Goal: Transaction & Acquisition: Purchase product/service

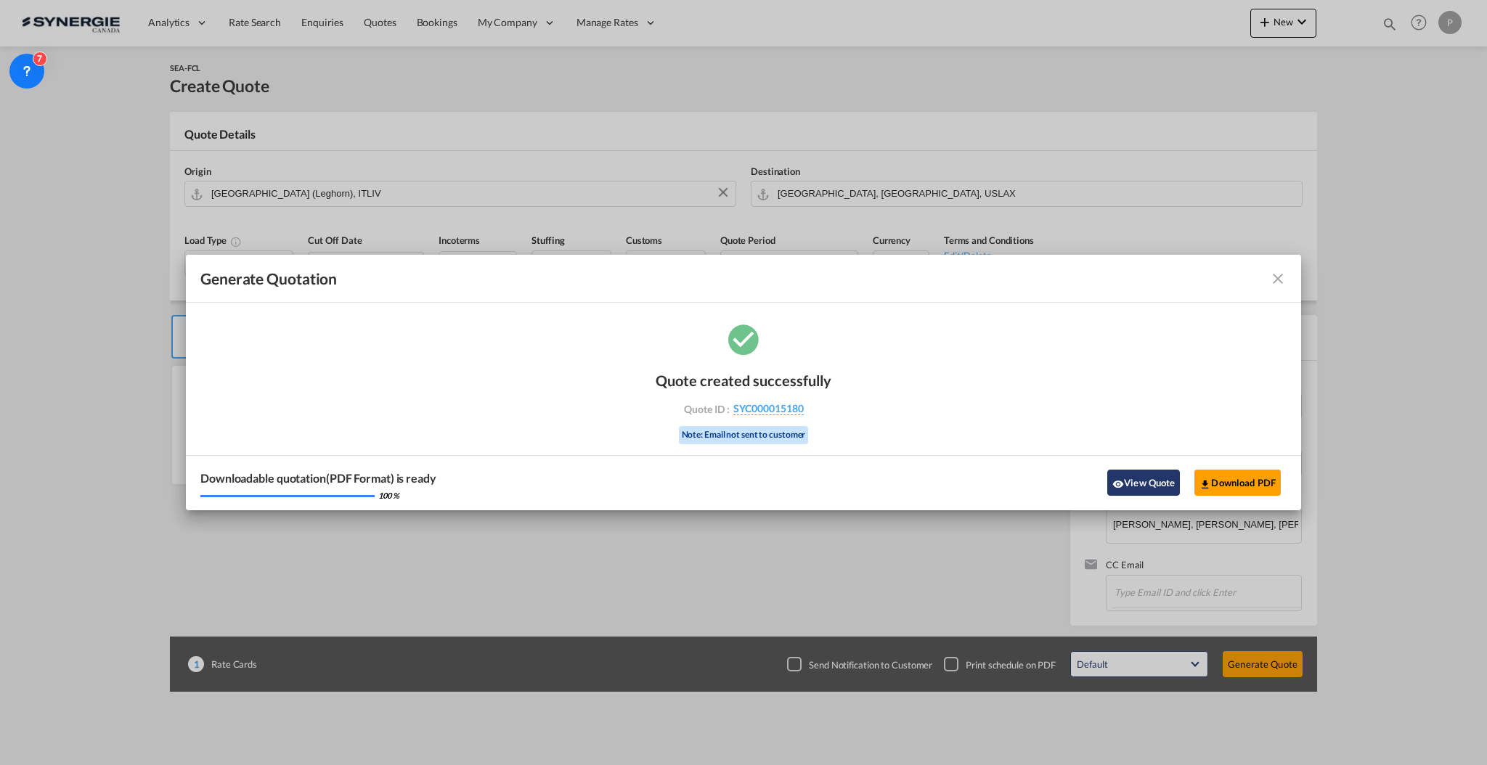
click at [1159, 483] on button "View Quote" at bounding box center [1143, 483] width 73 height 26
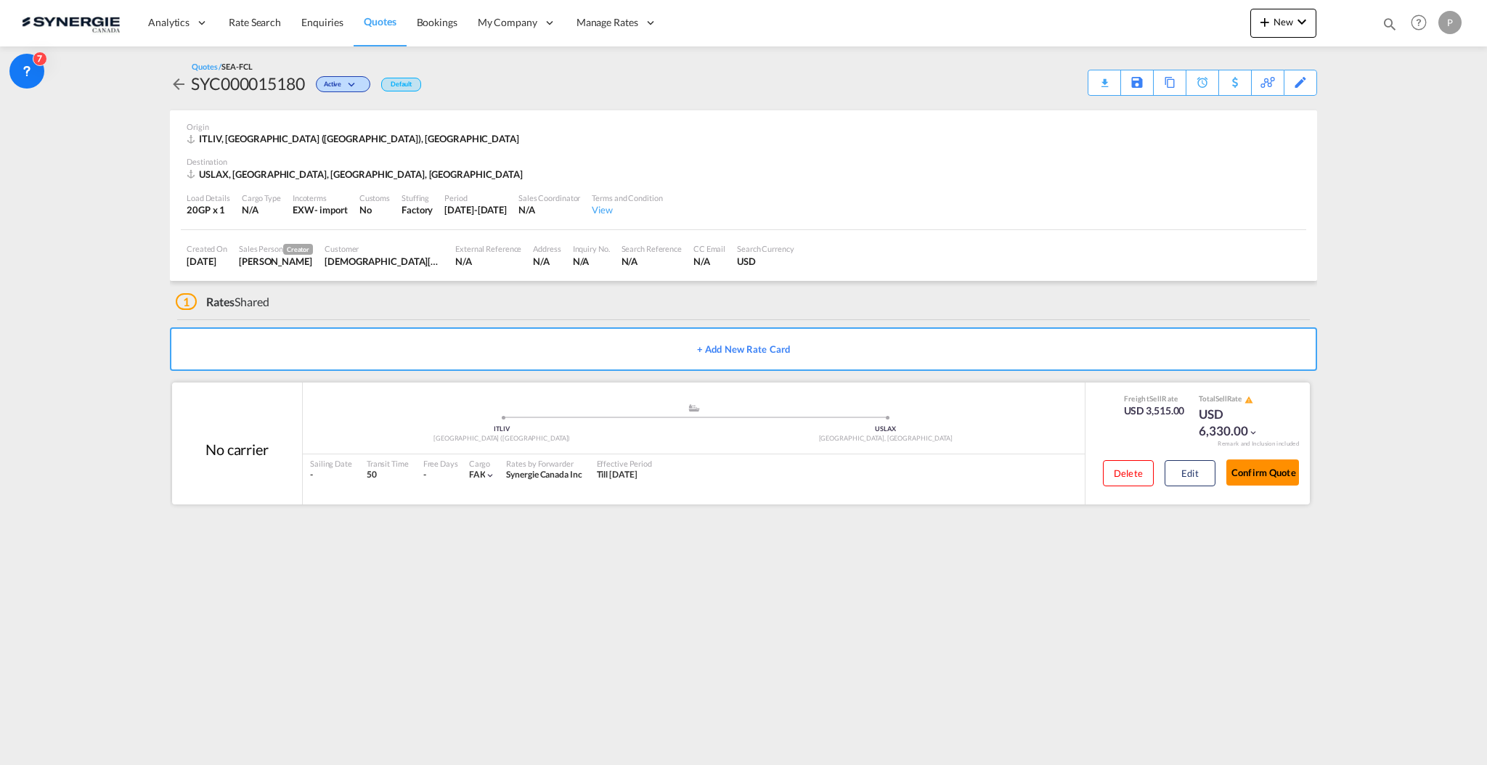
click at [1286, 470] on button "Confirm Quote" at bounding box center [1262, 473] width 73 height 26
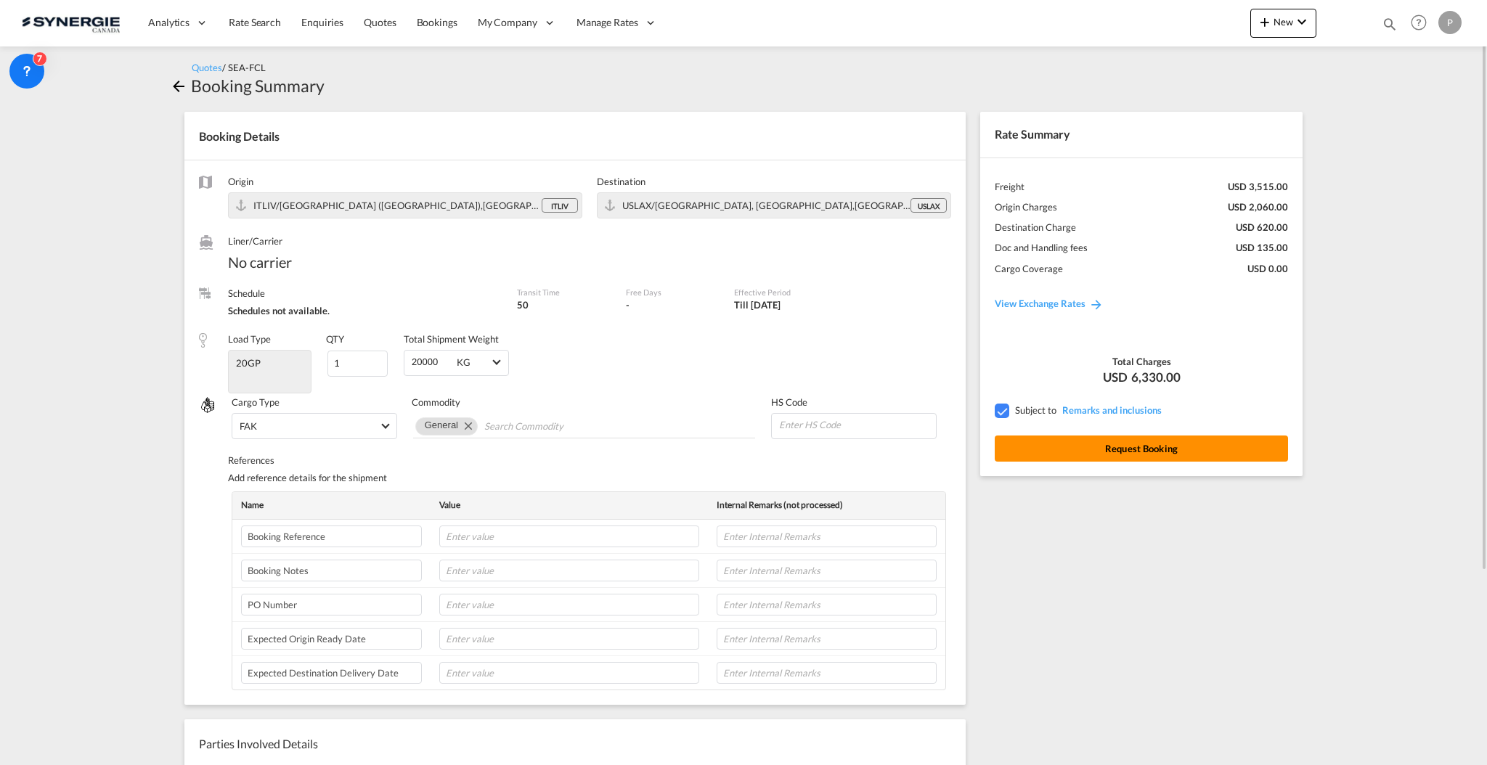
click at [1209, 448] on button "Request Booking" at bounding box center [1141, 449] width 293 height 26
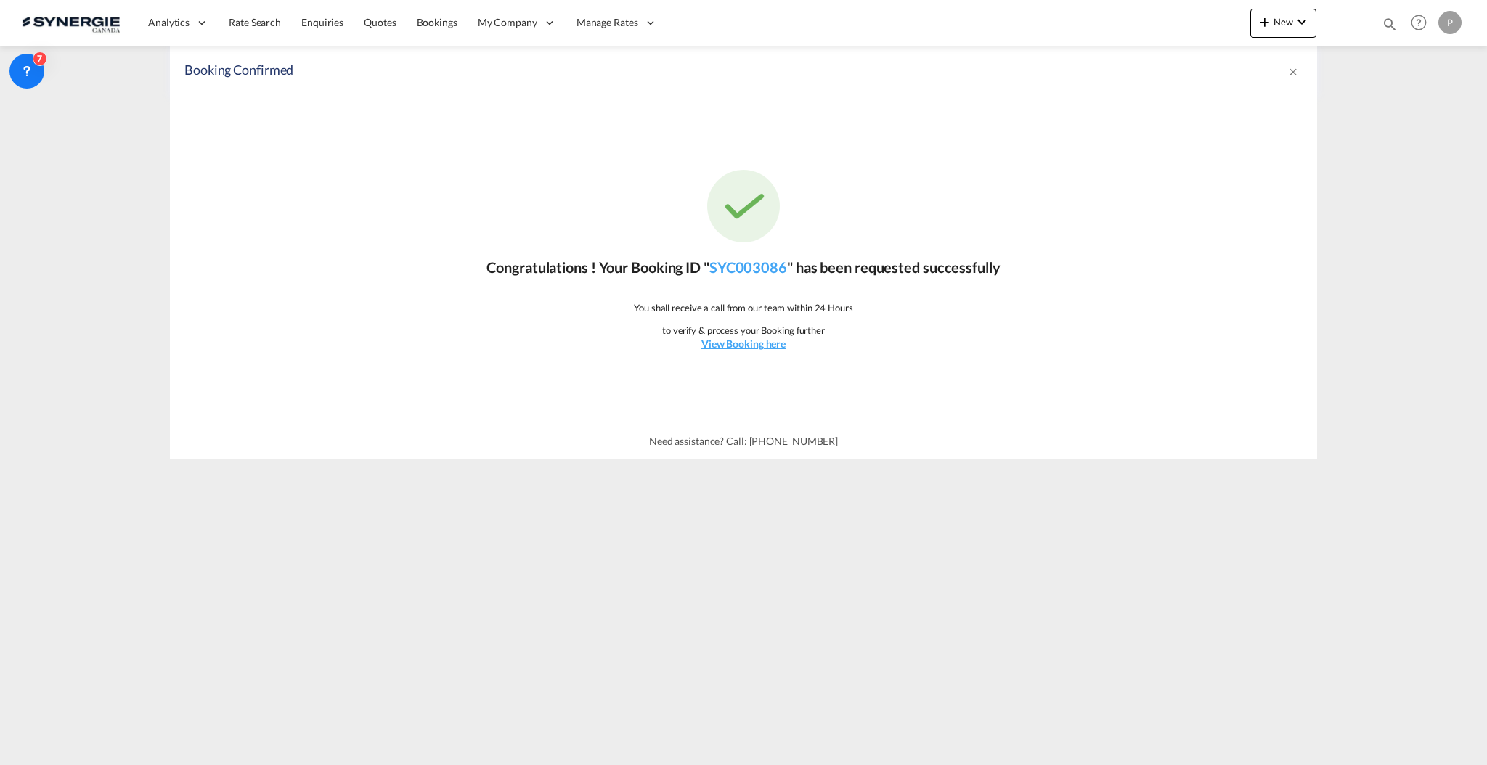
click at [1375, 25] on div "Bookings Quotes Enquiries Help Resources Product Release P My Profile Logout" at bounding box center [1419, 22] width 92 height 45
click at [1386, 24] on md-icon "icon-magnify" at bounding box center [1389, 24] width 16 height 16
click at [1182, 25] on select "Bookings Quotes Enquiries" at bounding box center [1158, 24] width 69 height 26
select select "Quotes"
click at [1124, 11] on select "Bookings Quotes Enquiries" at bounding box center [1158, 24] width 69 height 26
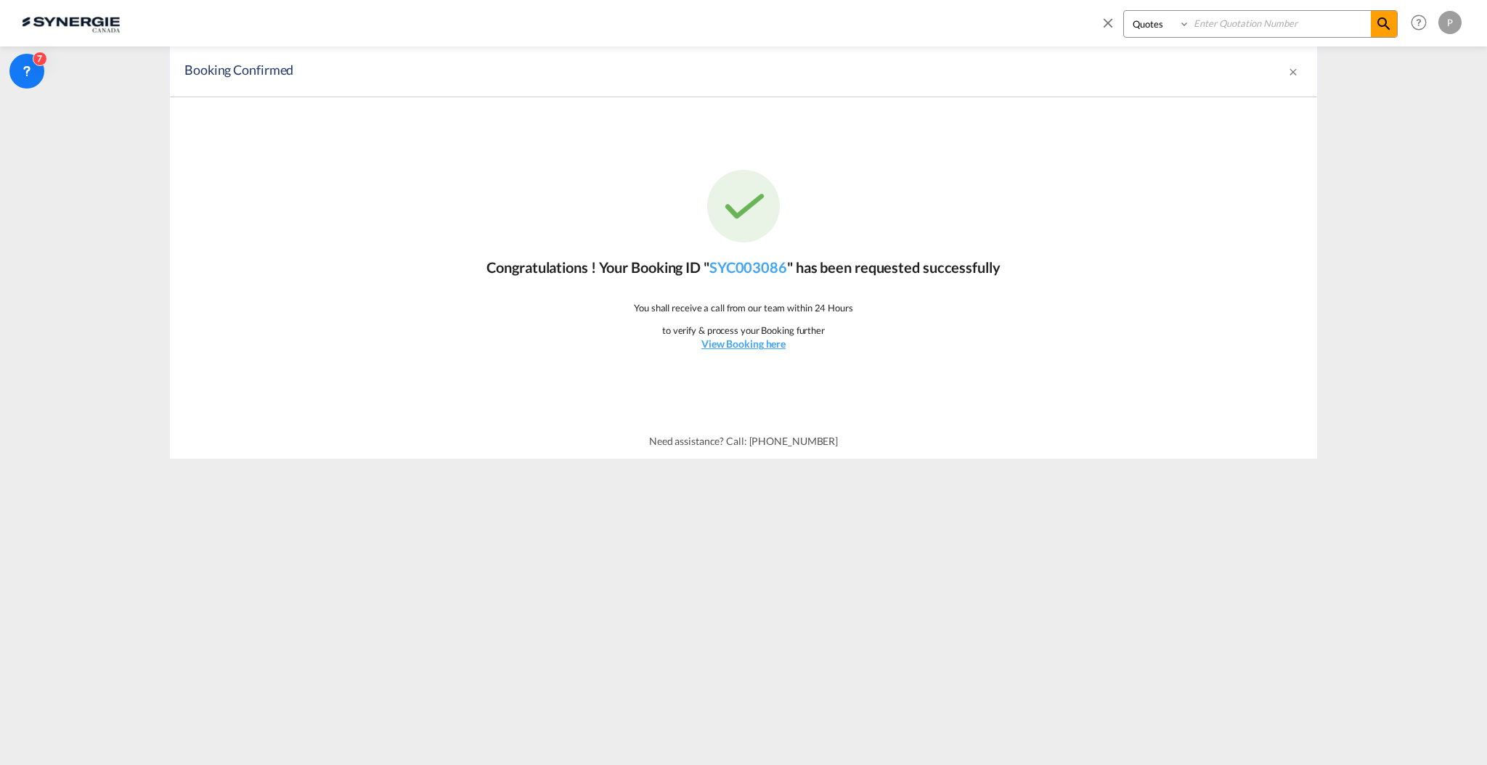
click at [1212, 32] on input at bounding box center [1280, 23] width 181 height 25
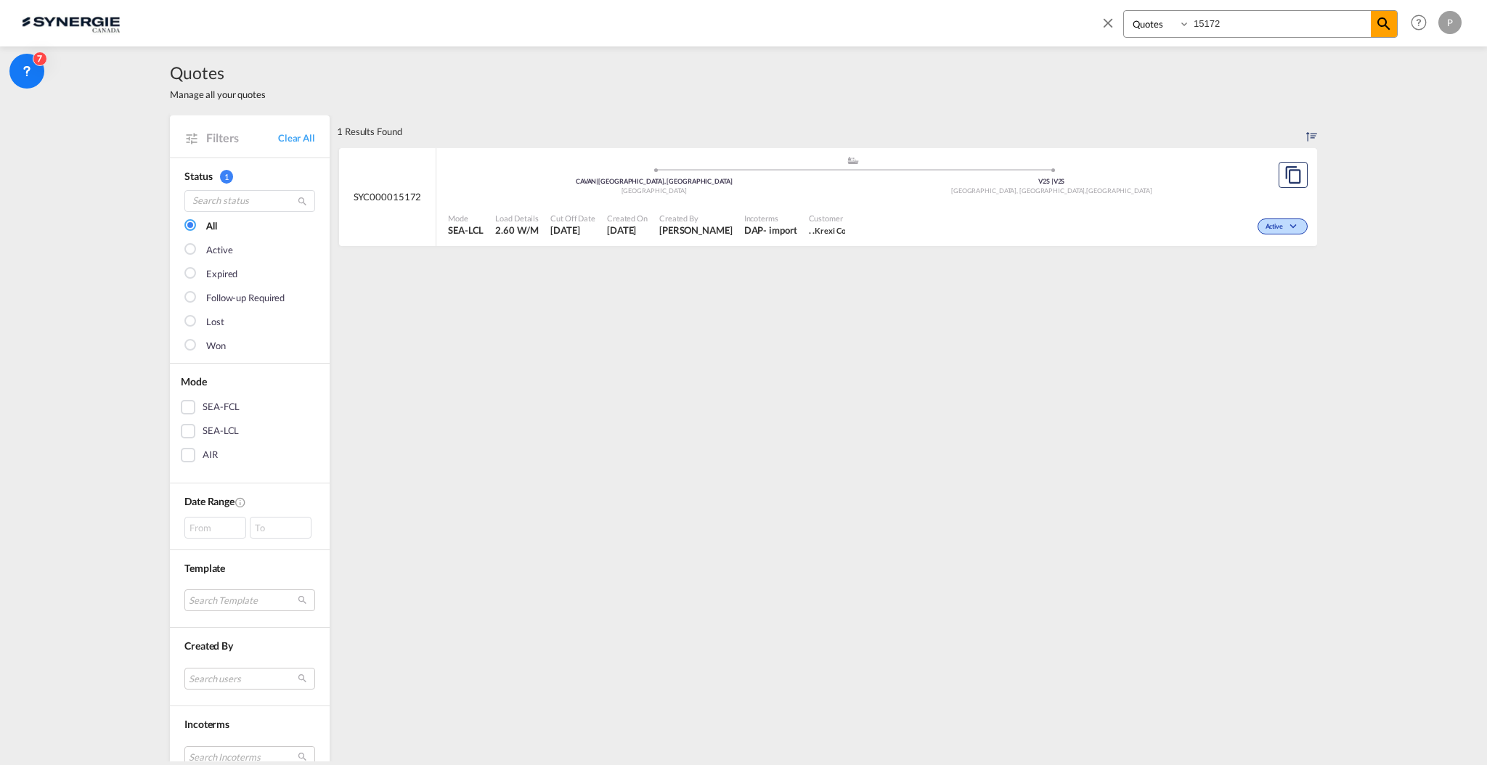
click at [28, 438] on div "Quotes Manage all your quotes Filters Clear All Status 1 All Active Expired Fol…" at bounding box center [743, 403] width 1487 height 715
click at [841, 224] on span ". . Krexi Co" at bounding box center [827, 230] width 37 height 13
click at [1229, 20] on input "15172" at bounding box center [1280, 23] width 181 height 25
paste input "SYC000015155"
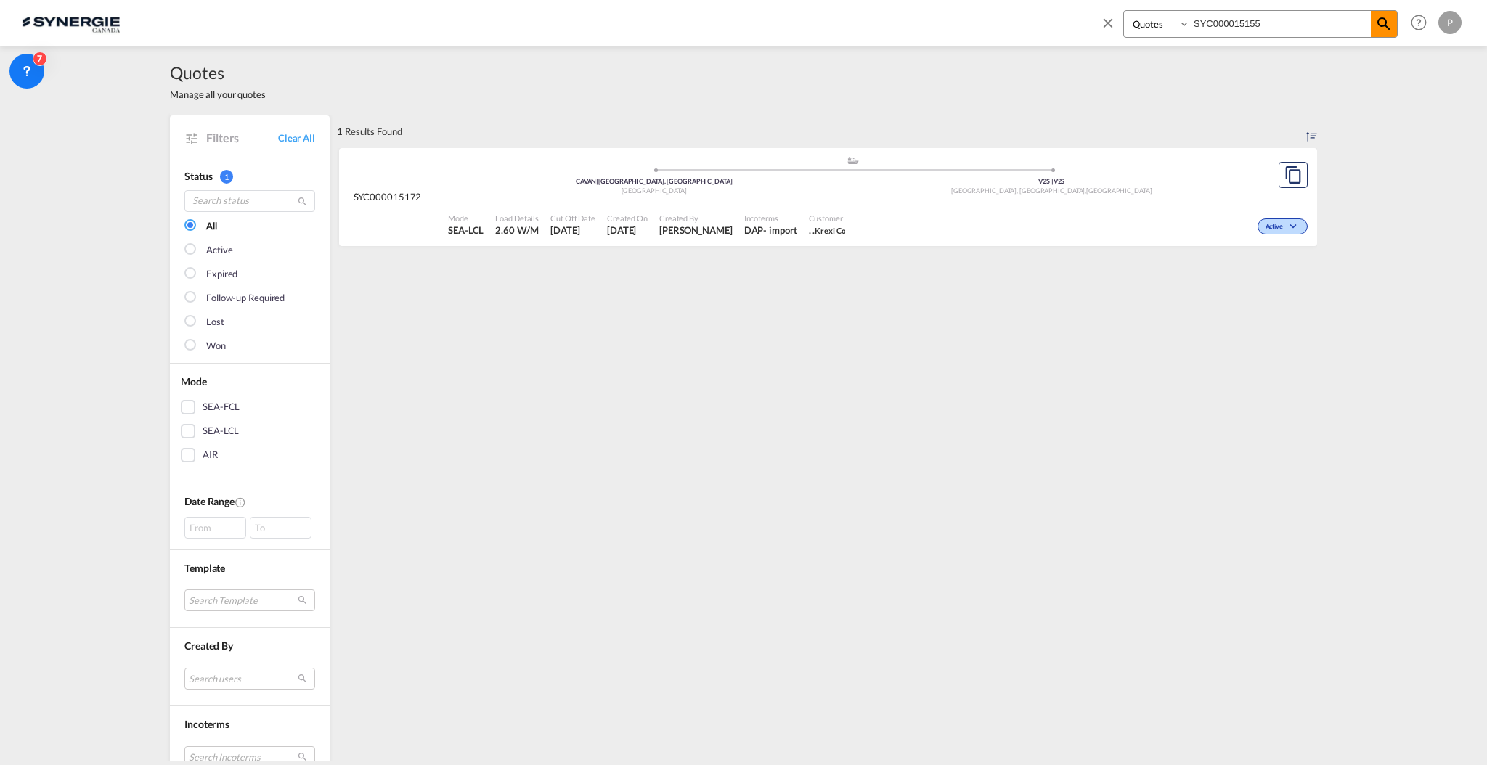
type input "SYC000015155"
click at [1381, 26] on md-icon "icon-magnify" at bounding box center [1383, 23] width 17 height 17
drag, startPoint x: 1104, startPoint y: 23, endPoint x: 1226, endPoint y: 28, distance: 122.1
click at [1104, 23] on md-icon "icon-close" at bounding box center [1108, 23] width 16 height 16
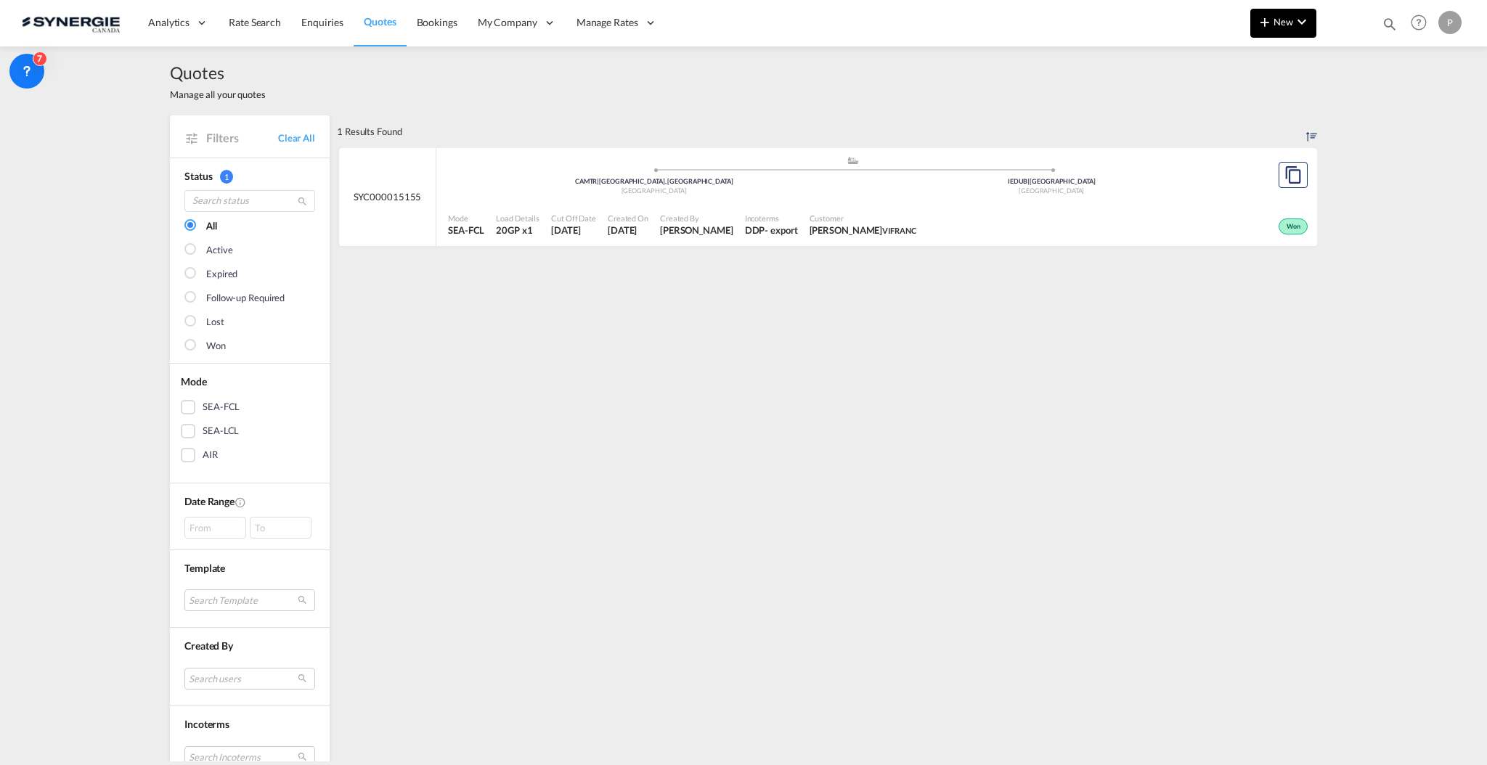
click at [1273, 23] on span "New" at bounding box center [1283, 22] width 54 height 12
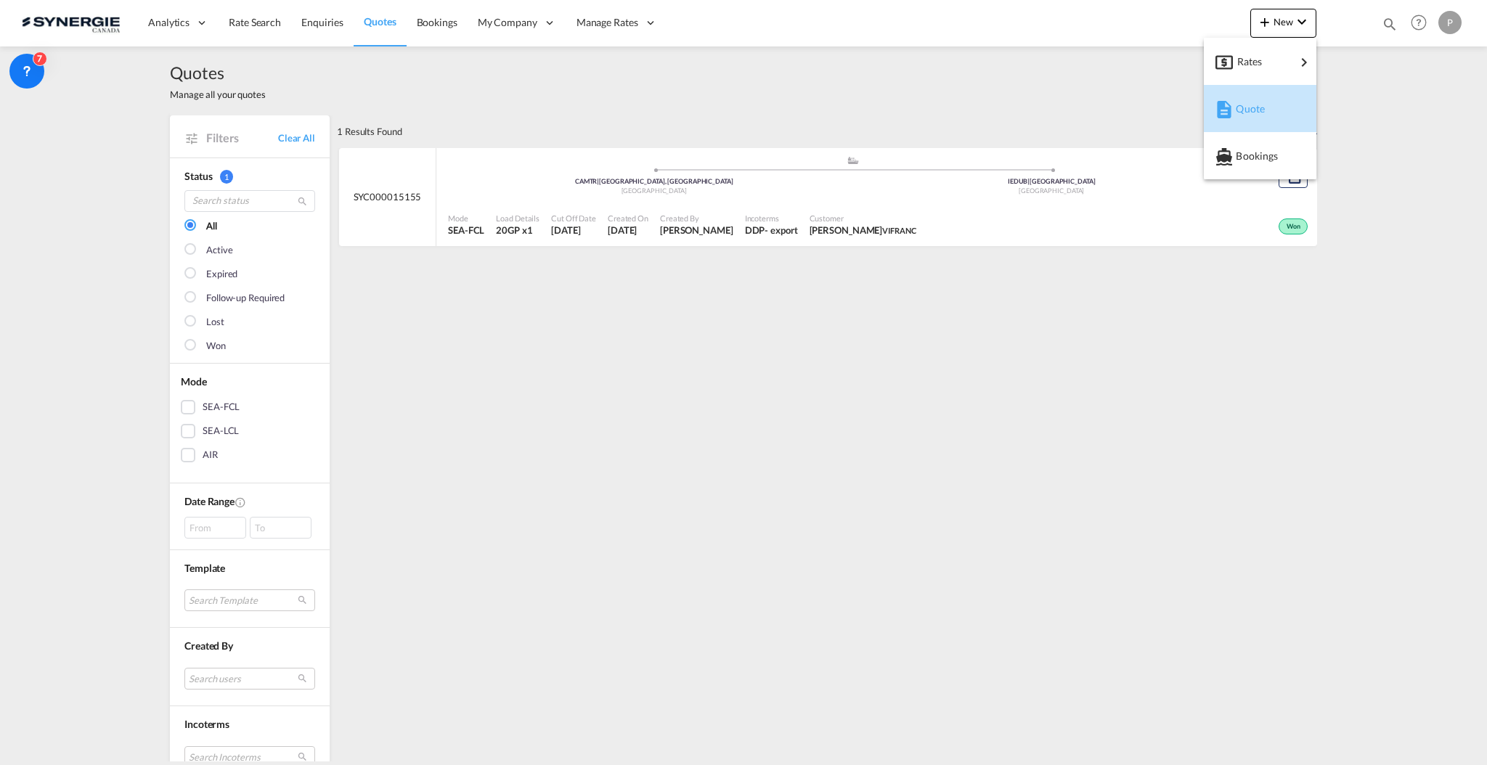
click at [1243, 105] on span "Quote" at bounding box center [1244, 108] width 16 height 29
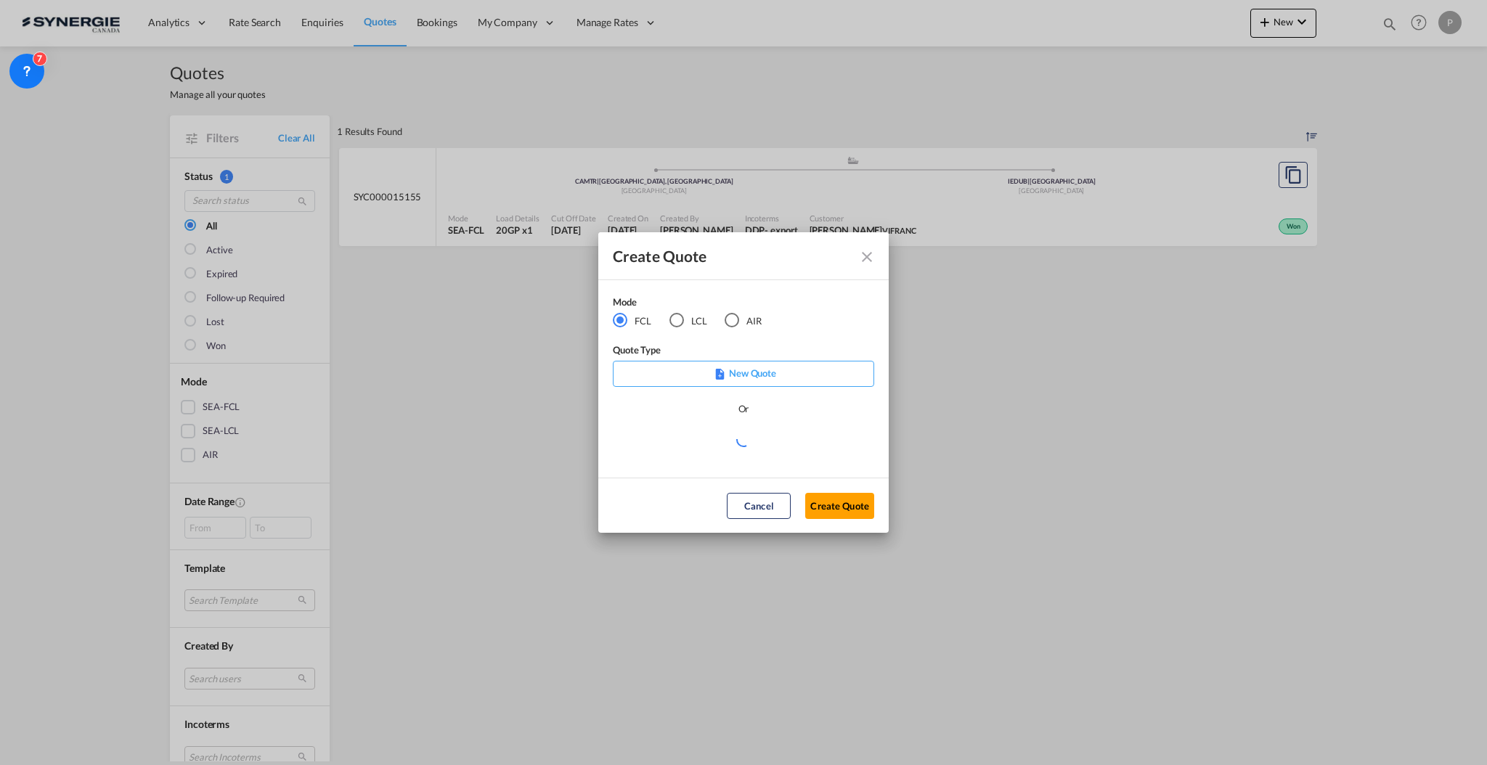
click at [667, 326] on md-radio-group "FCL LCL AIR" at bounding box center [696, 321] width 167 height 16
click at [671, 324] on div "LCL" at bounding box center [676, 320] width 15 height 15
click at [658, 450] on div "Select template *NEW* FCL FREEHAND / DAP Pablo Gomez Saldarriaga | 10 Jul 2025 …" at bounding box center [743, 446] width 261 height 33
click at [698, 446] on md-select "Select template *NEW* UBV Italy consol LCL Pablo Gomez Saldarriaga | 23 Sep 202…" at bounding box center [743, 444] width 261 height 29
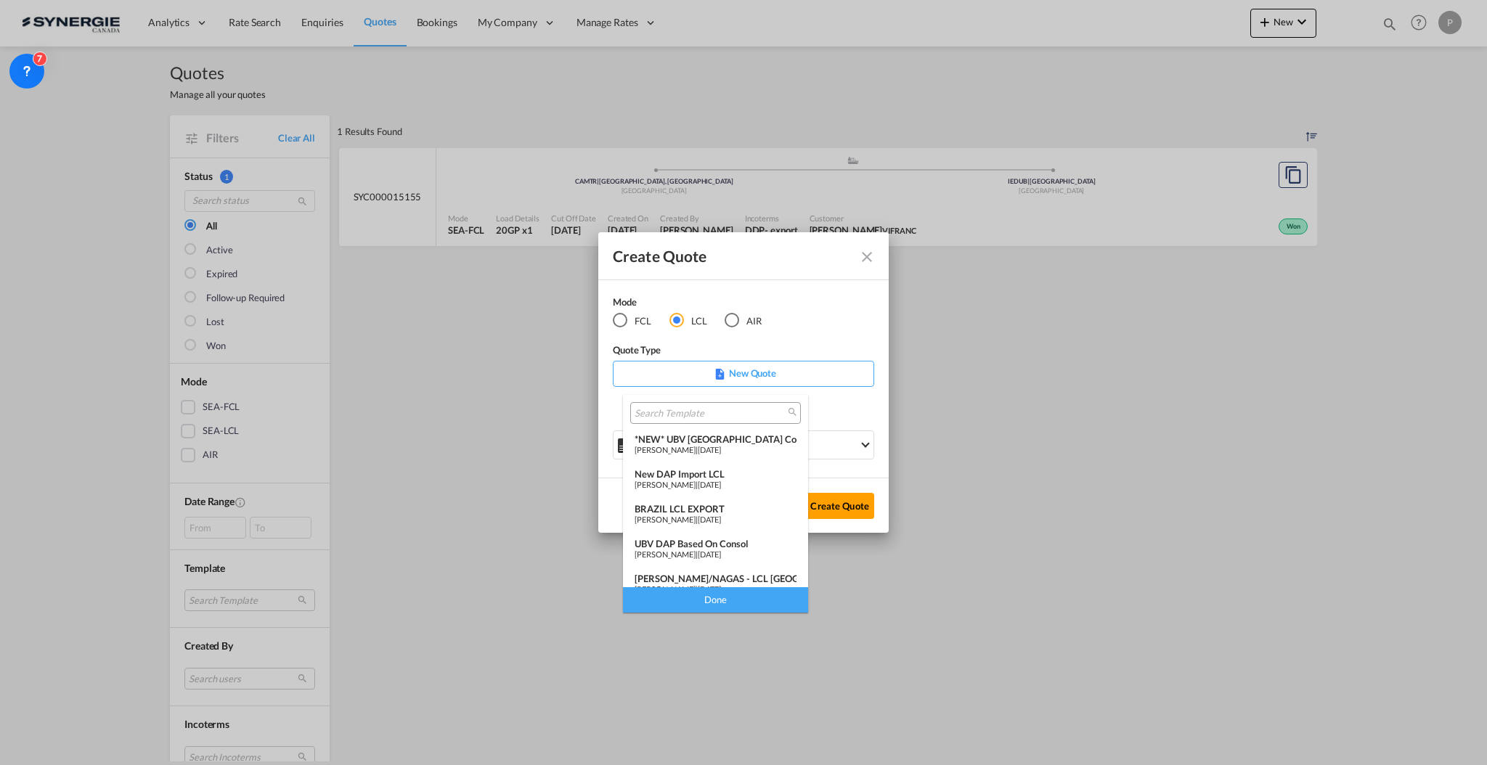
click at [721, 486] on span "09 Jul 2025" at bounding box center [709, 484] width 23 height 9
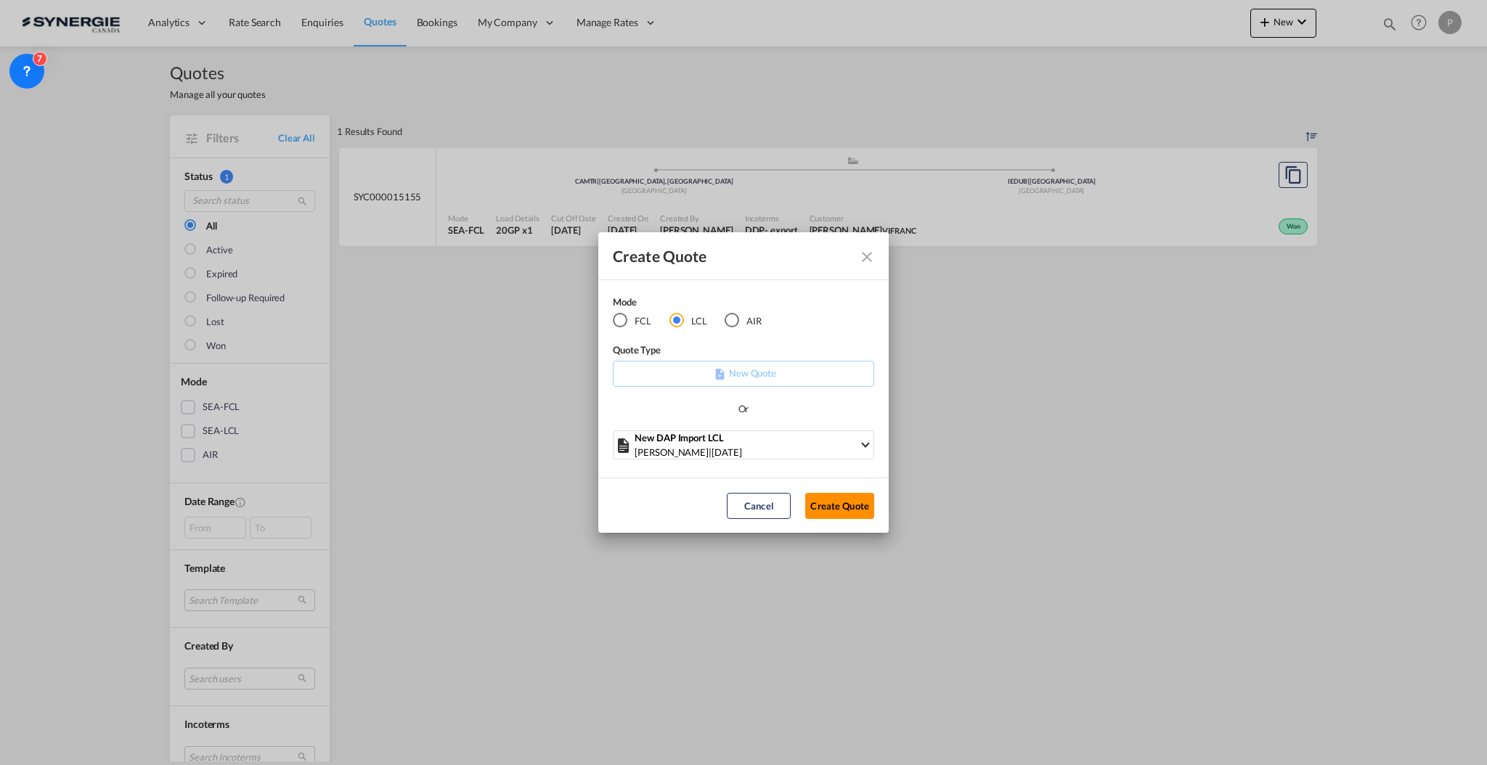
click at [811, 506] on button "Create Quote" at bounding box center [839, 506] width 69 height 26
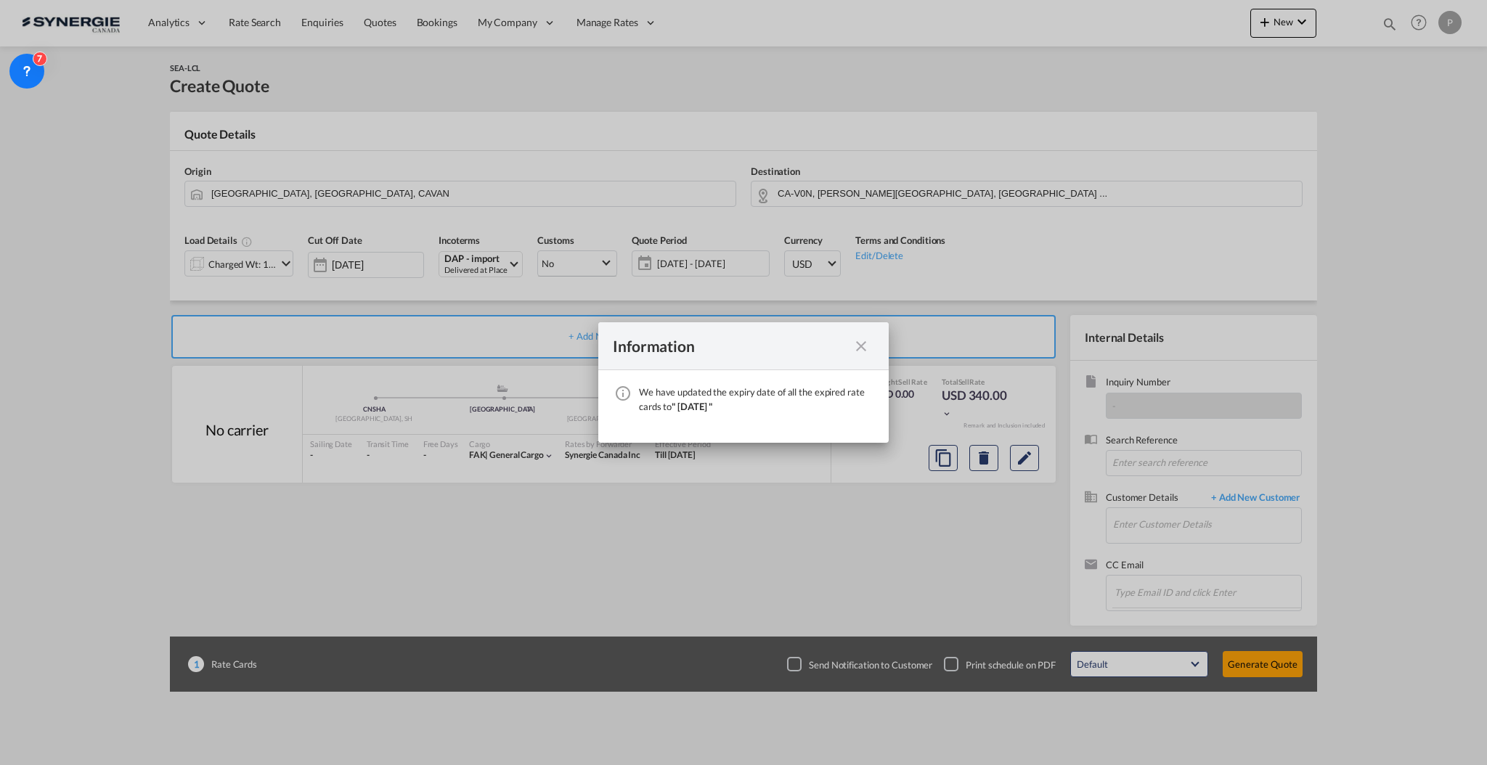
click at [854, 341] on md-icon "icon-close fg-AAA8AD cursor" at bounding box center [860, 346] width 17 height 17
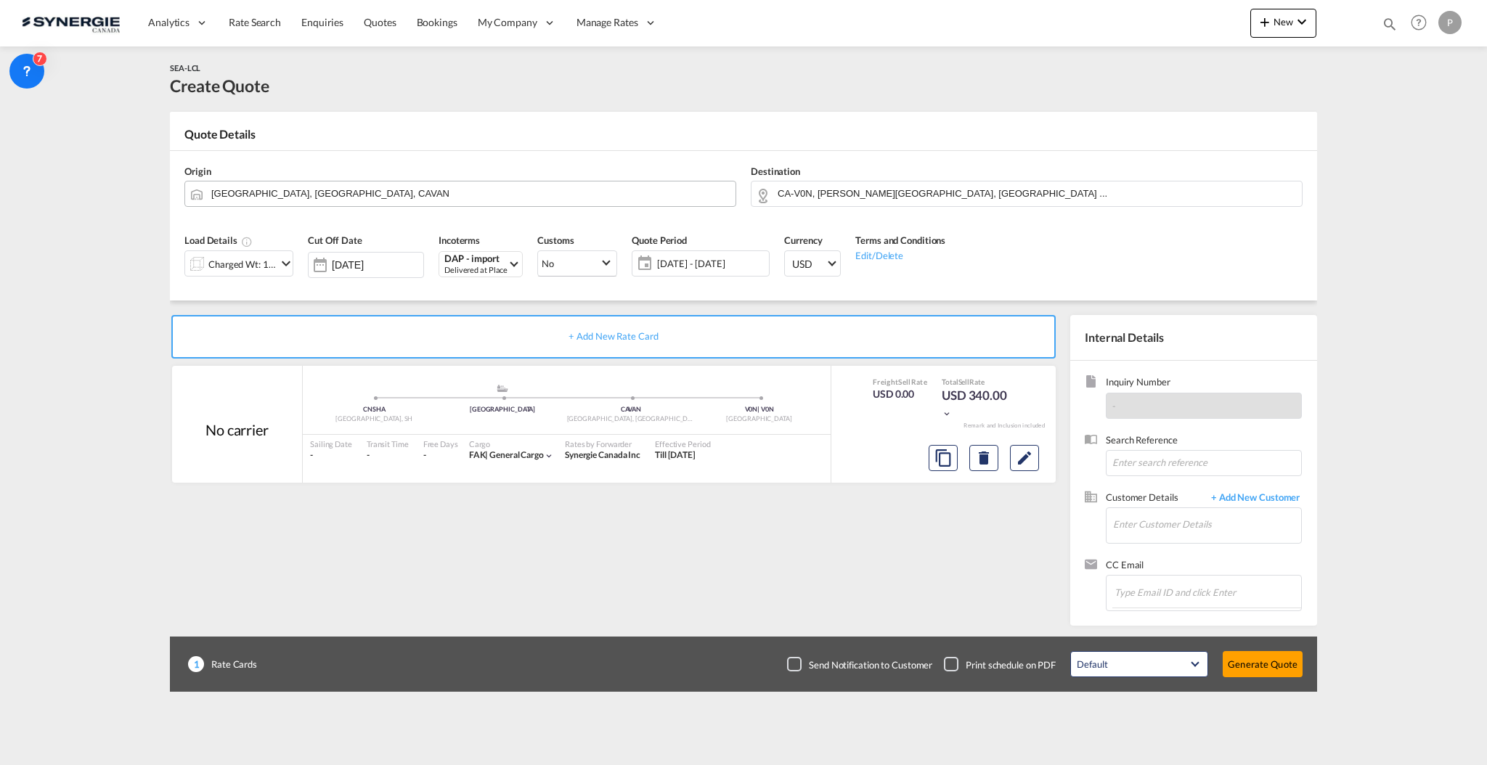
click at [301, 185] on input "Vancouver, BC, CAVAN" at bounding box center [469, 193] width 517 height 25
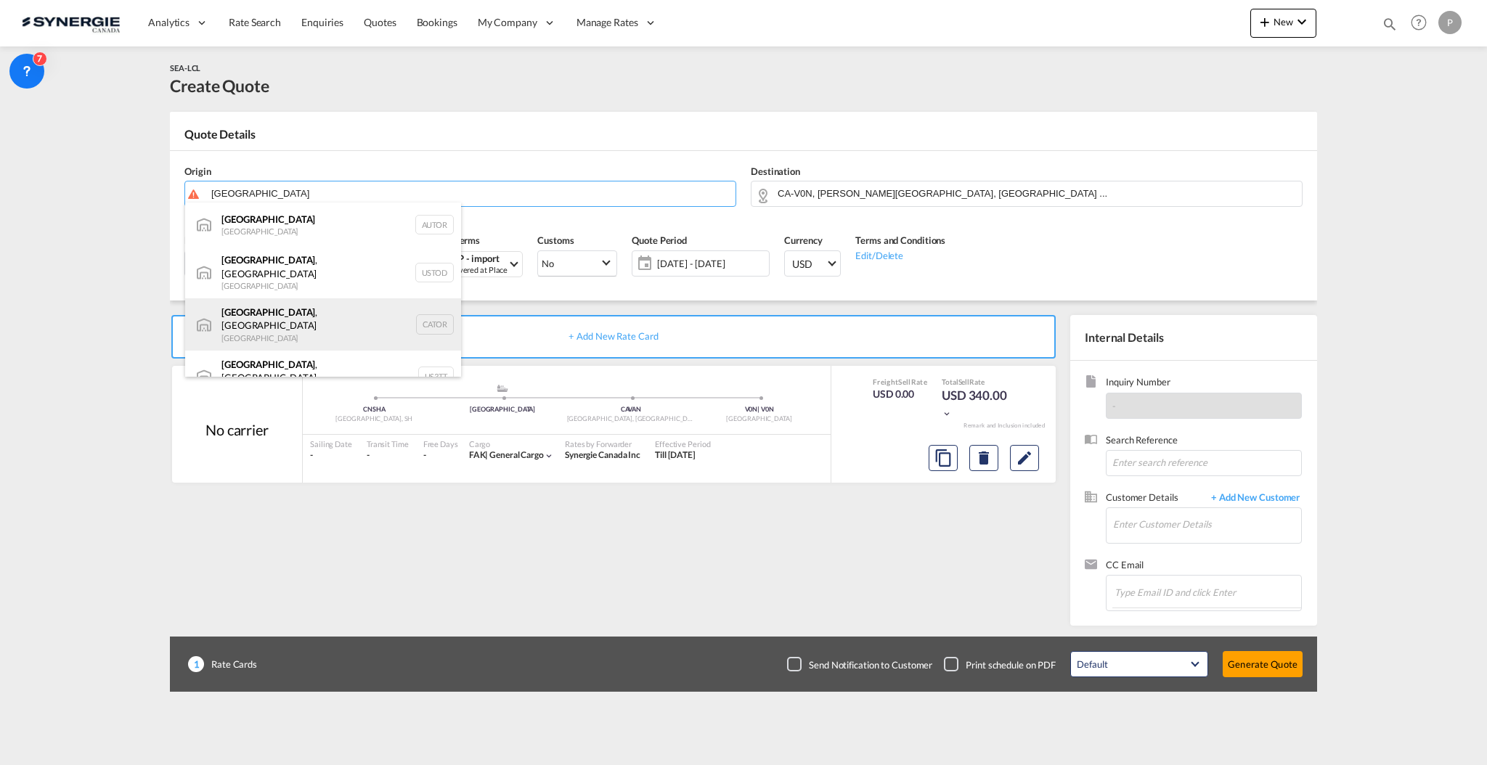
click at [309, 324] on div "Toronto , ON Canada CATOR" at bounding box center [323, 324] width 276 height 52
type input "Toronto, ON, CATOR"
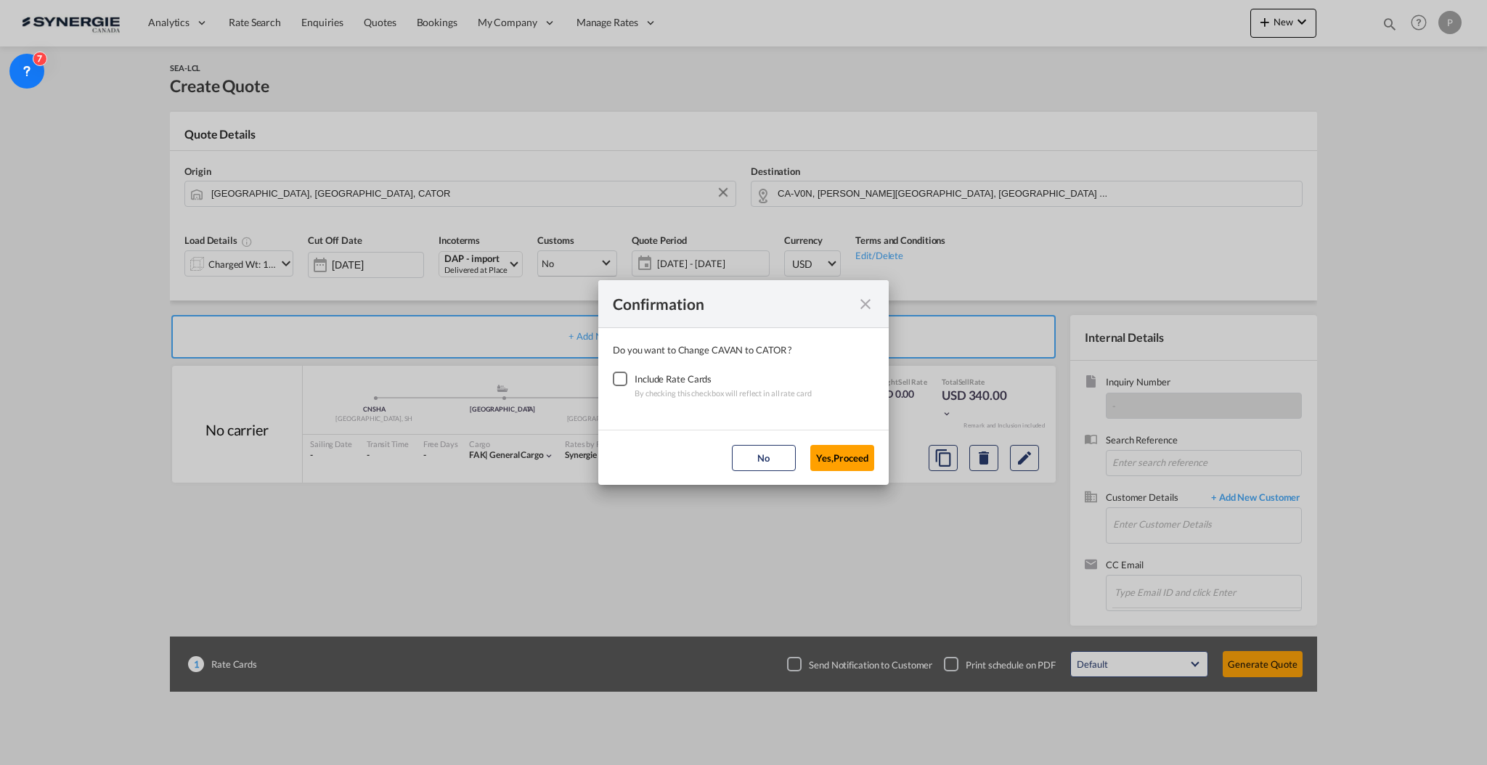
drag, startPoint x: 621, startPoint y: 380, endPoint x: 642, endPoint y: 394, distance: 25.2
click at [620, 380] on div "Checkbox No Ink" at bounding box center [620, 379] width 15 height 15
click at [867, 465] on button "Yes,Proceed" at bounding box center [842, 458] width 64 height 26
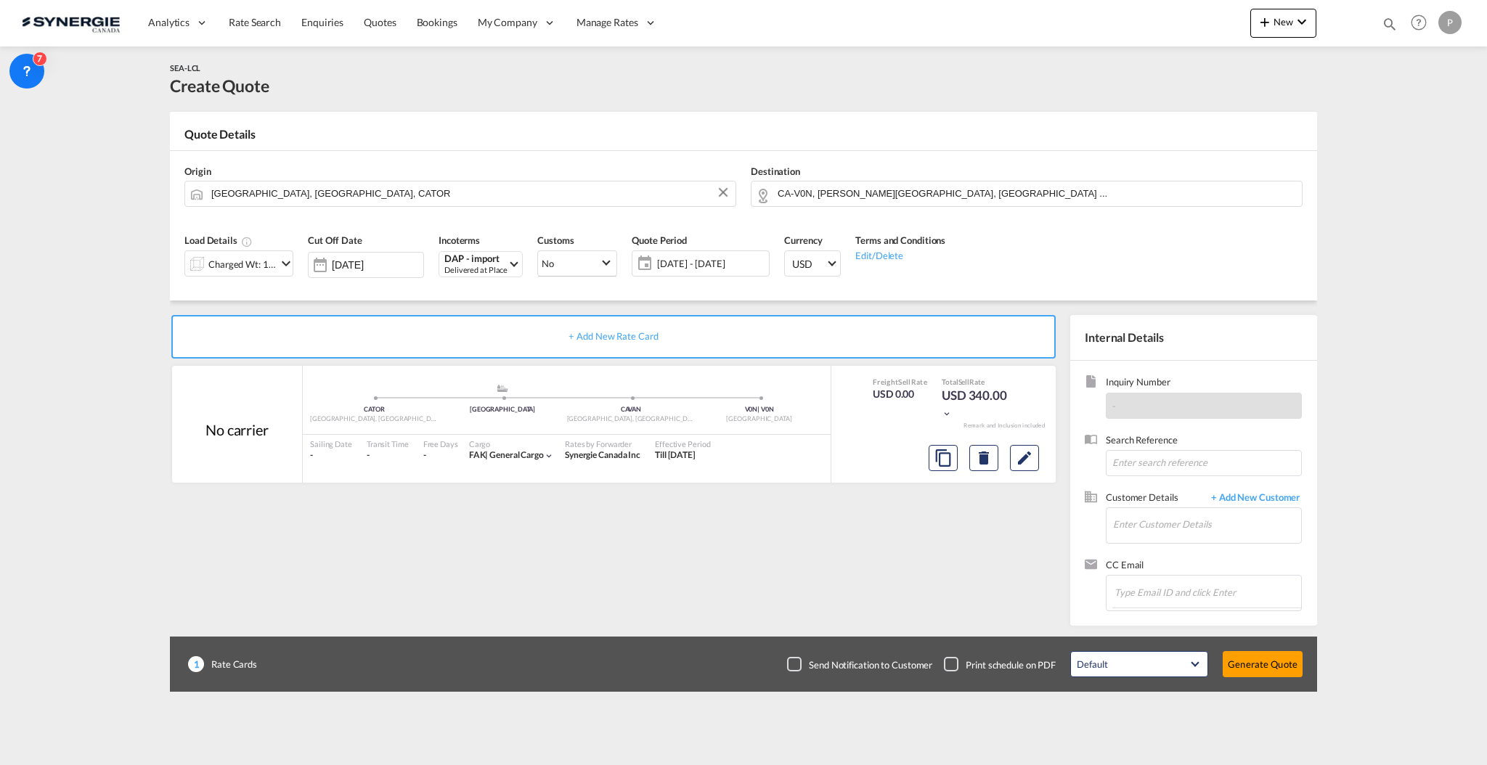
click at [817, 214] on div "Destination CA-V0N, Bowen Island, British Columbia ..." at bounding box center [1026, 186] width 566 height 58
click at [822, 194] on input "CA-V0N, Bowen Island, British Columbia ..." at bounding box center [1035, 193] width 517 height 25
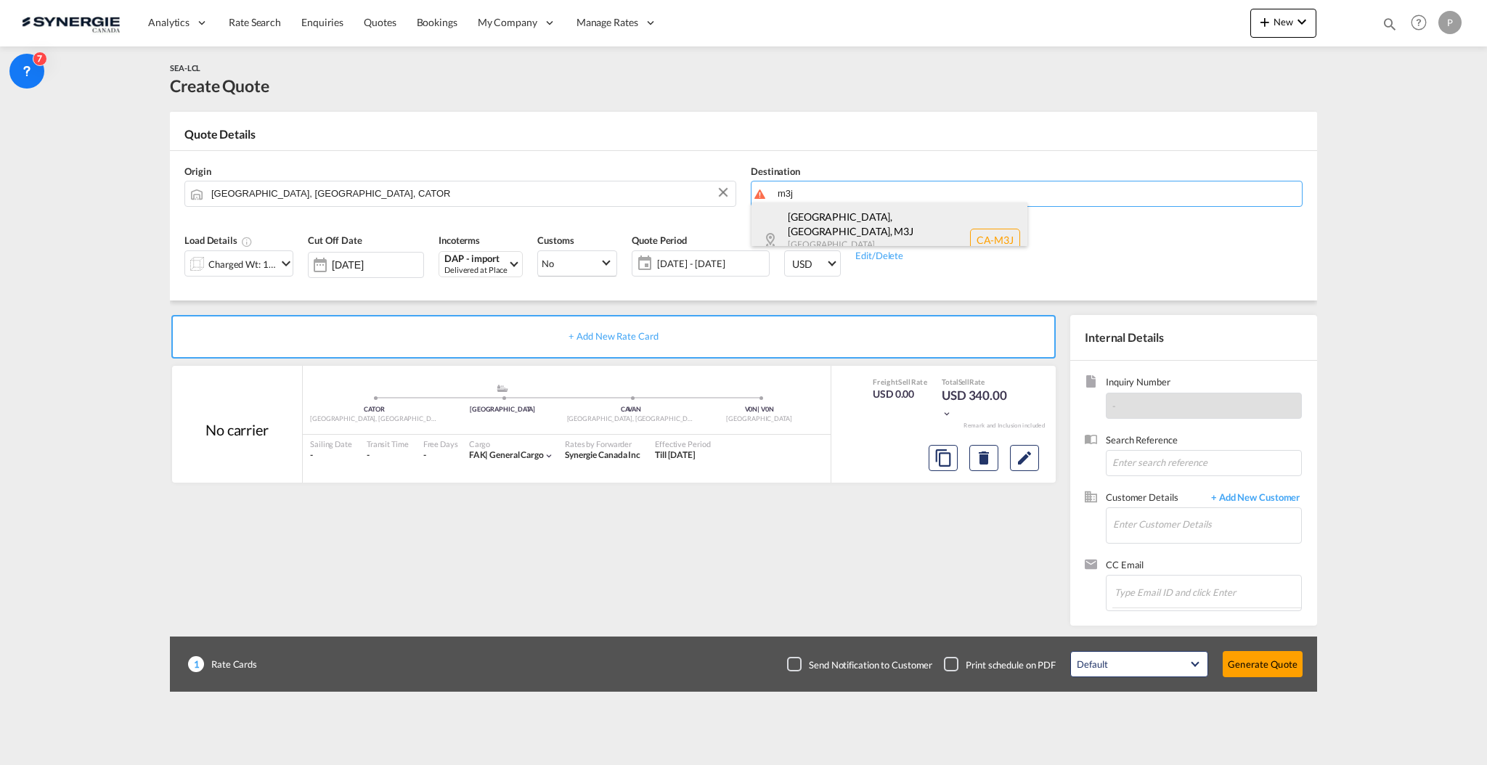
click at [830, 217] on div "North York, ON , M3J Ontario Canada CA-M3J" at bounding box center [889, 240] width 276 height 75
type input "CA-M3J, North York, ON, Ontario"
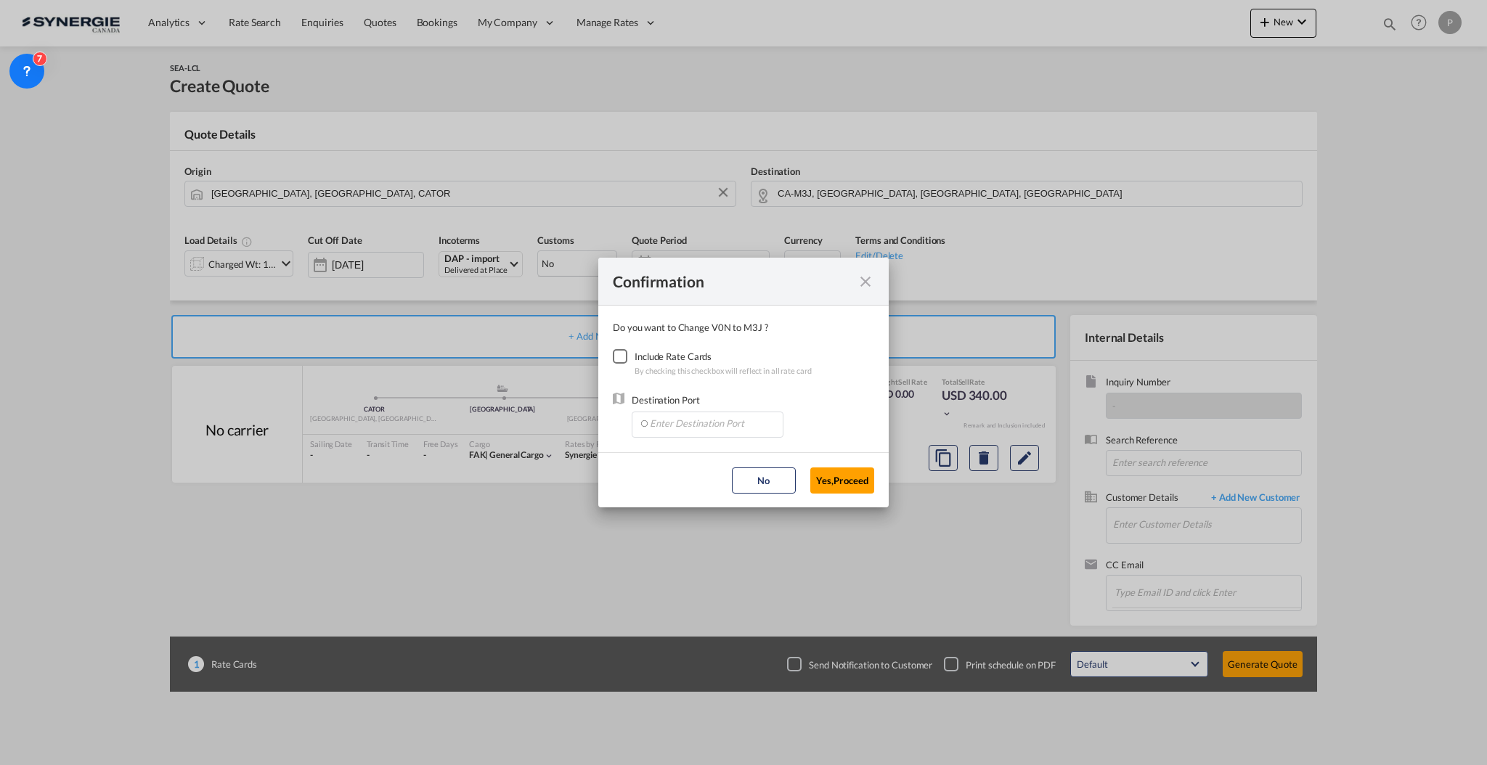
click at [636, 353] on div "Include Rate Cards" at bounding box center [722, 356] width 177 height 15
click at [627, 357] on div "Checkbox No Ink" at bounding box center [620, 356] width 15 height 15
click at [668, 425] on input "Enter Destination Port" at bounding box center [711, 423] width 144 height 22
click at [638, 442] on li "CAMIS, Mississauga, ON, Canada, North America, Americas" at bounding box center [706, 455] width 137 height 35
type input "CAMIS, Mississauga, ON, Canada, North America, Americas"
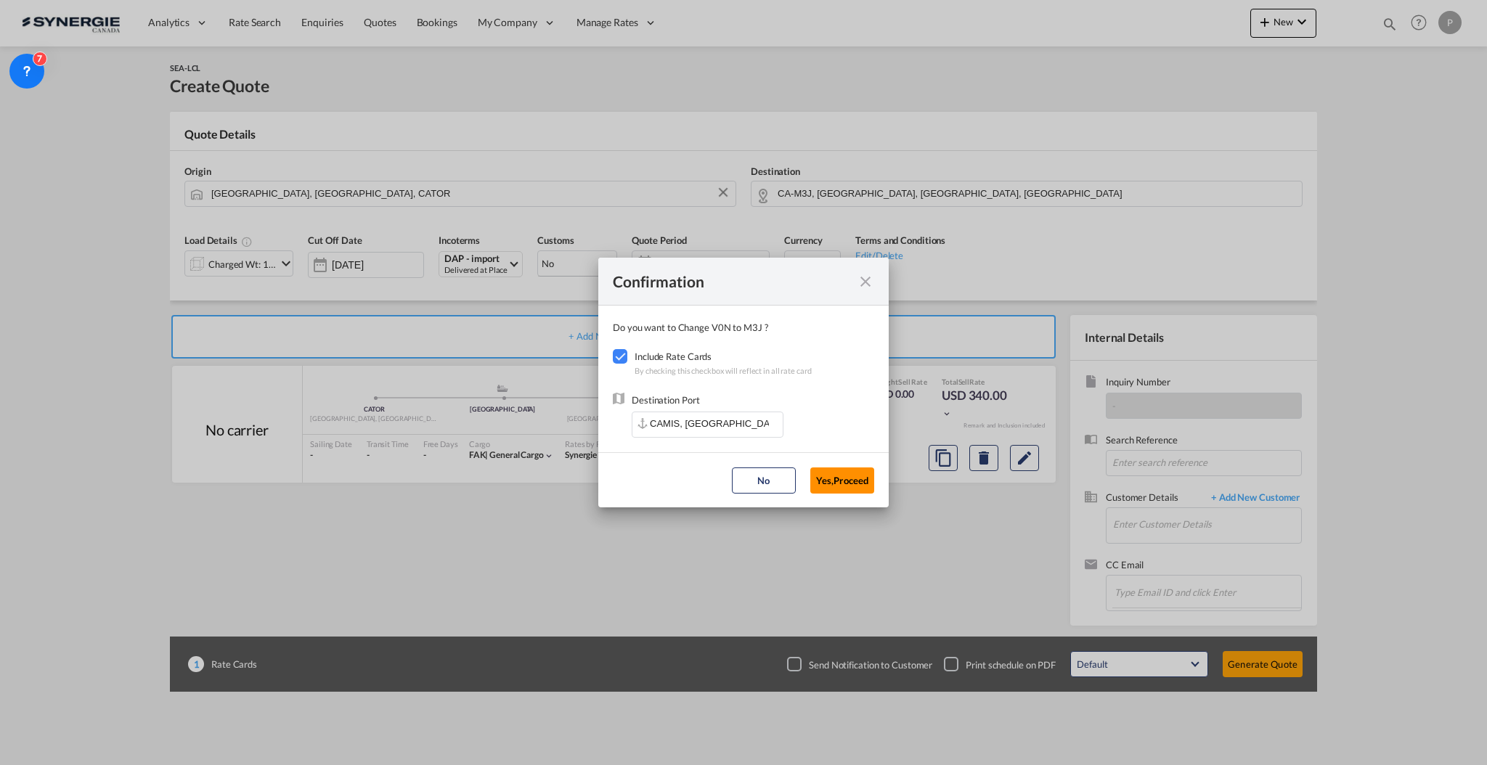
click at [850, 475] on button "Yes,Proceed" at bounding box center [842, 480] width 64 height 26
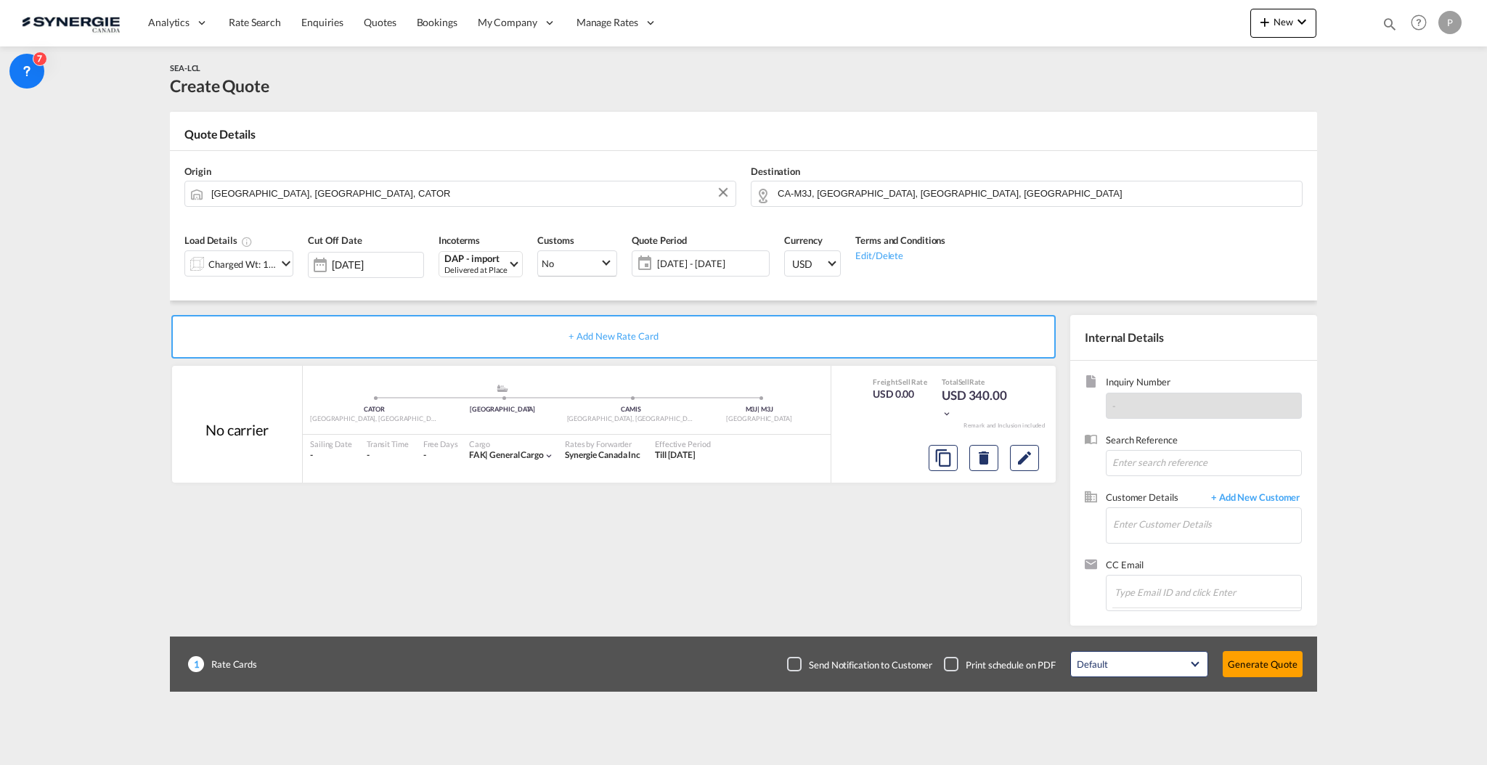
click at [287, 270] on md-icon "icon-chevron-down" at bounding box center [285, 263] width 17 height 17
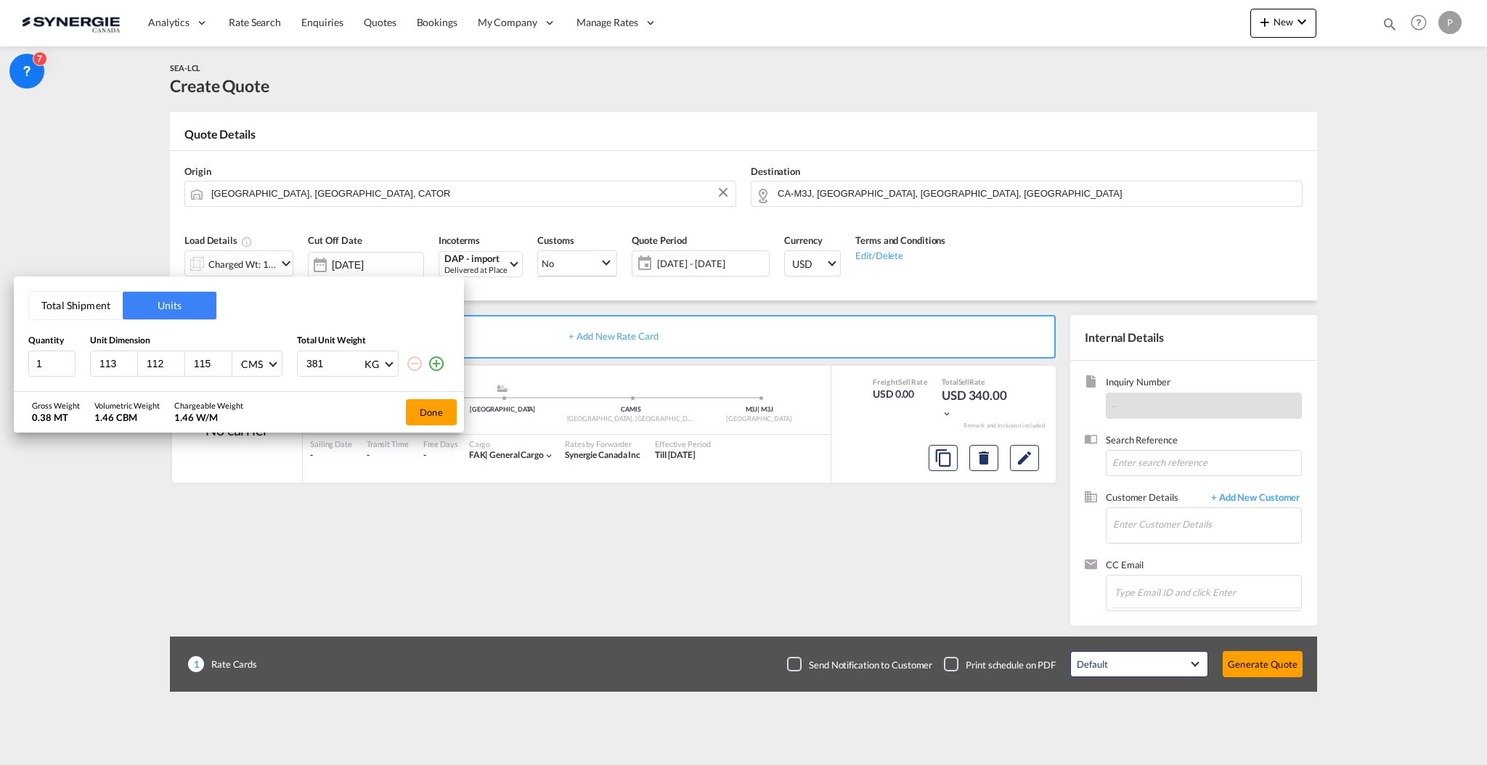
click at [1262, 22] on div "Total Shipment Units Quantity Unit Dimension Total Unit Weight 1 113 112 115 CM…" at bounding box center [743, 382] width 1487 height 765
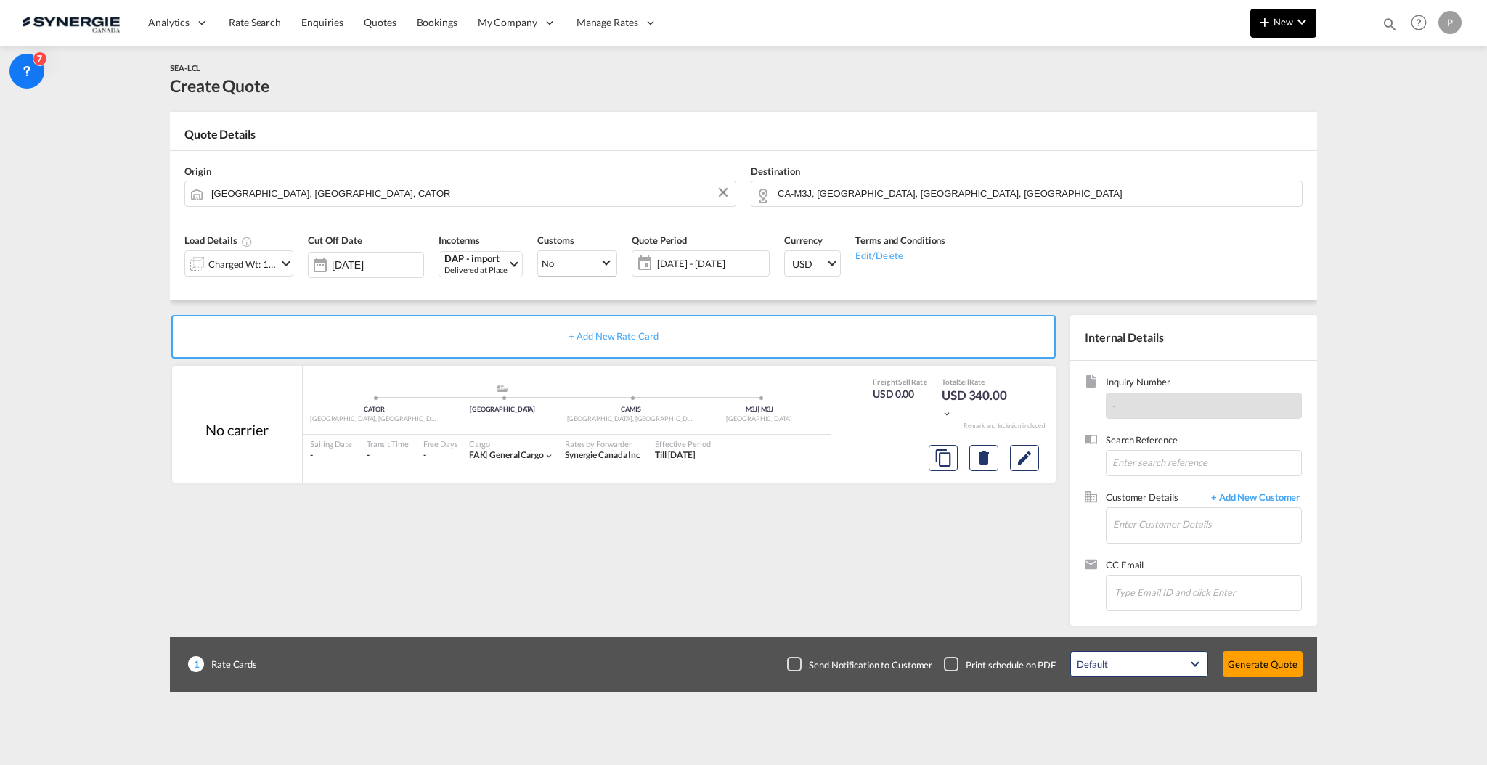
click at [1296, 21] on md-icon "icon-chevron-down" at bounding box center [1301, 21] width 17 height 17
click at [1275, 109] on div "Quote" at bounding box center [1263, 109] width 54 height 36
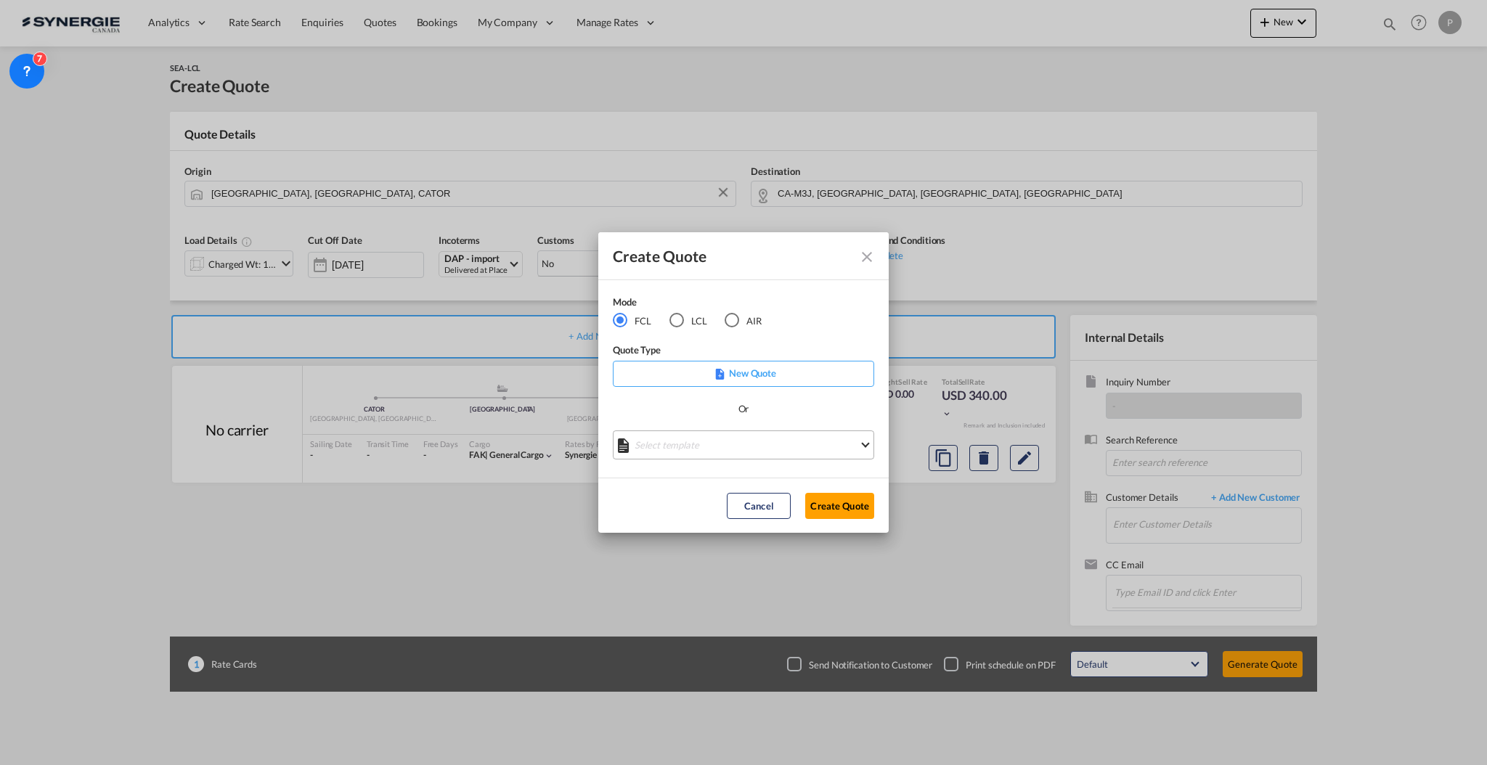
click at [695, 444] on md-select "Select template *NEW* FCL FREEHAND / DAP Pablo Gomez Saldarriaga | 10 Jul 2025 …" at bounding box center [743, 444] width 261 height 29
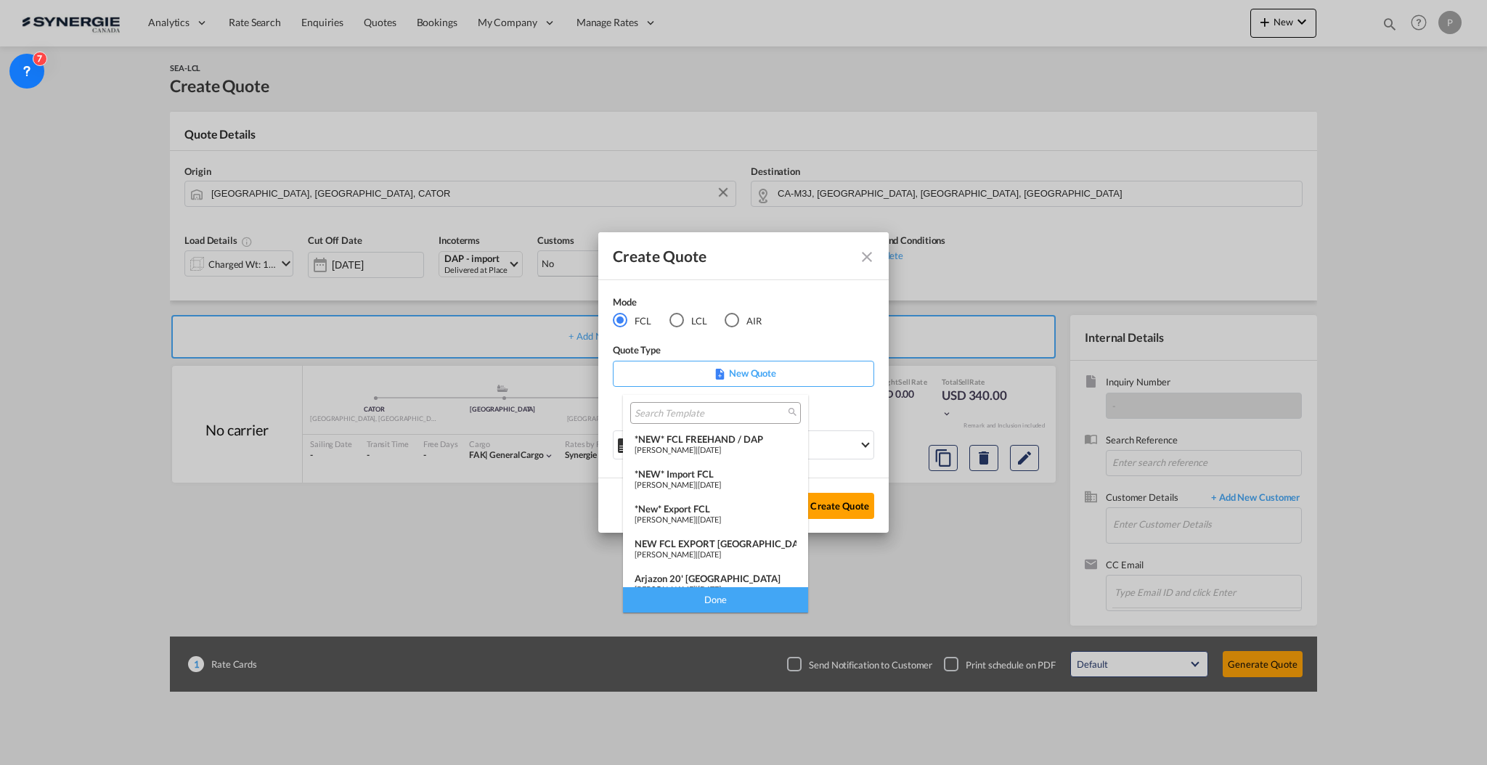
click at [694, 452] on span "[PERSON_NAME]" at bounding box center [664, 449] width 61 height 9
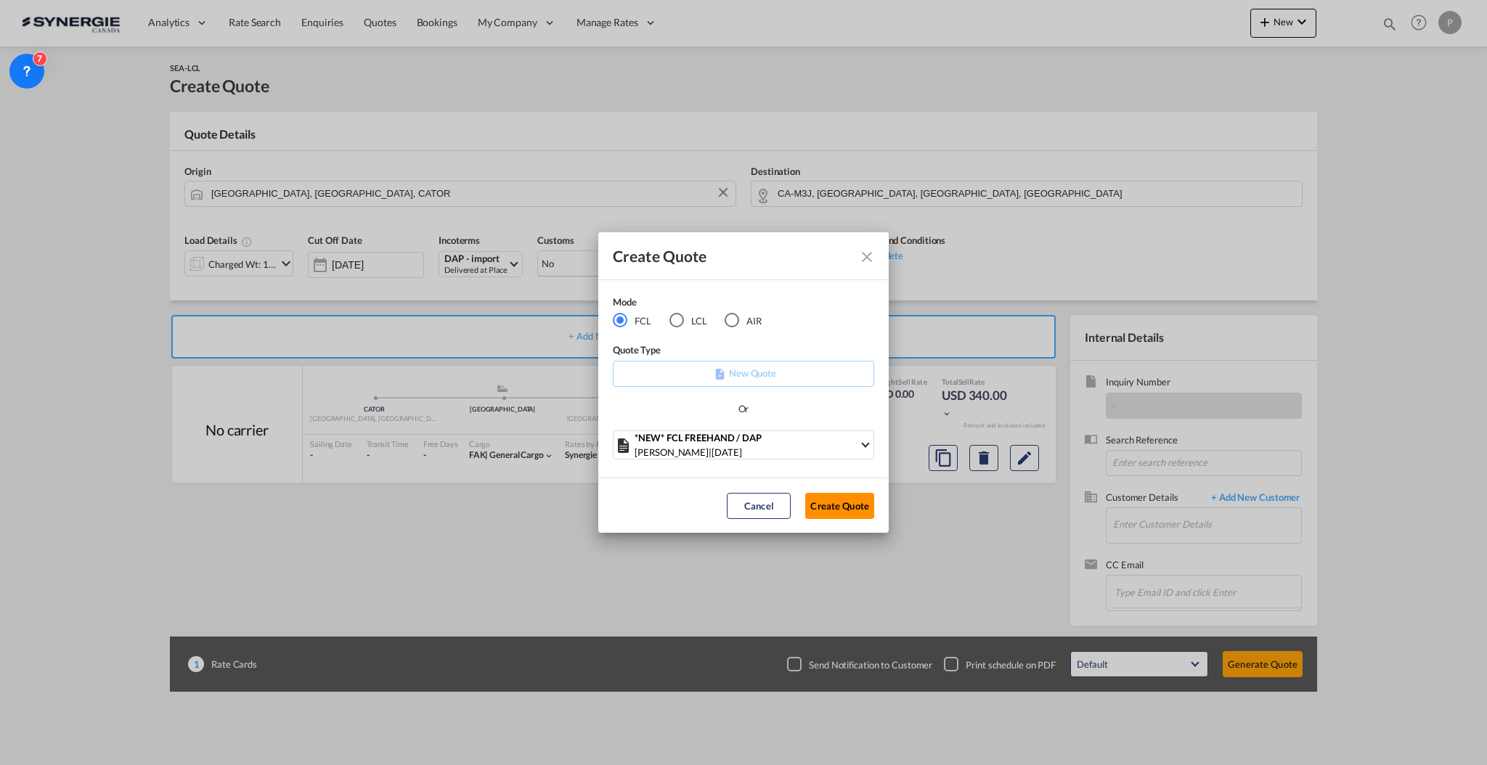
click at [851, 508] on button "Create Quote" at bounding box center [839, 506] width 69 height 26
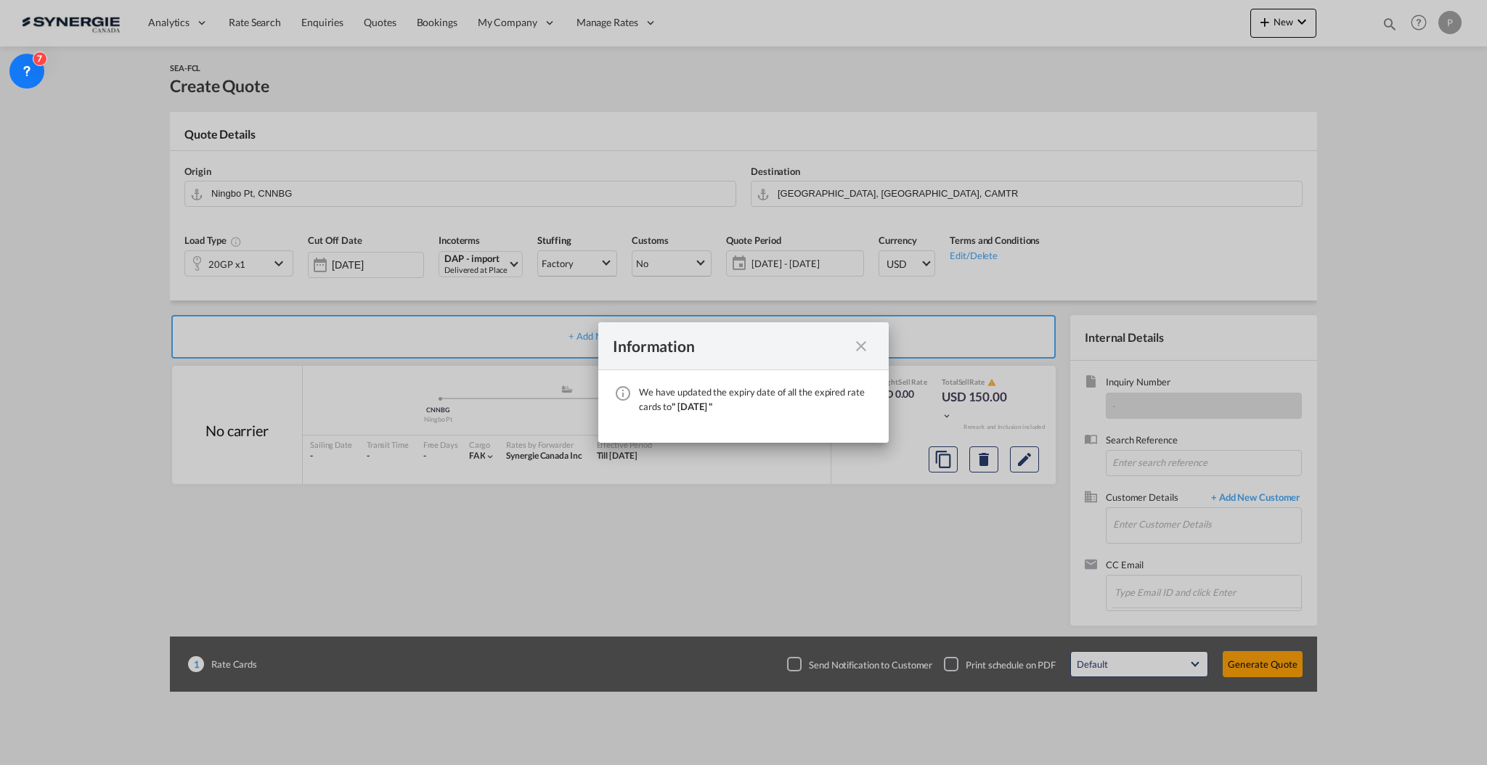
click at [853, 340] on md-icon "icon-close fg-AAA8AD cursor" at bounding box center [860, 346] width 17 height 17
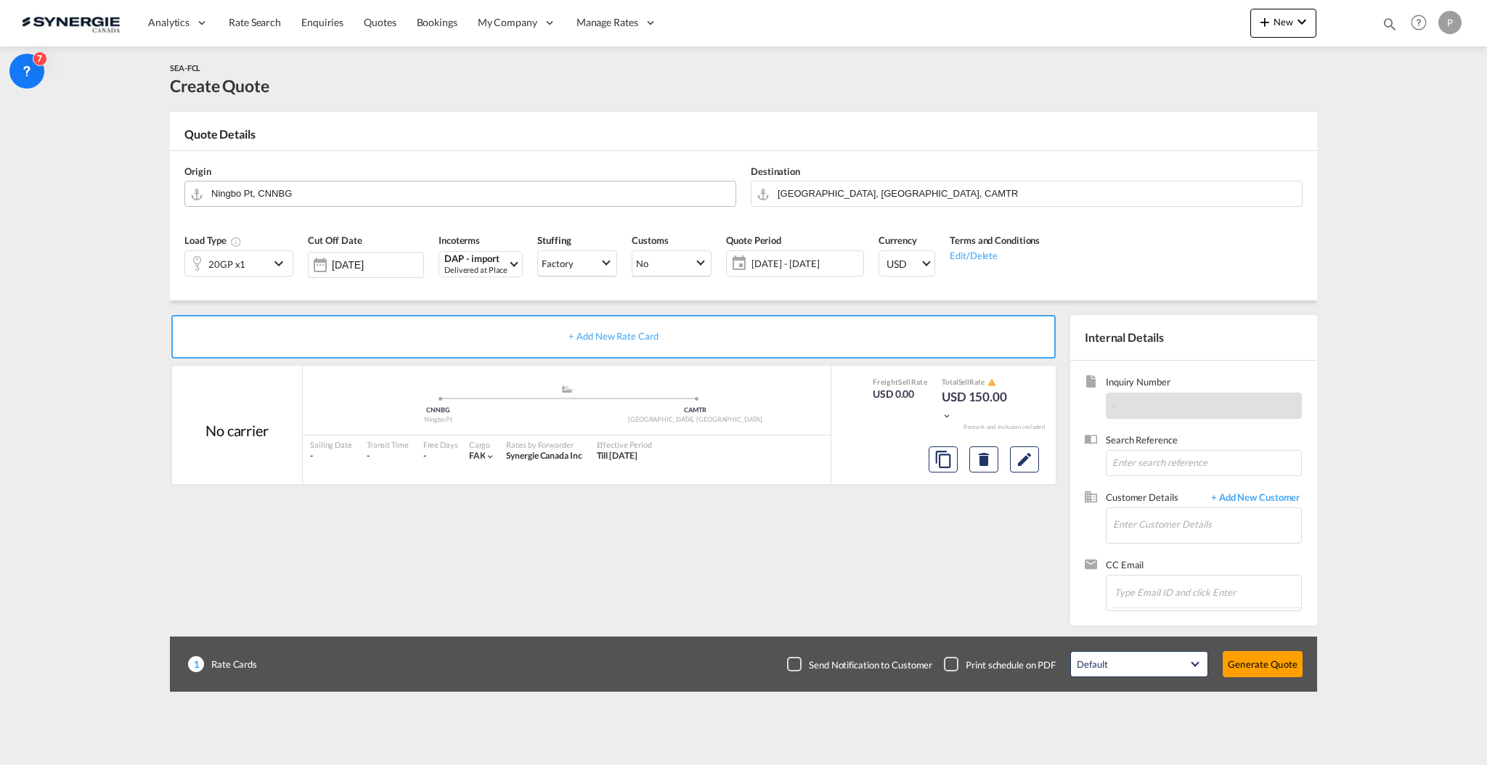
drag, startPoint x: 485, startPoint y: 208, endPoint x: 483, endPoint y: 197, distance: 11.1
click at [485, 208] on div "Origin Ningbo Pt, CNNBG" at bounding box center [460, 186] width 566 height 58
click at [483, 197] on input "Ningbo Pt, CNNBG" at bounding box center [469, 193] width 517 height 25
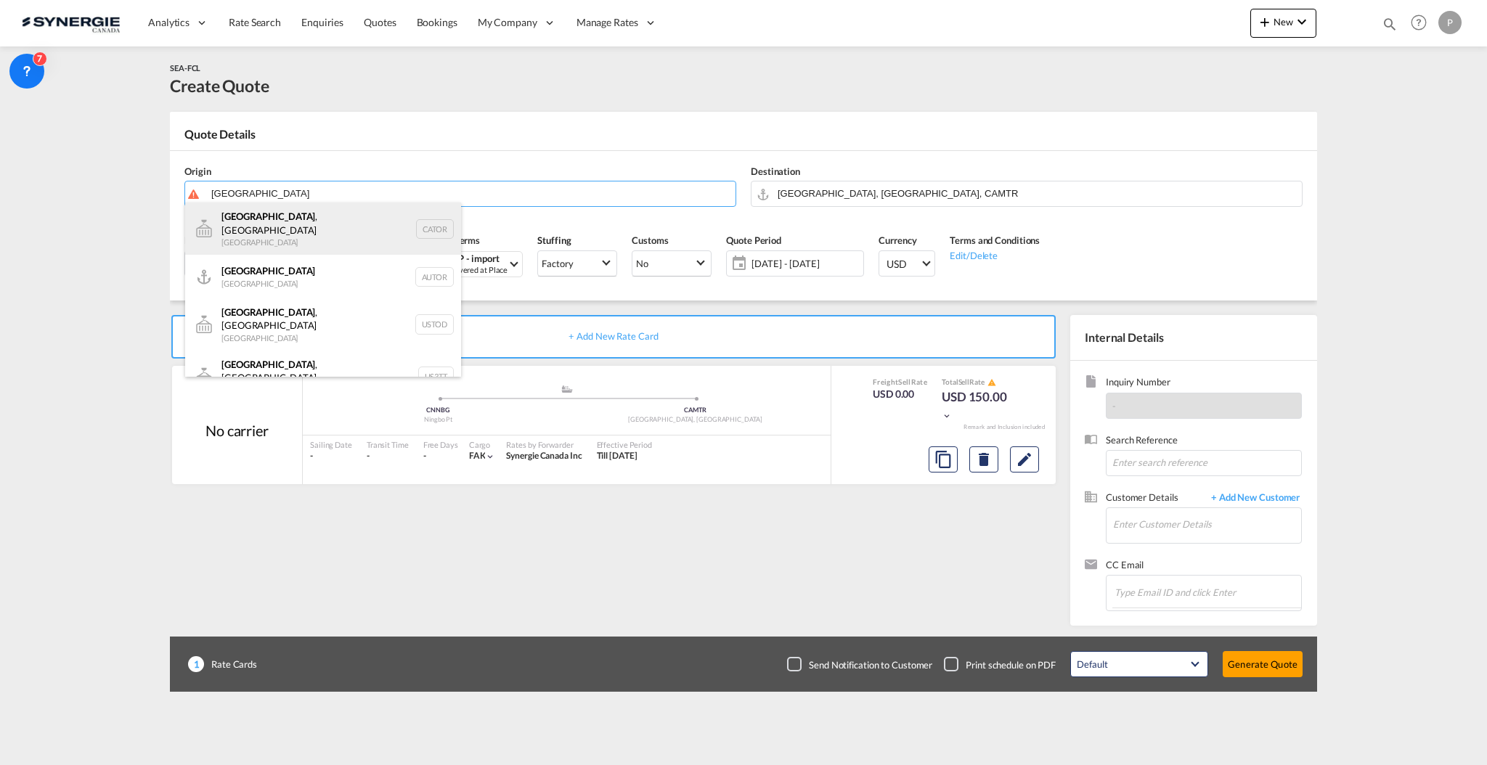
click at [377, 228] on div "Toronto , ON Canada CATOR" at bounding box center [323, 229] width 276 height 52
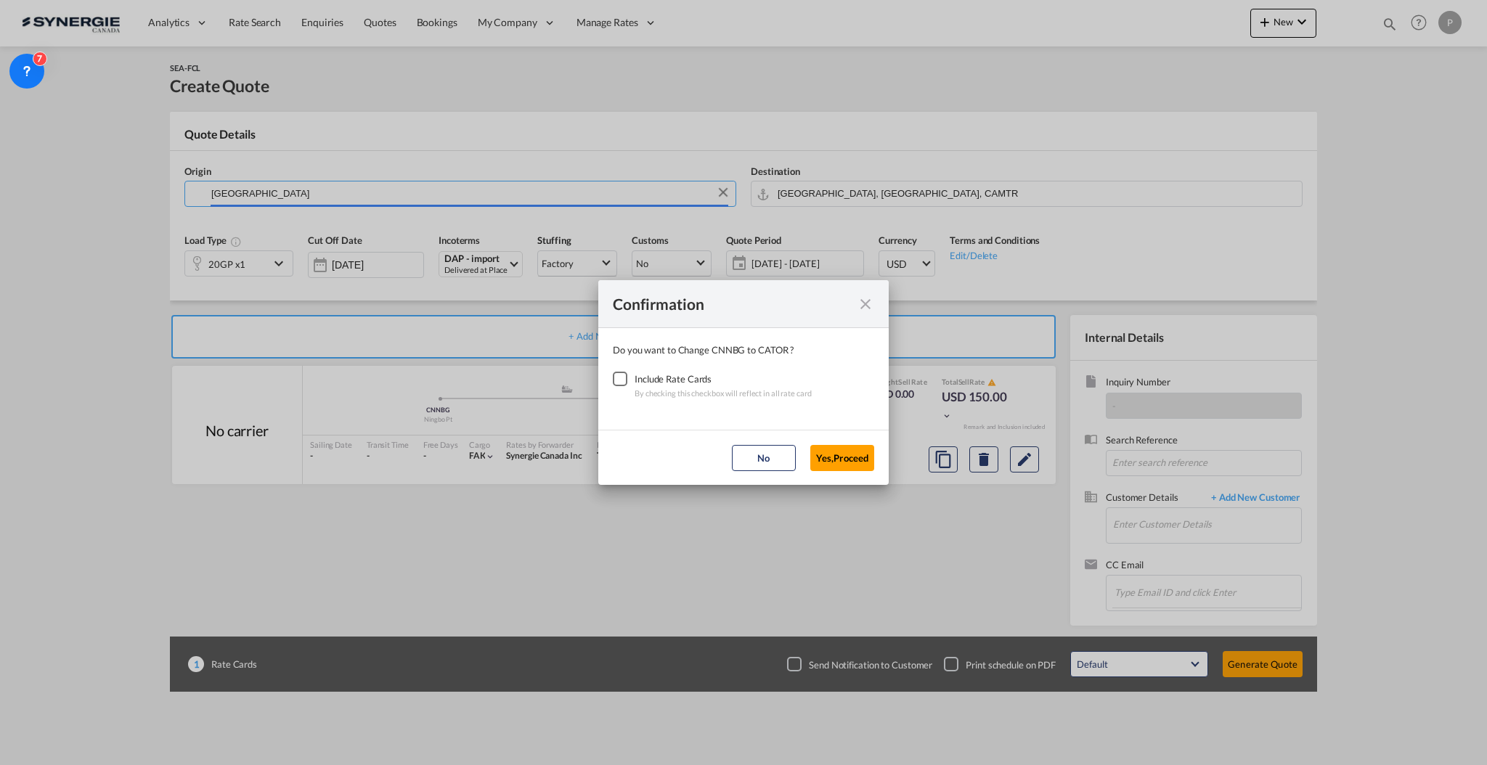
type input "Toronto, ON, CATOR"
click at [644, 377] on div "Include Rate Cards" at bounding box center [722, 379] width 177 height 15
click at [627, 381] on div "Checkbox No Ink" at bounding box center [620, 379] width 15 height 15
click at [837, 449] on button "Yes,Proceed" at bounding box center [842, 458] width 64 height 26
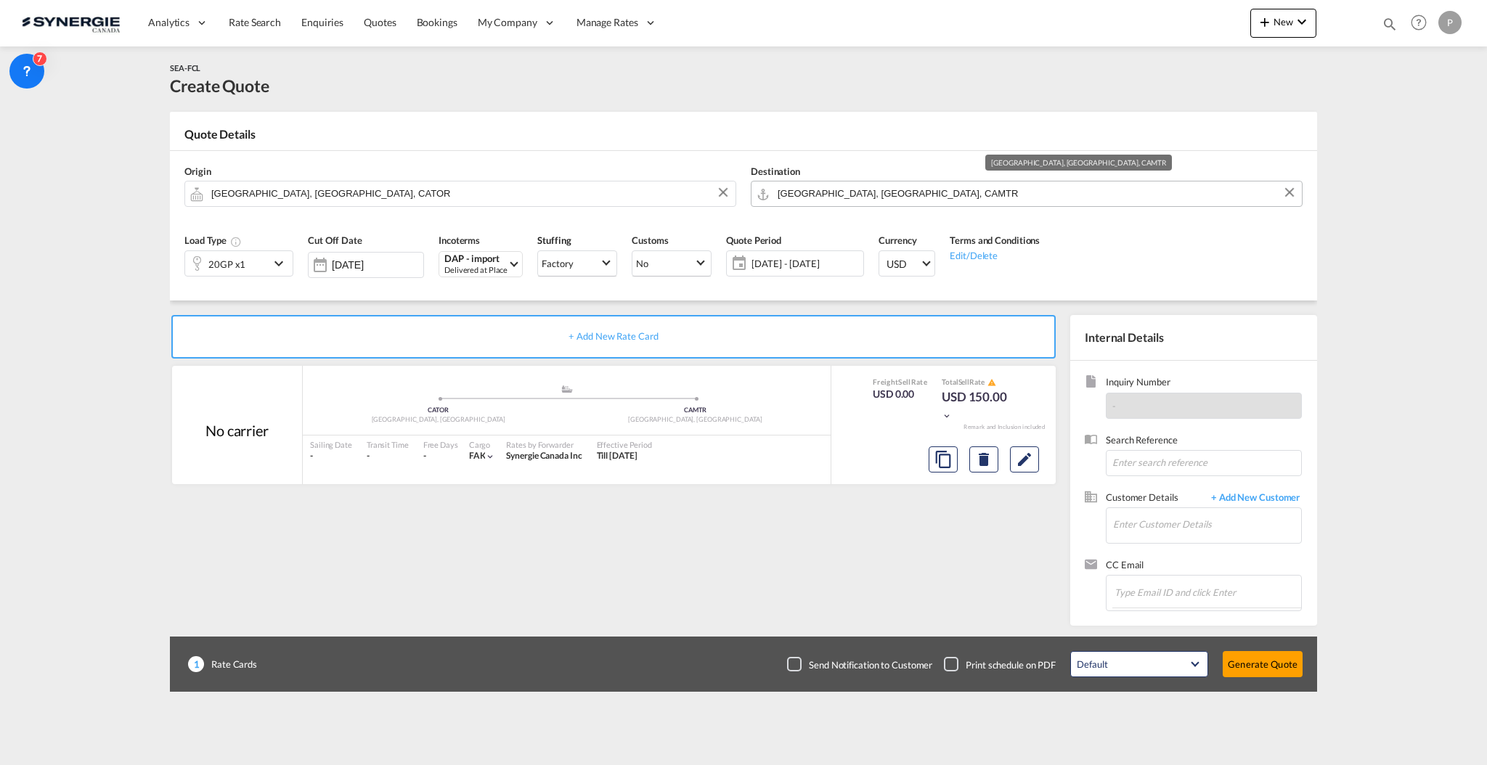
click at [844, 201] on input "Montreal, QC, CAMTR" at bounding box center [1035, 193] width 517 height 25
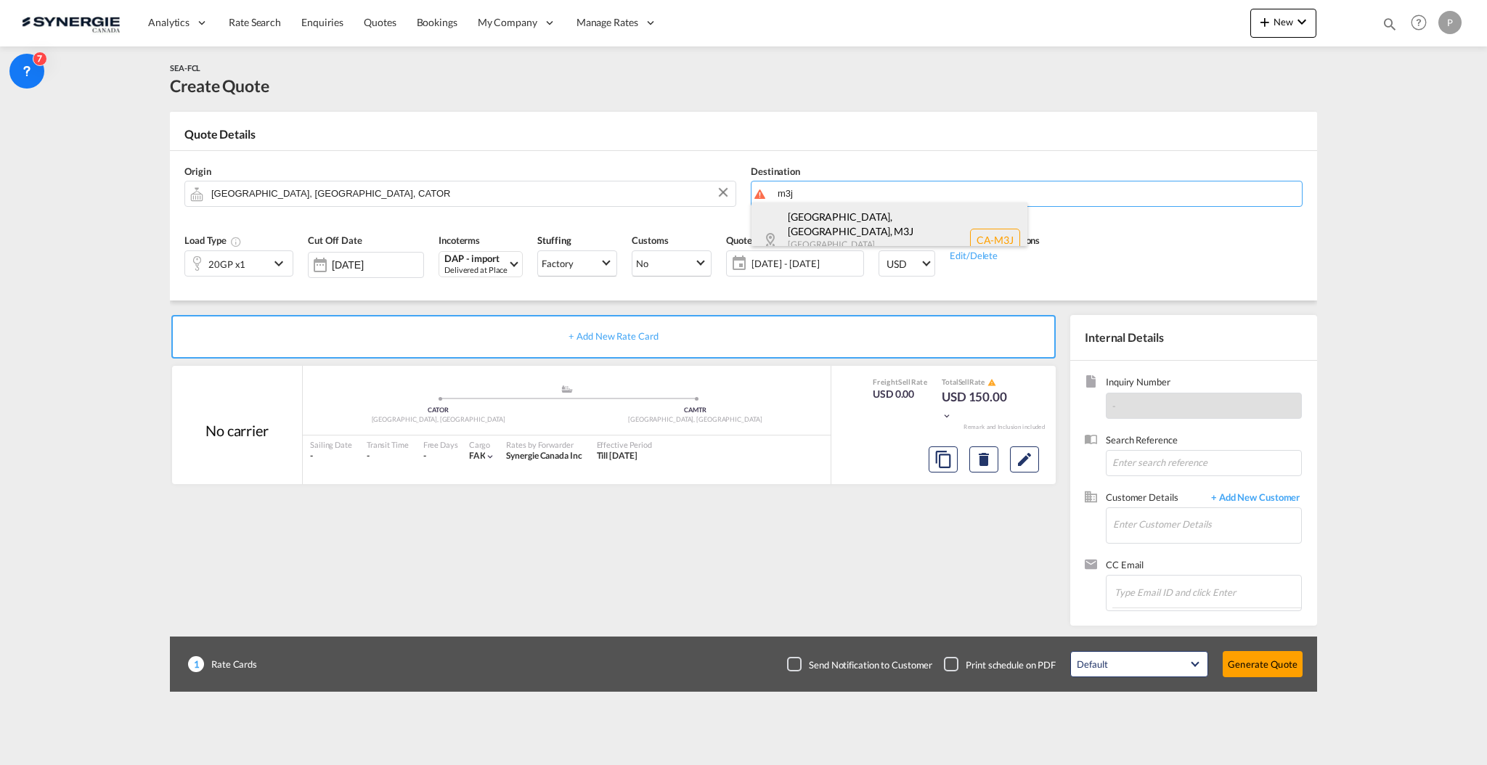
click at [846, 218] on div "North York, ON , M3J Ontario Canada CA-M3J" at bounding box center [889, 240] width 276 height 75
type input "CA-M3J, North York, ON, Ontario"
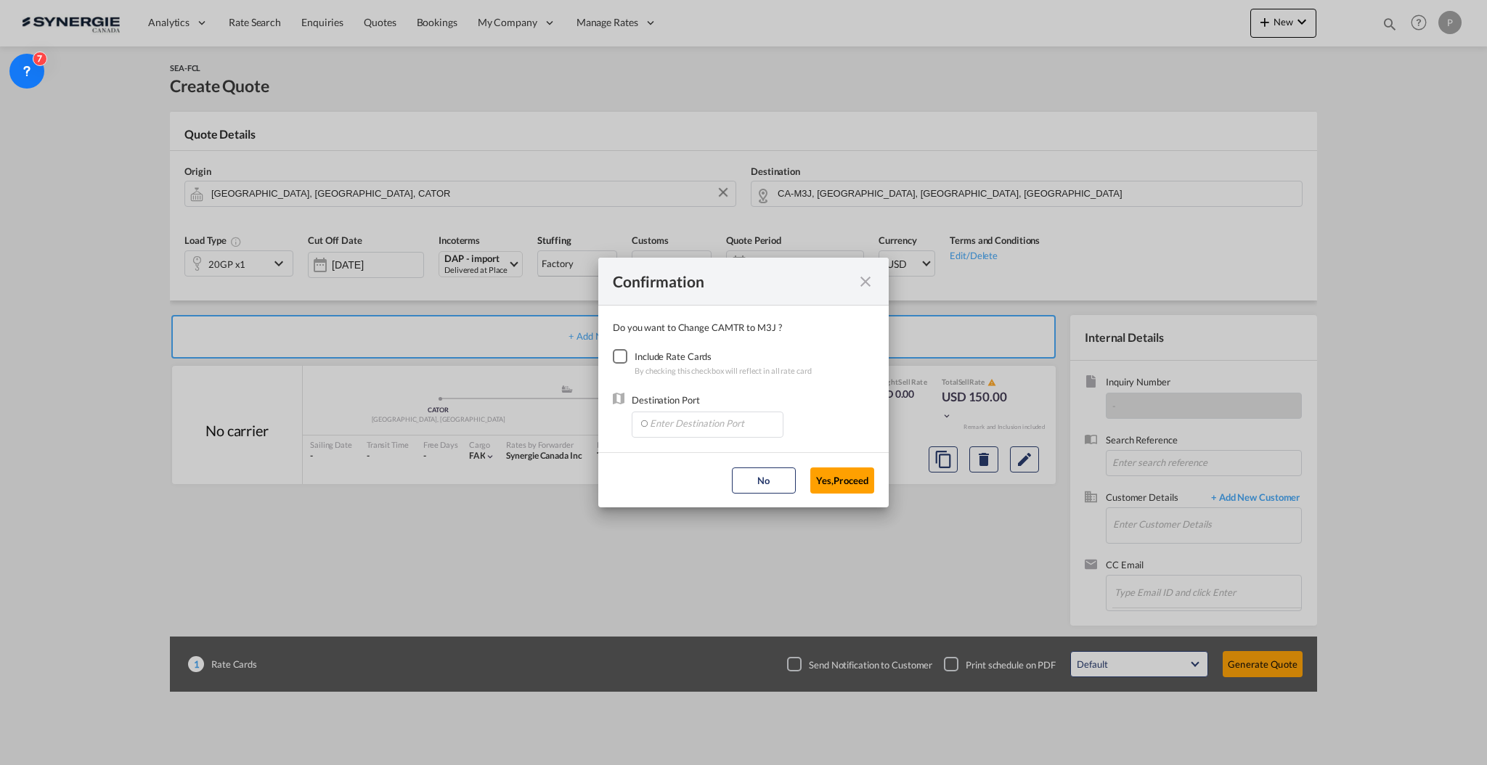
click at [627, 356] on div "Checkbox No Ink" at bounding box center [620, 356] width 15 height 15
click at [680, 436] on md-autocomplete-wrap "Confirmation Do you ..." at bounding box center [710, 425] width 144 height 26
click at [681, 426] on input "Enter Destination Port" at bounding box center [711, 423] width 144 height 22
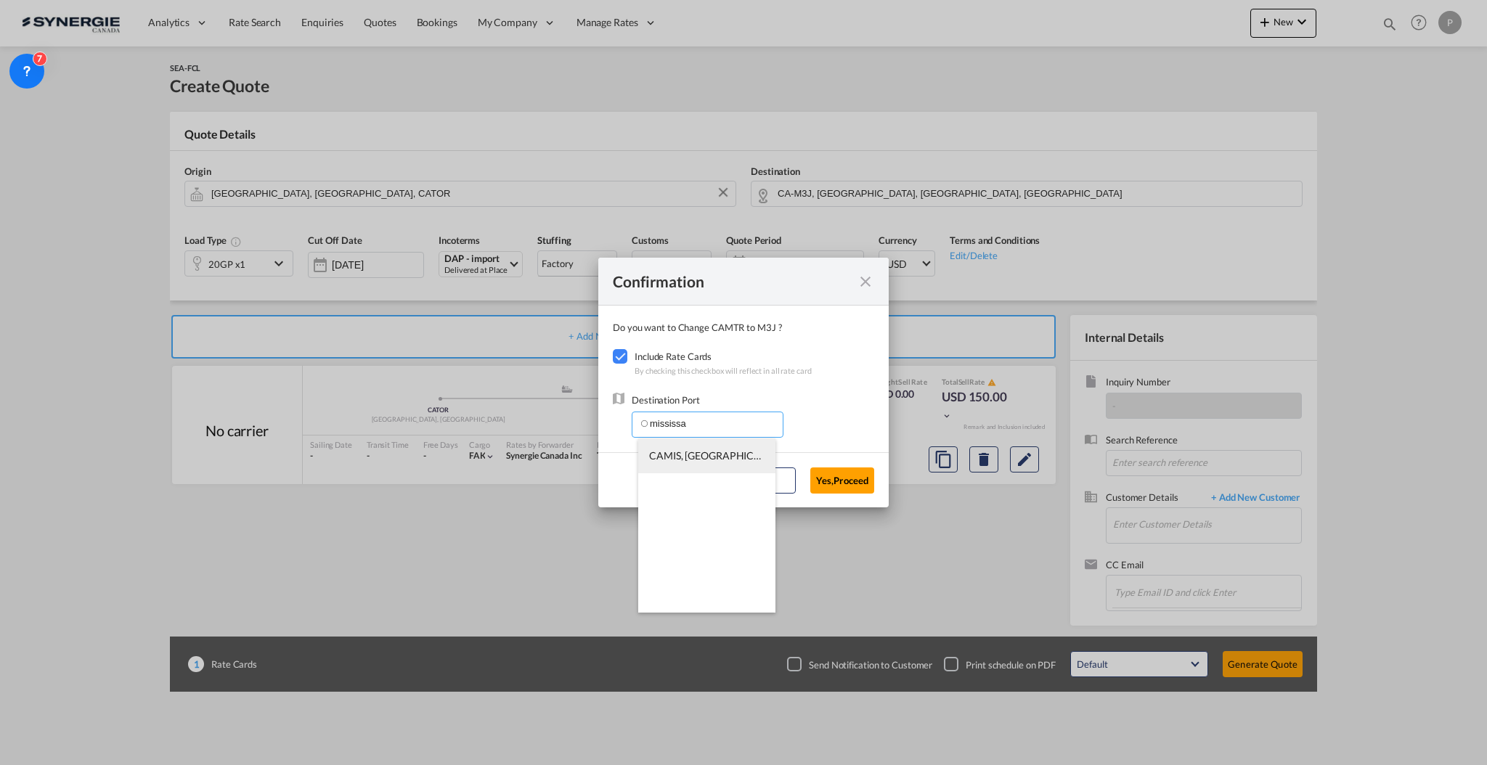
click at [681, 448] on li "CAMIS, Mississauga, ON, Canada, North America, Americas" at bounding box center [706, 455] width 137 height 35
type input "CAMIS, Mississauga, ON, Canada, North America, Americas"
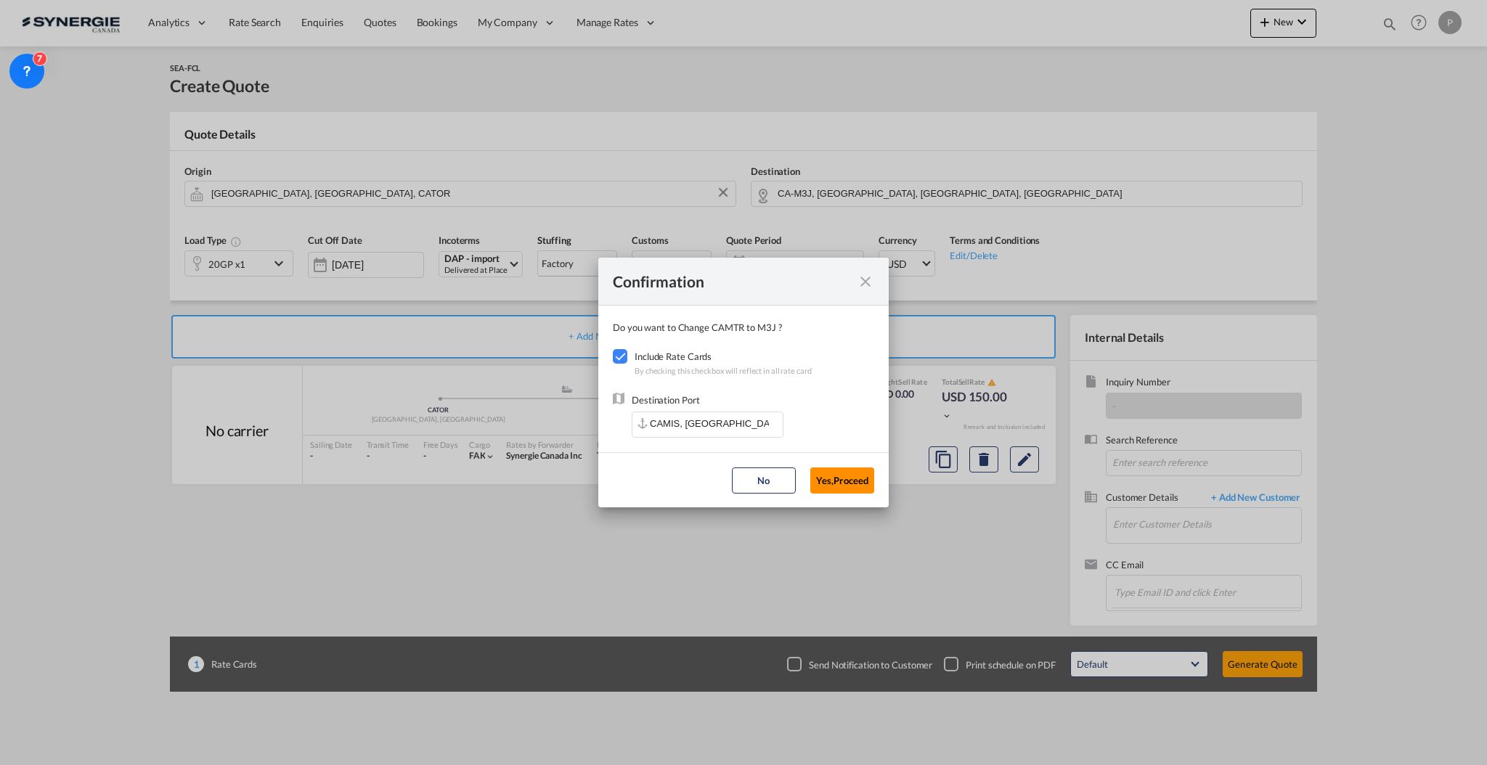
click at [858, 475] on button "Yes,Proceed" at bounding box center [842, 480] width 64 height 26
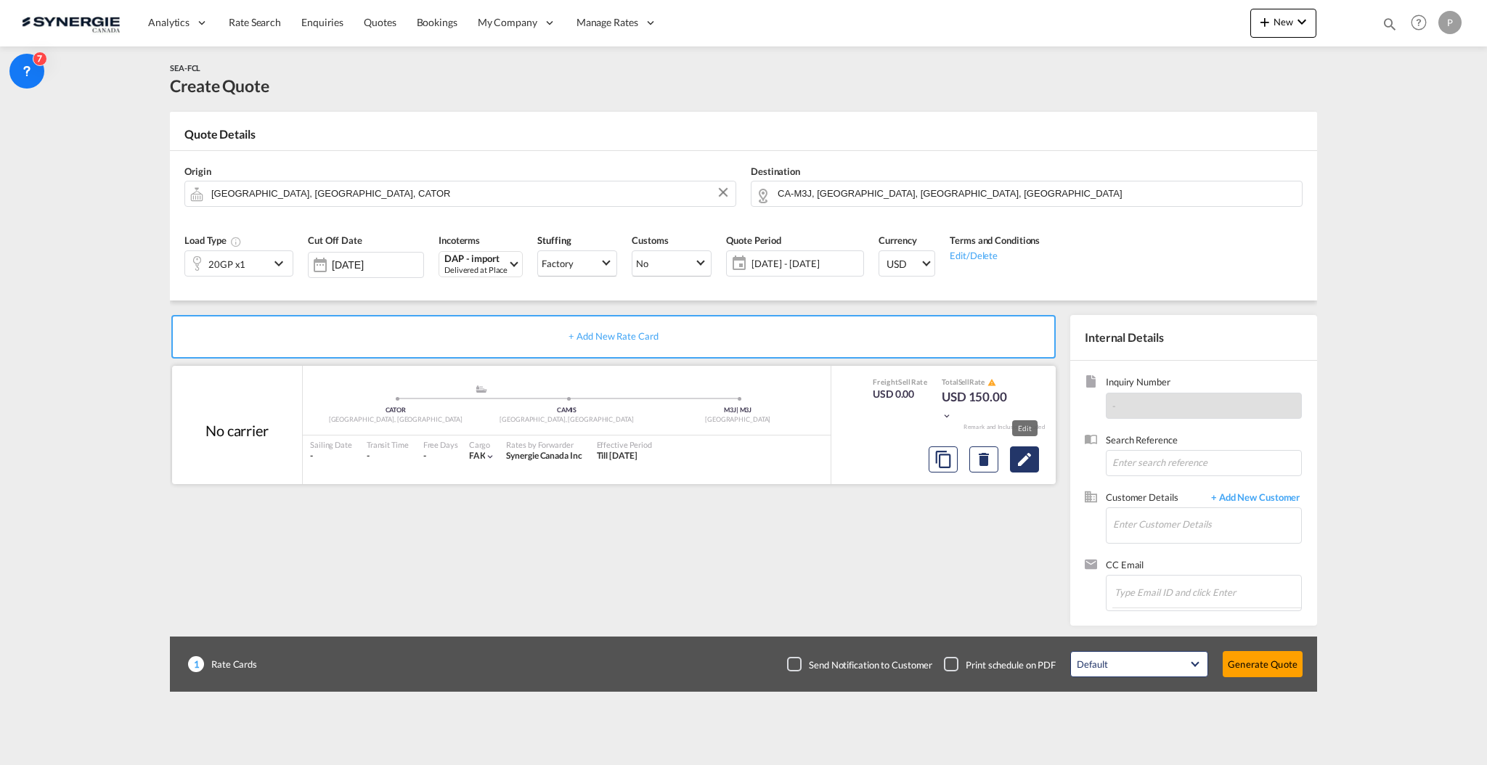
click at [1032, 465] on md-icon "Edit" at bounding box center [1024, 459] width 17 height 17
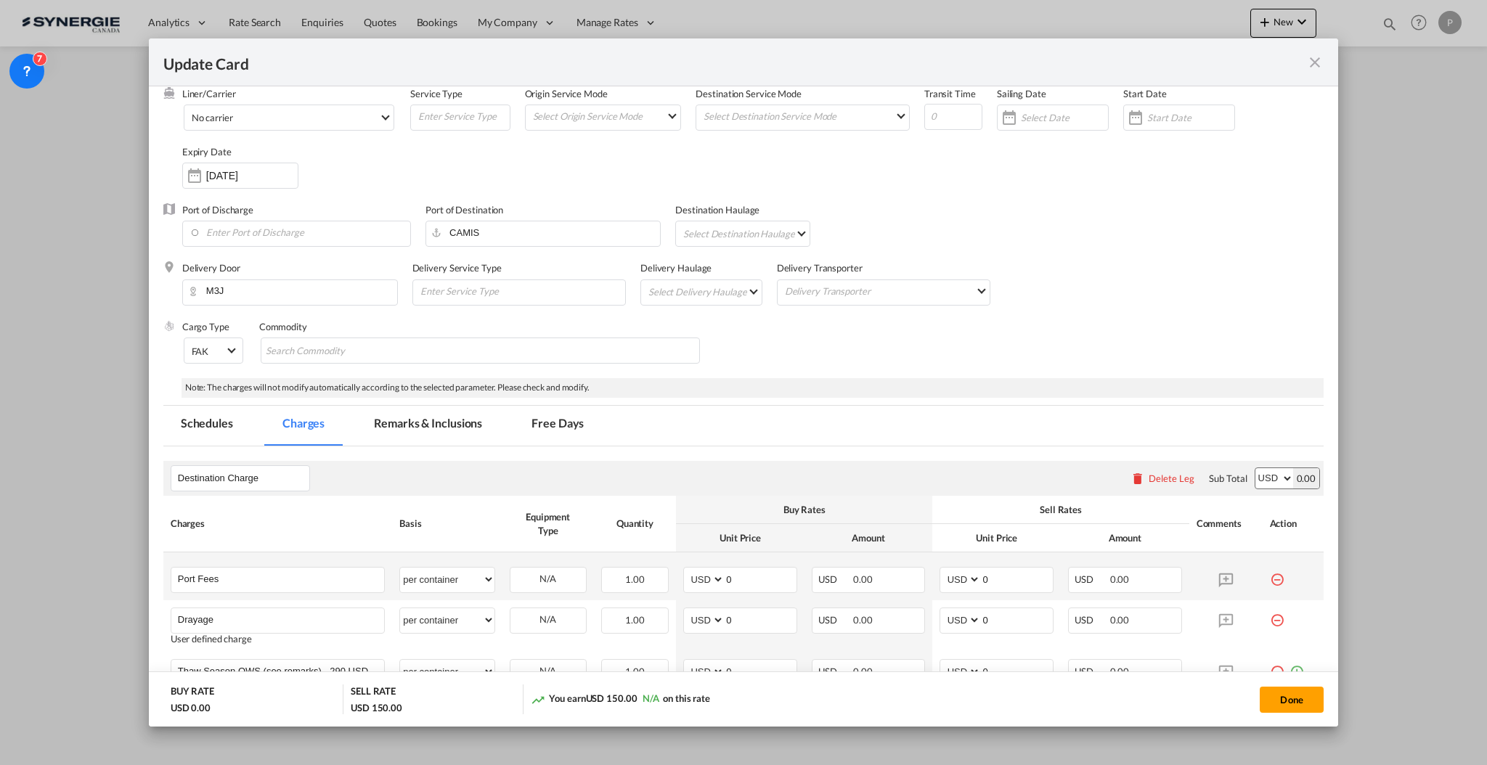
scroll to position [193, 0]
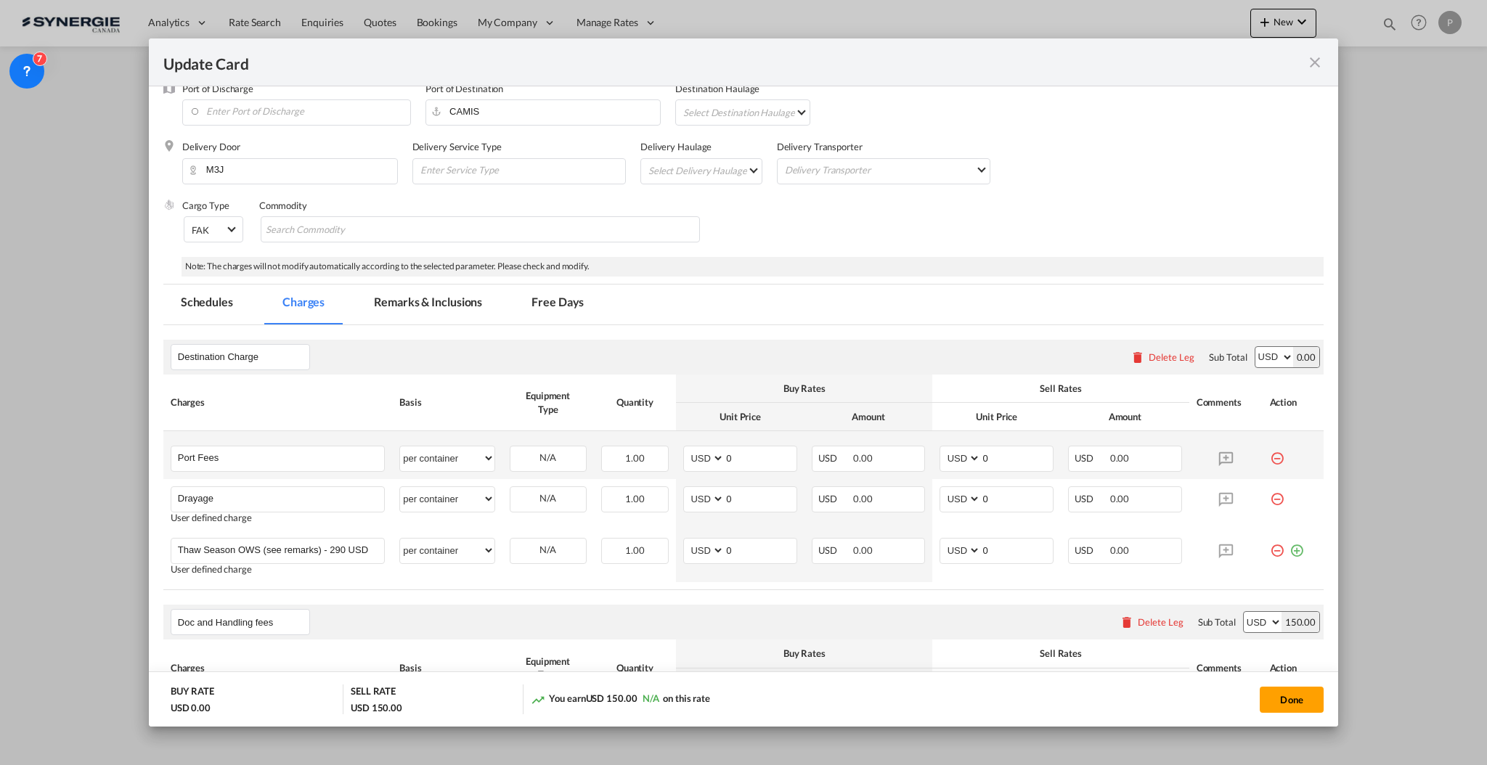
click at [1270, 456] on div "Update Card Port ..." at bounding box center [1293, 453] width 47 height 15
click at [1270, 456] on md-icon "icon-minus-circle-outline red-400-fg" at bounding box center [1277, 453] width 15 height 15
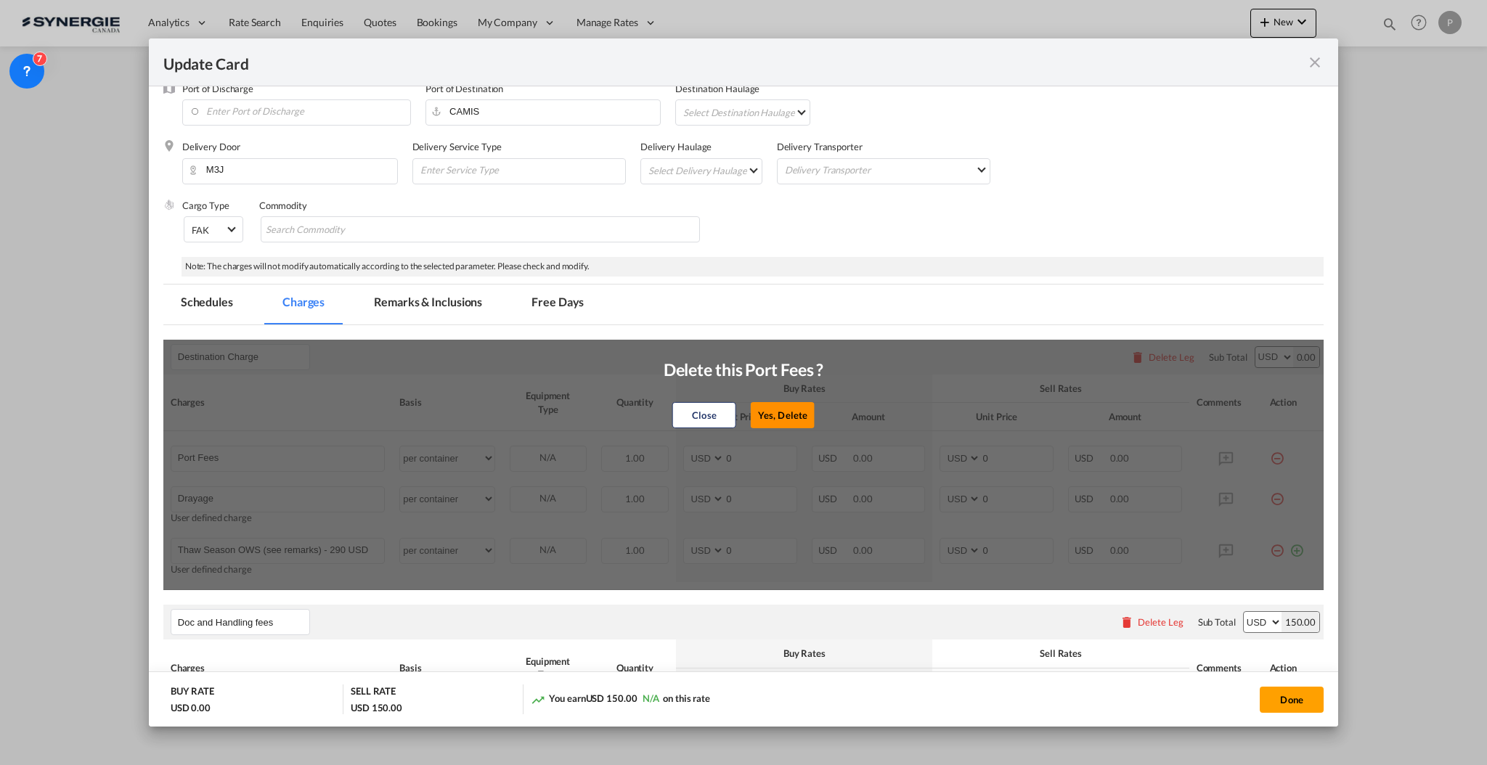
click at [785, 415] on button "Yes, Delete" at bounding box center [783, 415] width 64 height 26
type input "Drayage"
type input "Thaw Season OWS (see remarks) - 290 USD if applicable"
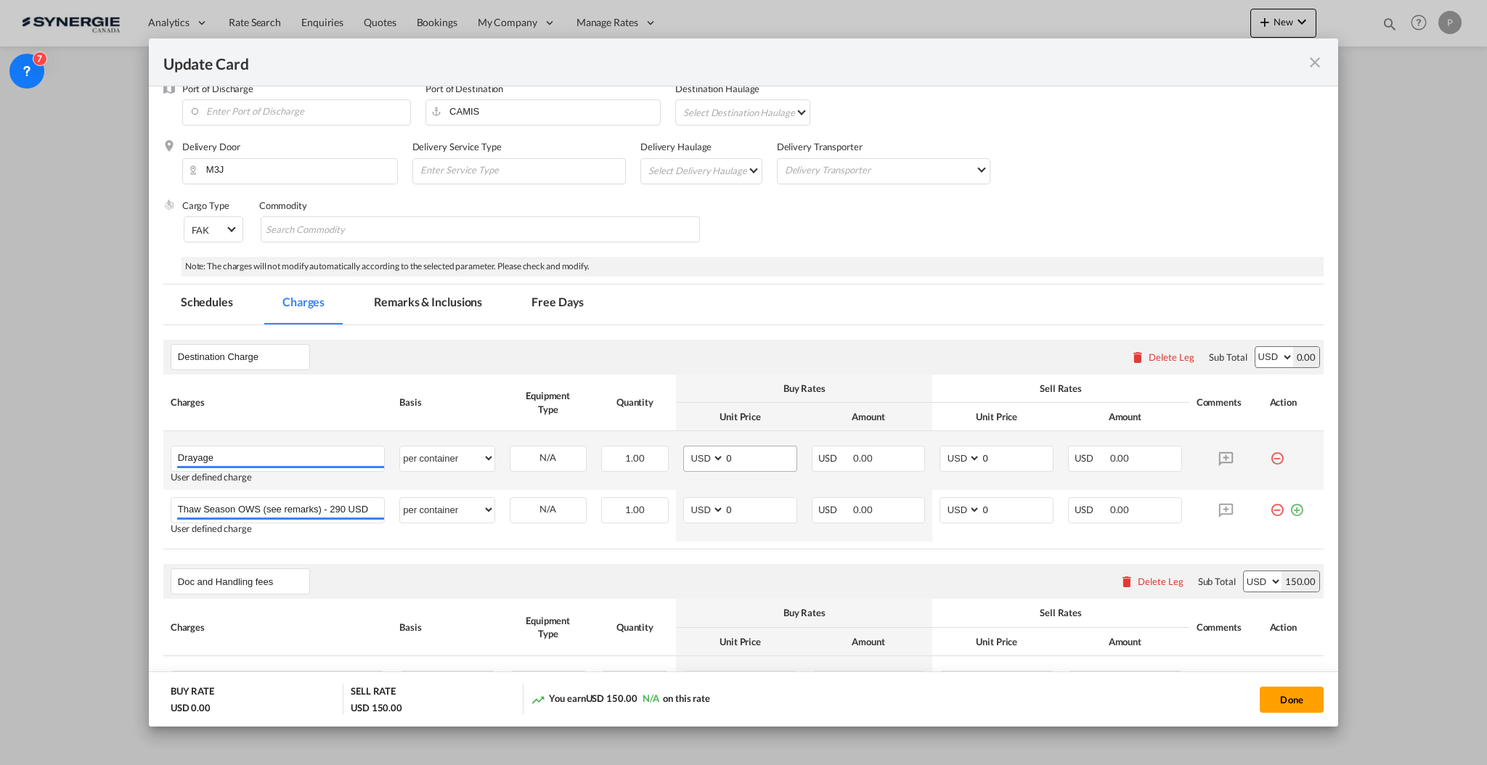
click at [750, 470] on md-input-container "0" at bounding box center [760, 458] width 73 height 25
click at [755, 457] on input "0" at bounding box center [760, 457] width 72 height 22
click at [755, 458] on input "0" at bounding box center [760, 457] width 72 height 22
type input "276"
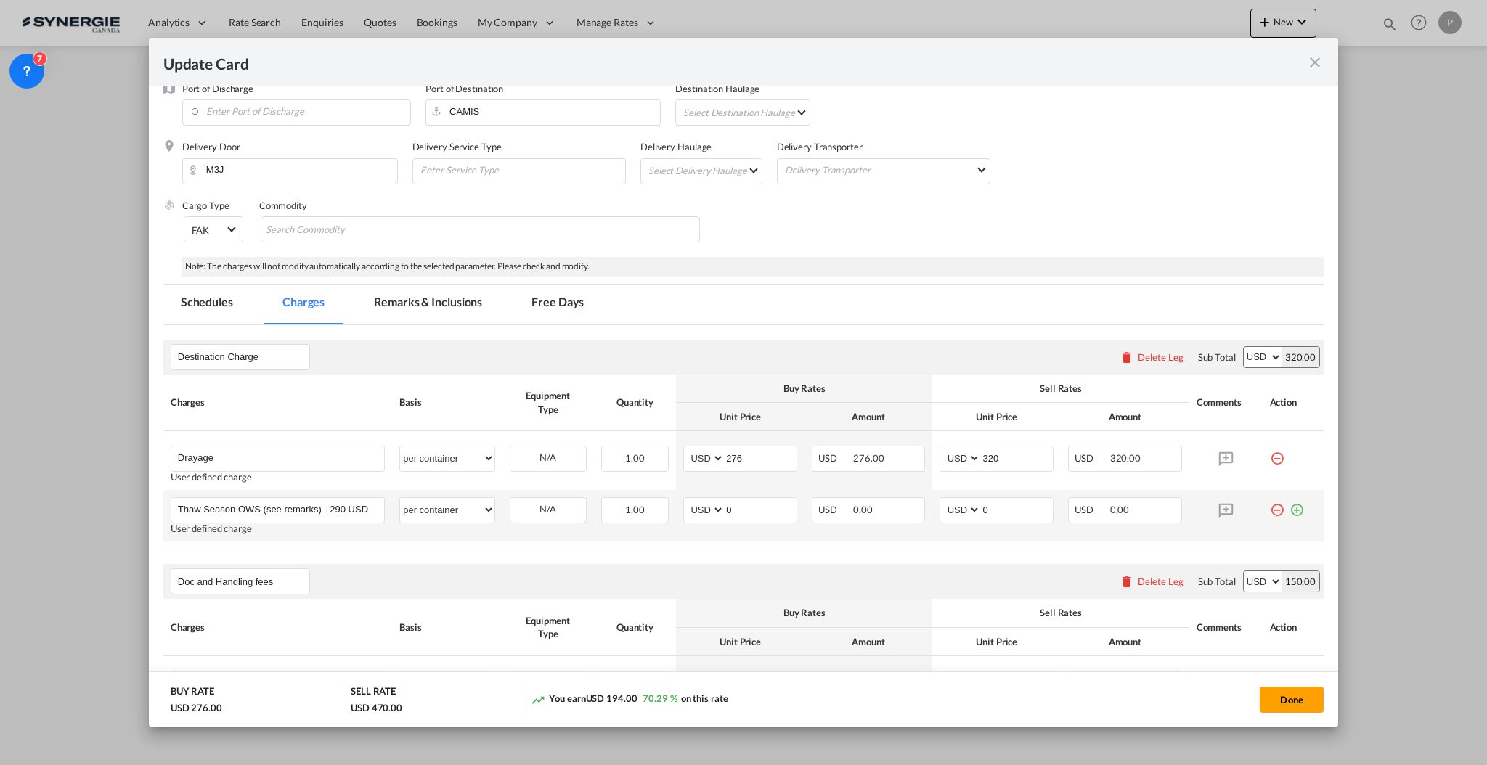
click at [1270, 510] on md-icon "icon-minus-circle-outline red-400-fg" at bounding box center [1277, 504] width 15 height 15
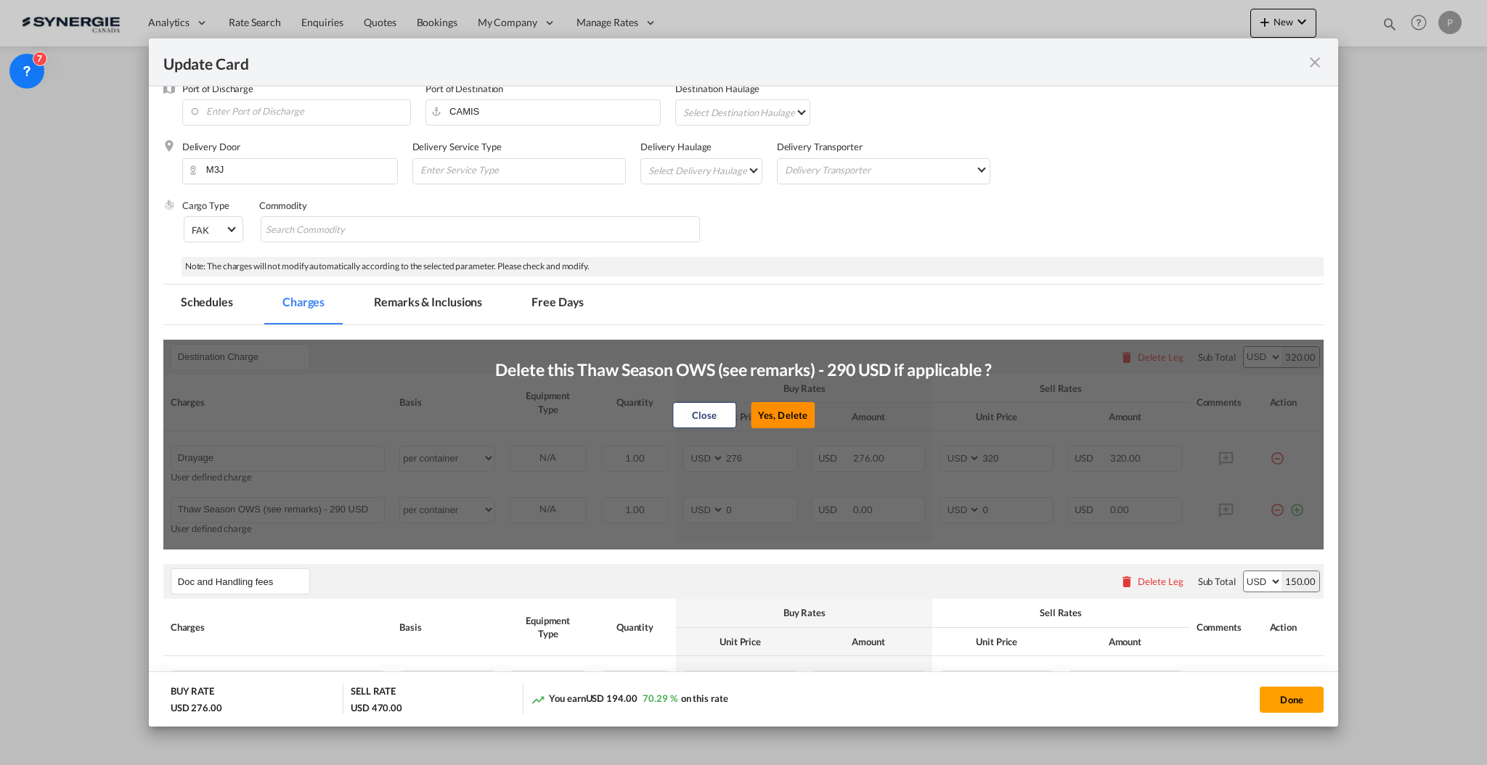
click at [782, 407] on button "Yes, Delete" at bounding box center [783, 415] width 64 height 26
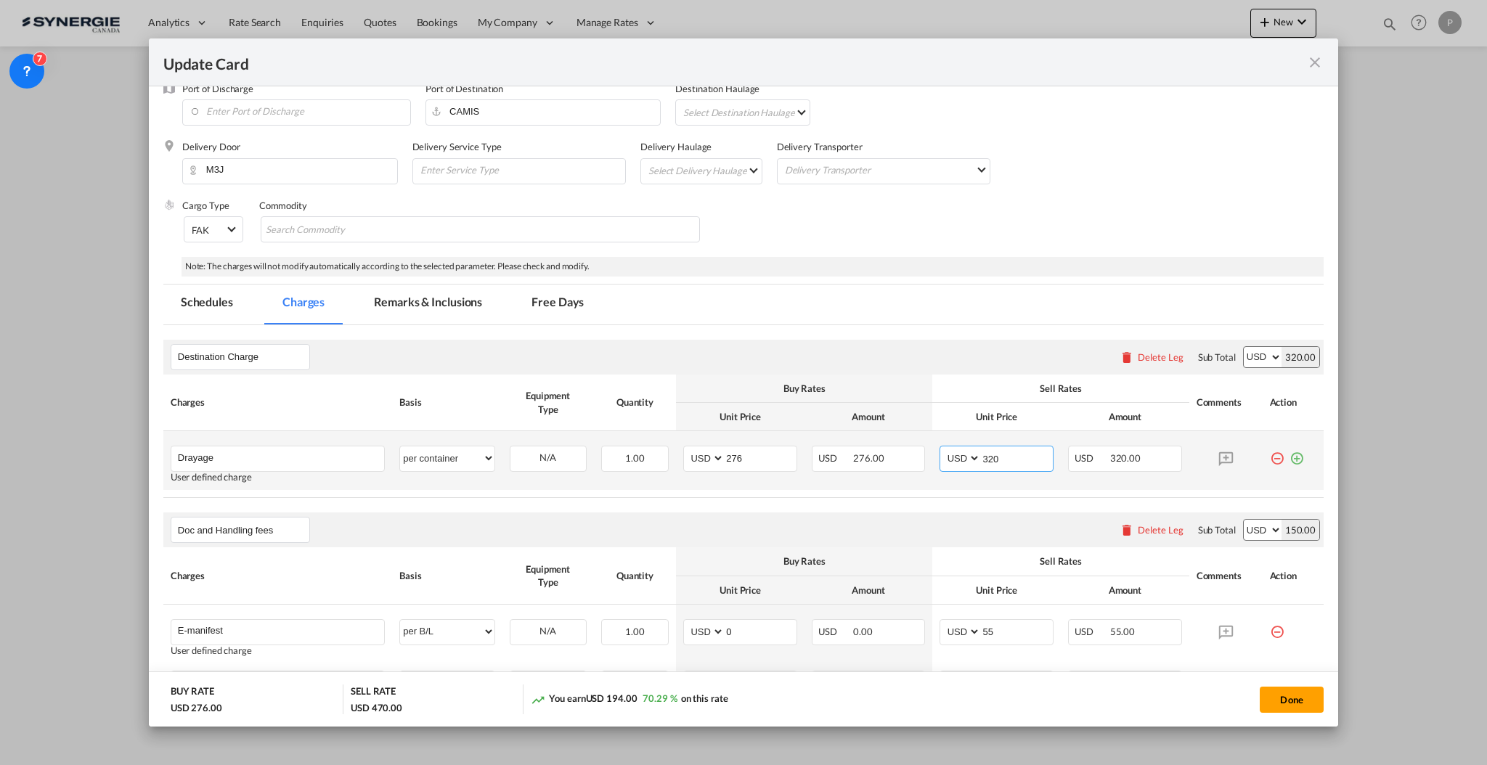
drag, startPoint x: 994, startPoint y: 452, endPoint x: 984, endPoint y: 451, distance: 9.5
click at [984, 451] on input "320" at bounding box center [1017, 457] width 72 height 22
type input "325"
click at [921, 505] on rate-modification "Destination Charge Please enter leg name Leg Name Already Exists Delete Leg Sub…" at bounding box center [743, 656] width 1160 height 663
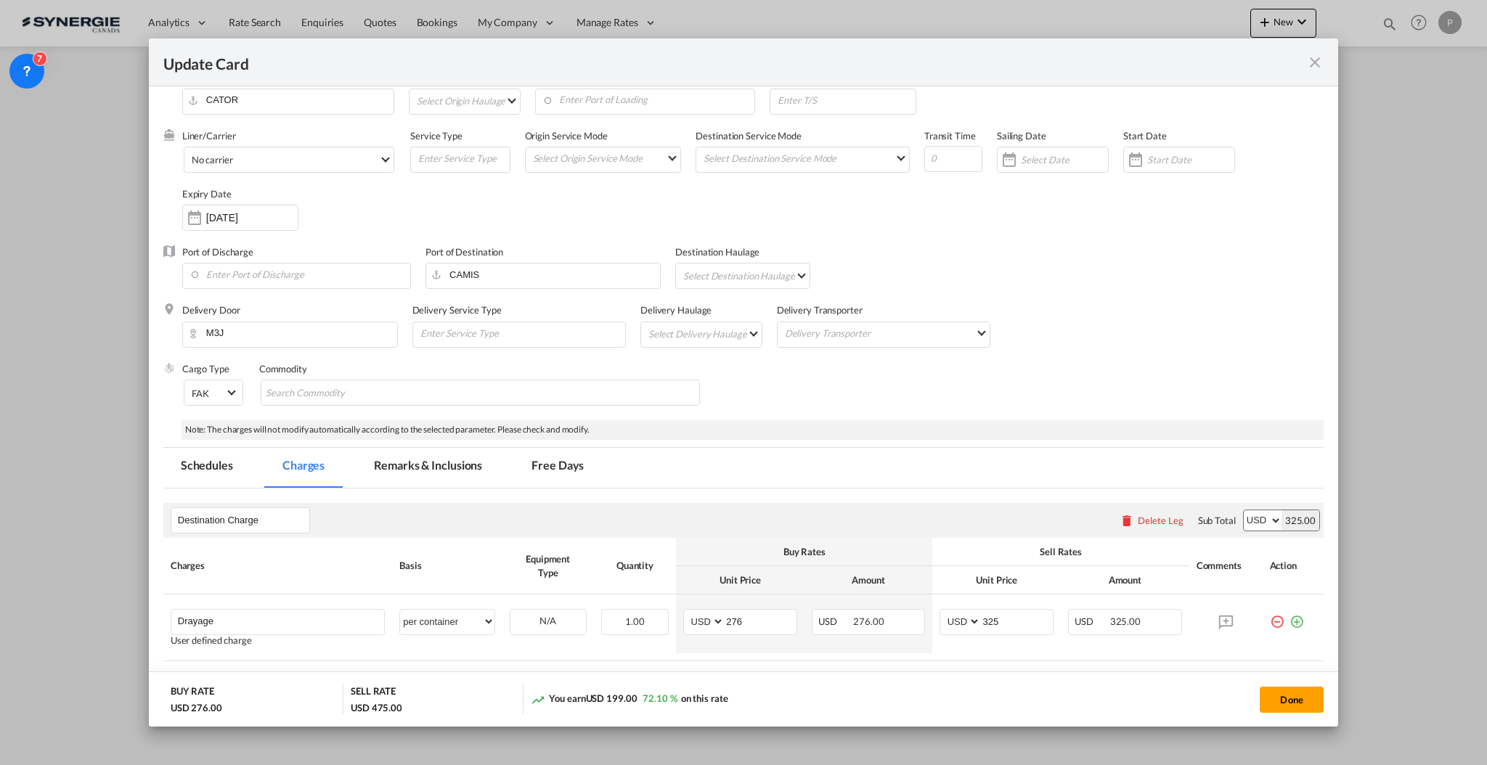
scroll to position [0, 0]
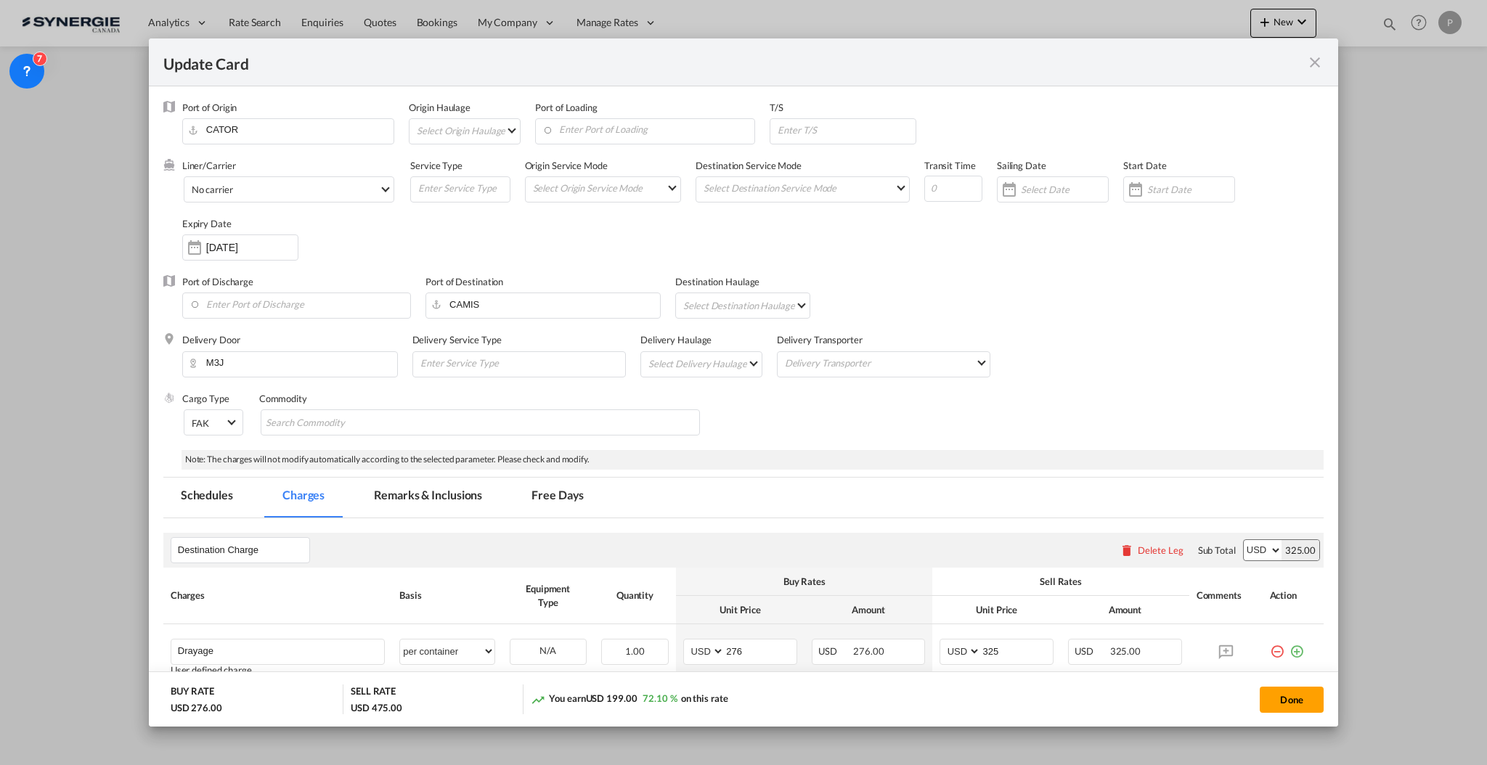
click at [421, 493] on md-tab-item "Remarks & Inclusions" at bounding box center [427, 498] width 143 height 40
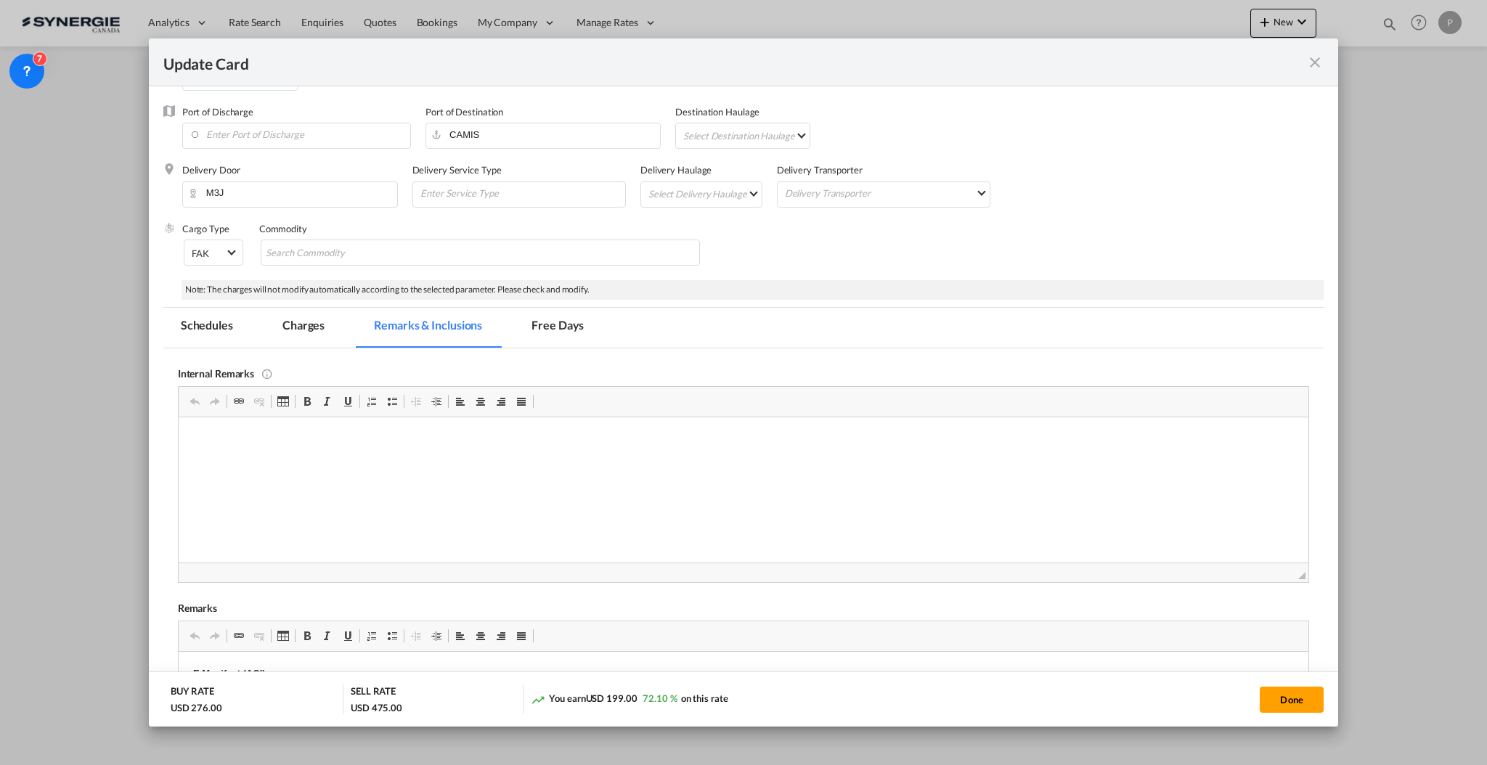
scroll to position [290, 0]
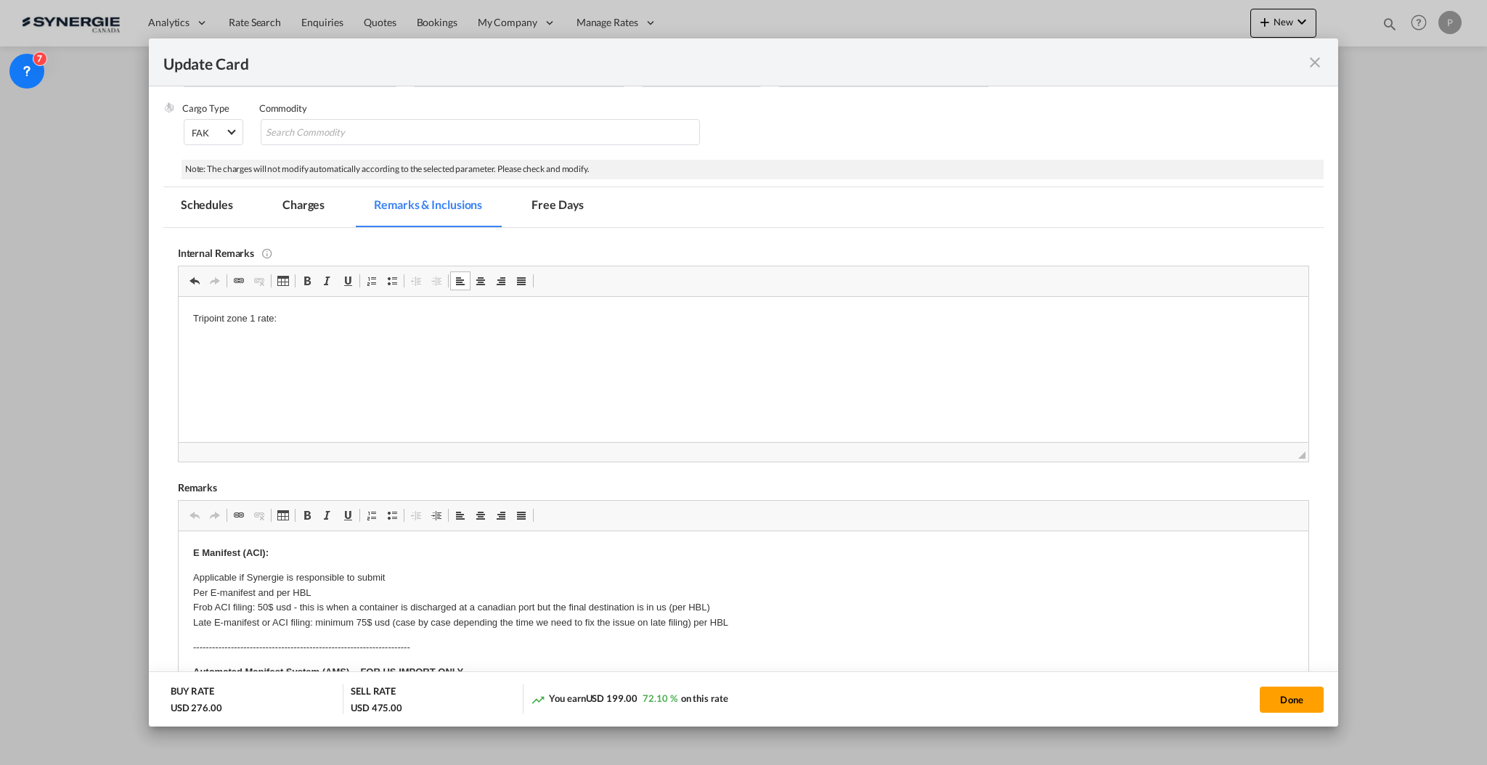
click at [350, 319] on p "Tripoint zone 1 rate:" at bounding box center [742, 318] width 1100 height 15
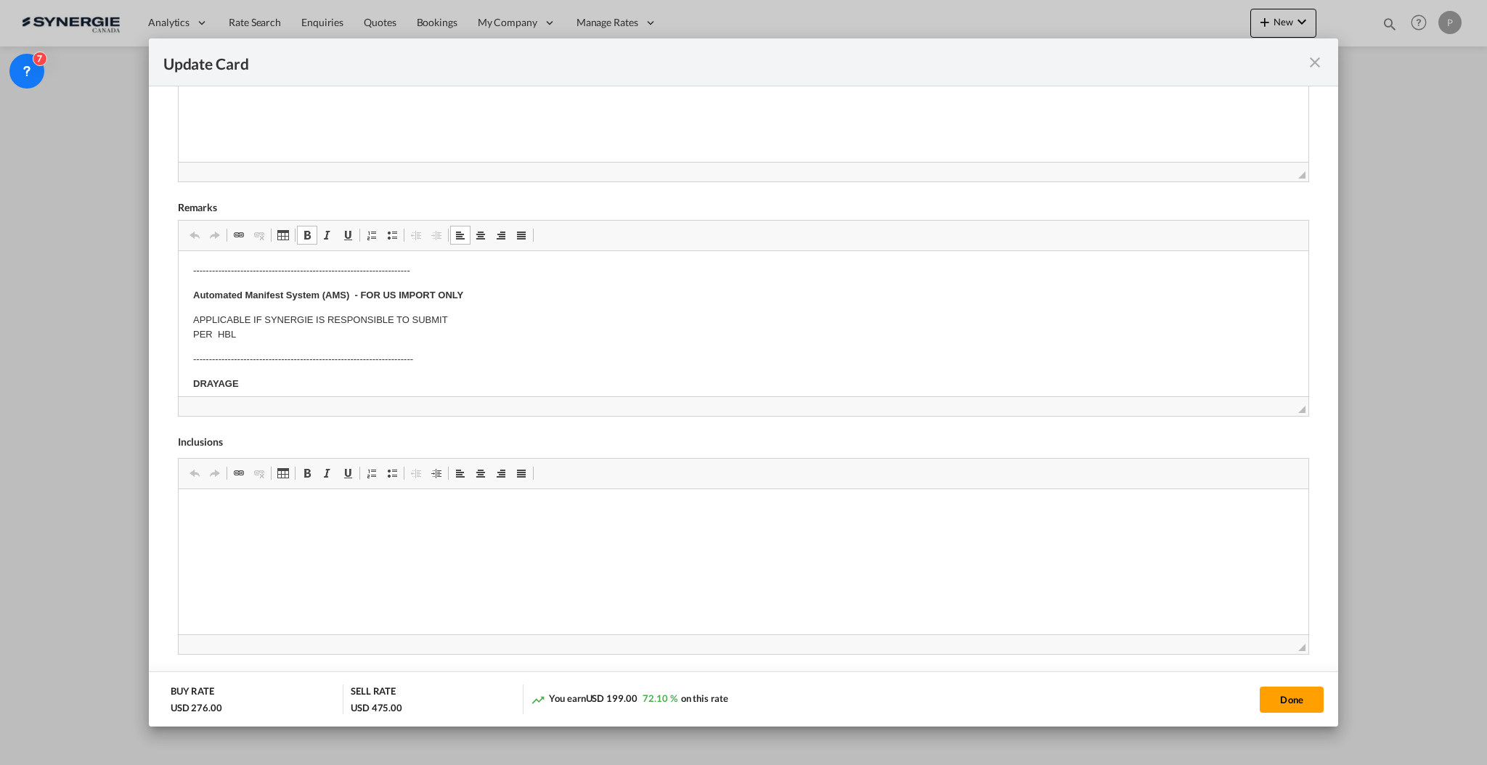
scroll to position [0, 0]
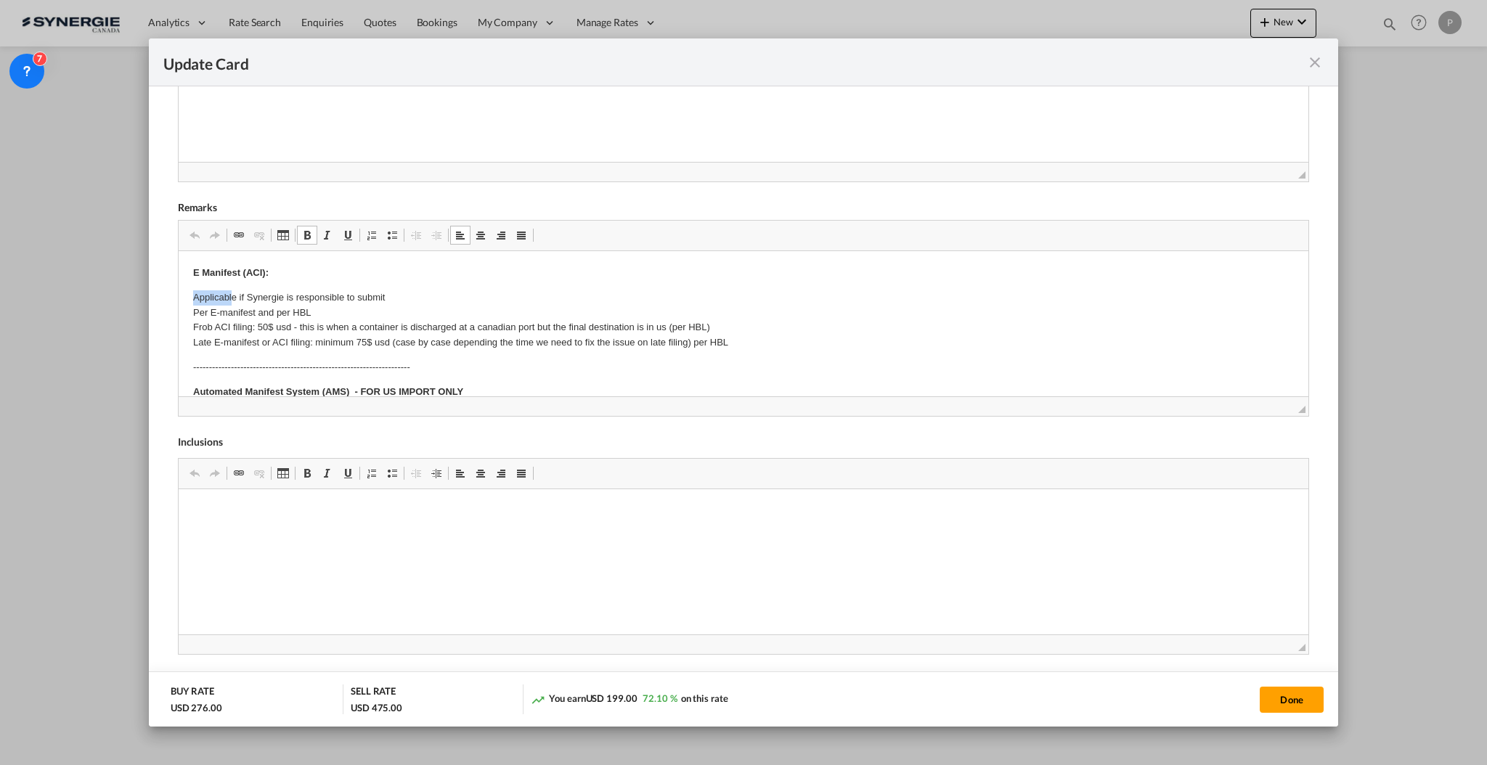
drag, startPoint x: 184, startPoint y: 290, endPoint x: 233, endPoint y: 303, distance: 50.6
click at [1291, 411] on span "◢" at bounding box center [744, 406] width 1130 height 20
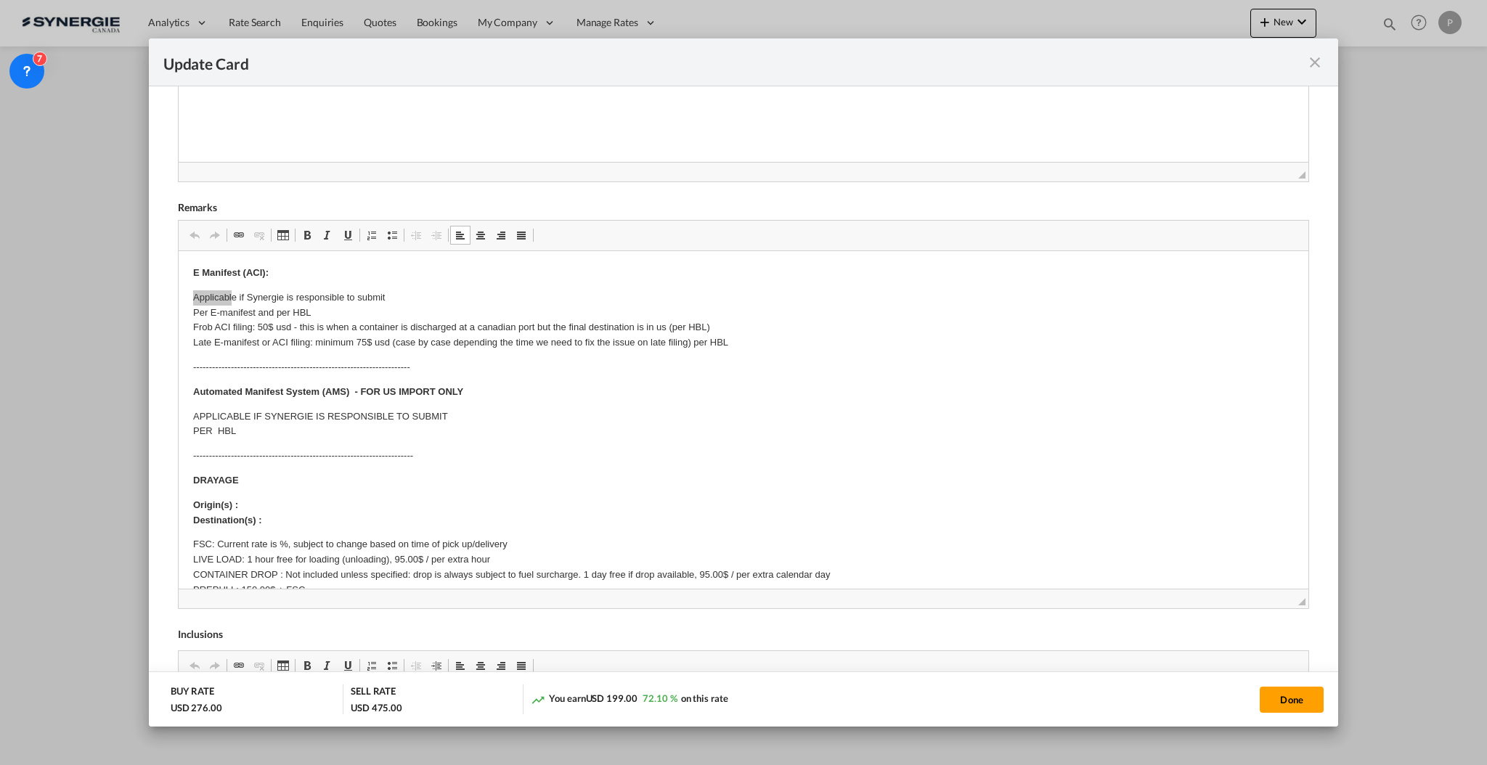
drag, startPoint x: 1286, startPoint y: 410, endPoint x: 1299, endPoint y: 666, distance: 256.6
click at [1299, 666] on div "Internal Remarks Rich Text Editor, editor22 Editor toolbars Clipboard/Undo Undo…" at bounding box center [743, 426] width 1160 height 957
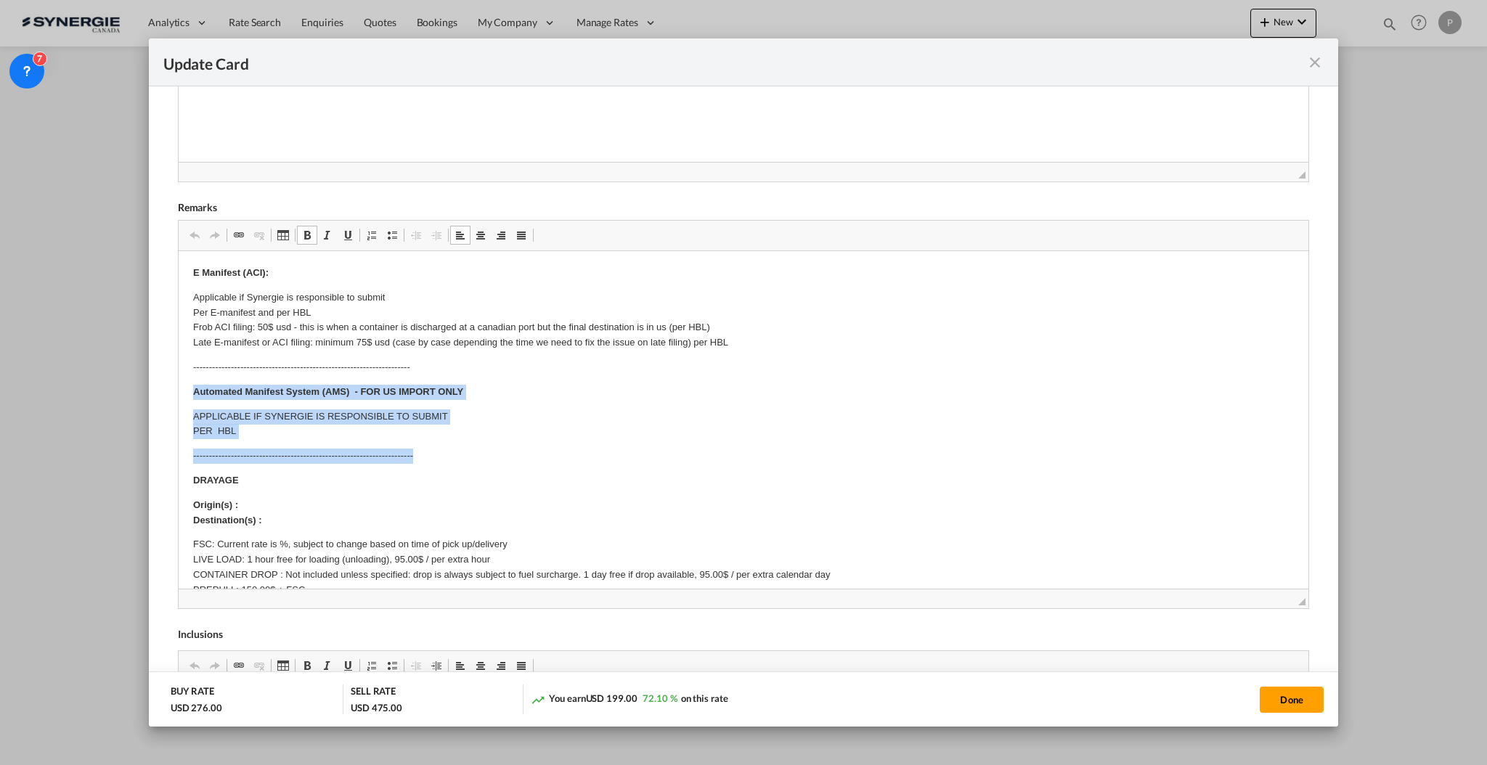
drag, startPoint x: 189, startPoint y: 389, endPoint x: 552, endPoint y: 445, distance: 366.5
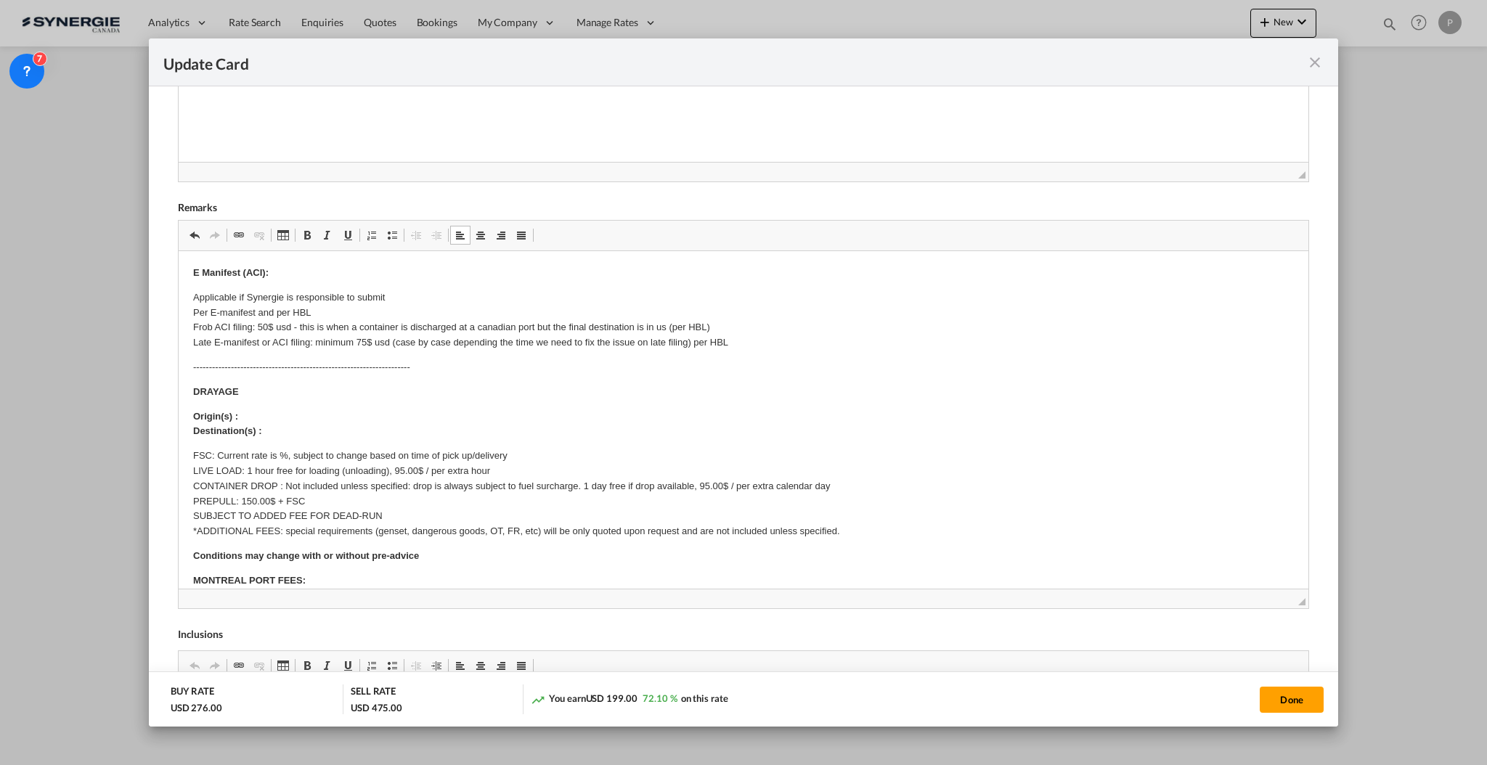
click at [345, 413] on p "Origin(s) : Destination(s) :" at bounding box center [742, 424] width 1100 height 30
click at [253, 436] on p "Origin(s) : Toronto Ramp Destination(s) :" at bounding box center [742, 424] width 1100 height 30
click at [303, 434] on p "Origin(s) : Toronto Ramp Destination(s) :" at bounding box center [742, 424] width 1100 height 30
click at [283, 452] on p "FSC: Current rate is %, subject to change based on time of pick up/delivery LIV…" at bounding box center [742, 493] width 1100 height 91
drag, startPoint x: 283, startPoint y: 489, endPoint x: 584, endPoint y: 482, distance: 300.6
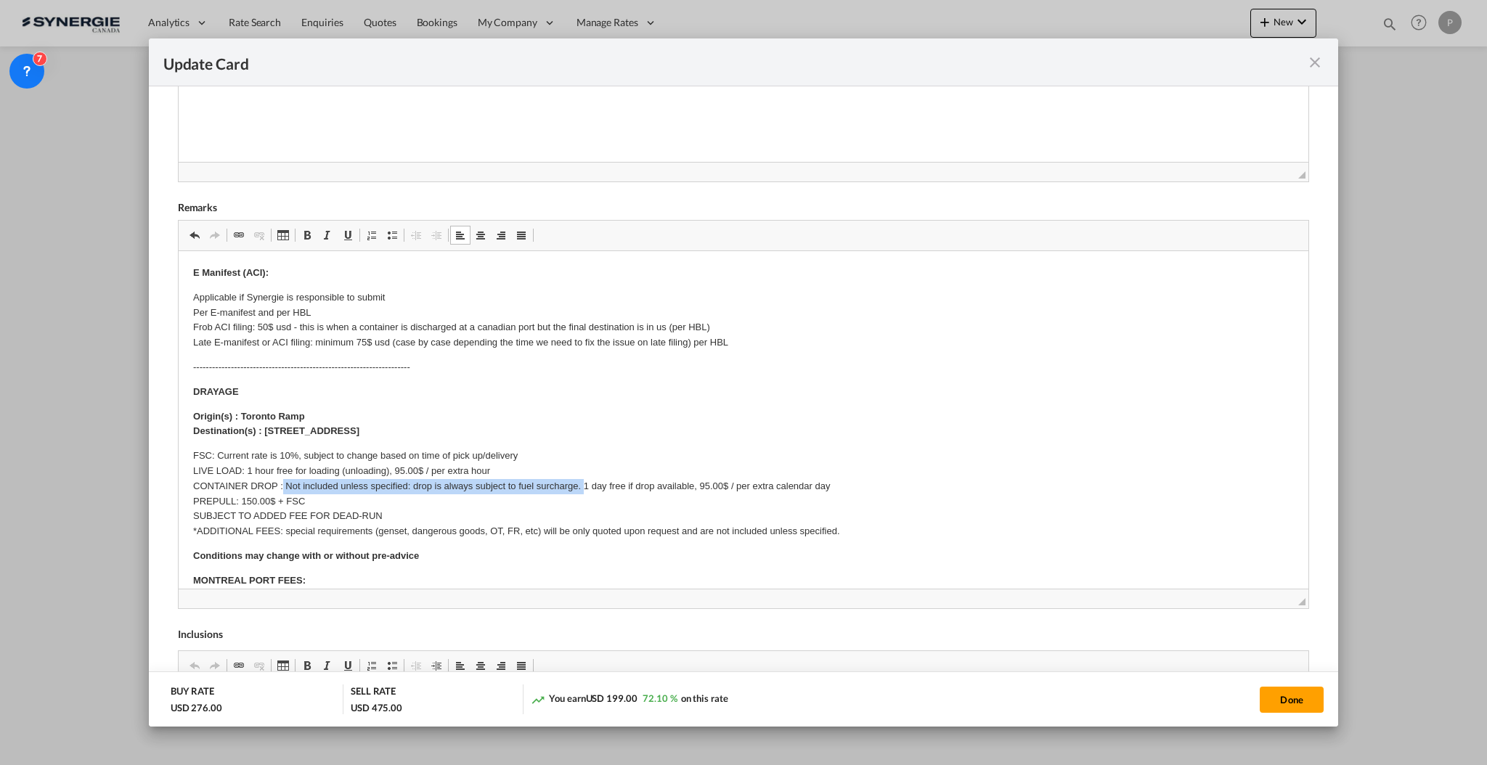
click at [584, 482] on p "FSC: Current rate is 10%, subject to change based on time of pick up/delivery L…" at bounding box center [742, 493] width 1100 height 91
click at [329, 485] on p "FSC: Current rate is 10%, subject to change based on time of pick up/delivery L…" at bounding box center [742, 493] width 1100 height 91
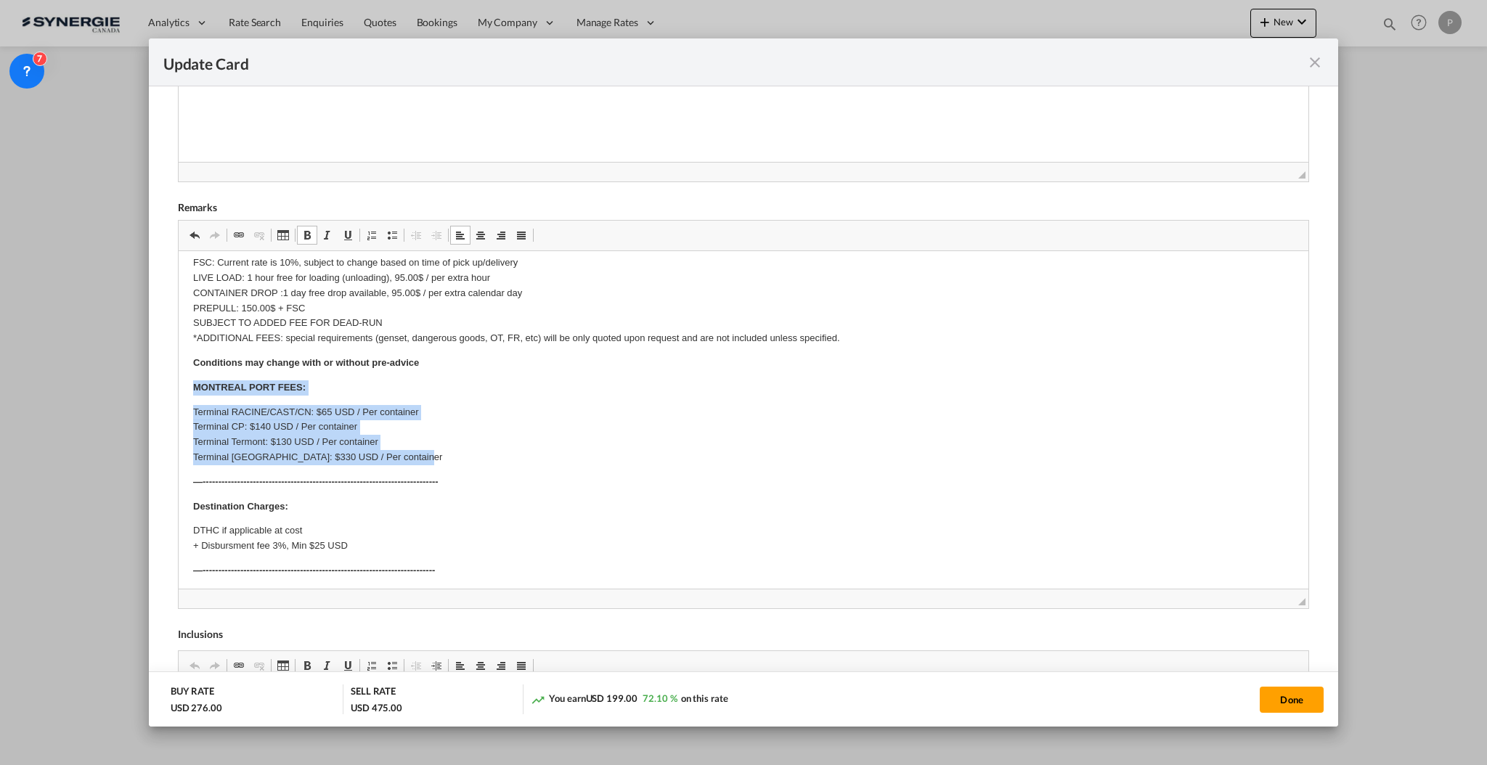
drag, startPoint x: 182, startPoint y: 388, endPoint x: 452, endPoint y: 458, distance: 278.9
click at [452, 458] on html "E Manifest (ACI): Applicable if Synergie is responsible to submit Per E-manifes…" at bounding box center [743, 403] width 1130 height 693
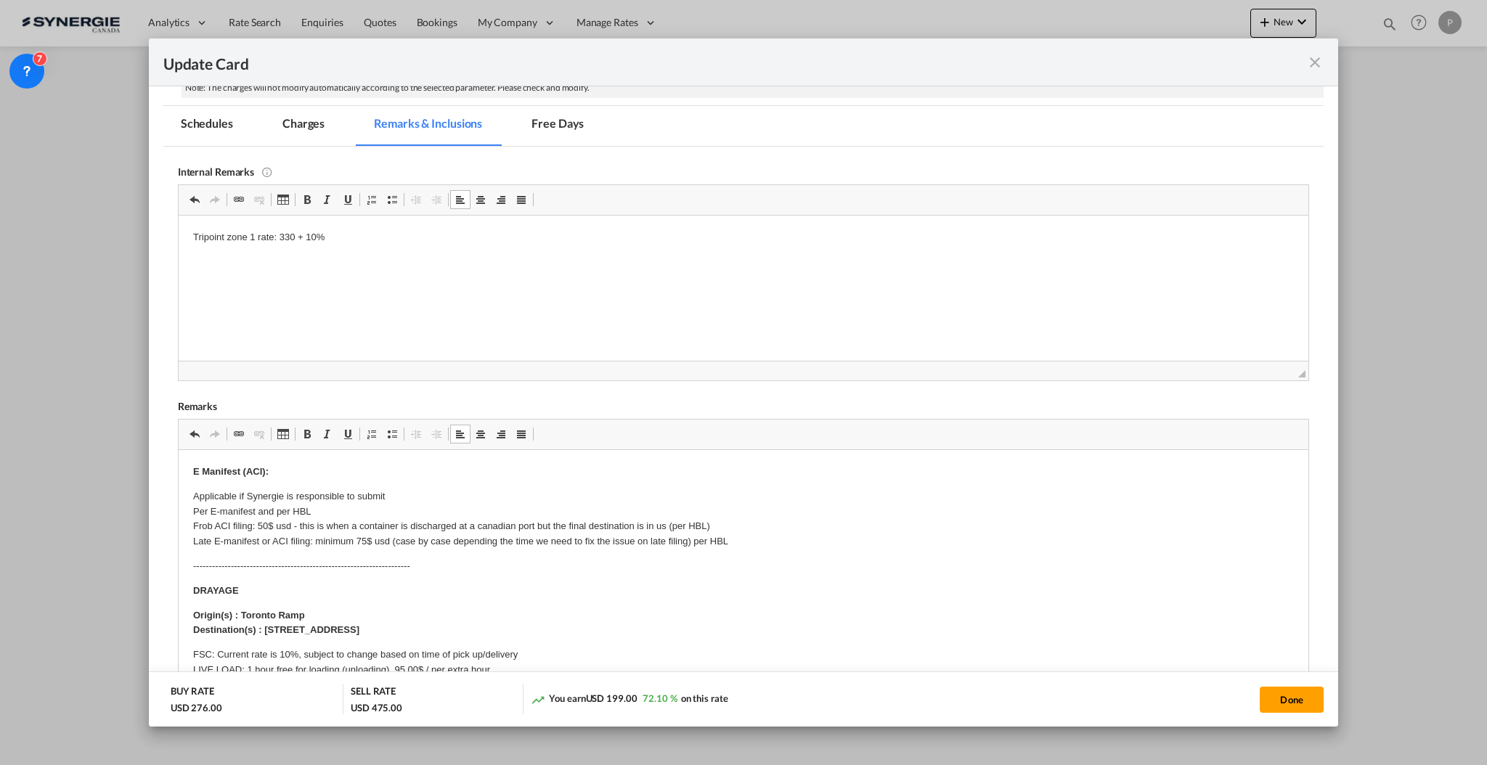
scroll to position [280, 0]
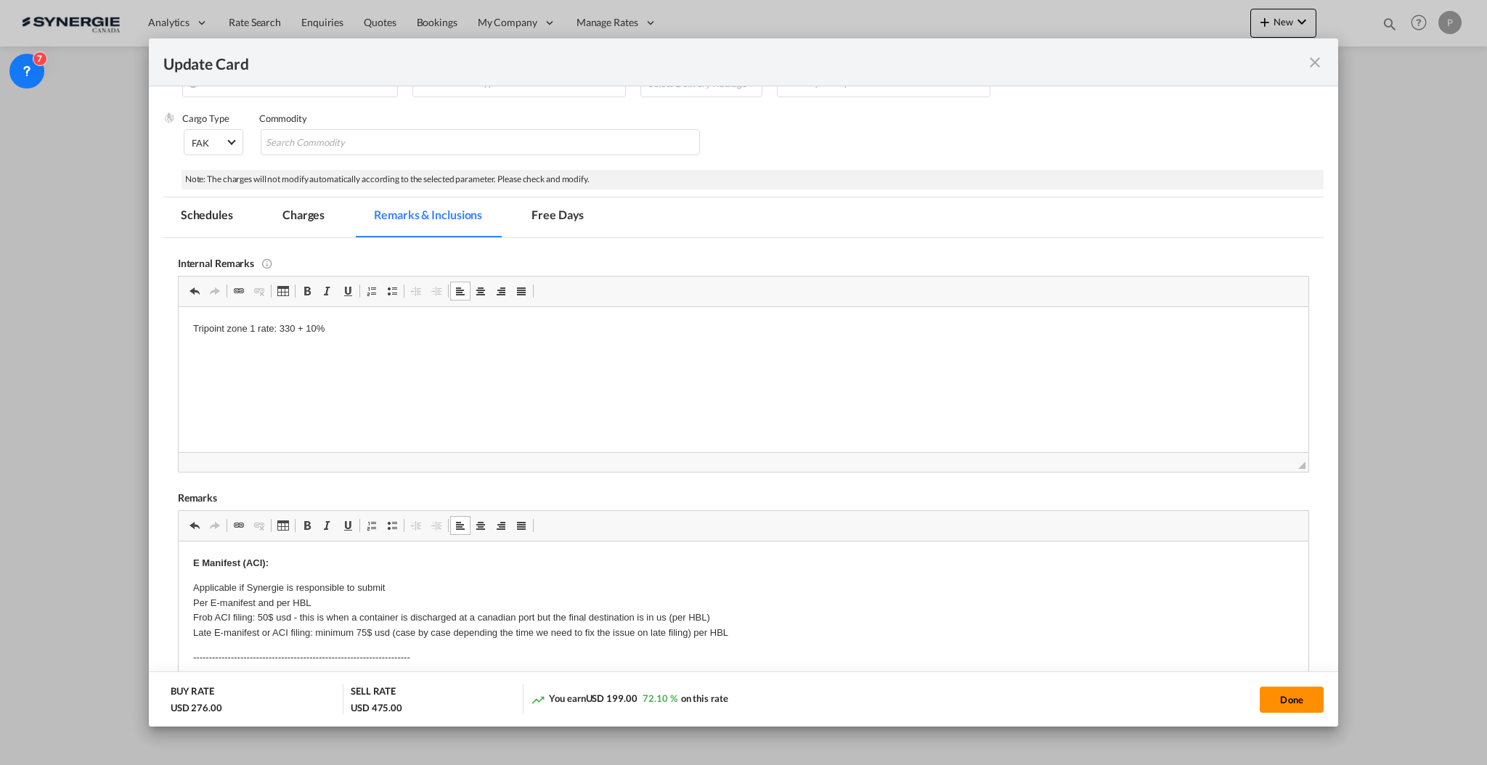
click at [1289, 695] on button "Done" at bounding box center [1291, 700] width 64 height 26
type input "30 Oct 2025"
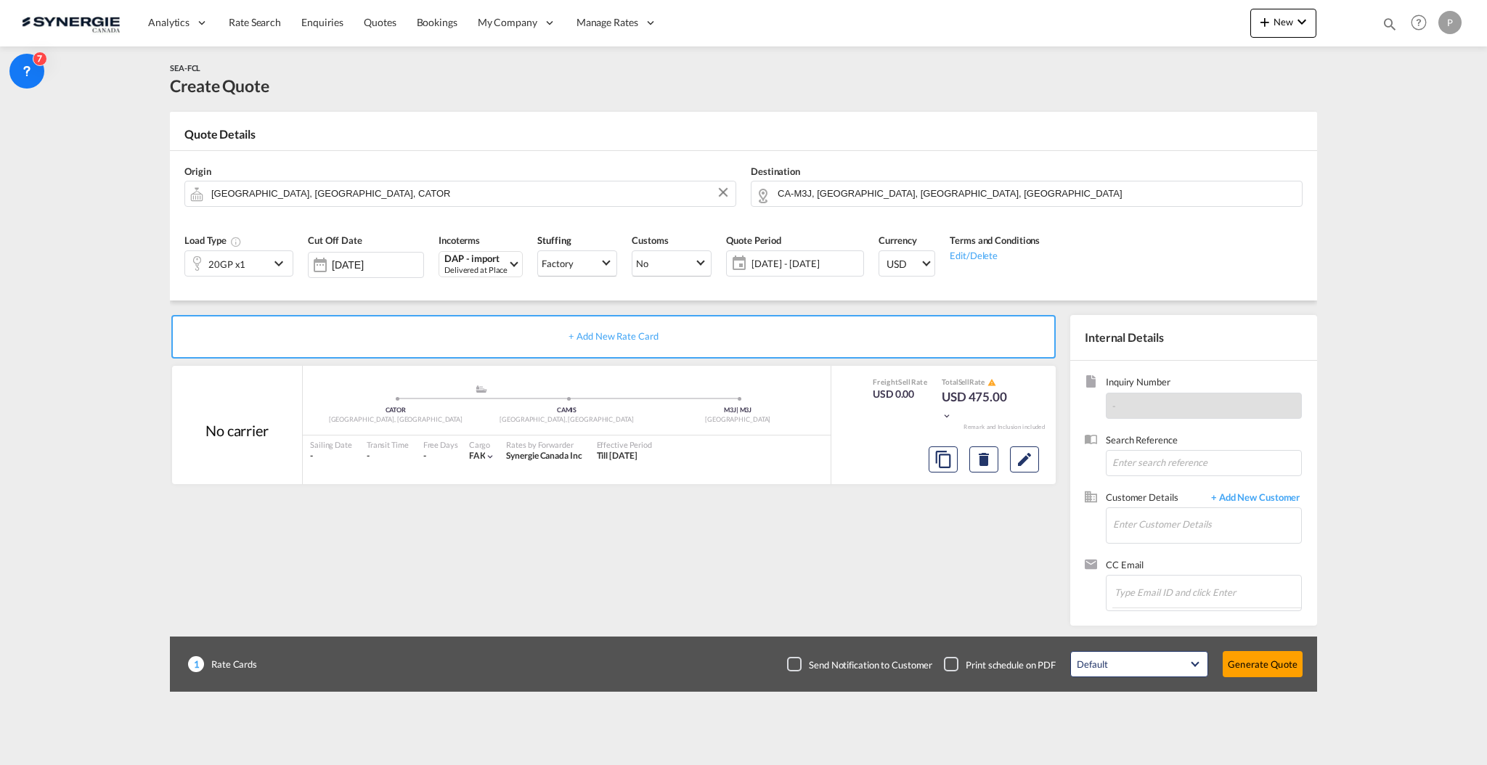
scroll to position [129, 0]
click at [1182, 523] on input "Enter Customer Details" at bounding box center [1207, 524] width 188 height 33
click at [1161, 529] on input "Enter Customer Details" at bounding box center [1207, 524] width 188 height 33
paste input "hcmbiz84@voltransvn.com"
type input "hcmbiz84@voltransvn.com"
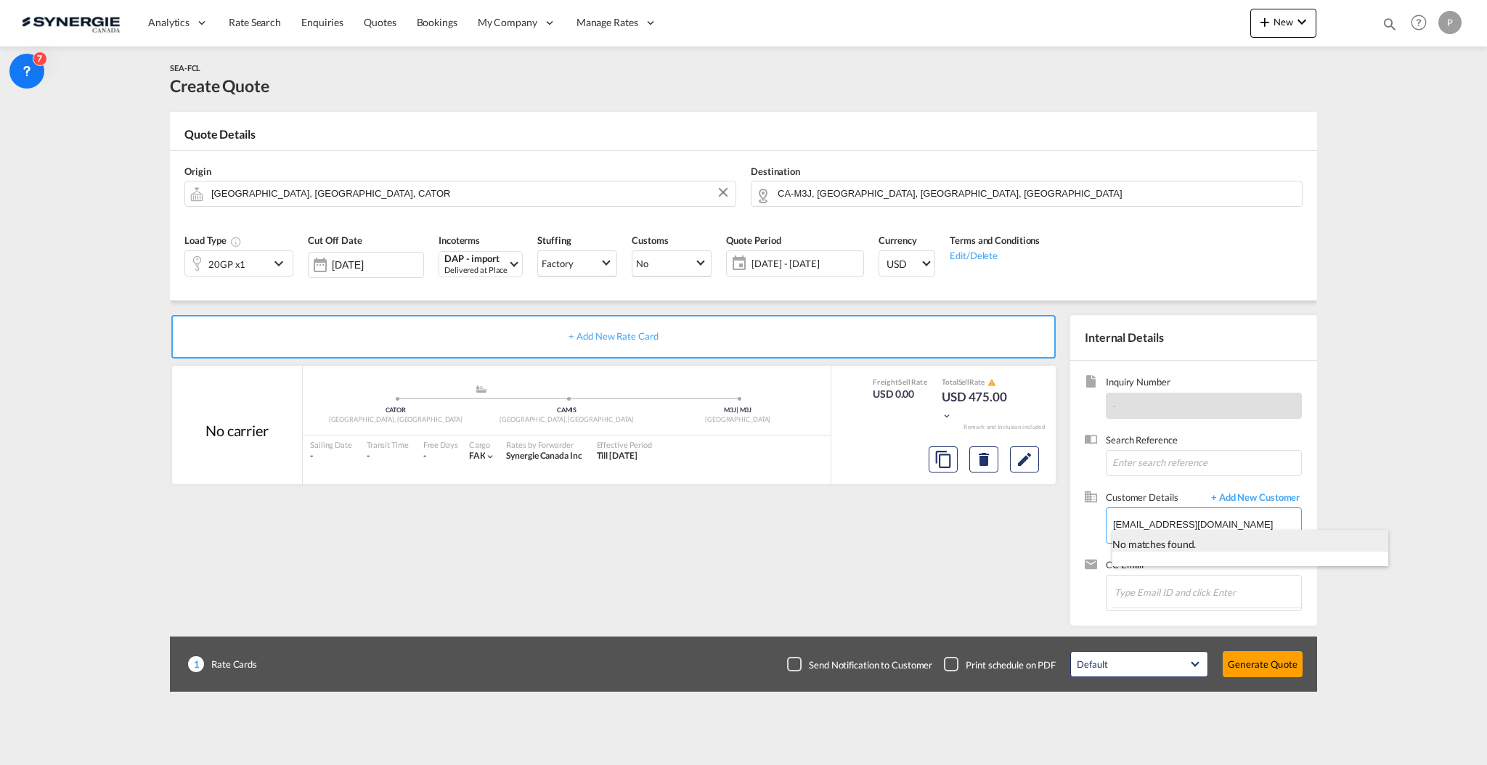
click at [1163, 544] on div "No matches found." at bounding box center [1250, 541] width 276 height 22
click at [1247, 510] on input "hcmbiz84@voltransvn.com" at bounding box center [1207, 524] width 188 height 33
click at [1259, 500] on span "+ Add New Customer" at bounding box center [1253, 499] width 98 height 17
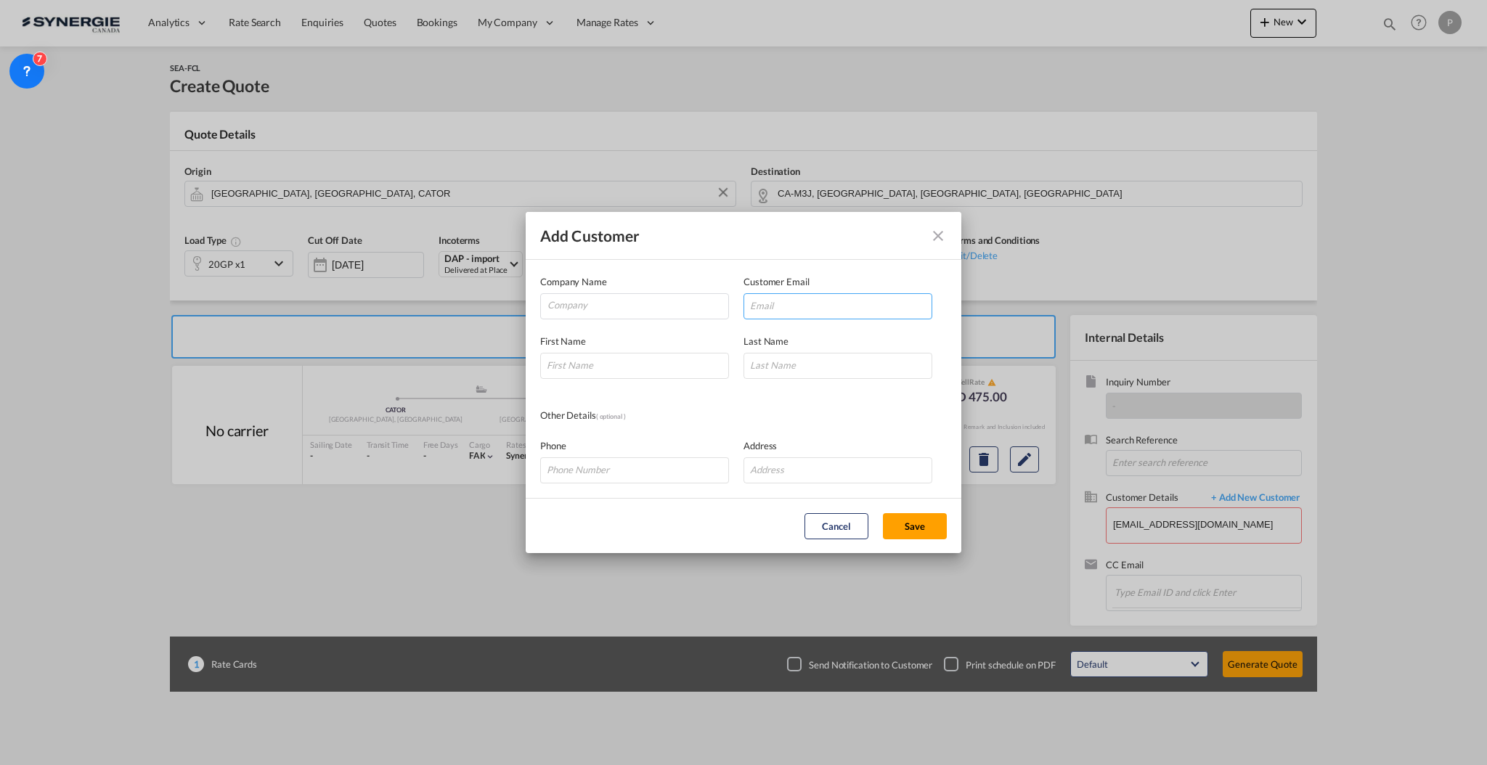
click at [899, 313] on input "Add Customer Company ..." at bounding box center [837, 306] width 189 height 26
paste input "hcmbiz84@voltransvn.com"
type input "hcmbiz84@voltransvn.com"
click at [607, 306] on input "Company" at bounding box center [637, 305] width 181 height 22
type input "Voltrans Logistics"
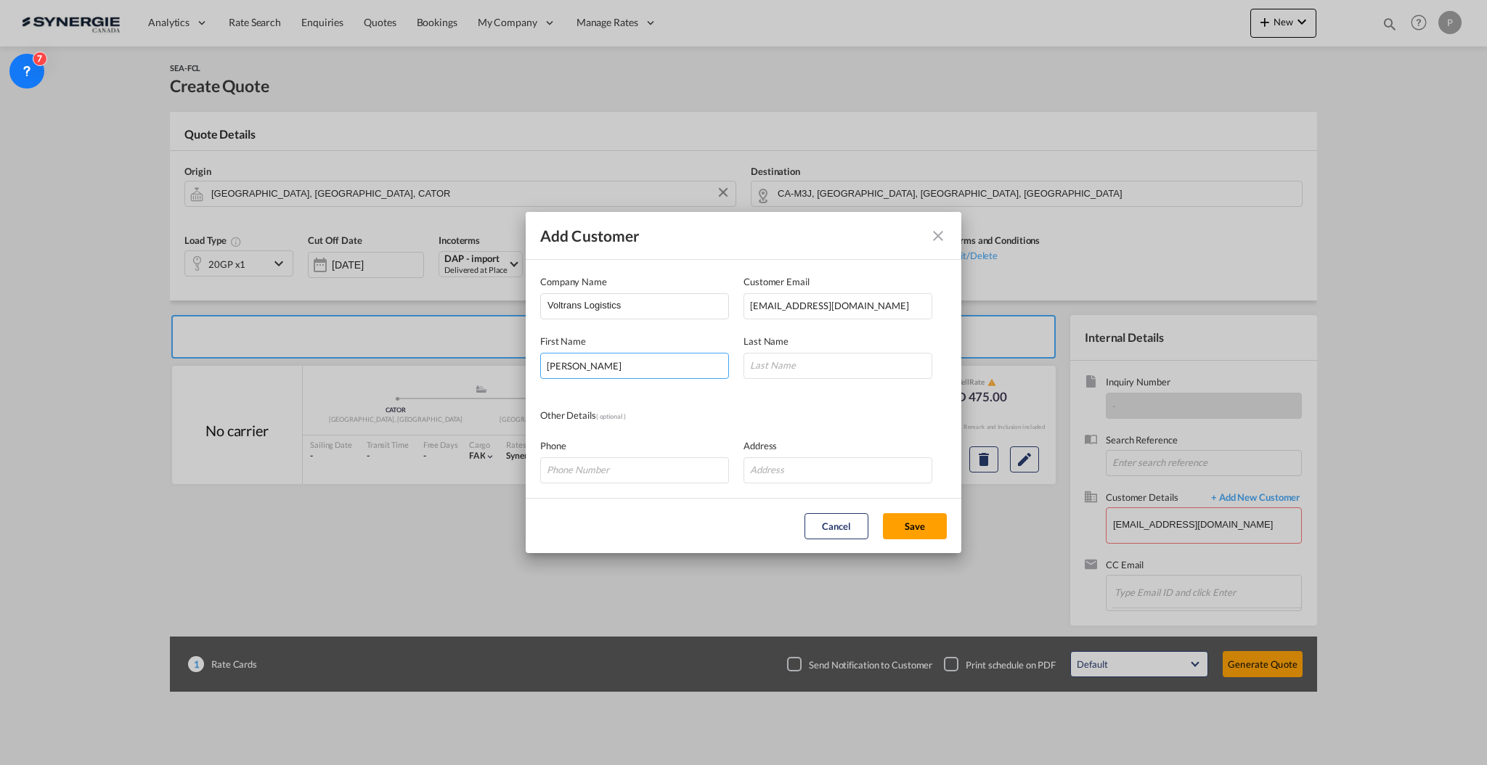
type input "Robert"
click at [784, 363] on input "Add Customer Company ..." at bounding box center [837, 366] width 189 height 26
type input "Khanh"
click at [915, 523] on button "Save" at bounding box center [915, 526] width 64 height 26
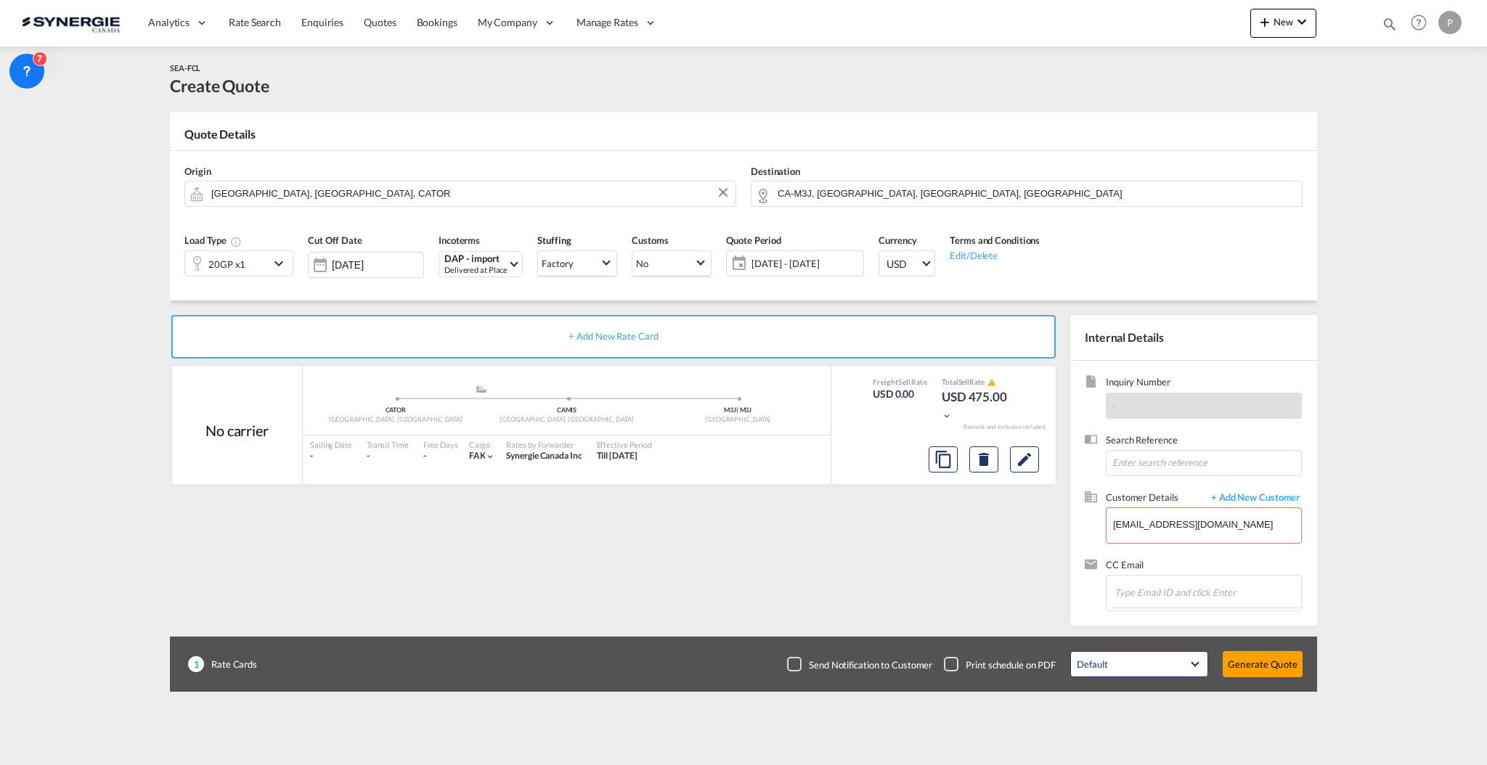
type input "Voltrans Logistics, Robert Khanh, hcmbiz84@voltransvn.com"
click at [1270, 658] on button "Generate Quote" at bounding box center [1262, 664] width 80 height 26
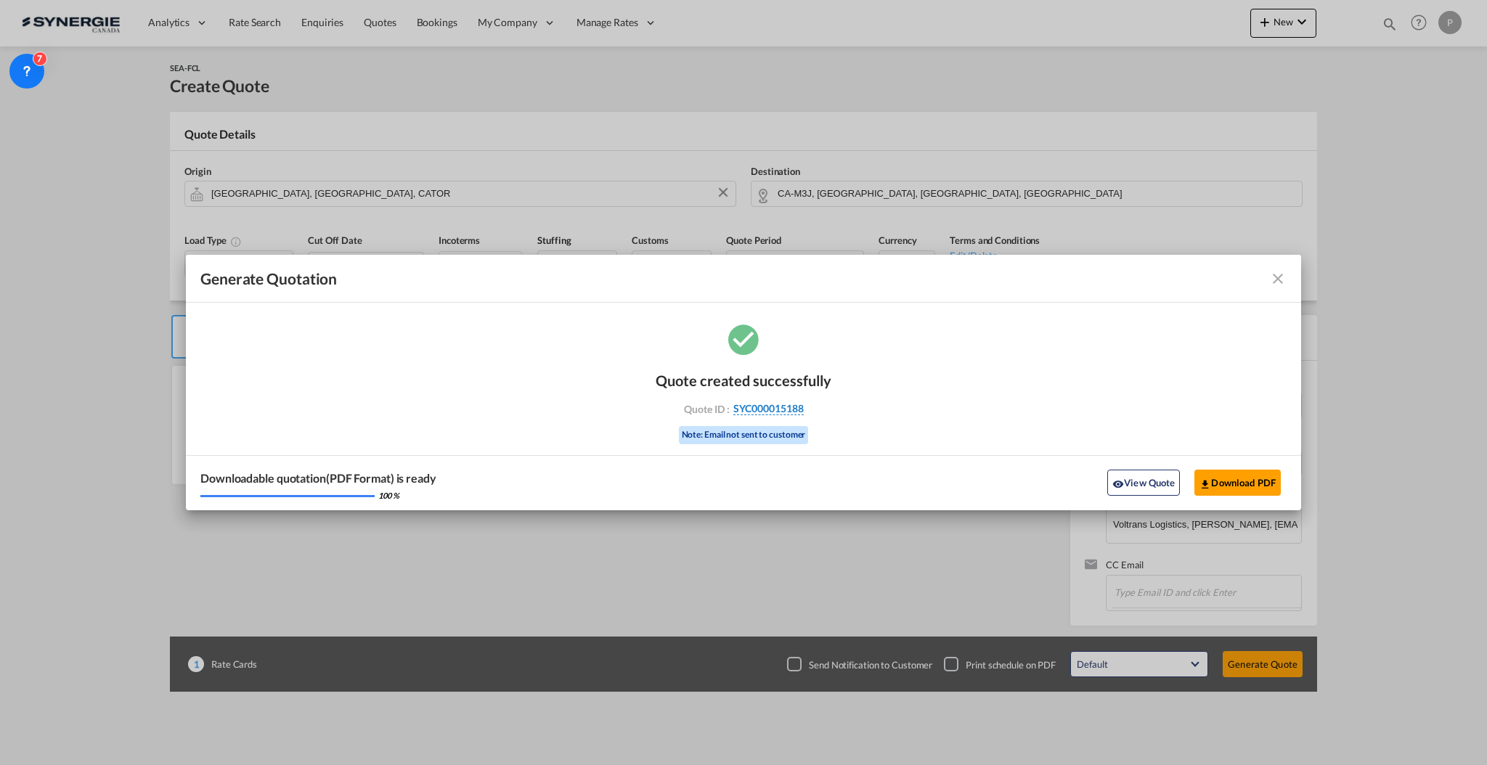
drag, startPoint x: 814, startPoint y: 405, endPoint x: 801, endPoint y: 411, distance: 13.6
click at [801, 411] on div "Quote ID : SYC000015188" at bounding box center [743, 408] width 168 height 13
copy div "SYC000015188"
click at [1251, 478] on button "Download PDF" at bounding box center [1237, 483] width 86 height 26
click at [1257, 478] on button "Download PDF" at bounding box center [1237, 483] width 86 height 26
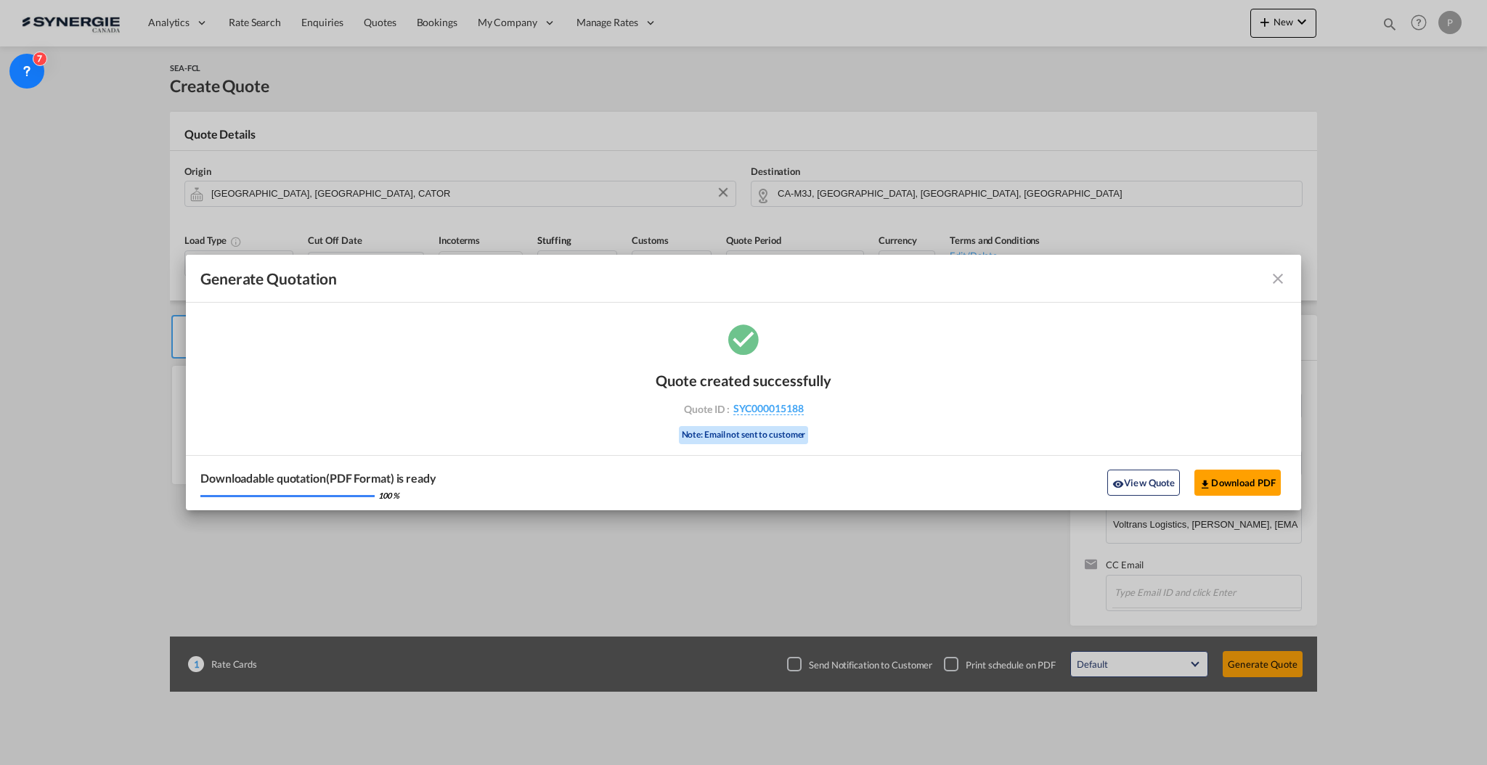
click at [1278, 275] on md-icon "icon-close fg-AAA8AD cursor m-0" at bounding box center [1277, 278] width 17 height 17
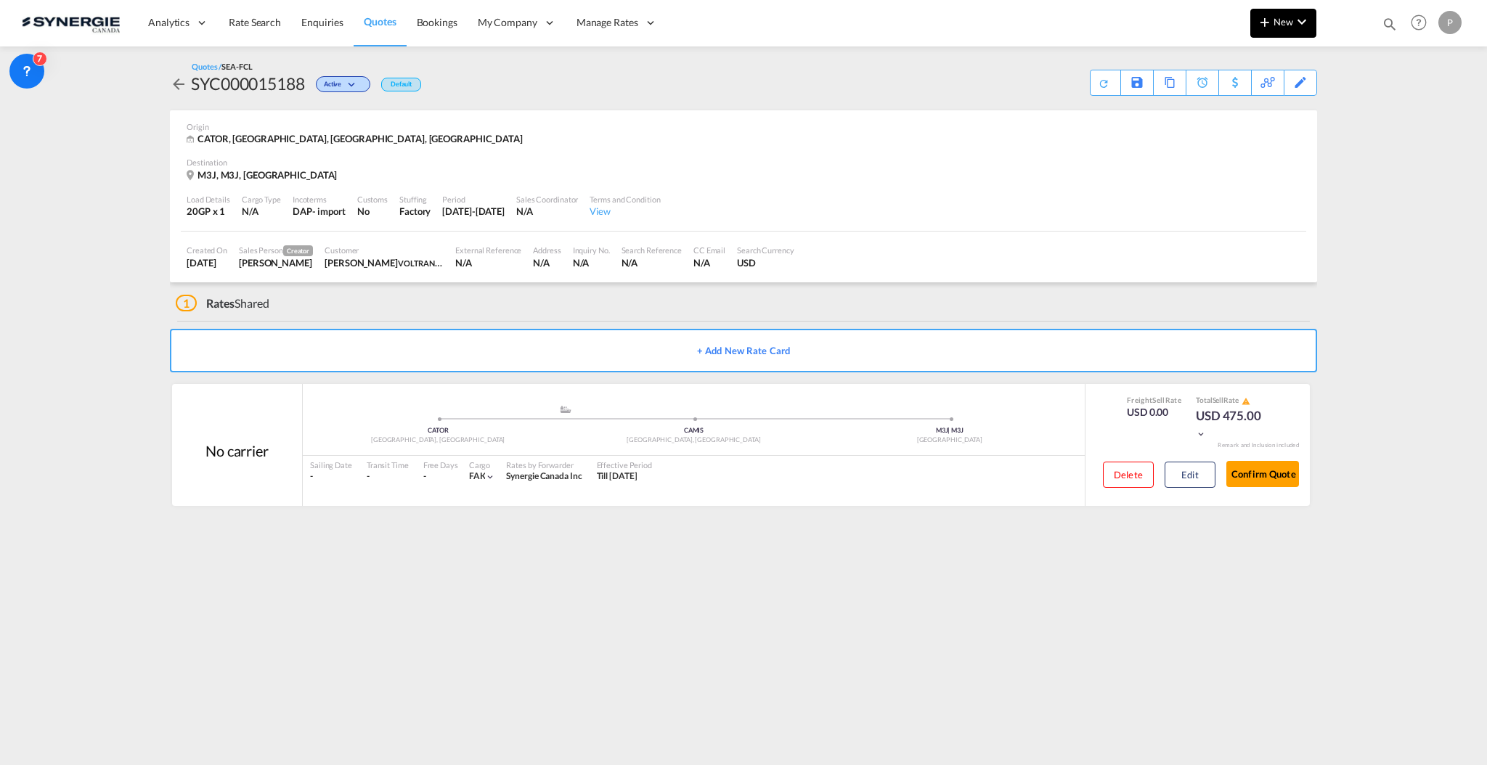
click at [1281, 15] on button "New" at bounding box center [1283, 23] width 66 height 29
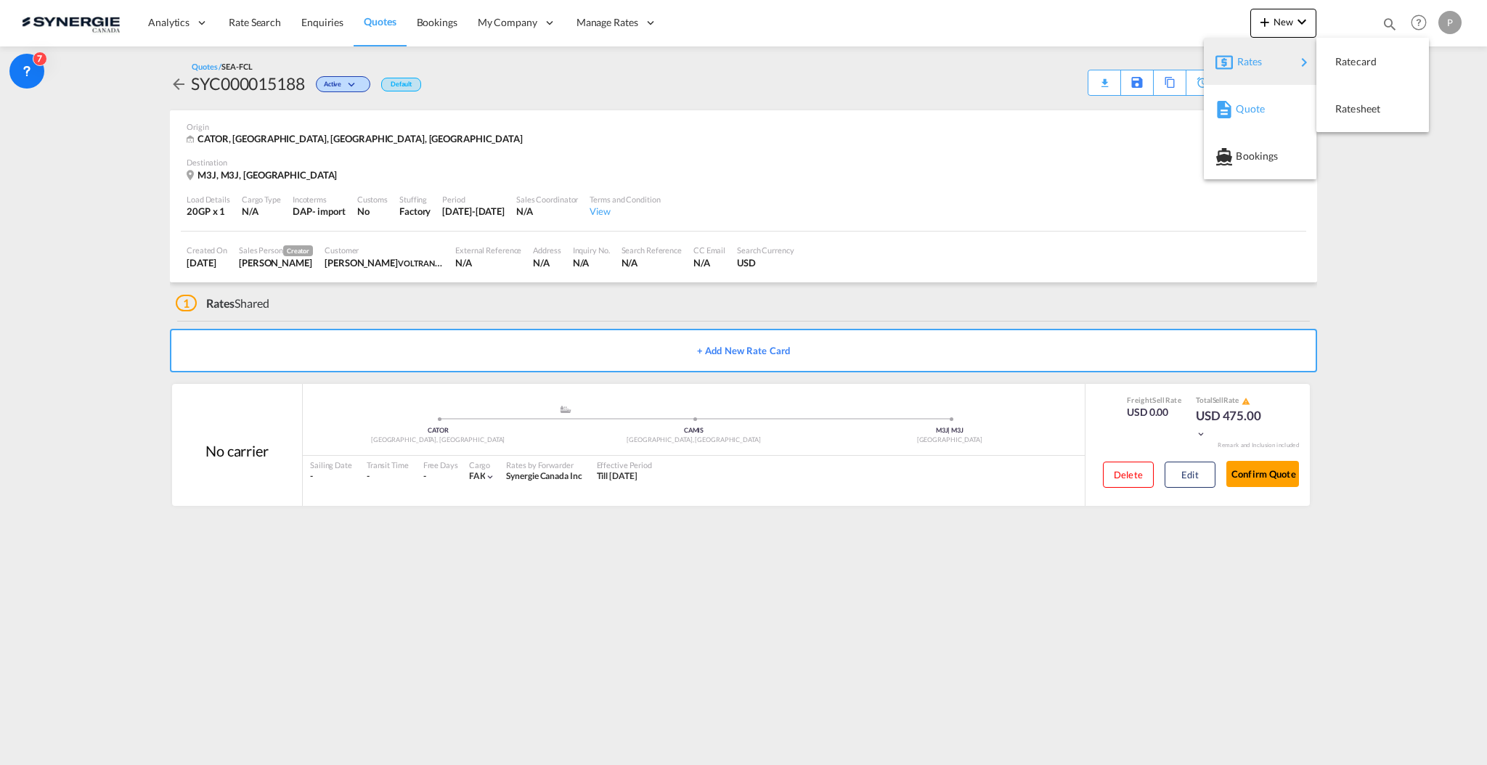
click at [1251, 110] on span "Quote" at bounding box center [1244, 108] width 16 height 29
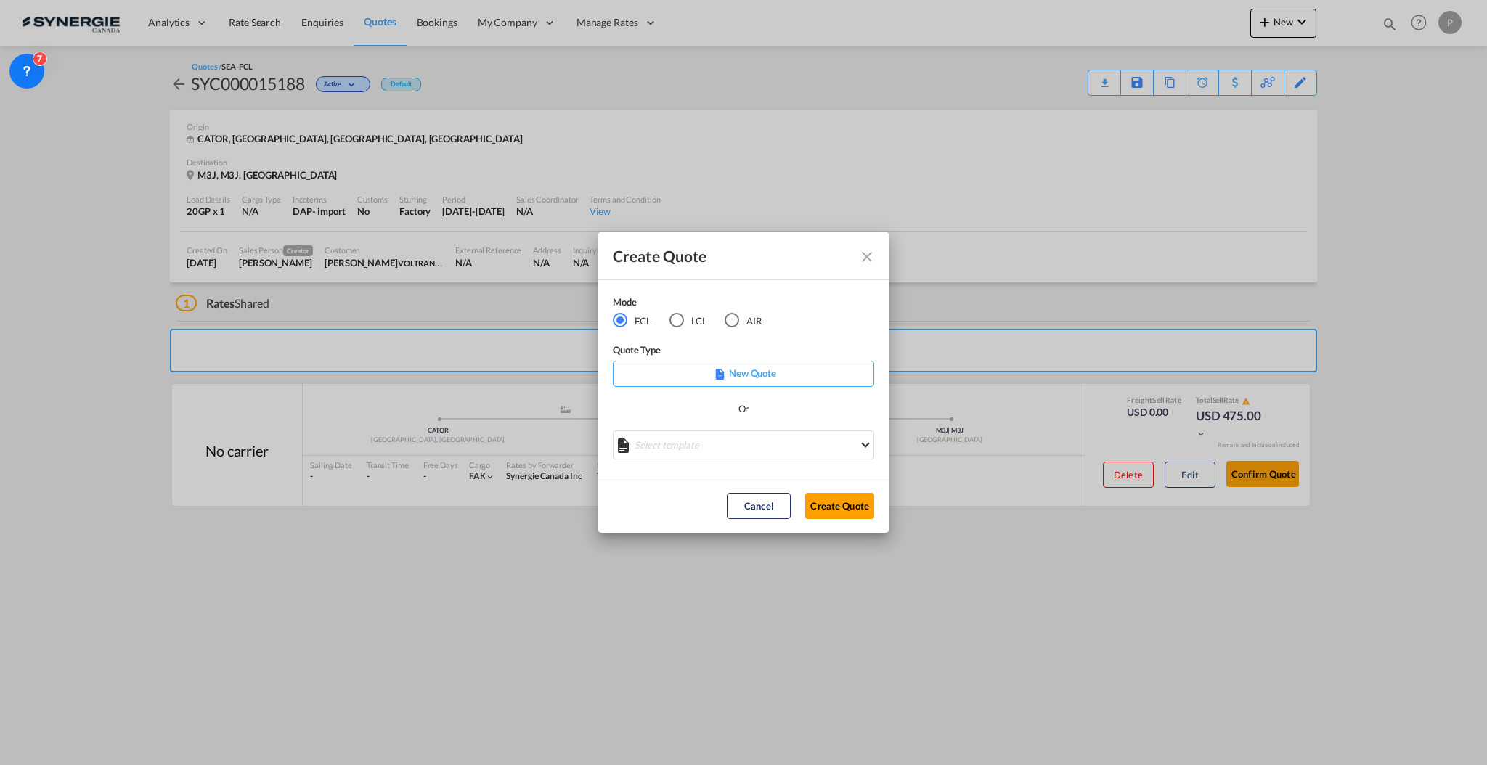
click at [701, 452] on md-select "Select template *NEW* FCL FREEHAND / DAP Pablo Gomez Saldarriaga | 10 Jul 2025 …" at bounding box center [743, 444] width 261 height 29
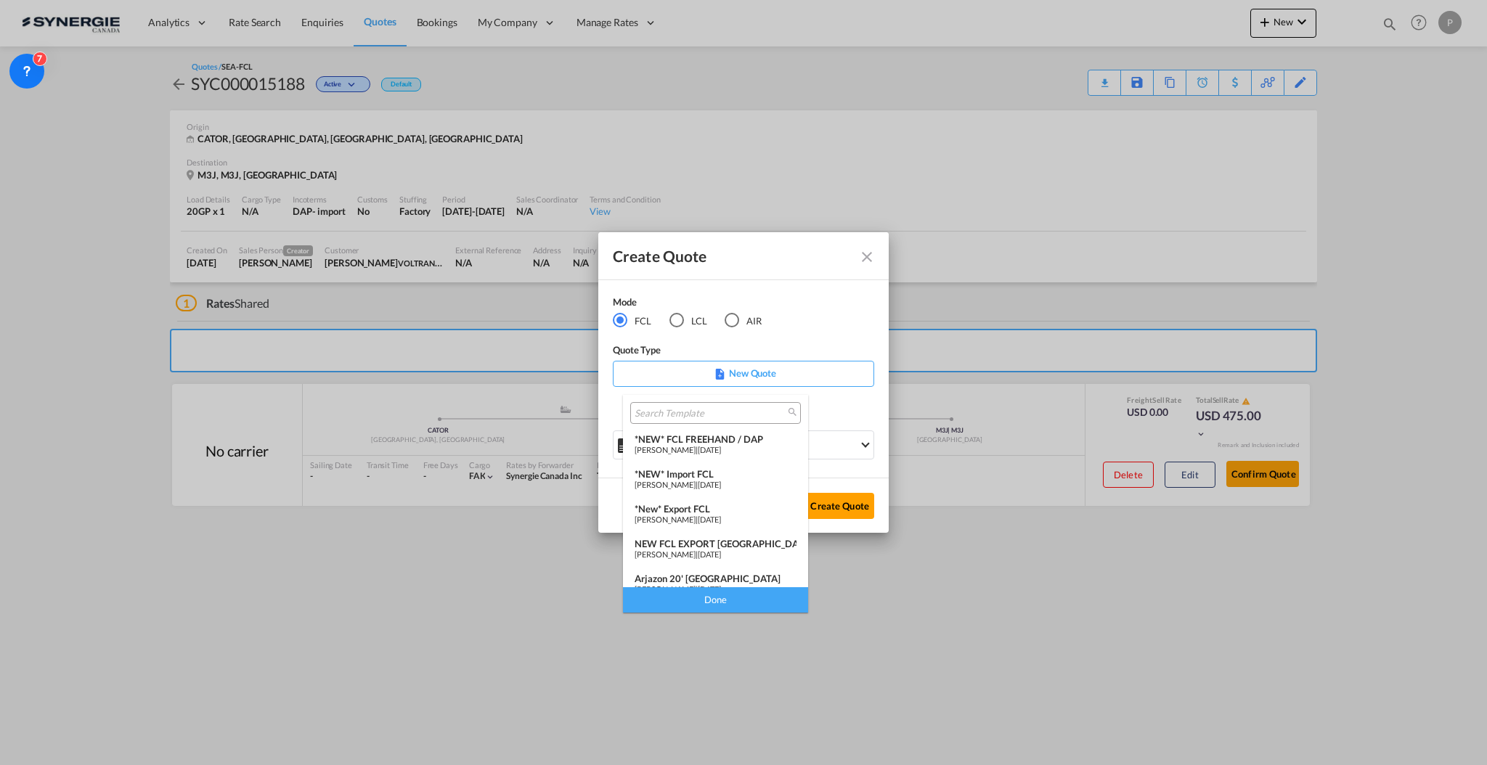
click at [701, 507] on div "*New* Export FCL" at bounding box center [715, 509] width 162 height 12
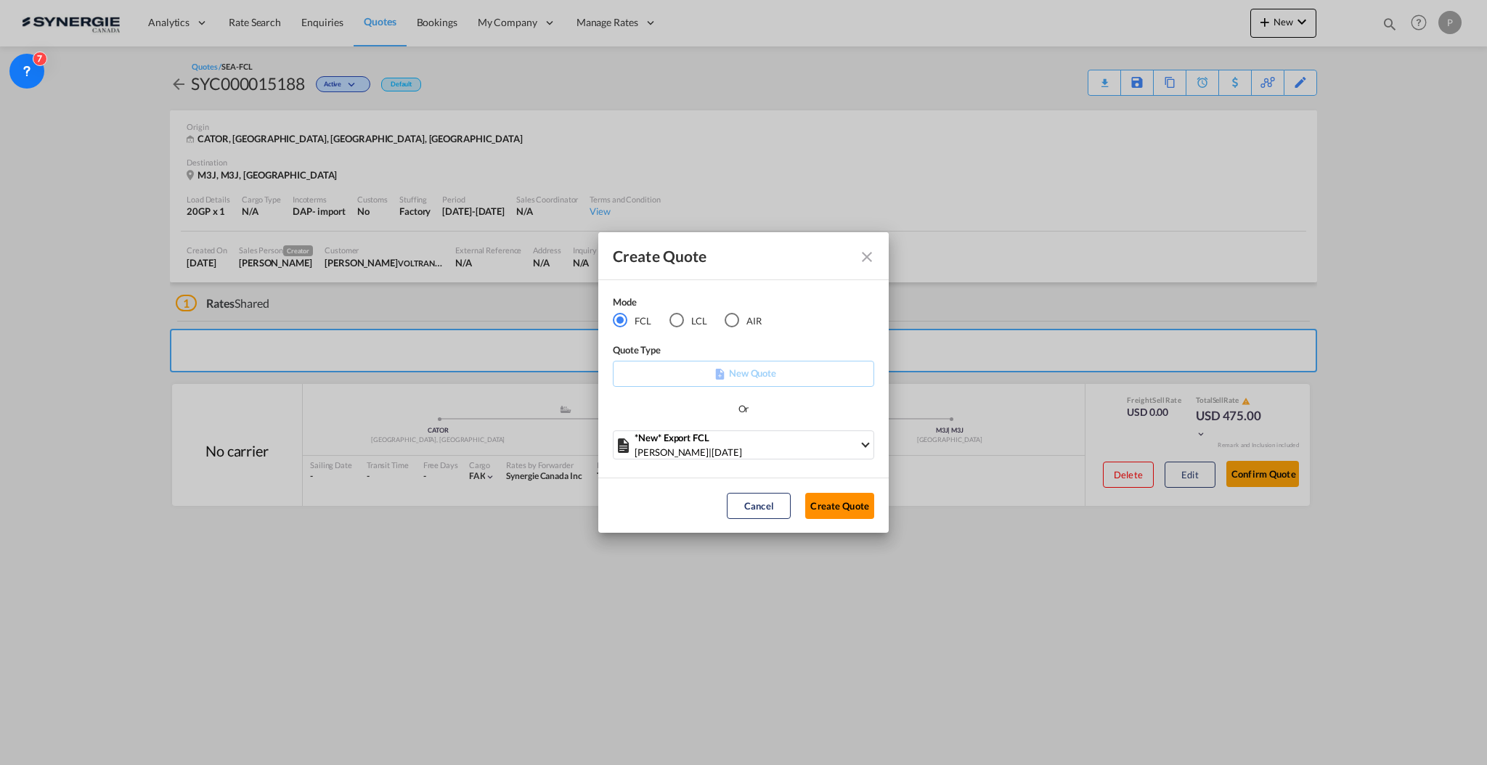
click at [862, 508] on button "Create Quote" at bounding box center [839, 506] width 69 height 26
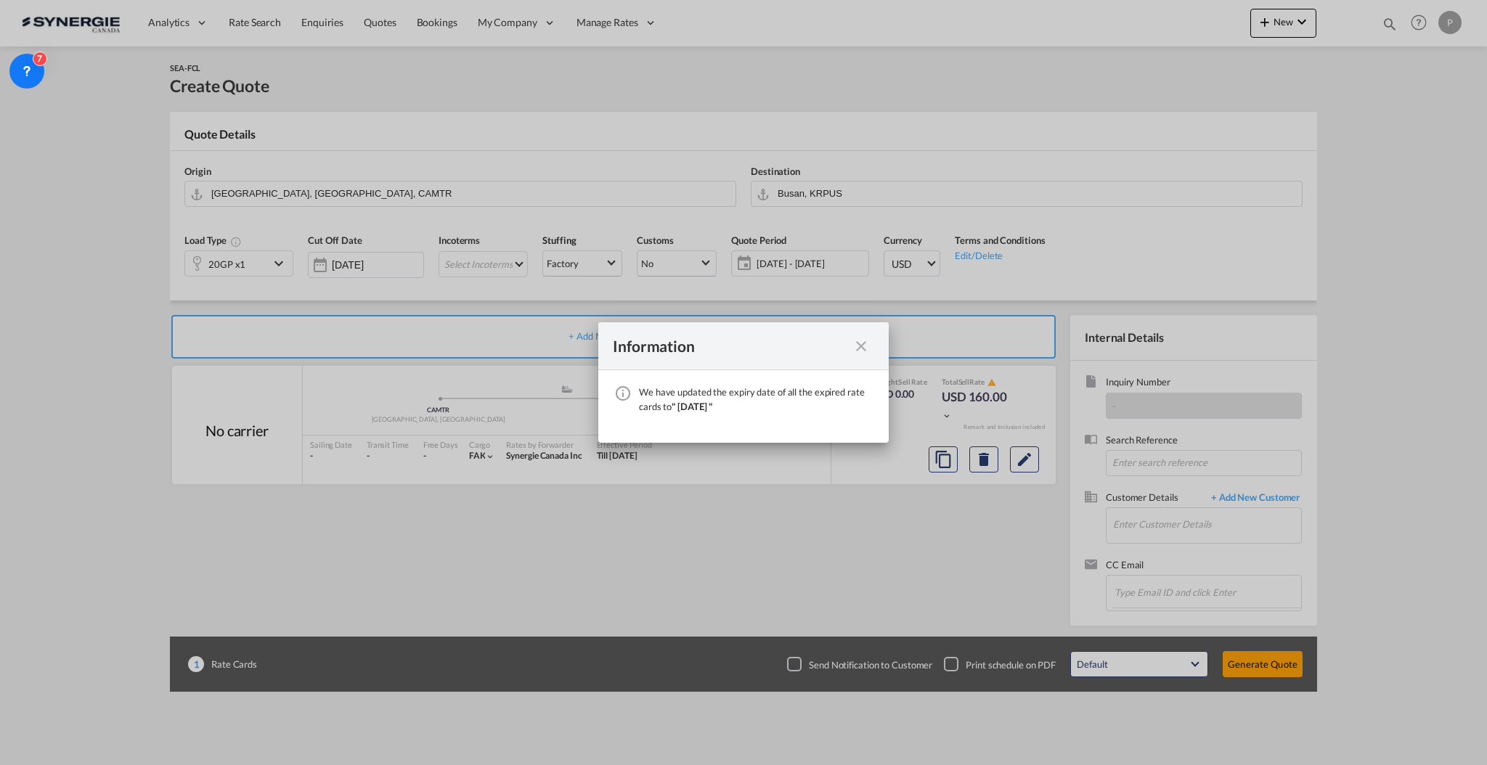
click at [860, 343] on md-icon "icon-close fg-AAA8AD cursor" at bounding box center [860, 346] width 17 height 17
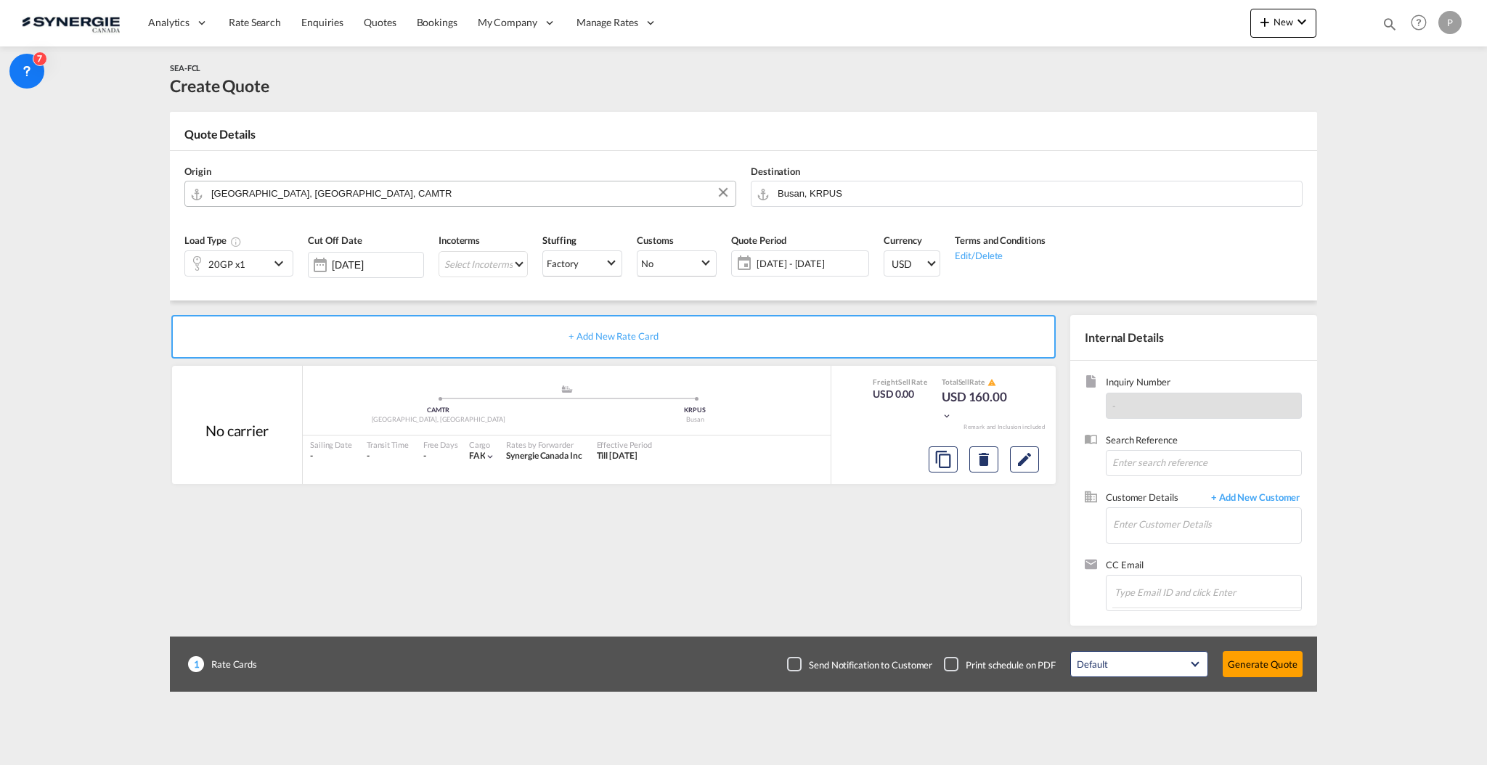
click at [242, 186] on input "Montreal, QC, CAMTR" at bounding box center [469, 193] width 517 height 25
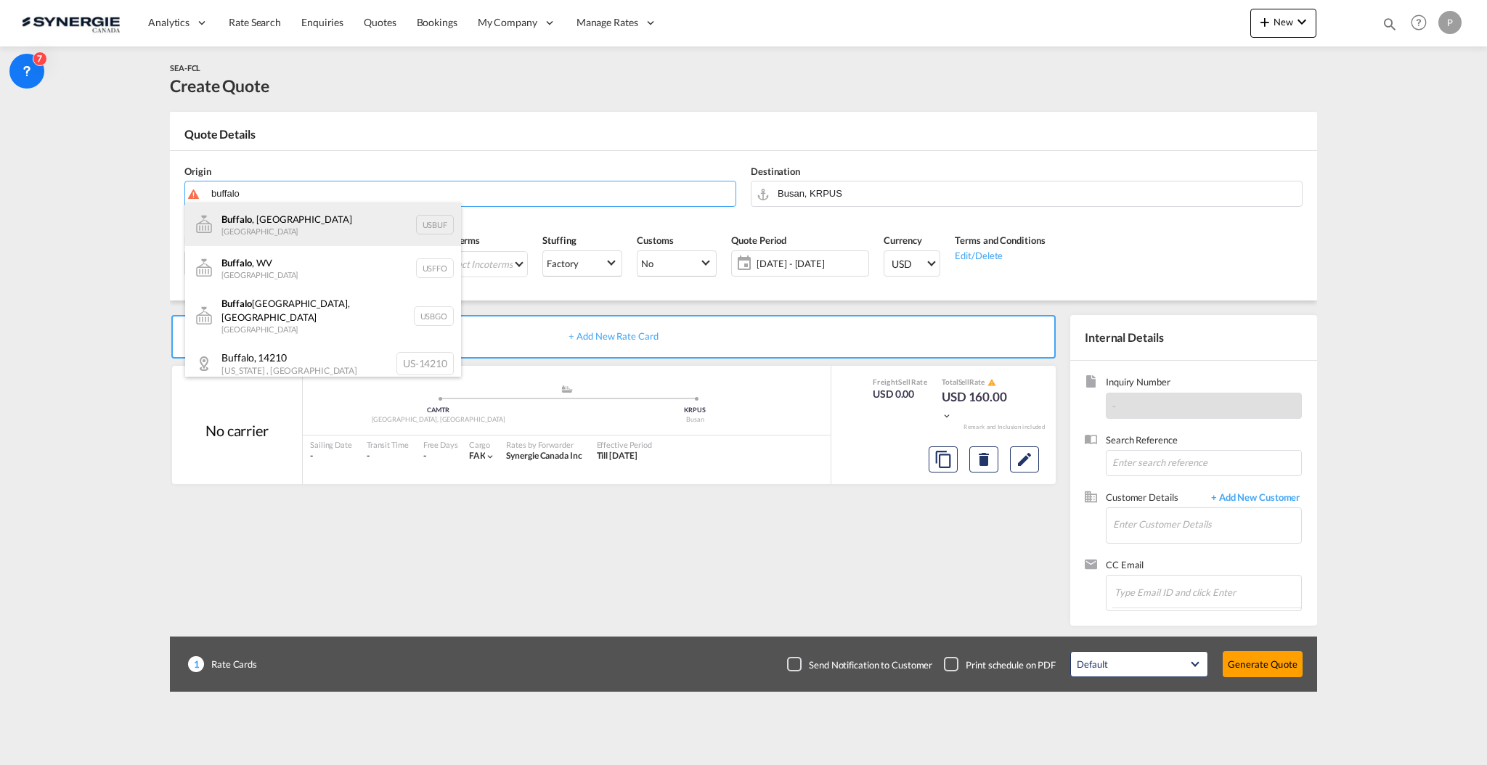
click at [268, 220] on div "Buffalo , NY United States USBUF" at bounding box center [323, 225] width 276 height 44
type input "Buffalo, NY, USBUF"
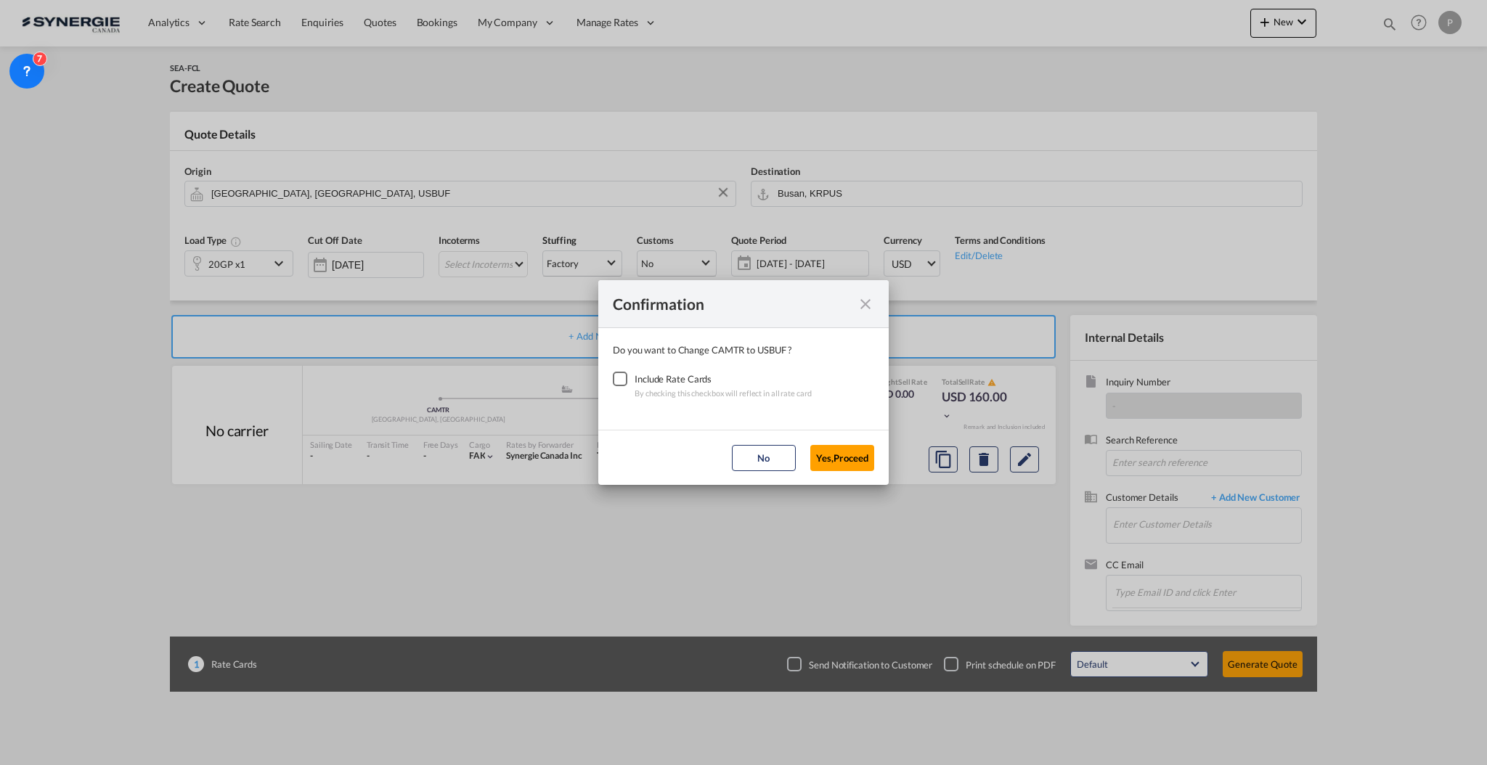
click at [627, 373] on div "Checkbox No Ink" at bounding box center [620, 379] width 15 height 15
click at [842, 448] on button "Yes,Proceed" at bounding box center [842, 458] width 64 height 26
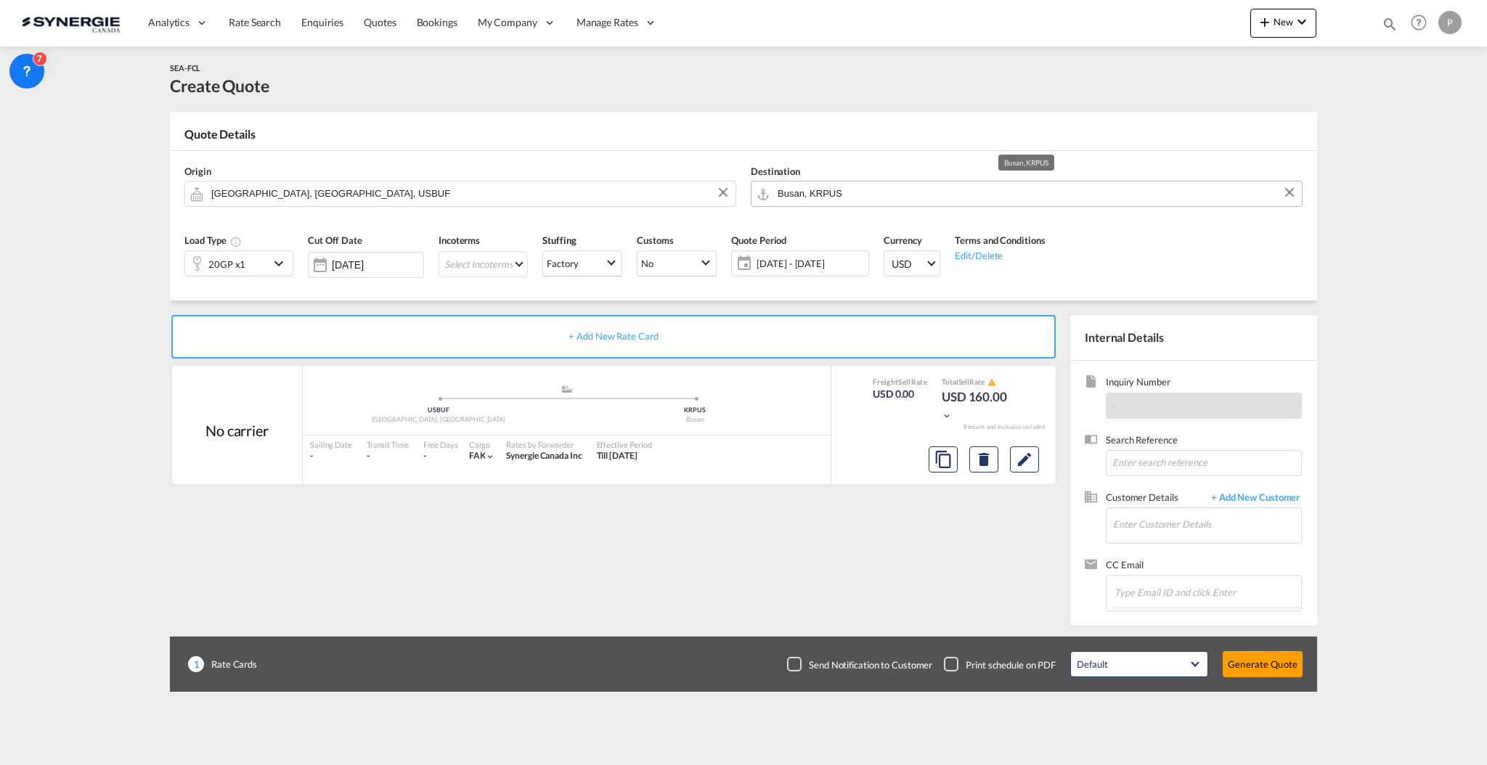
click at [811, 204] on md-autocomplete "Busan, KRPUS" at bounding box center [1036, 194] width 518 height 26
click at [816, 191] on input "Busan, KRPUS" at bounding box center [1035, 193] width 517 height 25
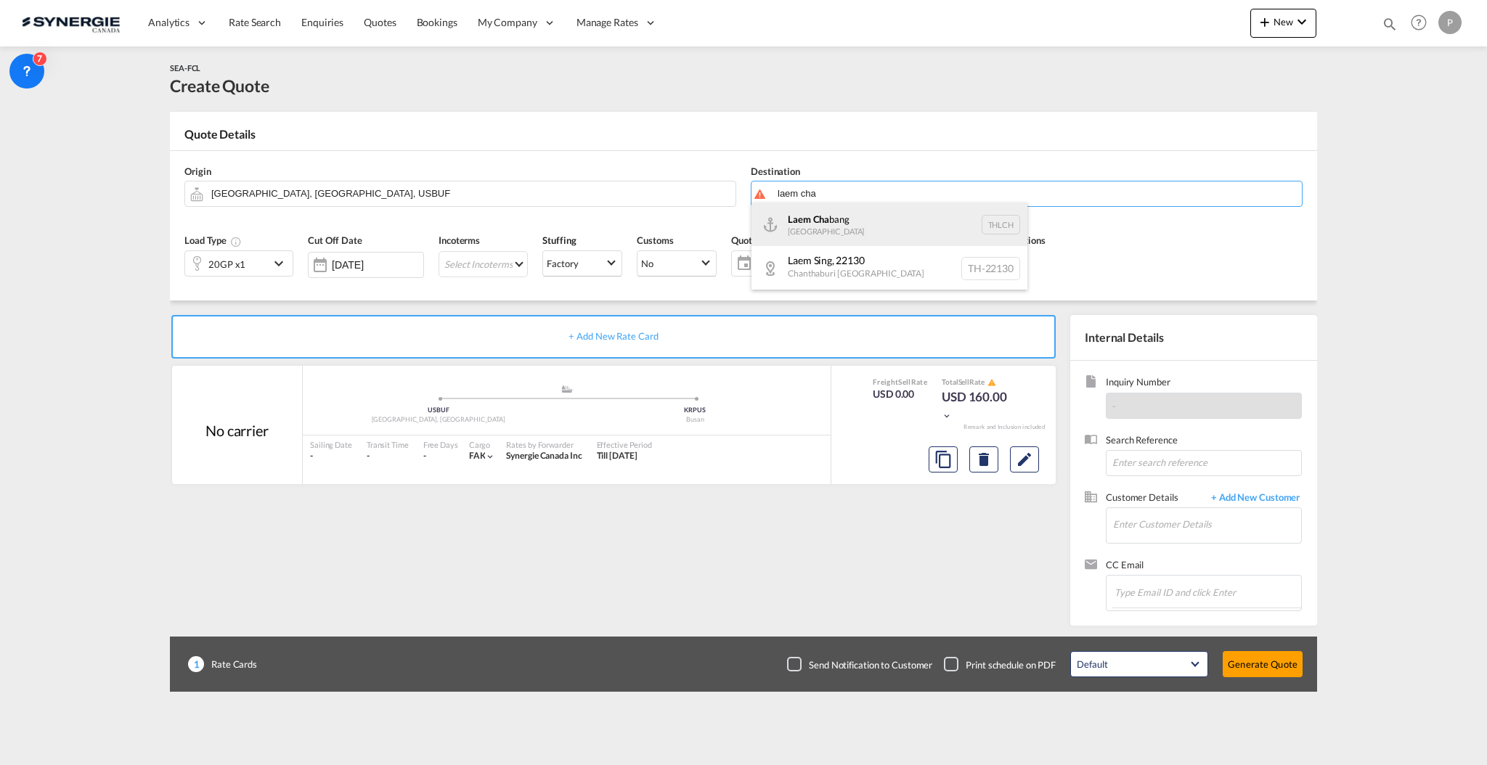
click at [884, 226] on div "Laem Cha bang Thailand THLCH" at bounding box center [889, 225] width 276 height 44
type input "Laem Chabang, THLCH"
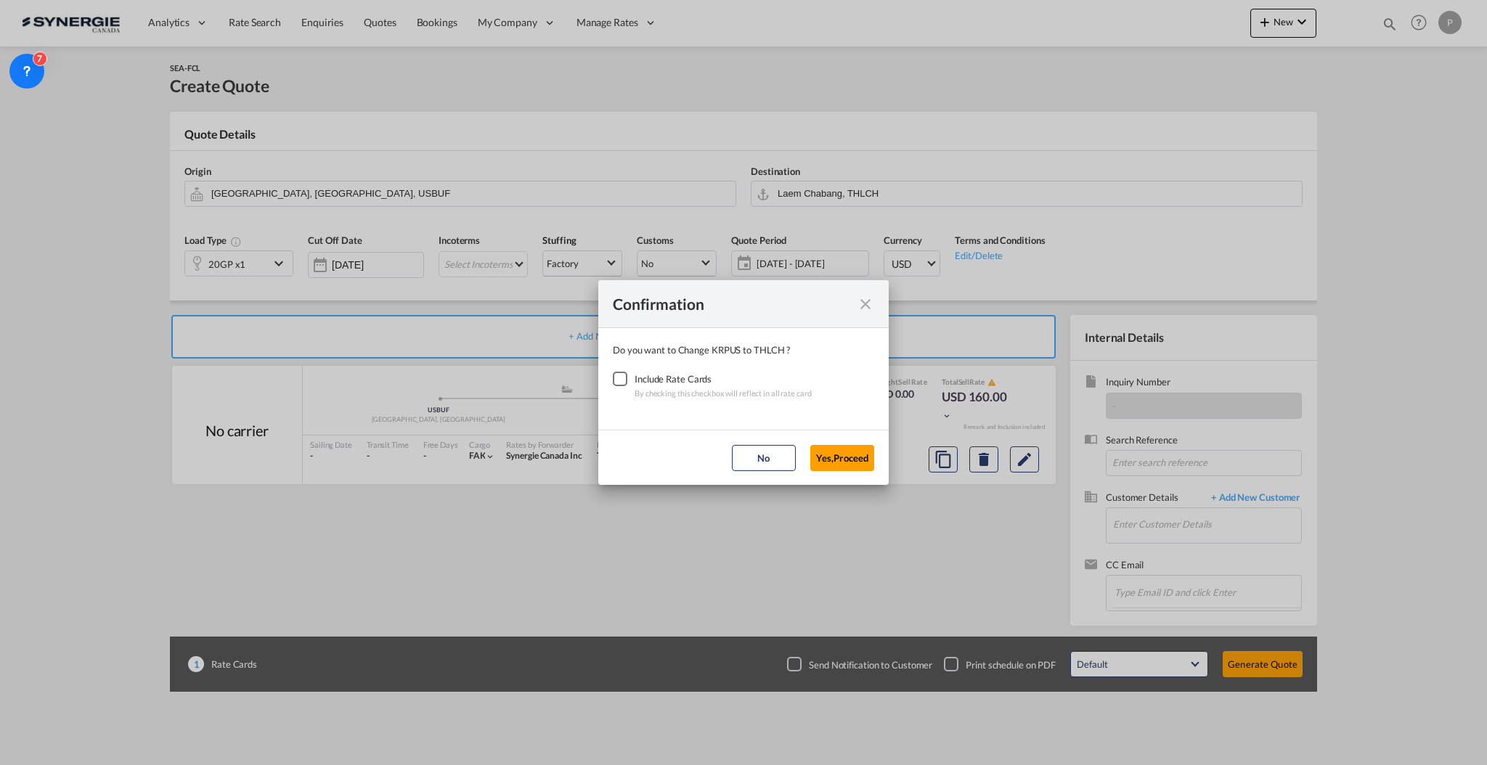
click at [622, 375] on div "Checkbox No Ink" at bounding box center [620, 379] width 15 height 15
click at [837, 446] on button "Yes,Proceed" at bounding box center [842, 458] width 64 height 26
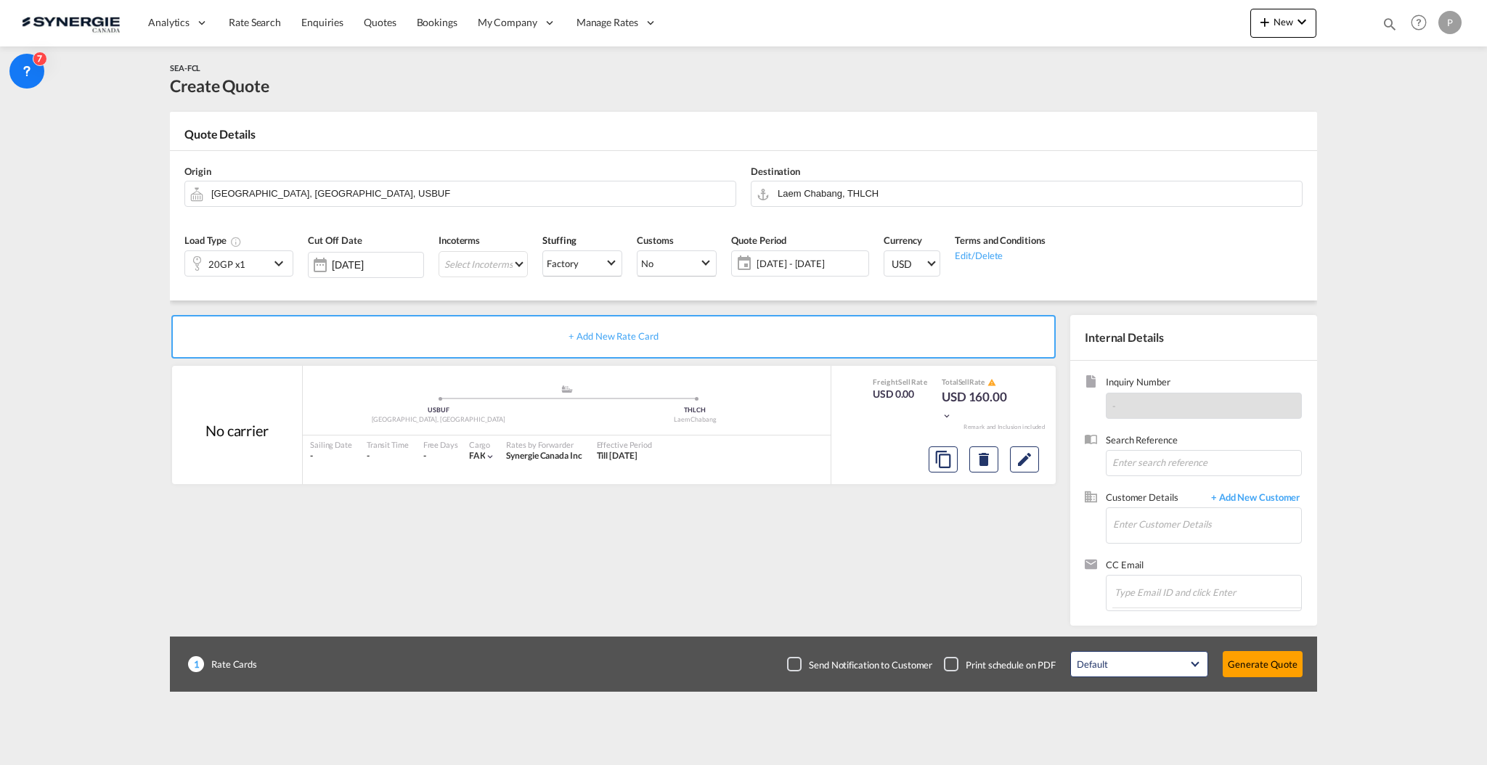
click at [258, 263] on div "20GP x1" at bounding box center [227, 263] width 84 height 25
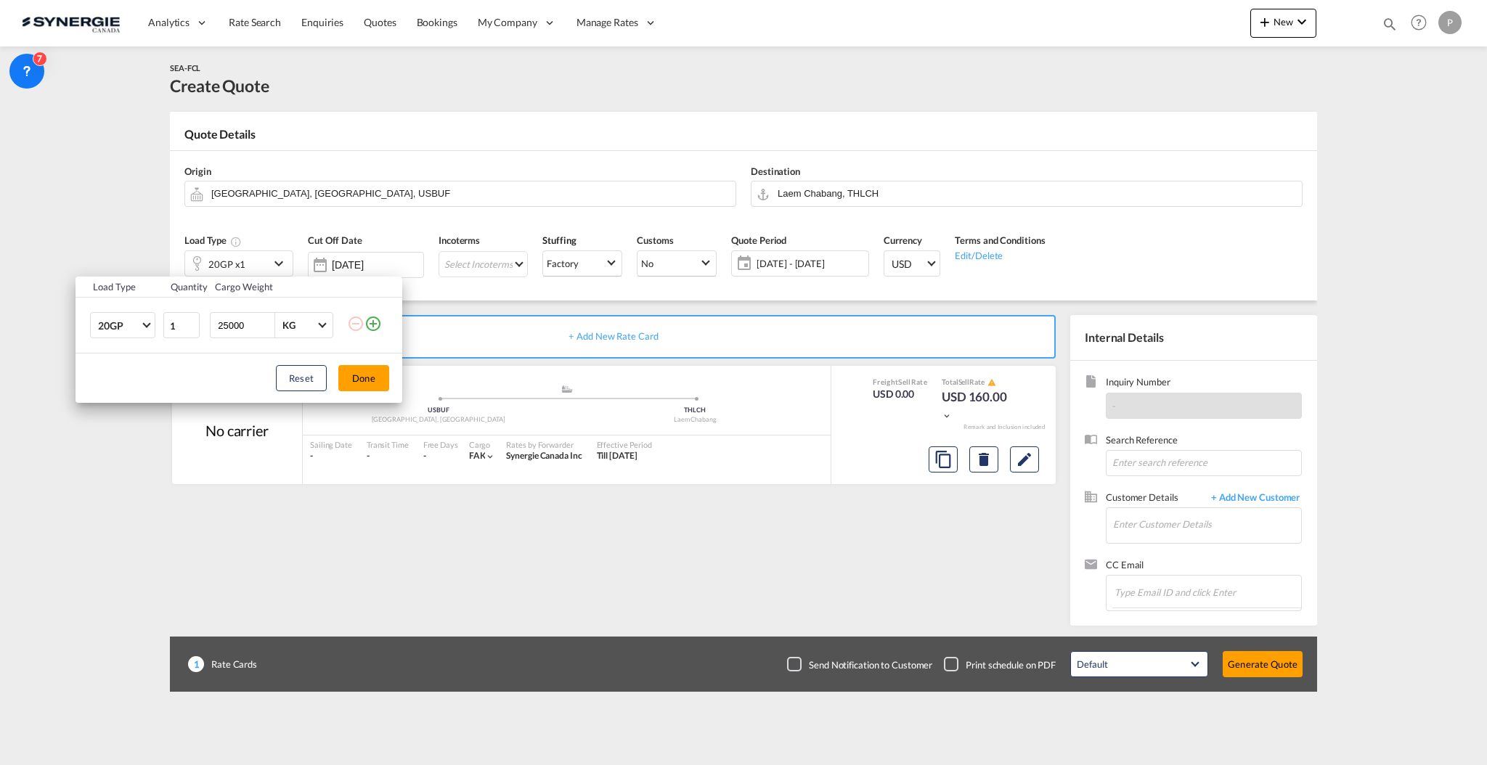
click at [258, 263] on div "Load Type Quantity Cargo Weight 20GP 20GP 40GP 40HC 45HC 20RE 40RE 40HR 20OT 40…" at bounding box center [743, 382] width 1487 height 765
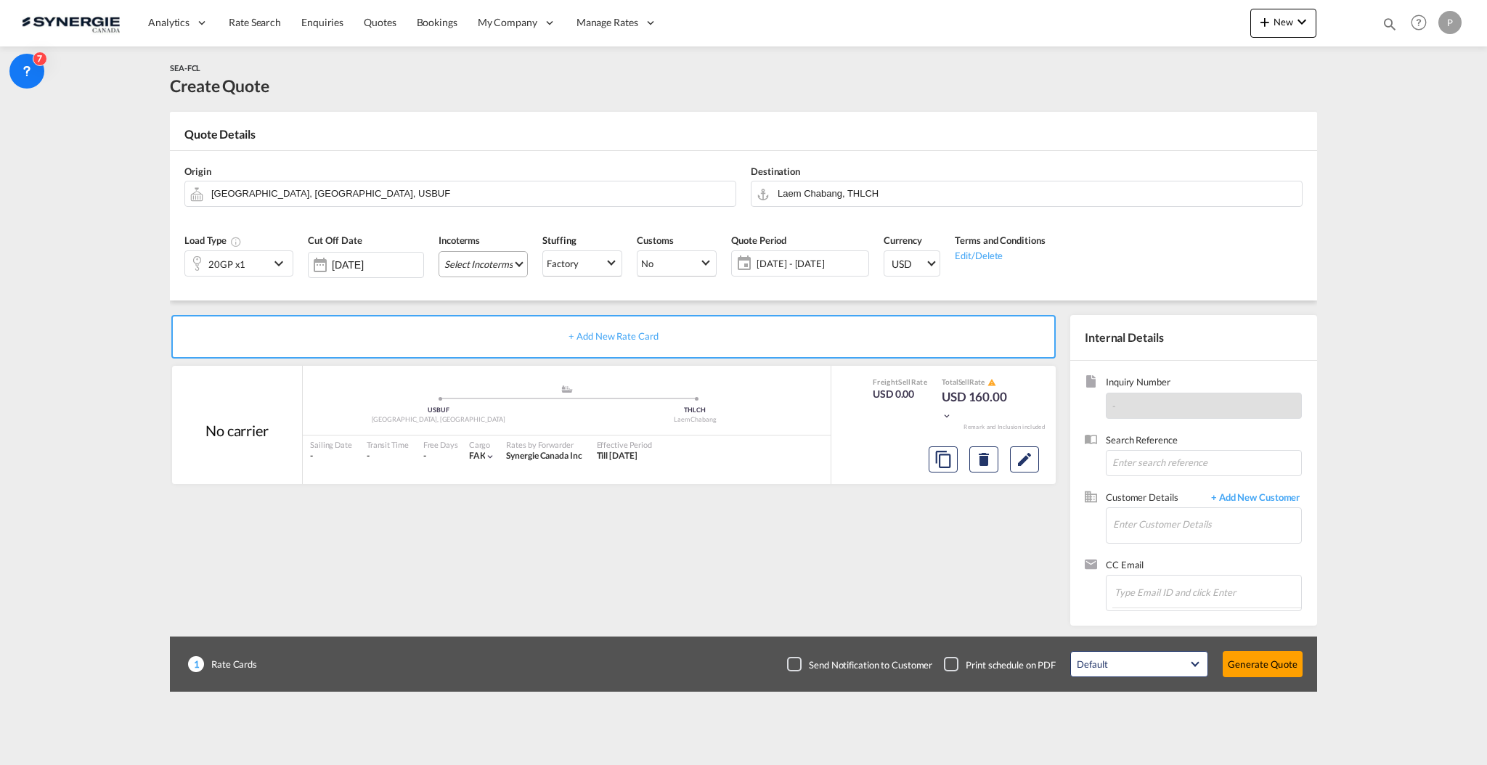
click at [446, 264] on md-select "Select Incoterms EXW - import Ex Works CIF - import Cost,Insurance and Freight …" at bounding box center [482, 264] width 89 height 26
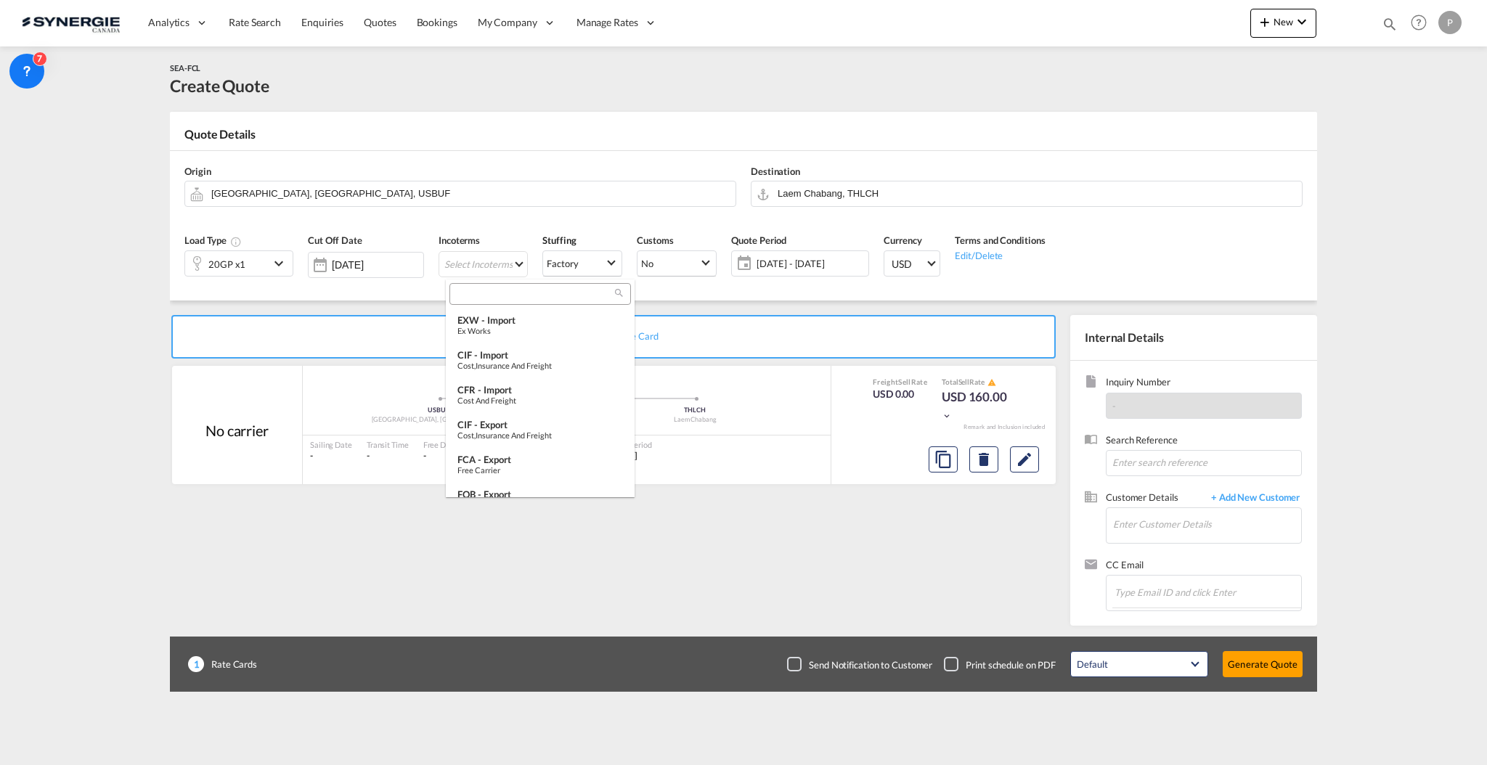
click at [502, 299] on input "search" at bounding box center [534, 294] width 161 height 13
type input "exw"
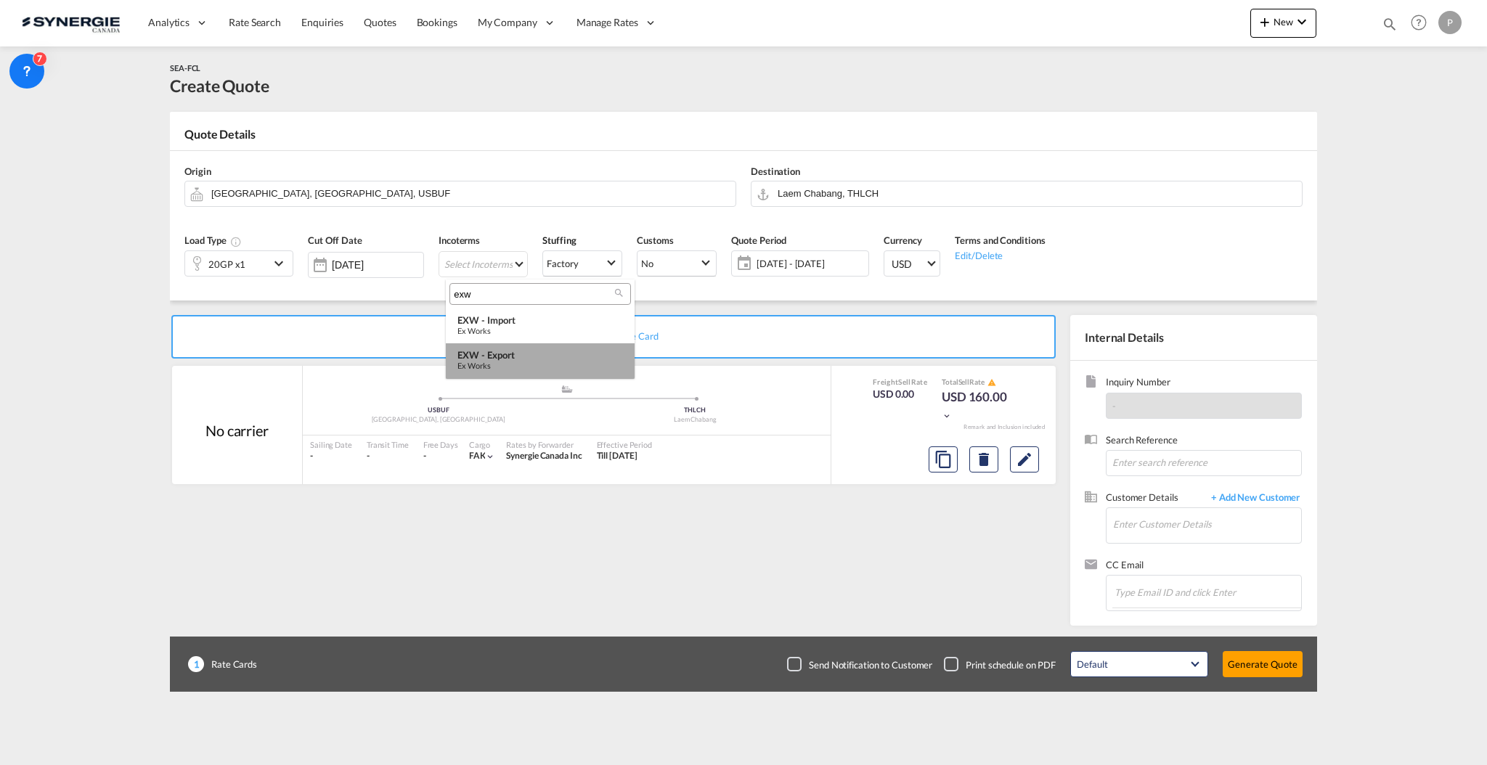
click at [510, 349] on div "EXW - export" at bounding box center [540, 355] width 166 height 12
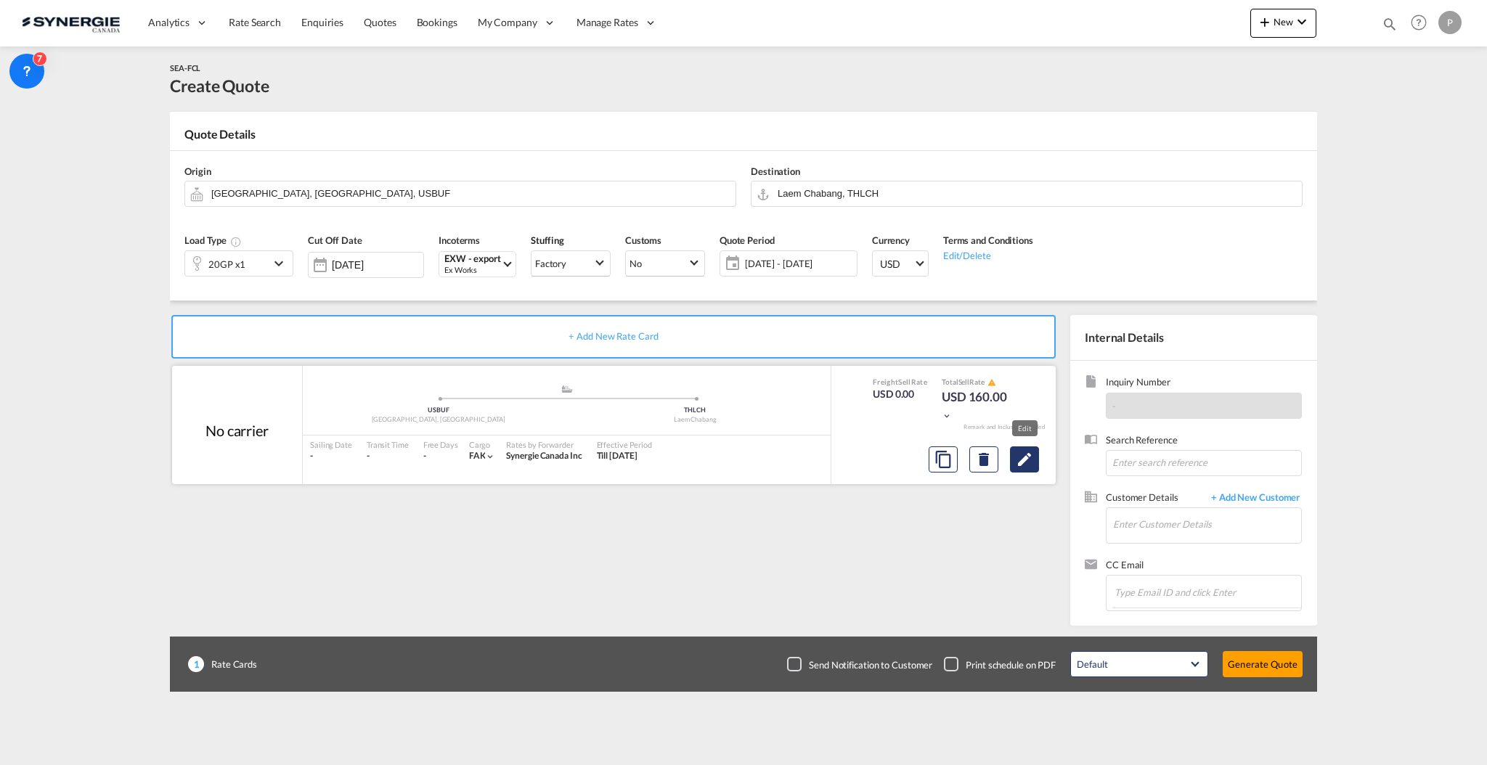
click at [1030, 471] on button "Edit" at bounding box center [1024, 459] width 29 height 26
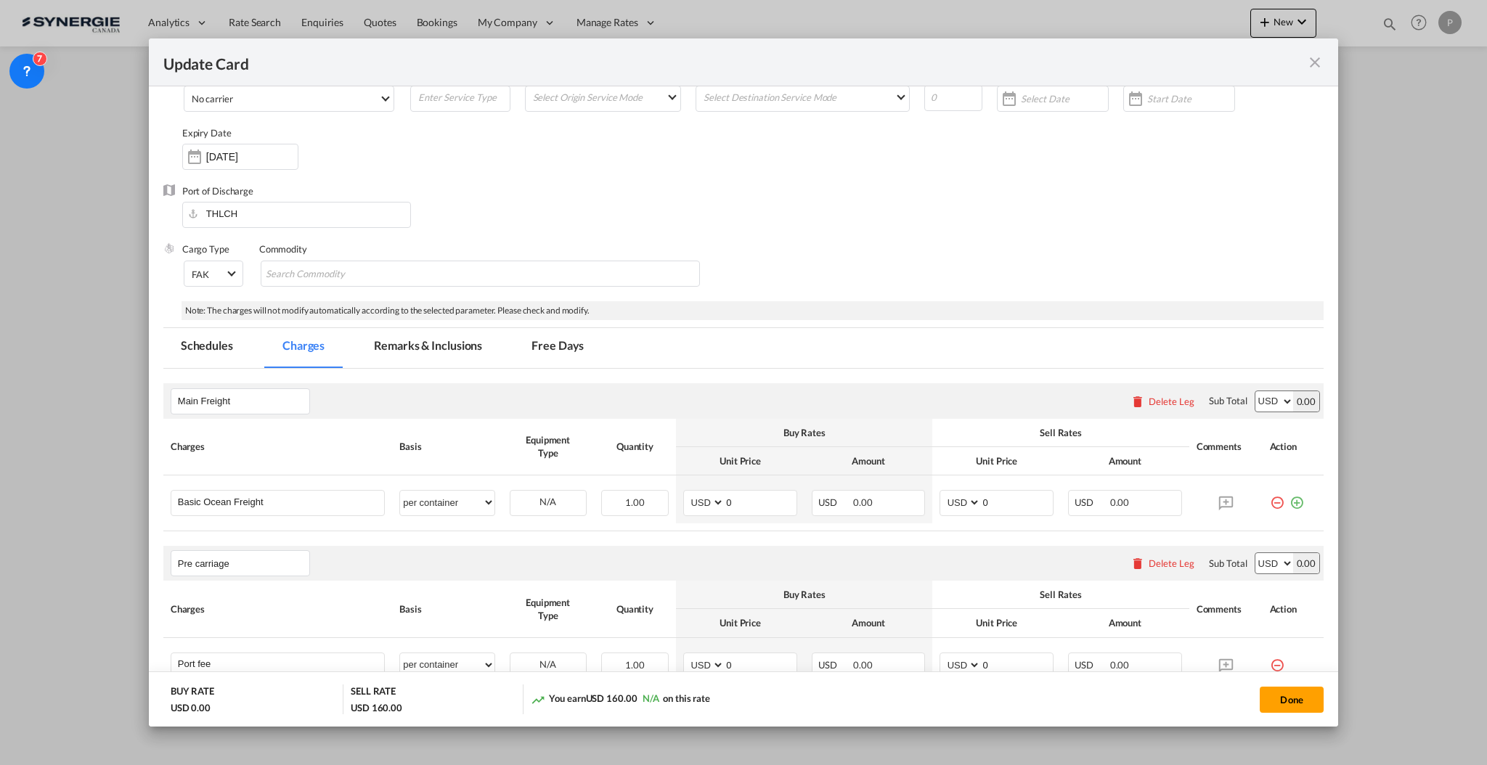
scroll to position [193, 0]
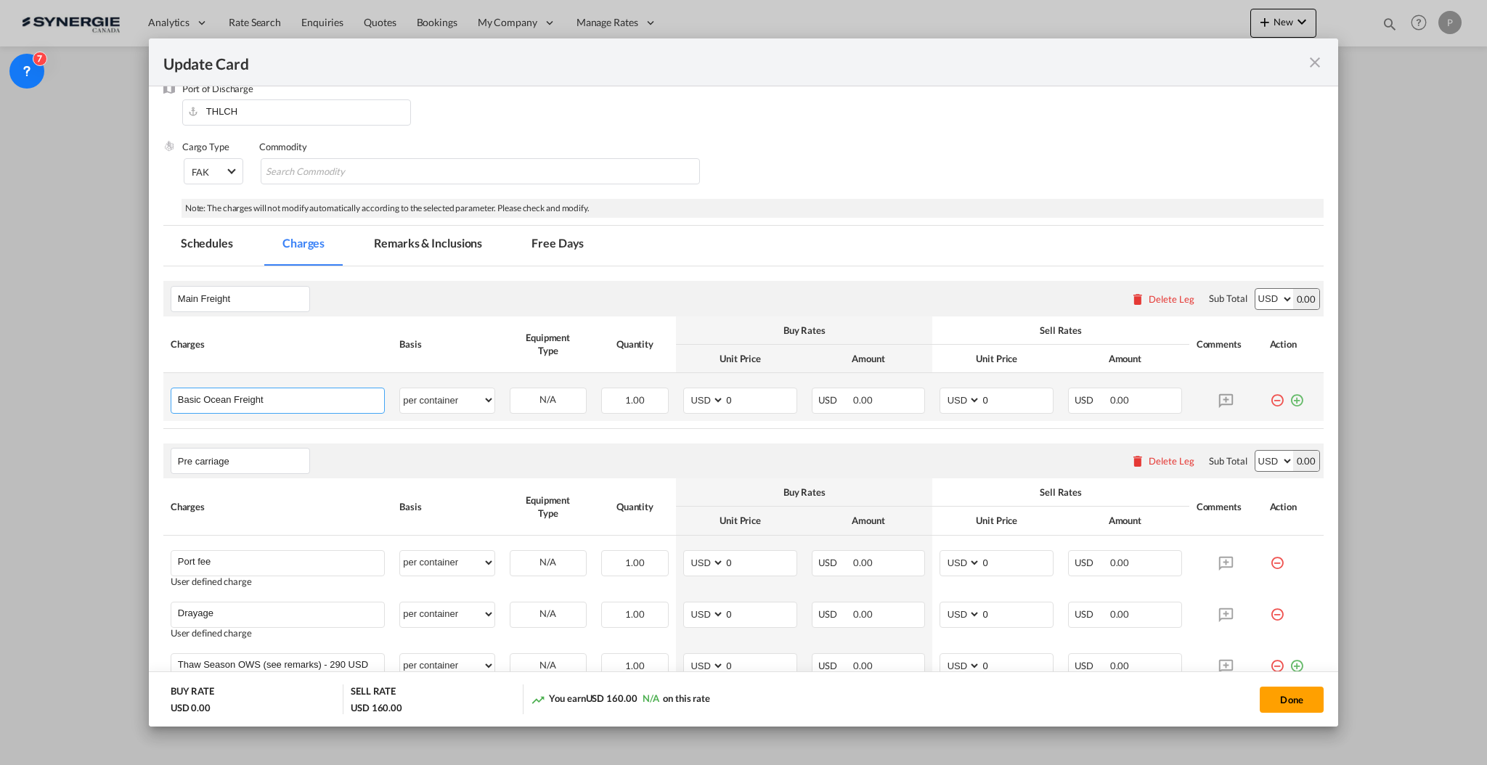
click at [303, 393] on input "Basic Ocean Freight" at bounding box center [281, 399] width 206 height 22
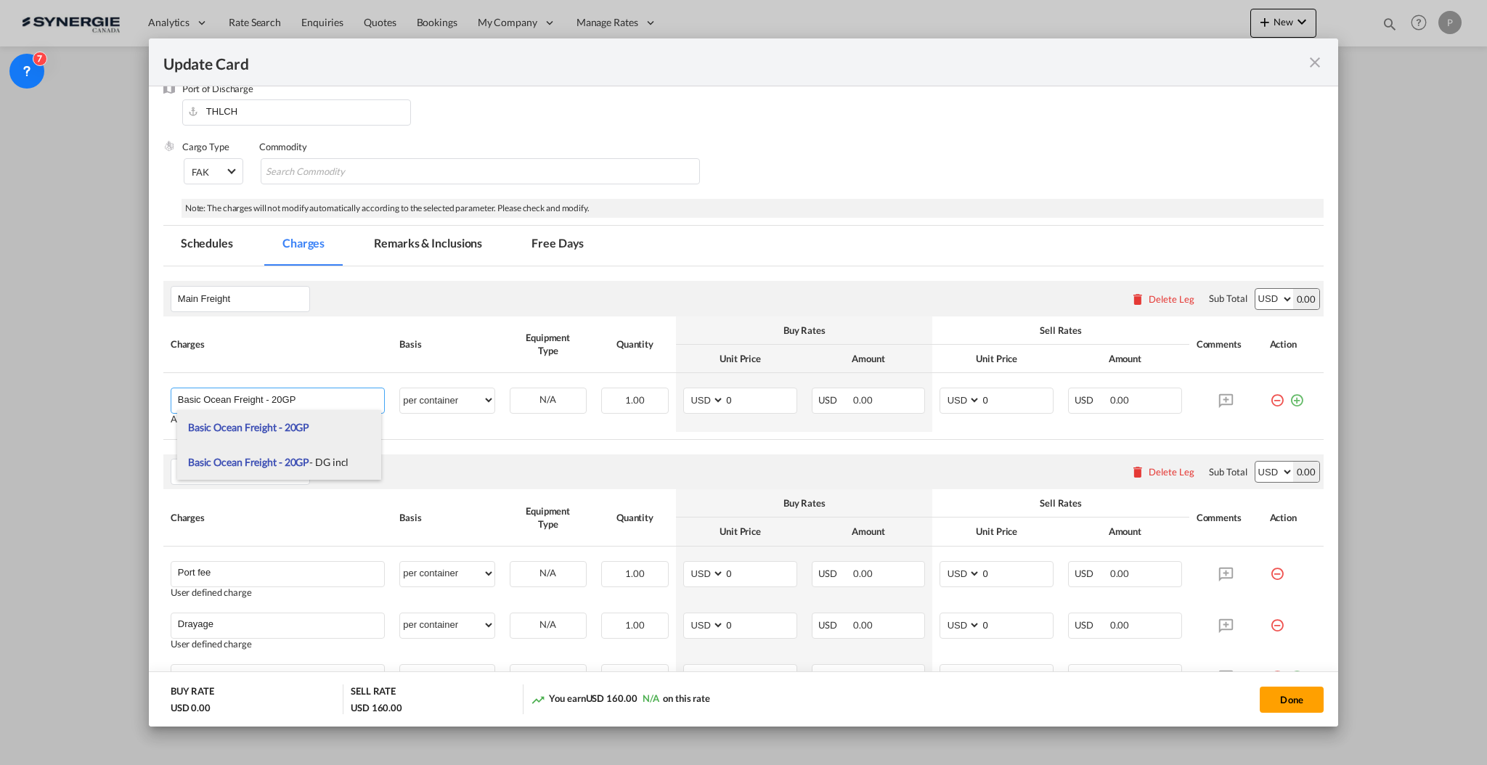
type input "Basic Ocean Freight - 20GP"
click at [328, 428] on li "Basic Ocean Freight - 20GP" at bounding box center [279, 427] width 204 height 35
select select "per equipment"
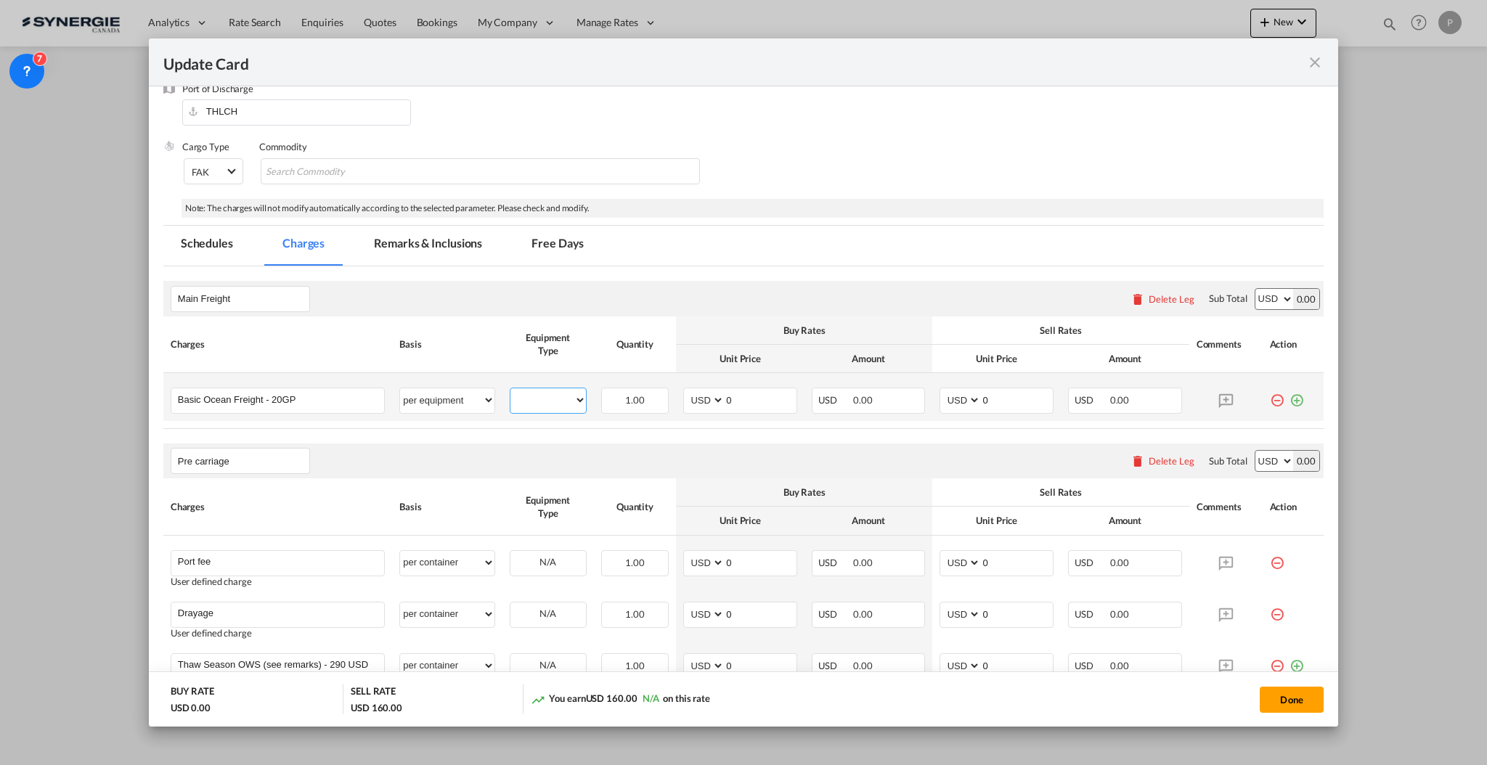
click at [558, 401] on select "20GP" at bounding box center [547, 401] width 75 height 20
select select "20GP"
click at [510, 391] on select "20GP" at bounding box center [547, 401] width 75 height 20
click at [1315, 695] on button "Done" at bounding box center [1291, 700] width 64 height 26
type input "30 Oct 2025"
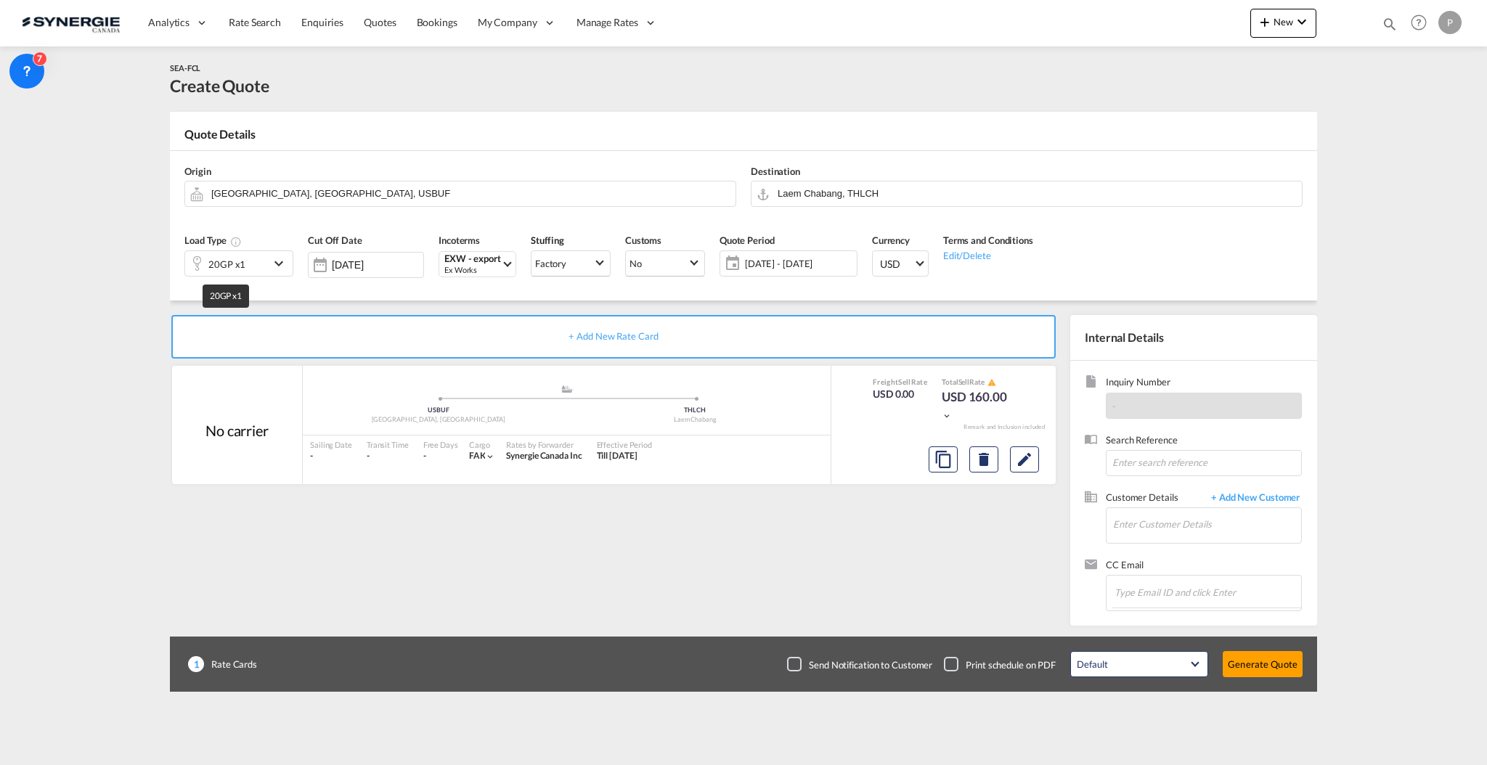
click at [240, 260] on div "20GP x1" at bounding box center [226, 264] width 37 height 20
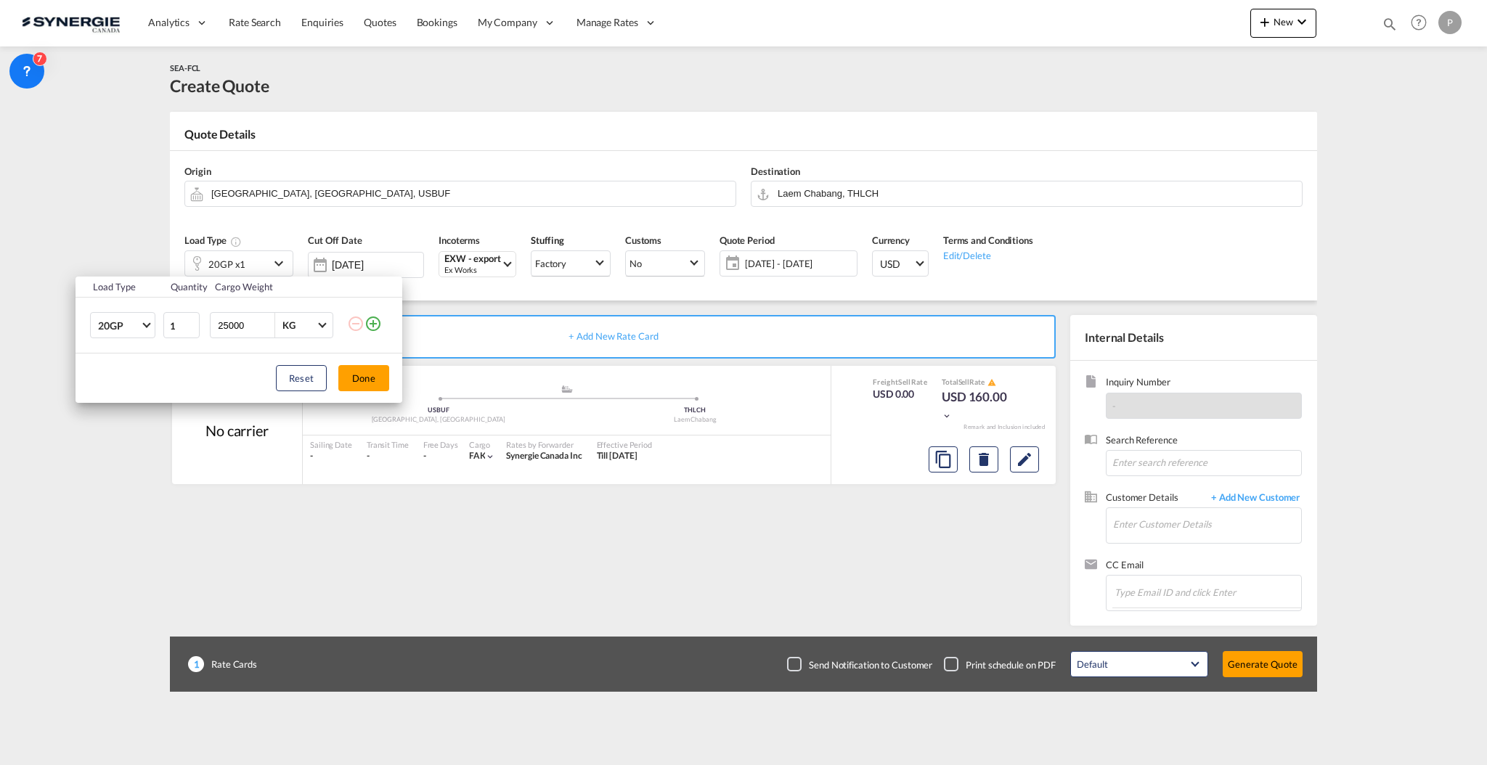
click at [369, 326] on md-icon "icon-plus-circle-outline" at bounding box center [372, 323] width 17 height 17
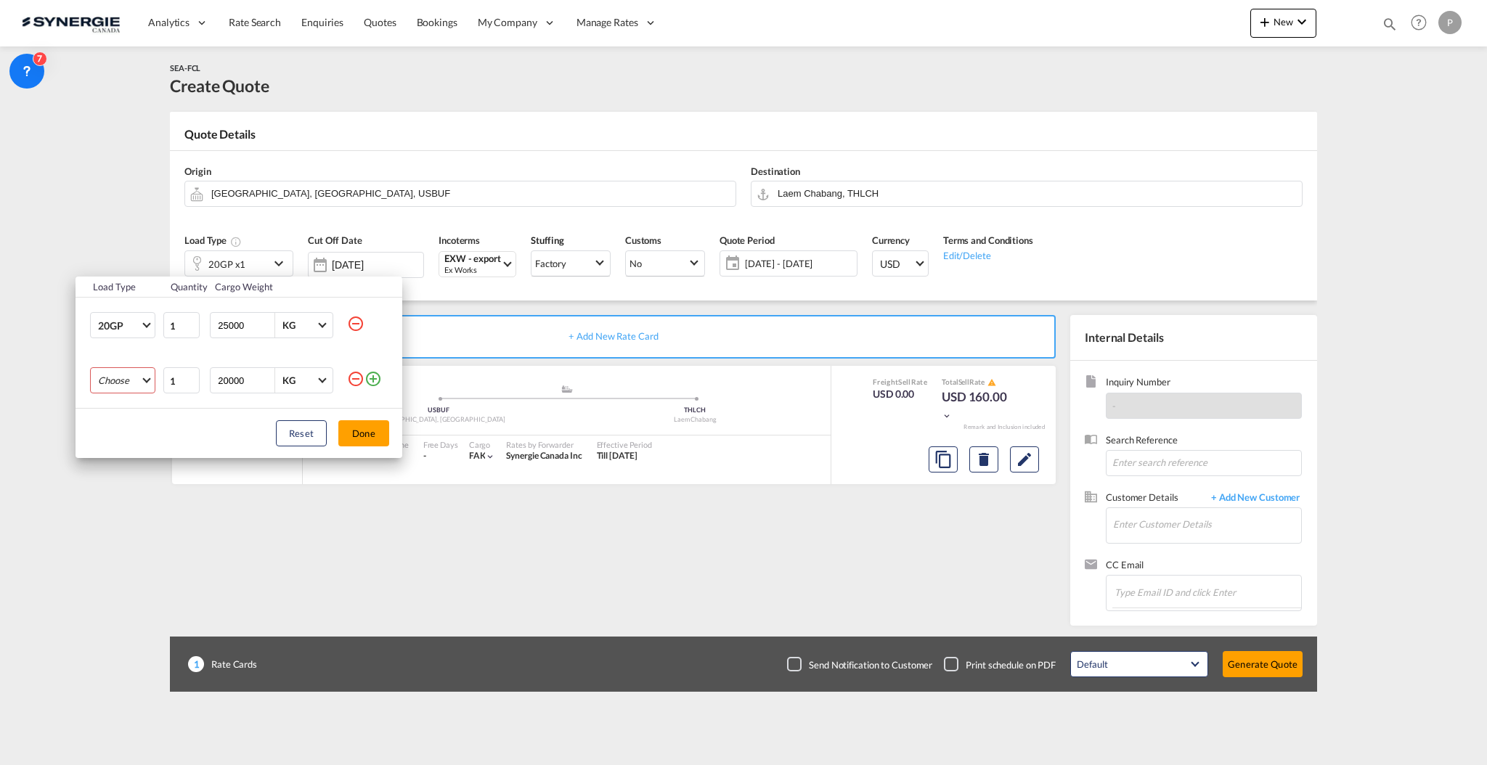
click at [110, 379] on md-select "Choose 20GP 40GP 40HC 45HC 20RE 40RE 40HR 20OT 40OT 20FR 40FR 40NR 20NR 45S 20T…" at bounding box center [122, 380] width 65 height 26
click at [122, 451] on md-option "40HC" at bounding box center [135, 450] width 99 height 35
click at [359, 433] on button "Done" at bounding box center [363, 433] width 51 height 26
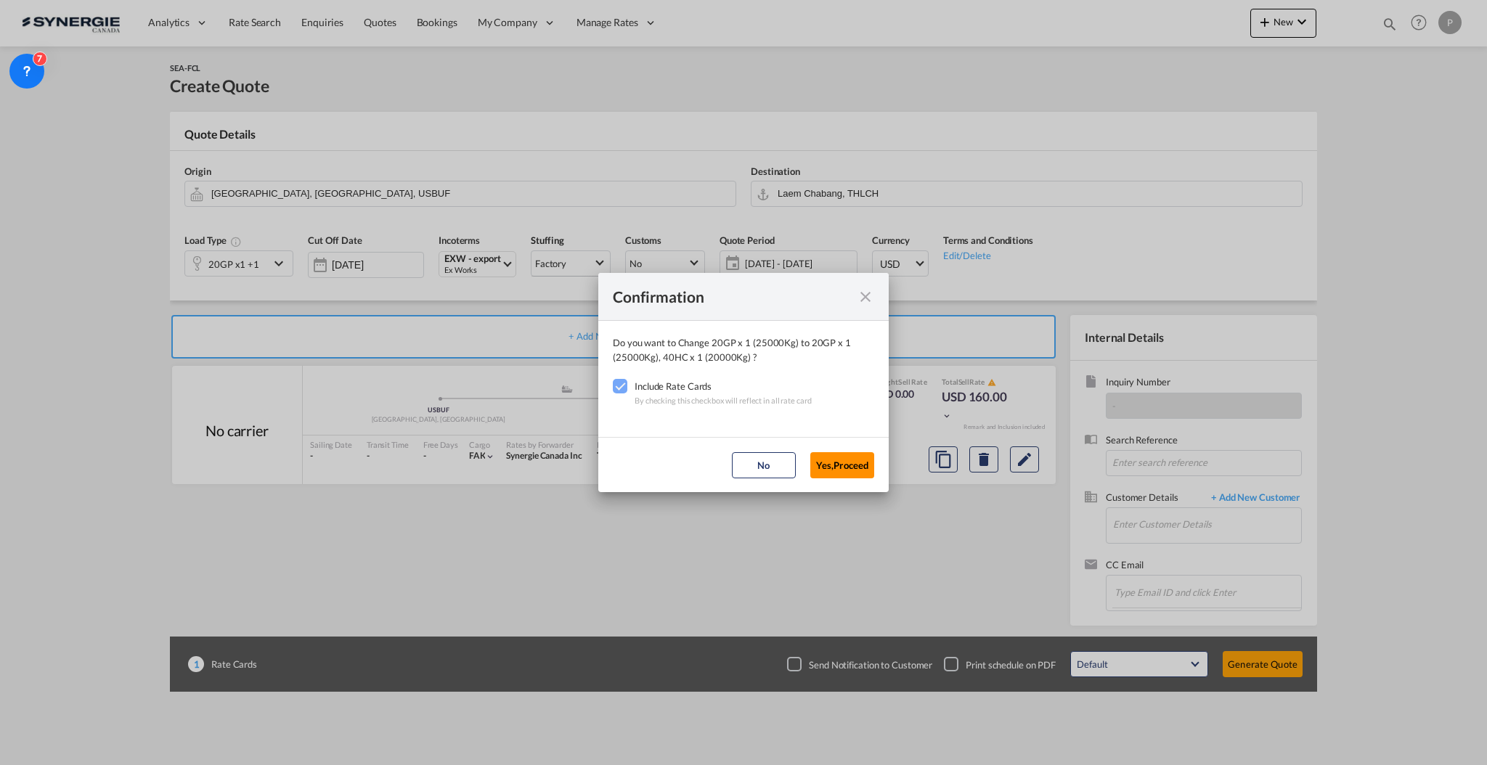
click at [861, 469] on button "Yes,Proceed" at bounding box center [842, 465] width 64 height 26
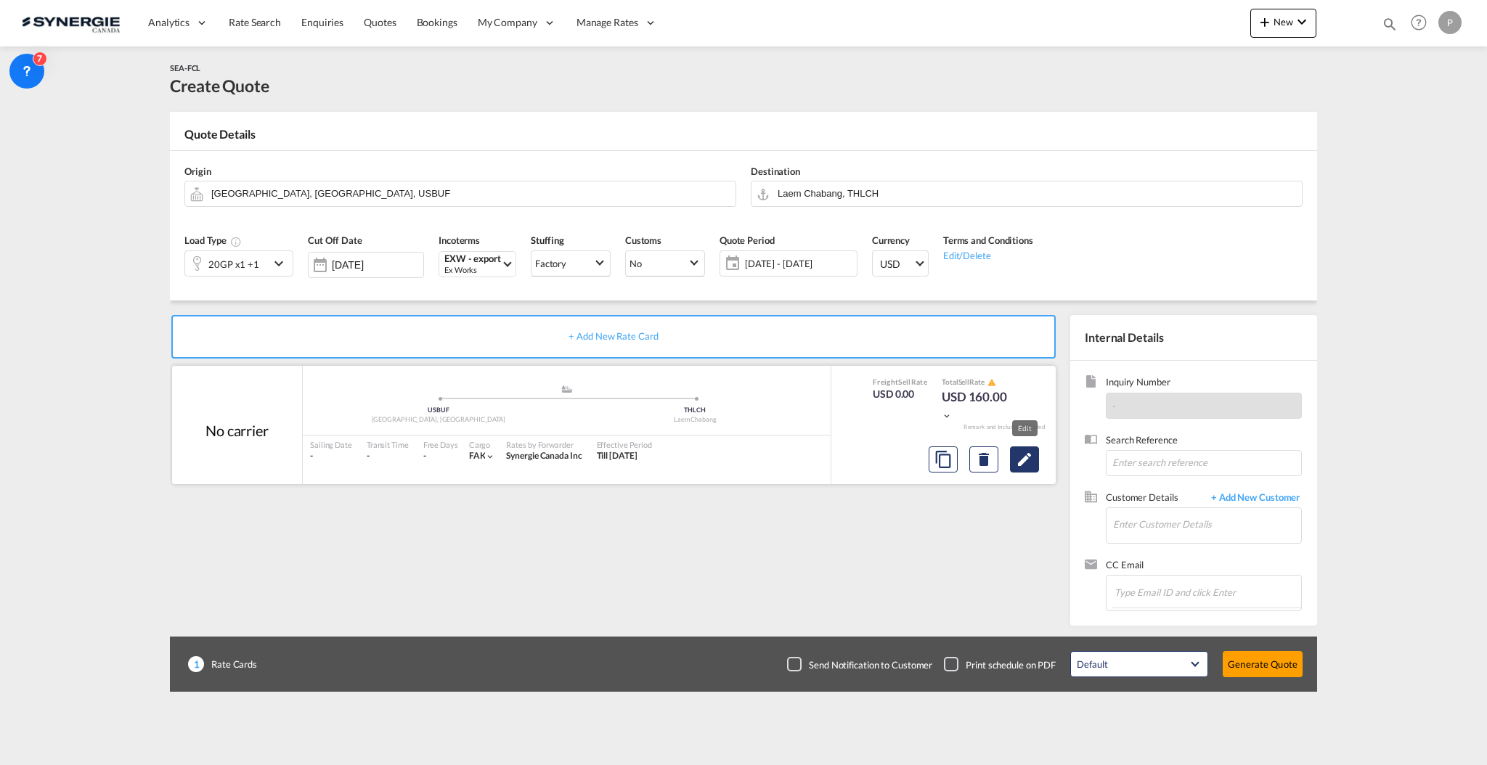
click at [1034, 465] on button "Edit" at bounding box center [1024, 459] width 29 height 26
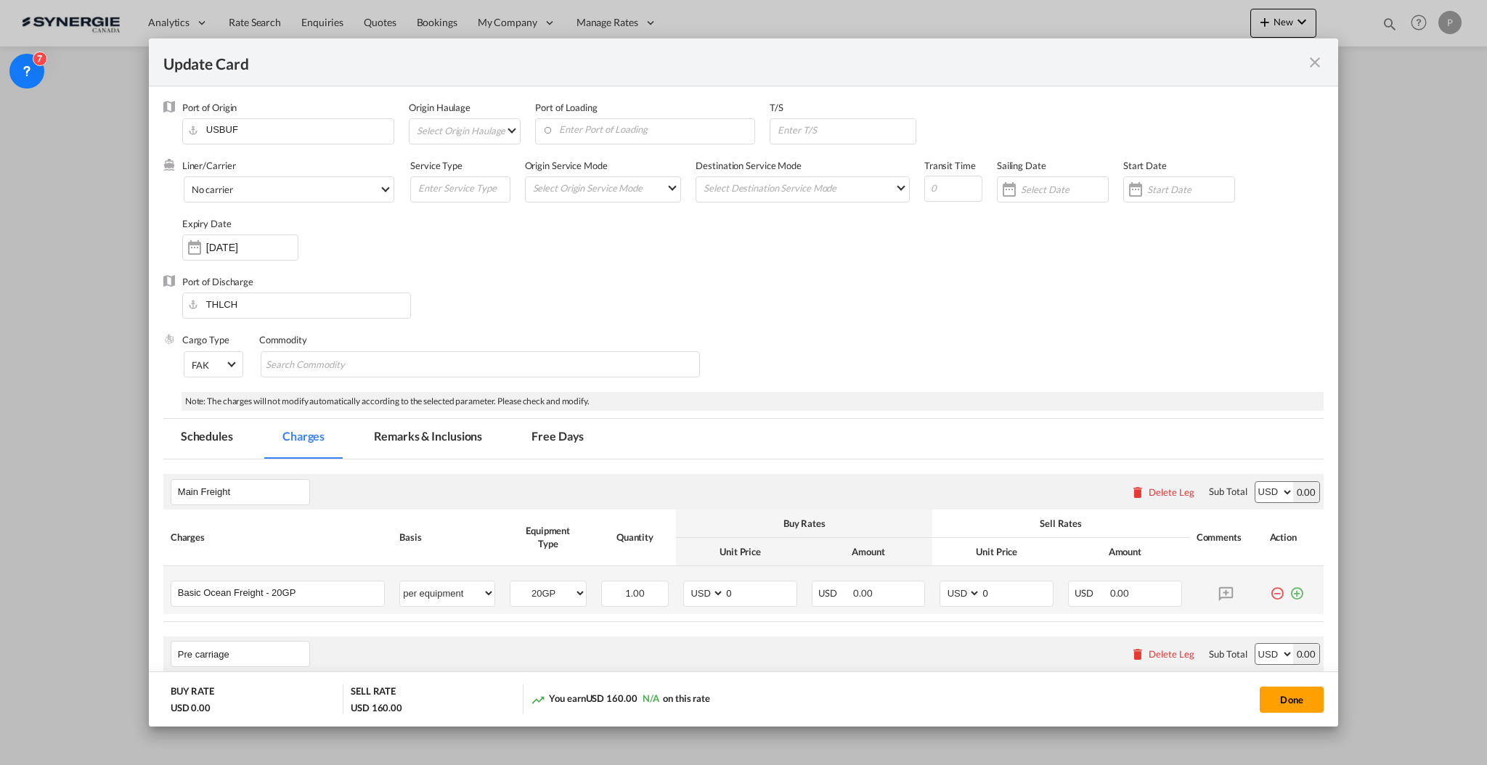
click at [1289, 590] on md-icon "icon-plus-circle-outline green-400-fg" at bounding box center [1296, 588] width 15 height 15
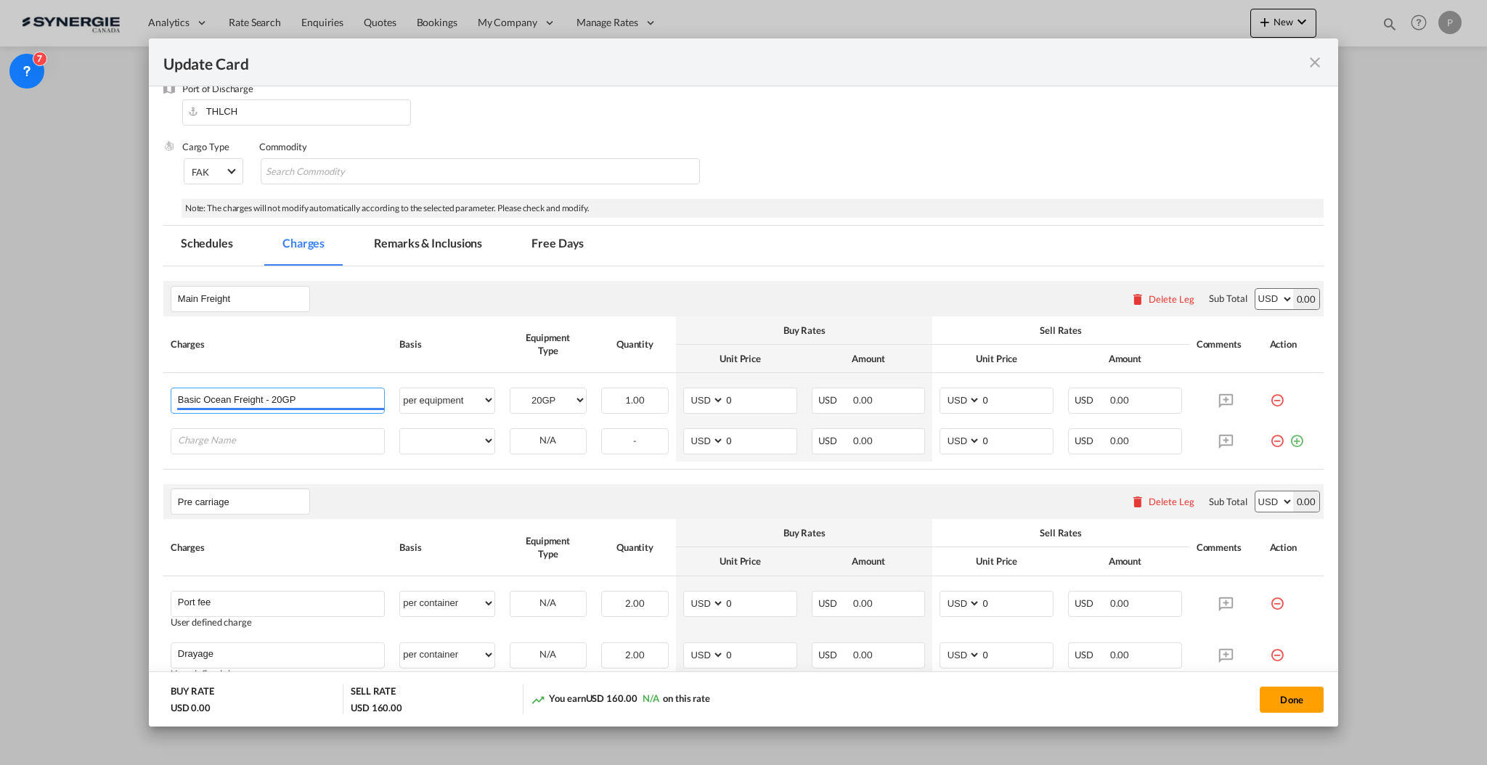
drag, startPoint x: 304, startPoint y: 393, endPoint x: 136, endPoint y: 391, distance: 167.7
click at [136, 391] on div "Update Card Port of Origin USBUF Origin Haulage Select Origin Haulage rail road…" at bounding box center [743, 382] width 1487 height 765
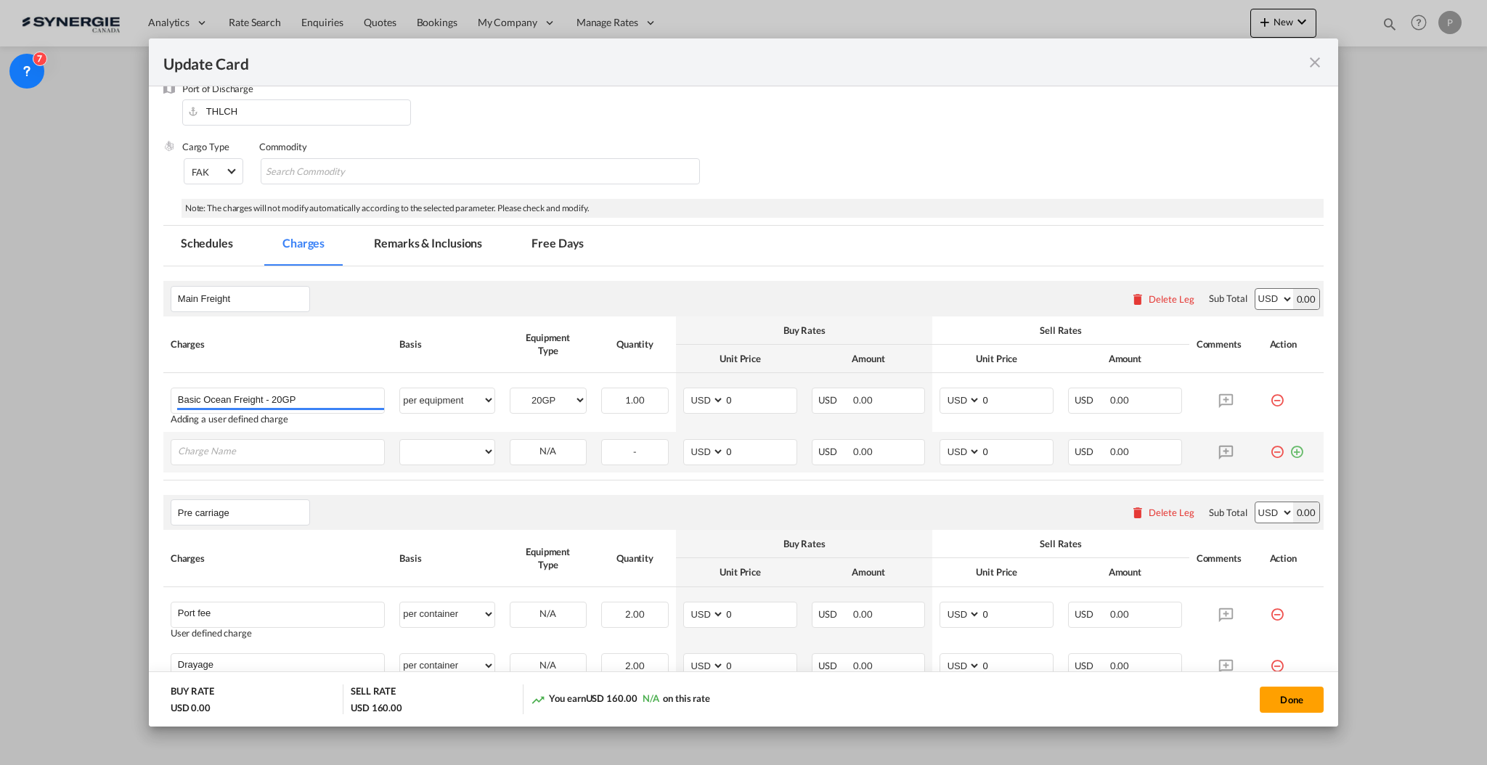
click at [226, 430] on td "Basic Ocean Freight - 20GP Please Enter User Defined Charges Cannot Be Publishe…" at bounding box center [277, 402] width 229 height 59
click at [231, 439] on div "Update Card Port ..." at bounding box center [278, 452] width 214 height 26
click at [259, 447] on input "Charge Name" at bounding box center [281, 451] width 206 height 22
paste input "Basic Ocean Freight - 20GP"
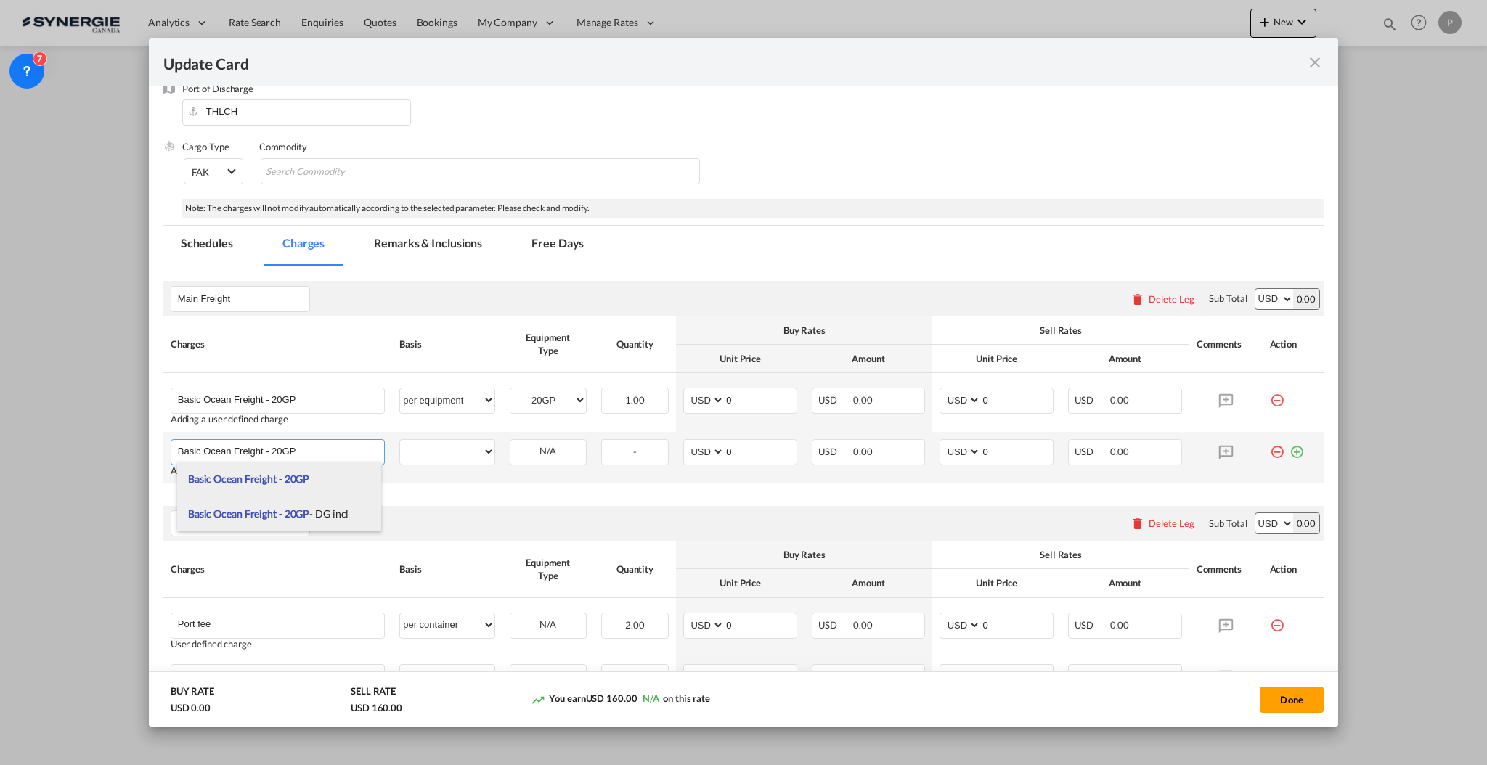
drag, startPoint x: 314, startPoint y: 450, endPoint x: 274, endPoint y: 446, distance: 40.2
click at [274, 446] on input "Basic Ocean Freight - 20GP" at bounding box center [281, 451] width 206 height 22
type input "Basic Ocean Freight - 40HC"
select select "per equipment"
select select "40HC"
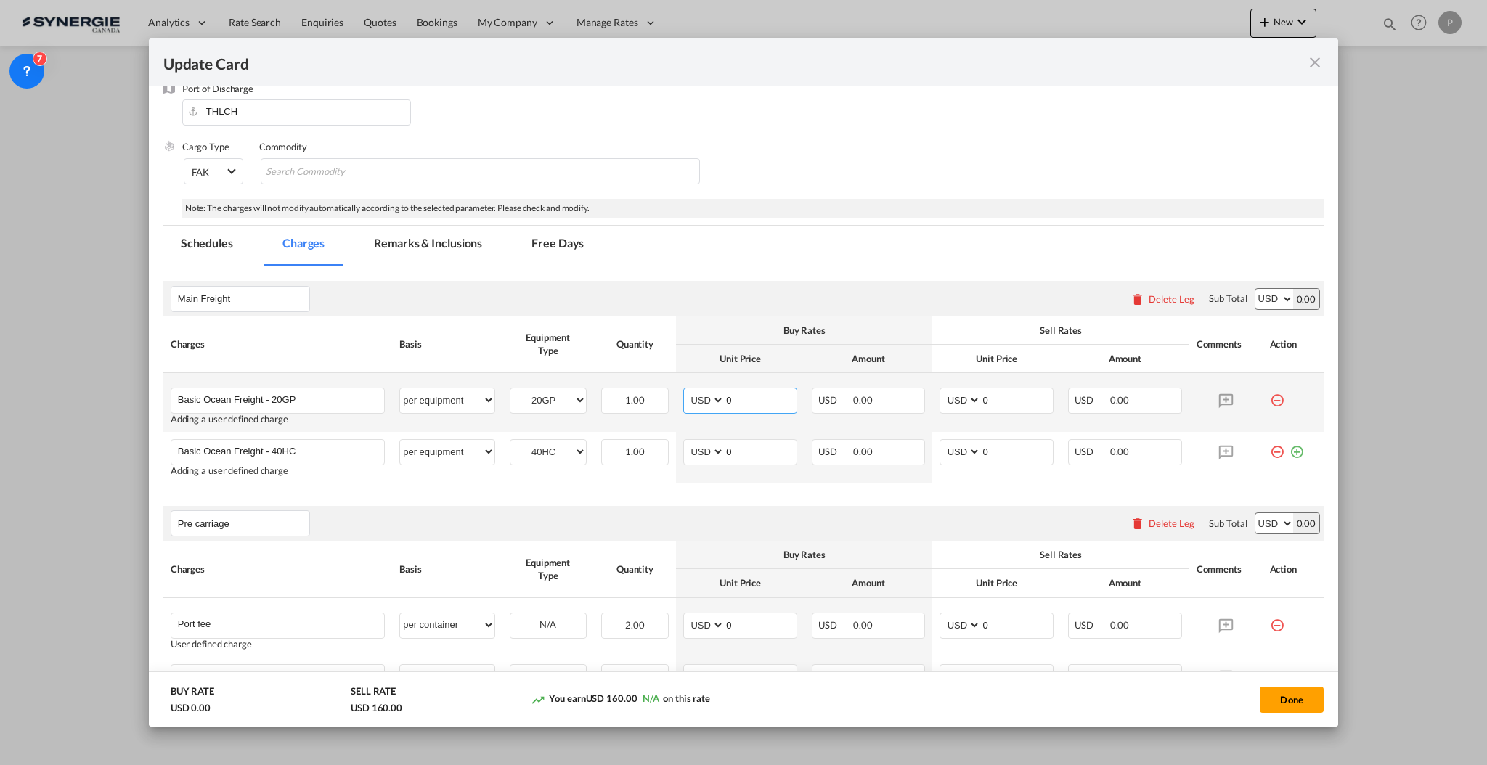
click at [727, 403] on input "0" at bounding box center [760, 399] width 72 height 22
click at [728, 403] on input "0" at bounding box center [760, 399] width 72 height 22
type input "1255"
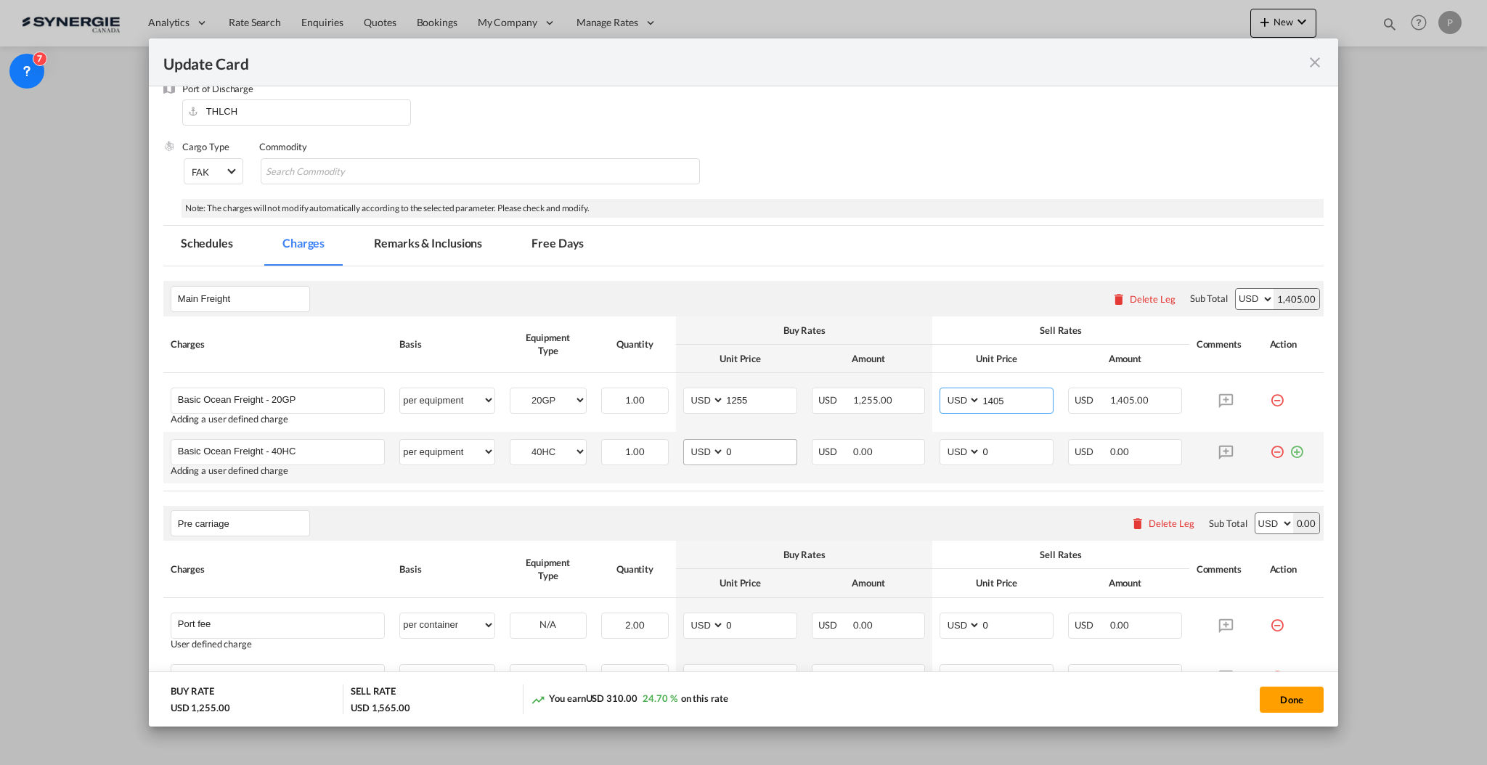
type input "1405"
click at [744, 454] on input "0" at bounding box center [760, 451] width 72 height 22
type input "1340"
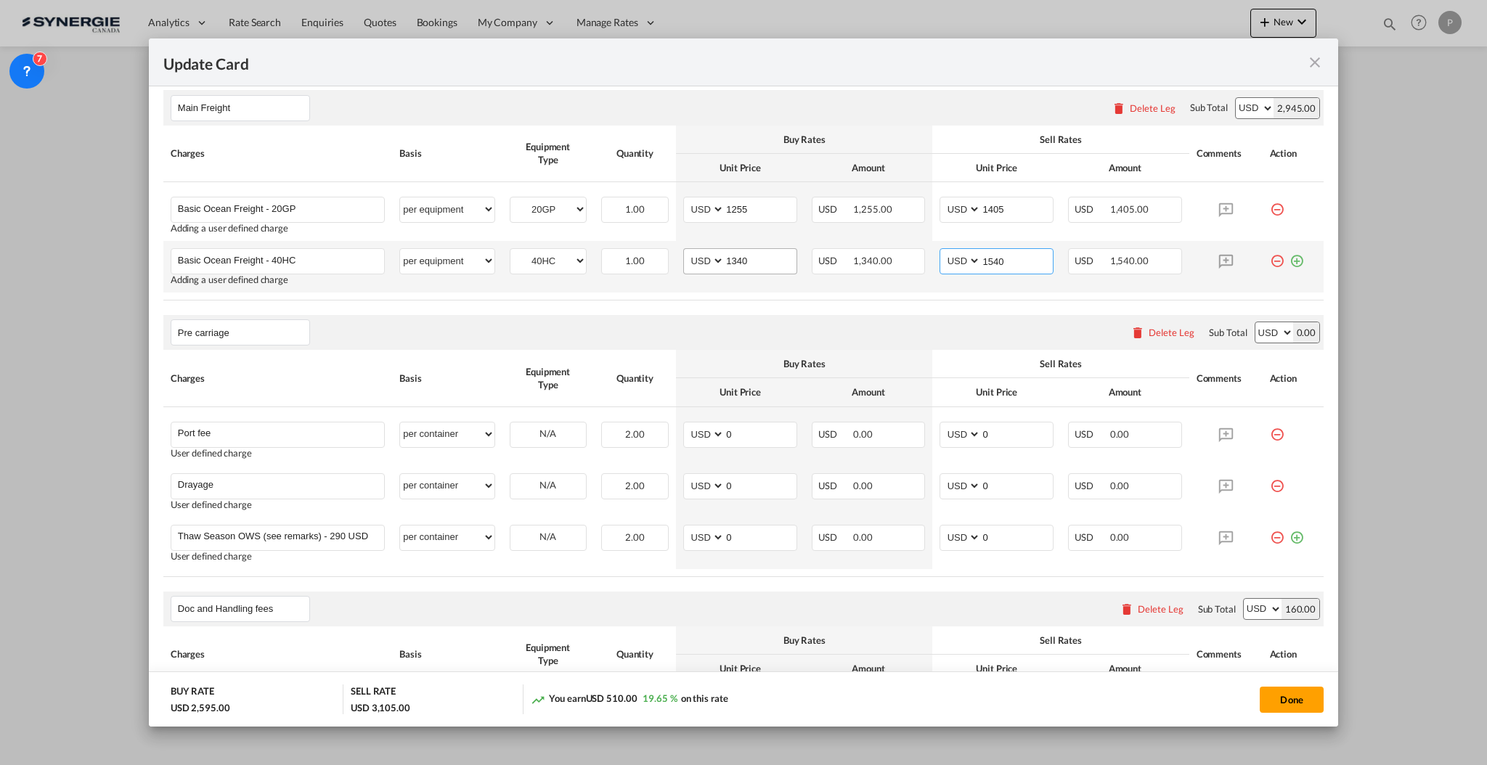
scroll to position [387, 0]
type input "1540"
click at [1163, 332] on div "Delete Leg" at bounding box center [1171, 330] width 46 height 12
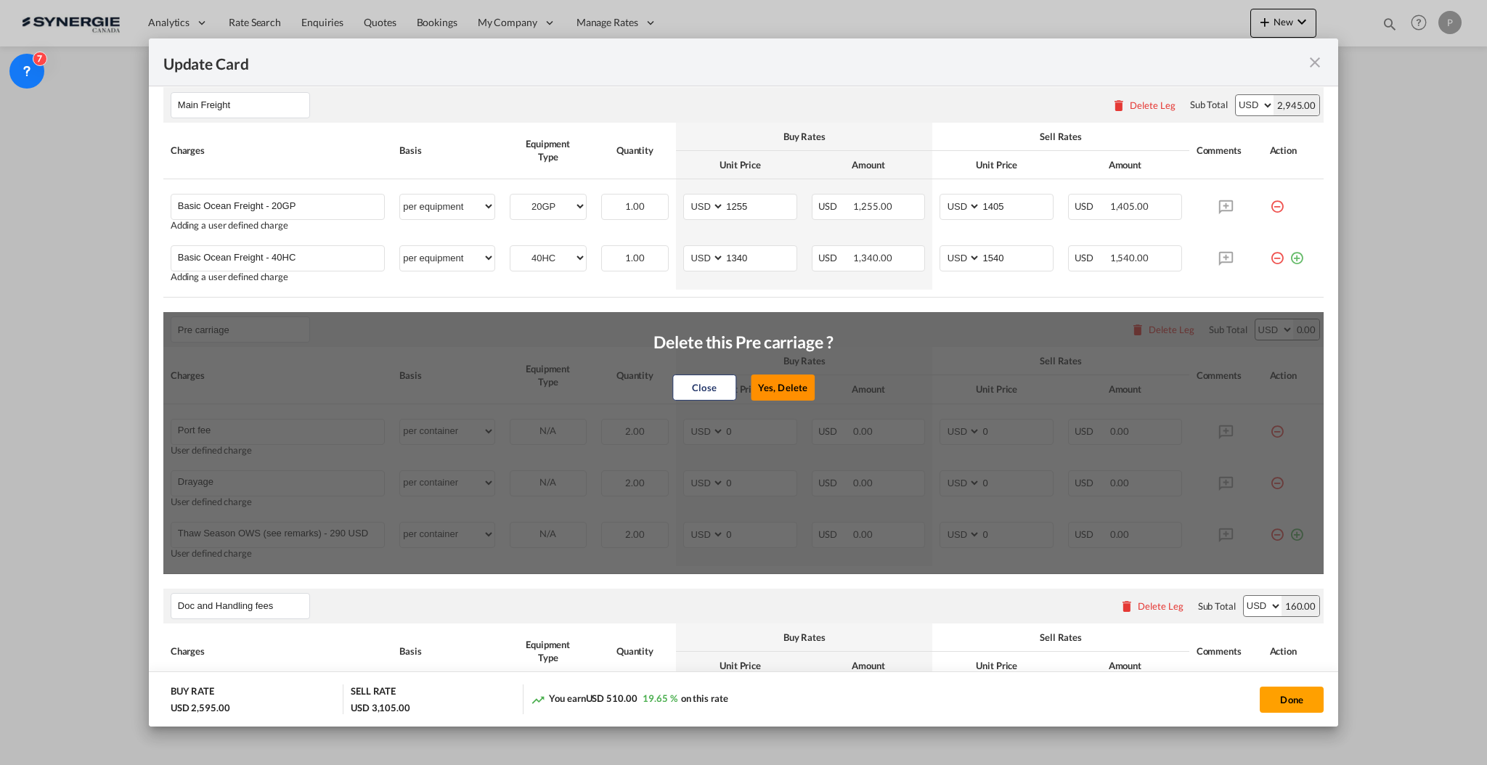
click at [776, 385] on button "Yes, Delete" at bounding box center [783, 388] width 64 height 26
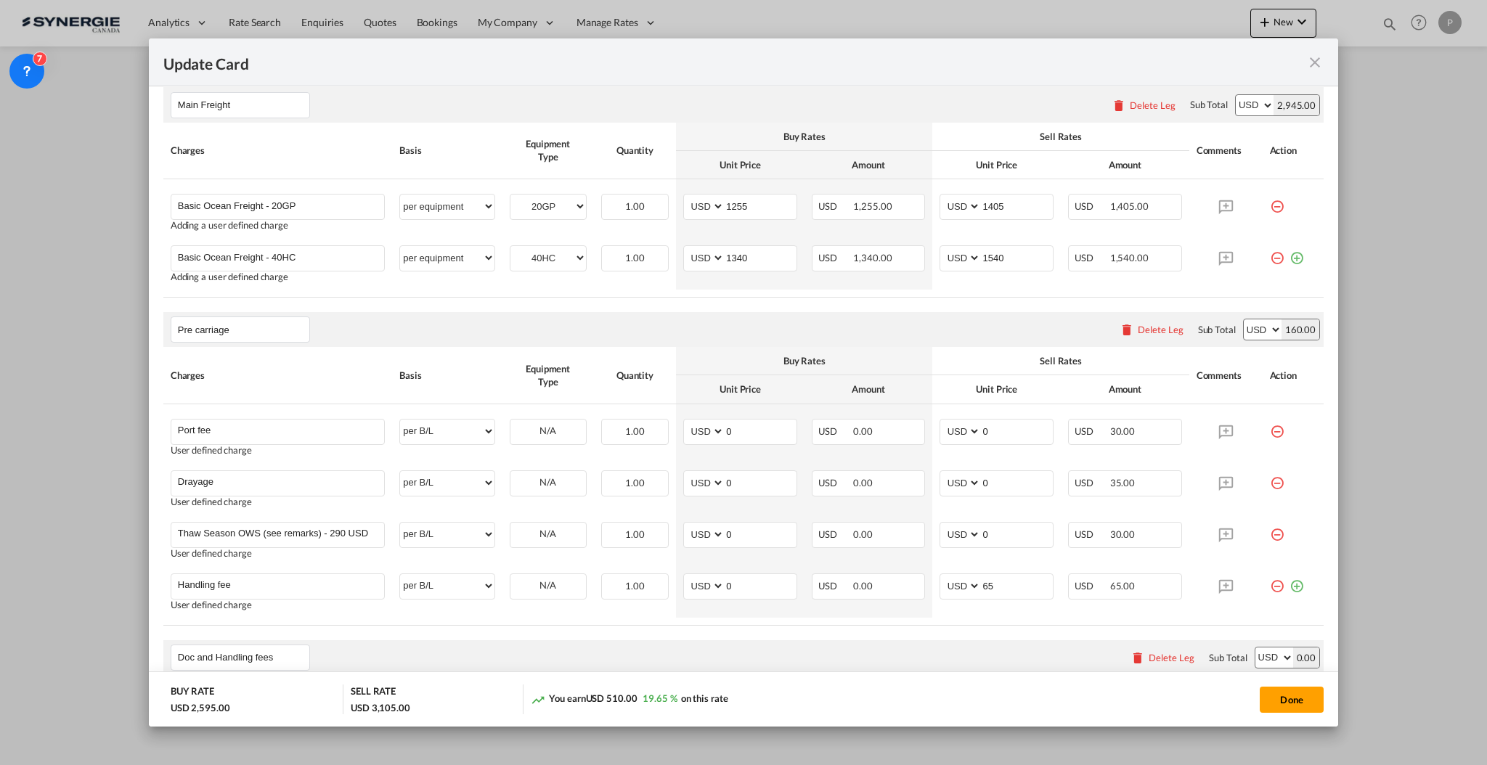
type input "Doc and Handling fees"
type input "SOLAS/VGM Fee"
select select "per B/L"
type input "30"
type input "B13 Export declaration"
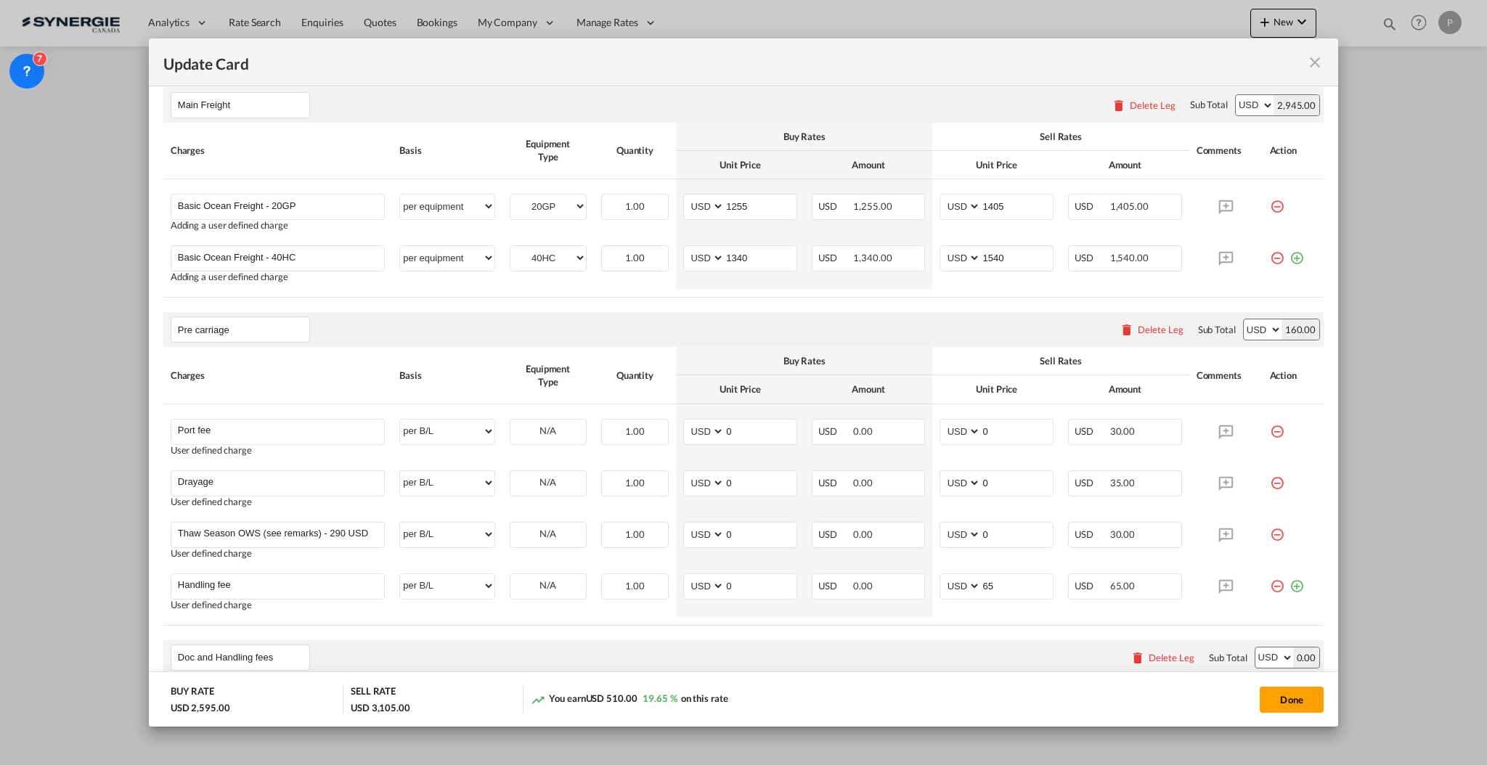
select select "per B/L"
type input "35"
type input "Doc fee"
select select "per B/L"
type input "30"
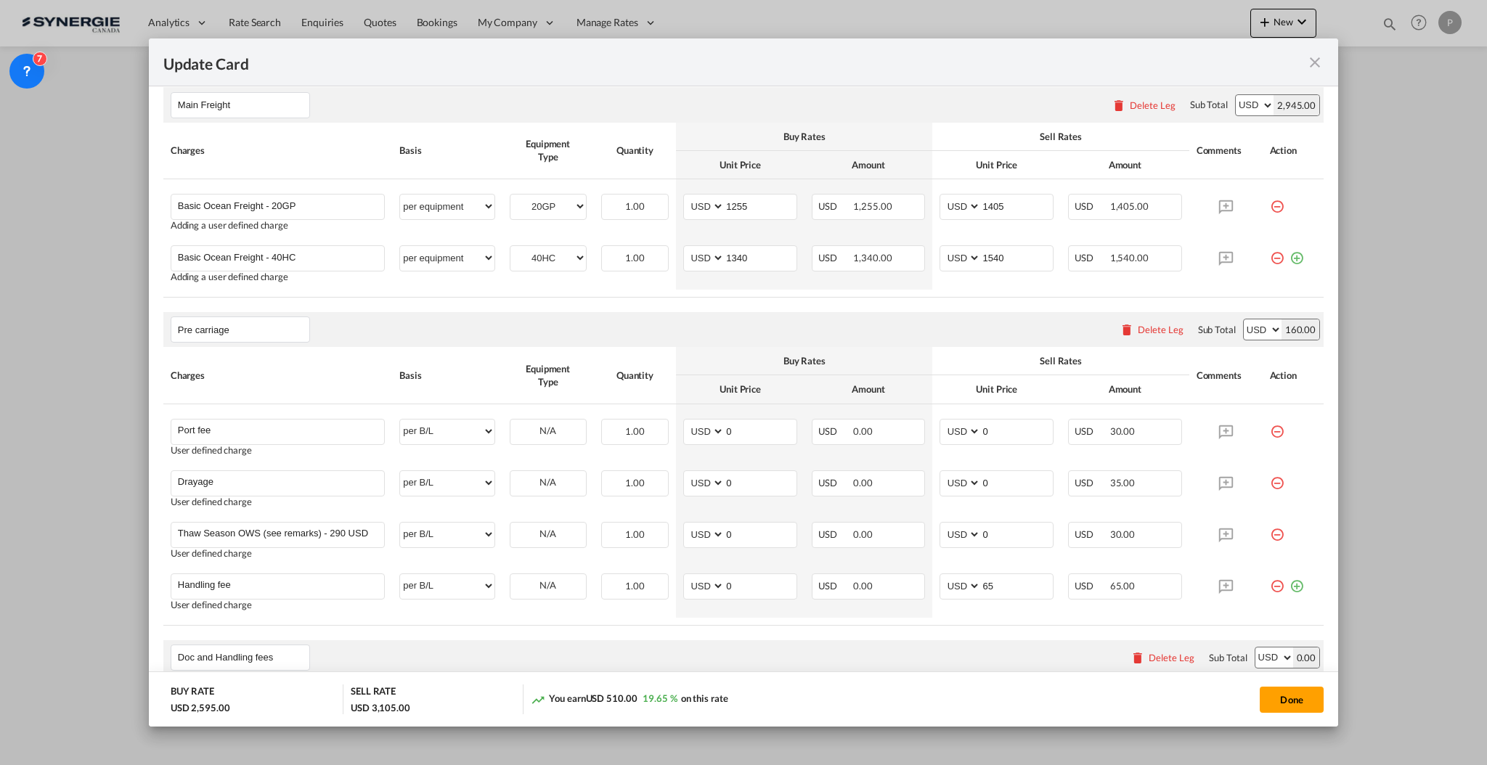
type input "Cargo Coverage"
type input "Cargo Coverage - Rate to be confirmed depending on commodity and value Min 50 U…"
select select "per shipment"
type input "0"
click at [304, 481] on input "B13 Export declaration" at bounding box center [281, 482] width 206 height 22
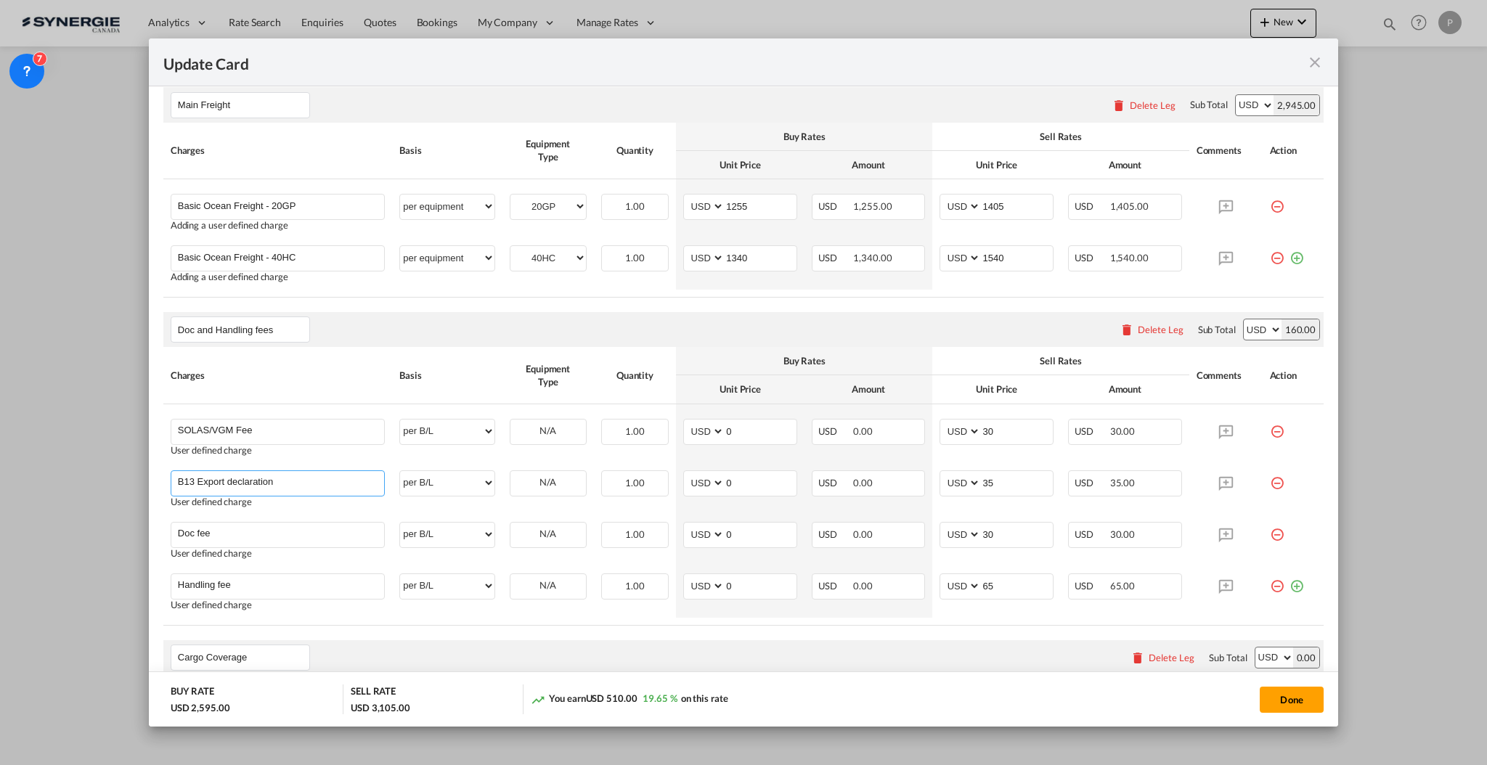
drag, startPoint x: 195, startPoint y: 481, endPoint x: 121, endPoint y: 477, distance: 74.1
click at [121, 477] on div "Update Card Port of Origin USBUF Origin Haulage Select Origin Haulage rail road…" at bounding box center [743, 382] width 1487 height 765
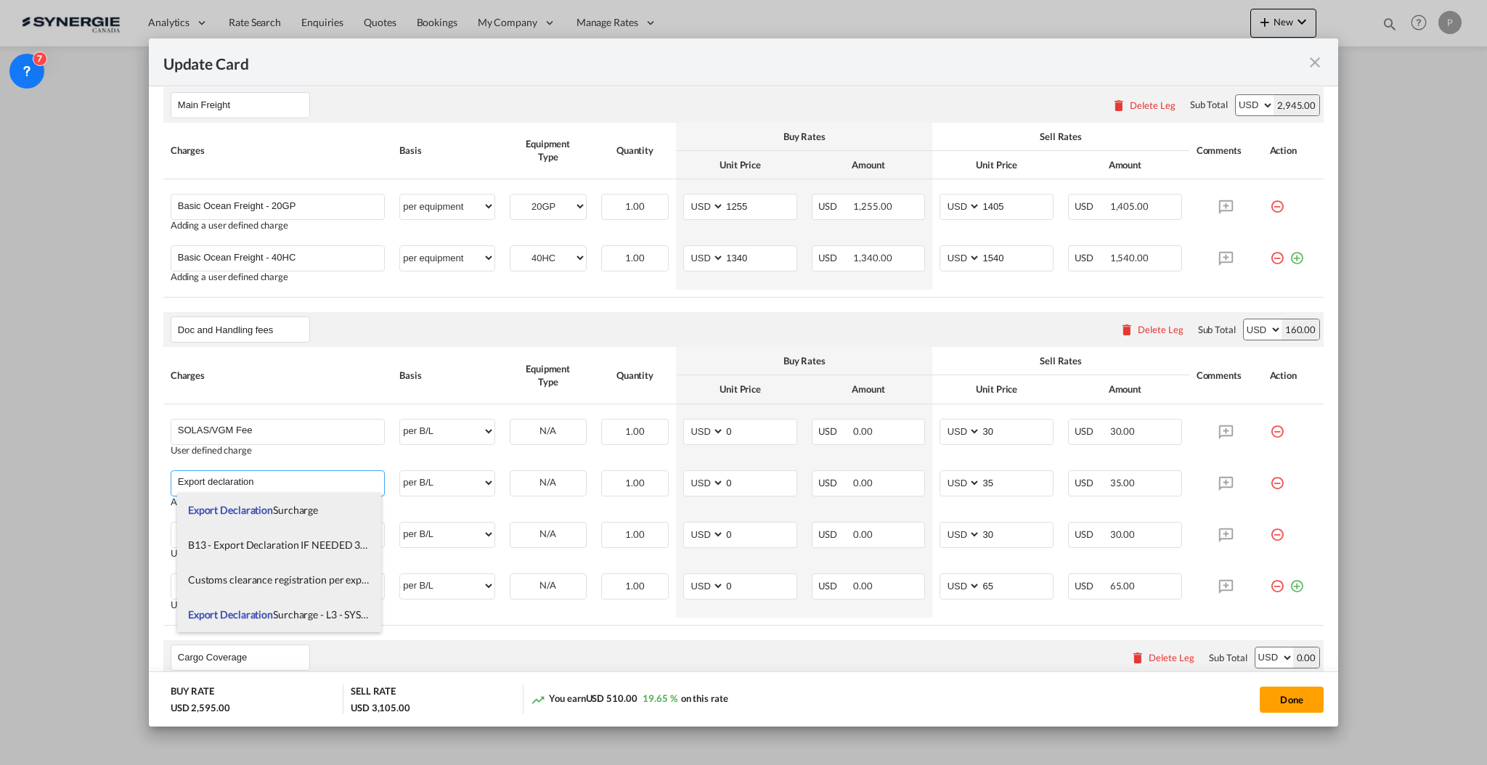
type input "Export declaration"
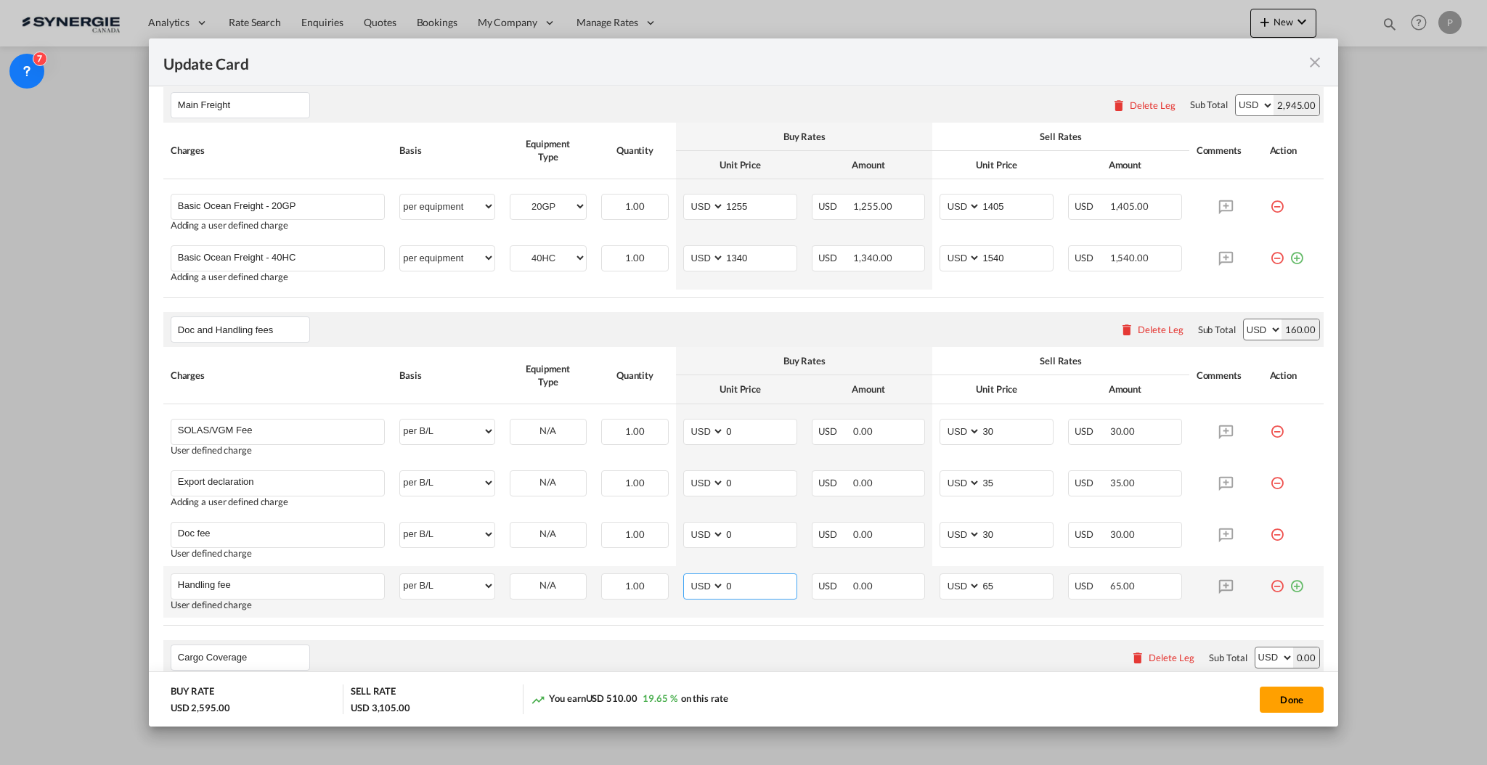
click at [755, 584] on input "0" at bounding box center [760, 585] width 72 height 22
type input "65"
click at [740, 480] on input "0" at bounding box center [760, 482] width 72 height 22
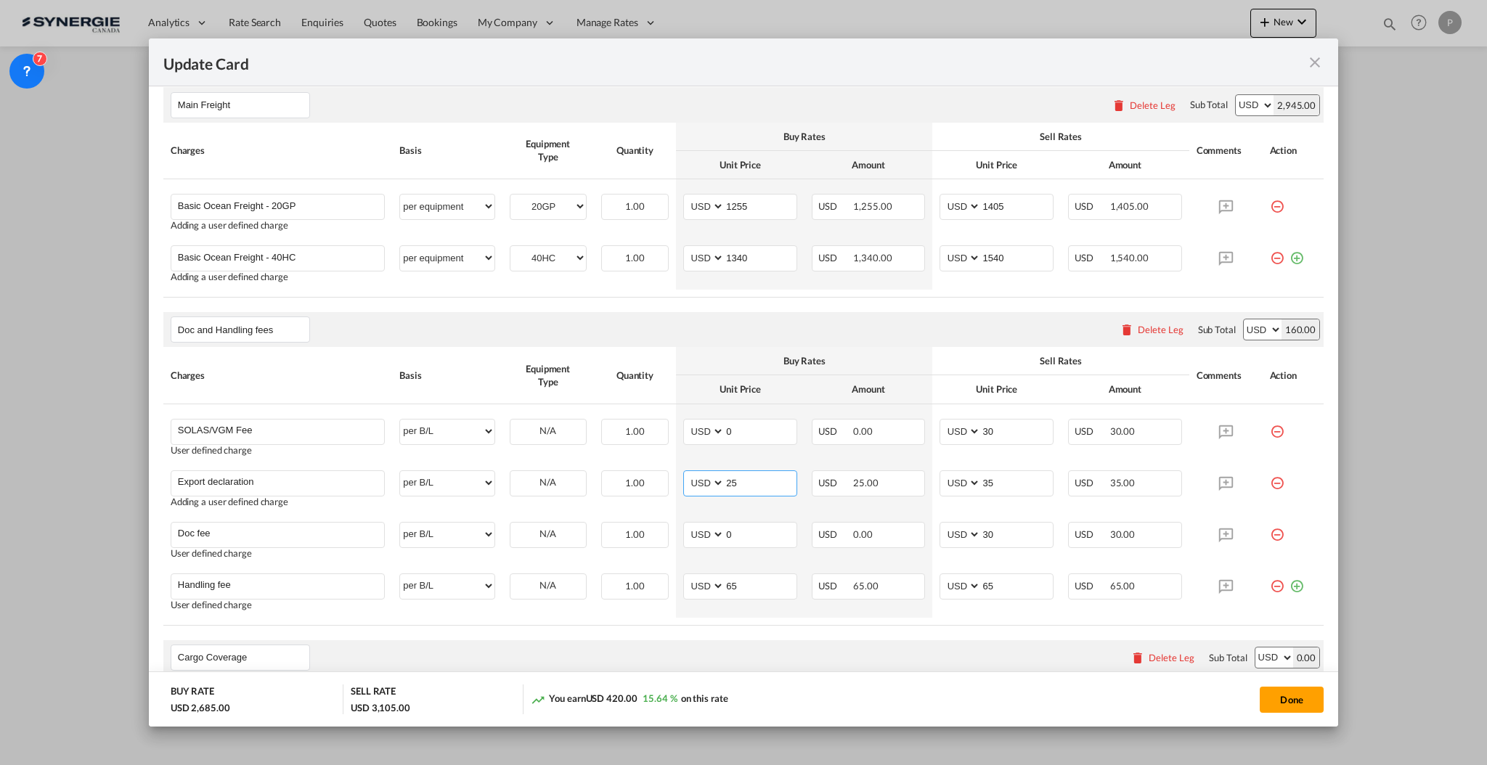
type input "25"
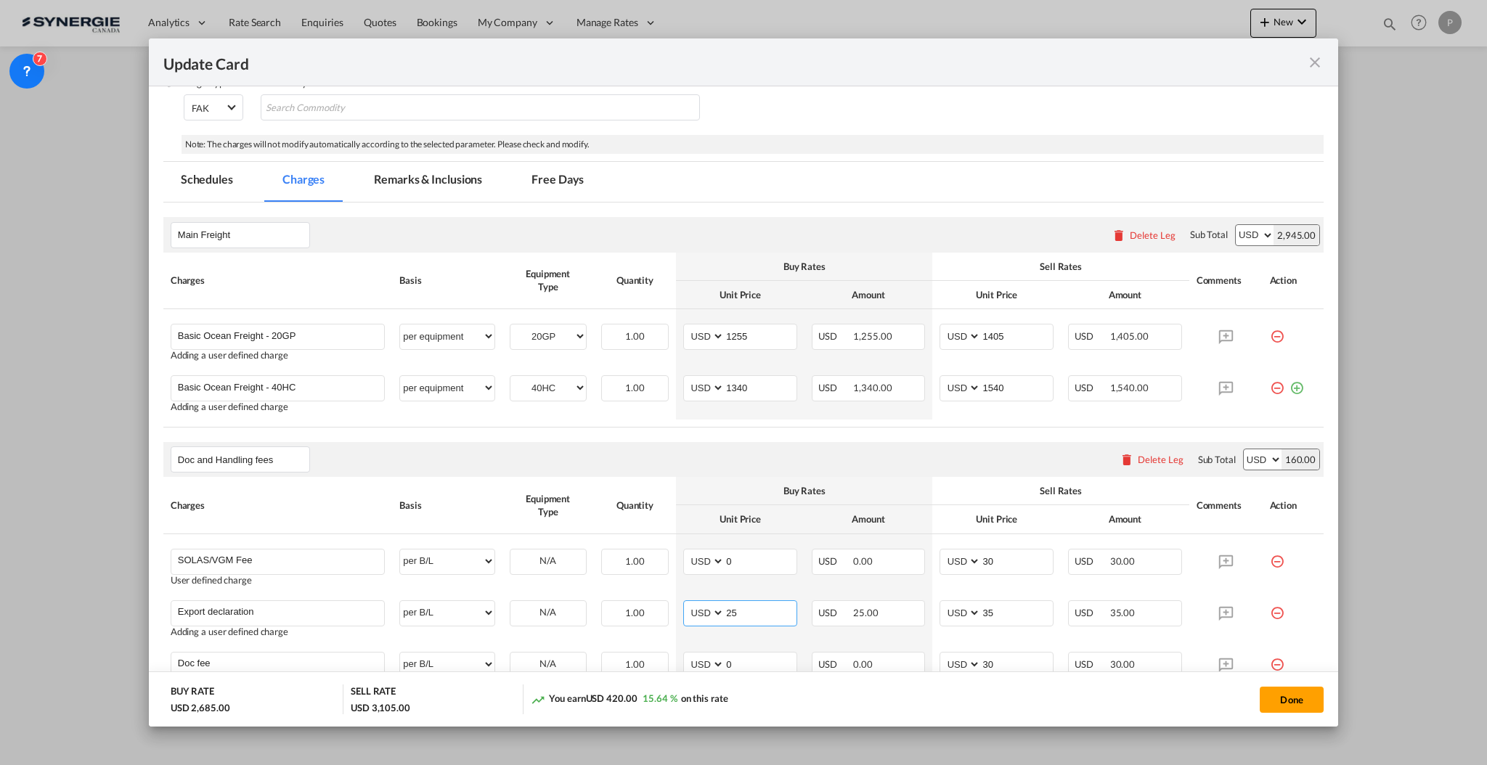
scroll to position [229, 0]
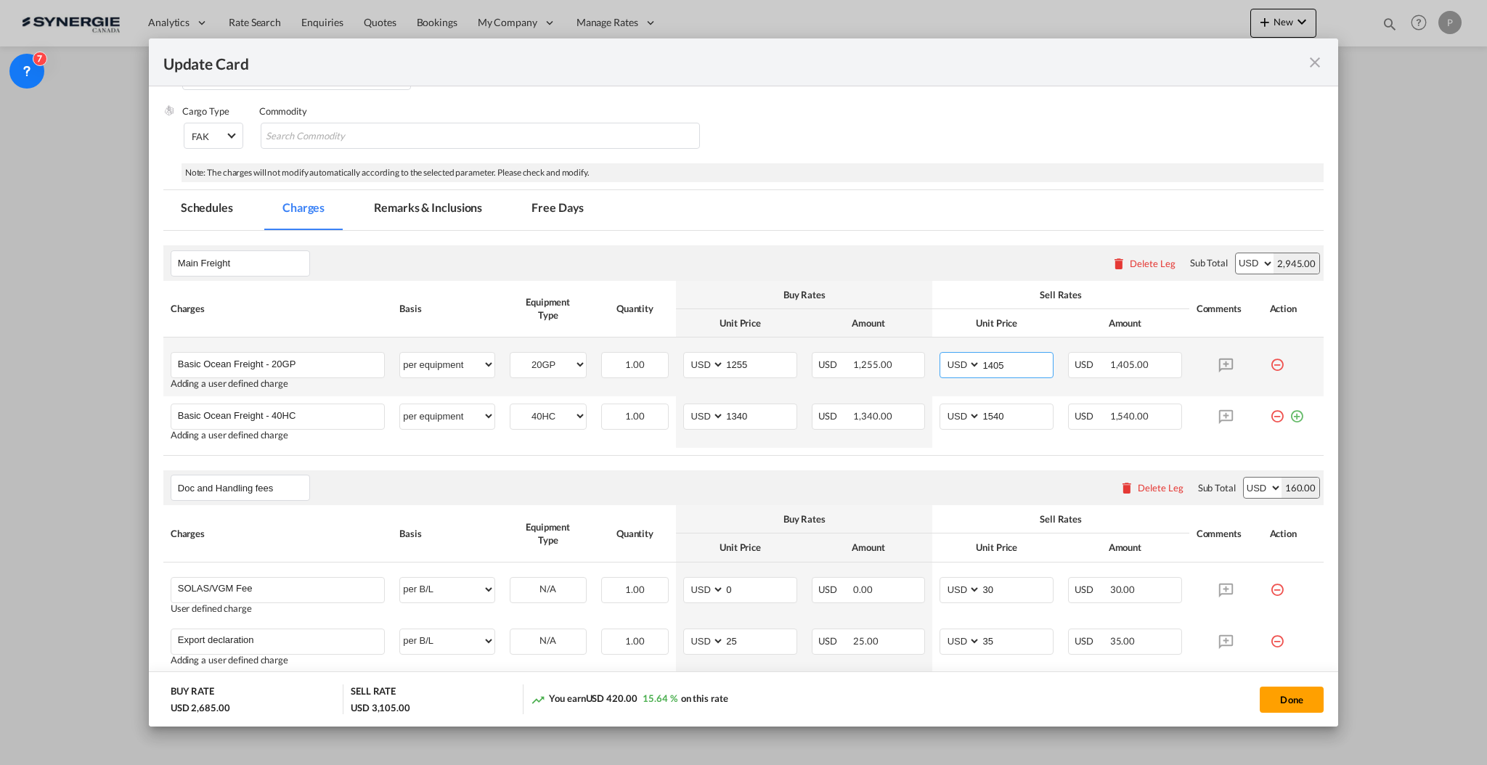
click at [990, 364] on input "1405" at bounding box center [1017, 364] width 72 height 22
type input "1455"
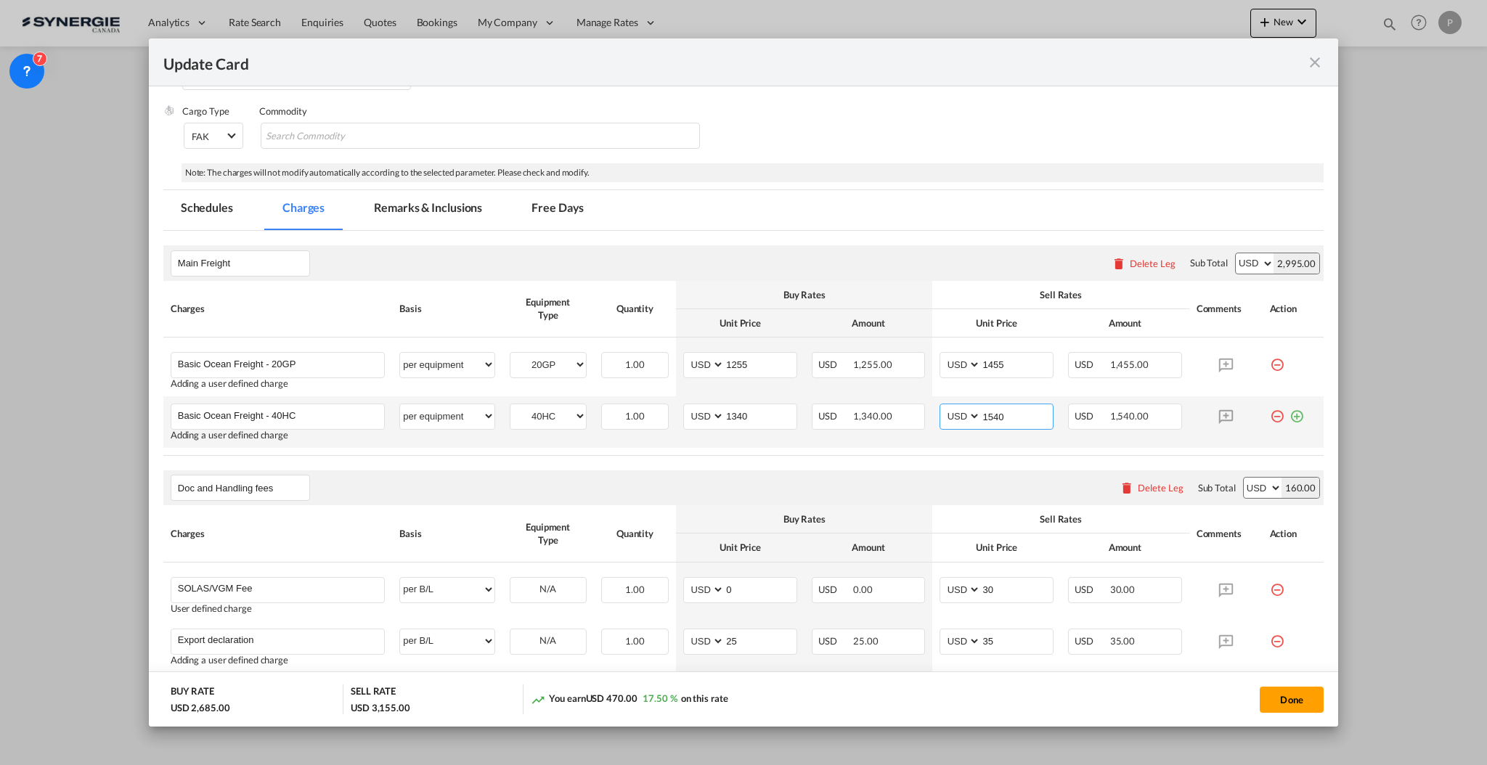
click at [990, 414] on input "1540" at bounding box center [1017, 415] width 72 height 22
type input "1590"
click at [457, 220] on md-tab-item "Remarks & Inclusions" at bounding box center [427, 210] width 143 height 40
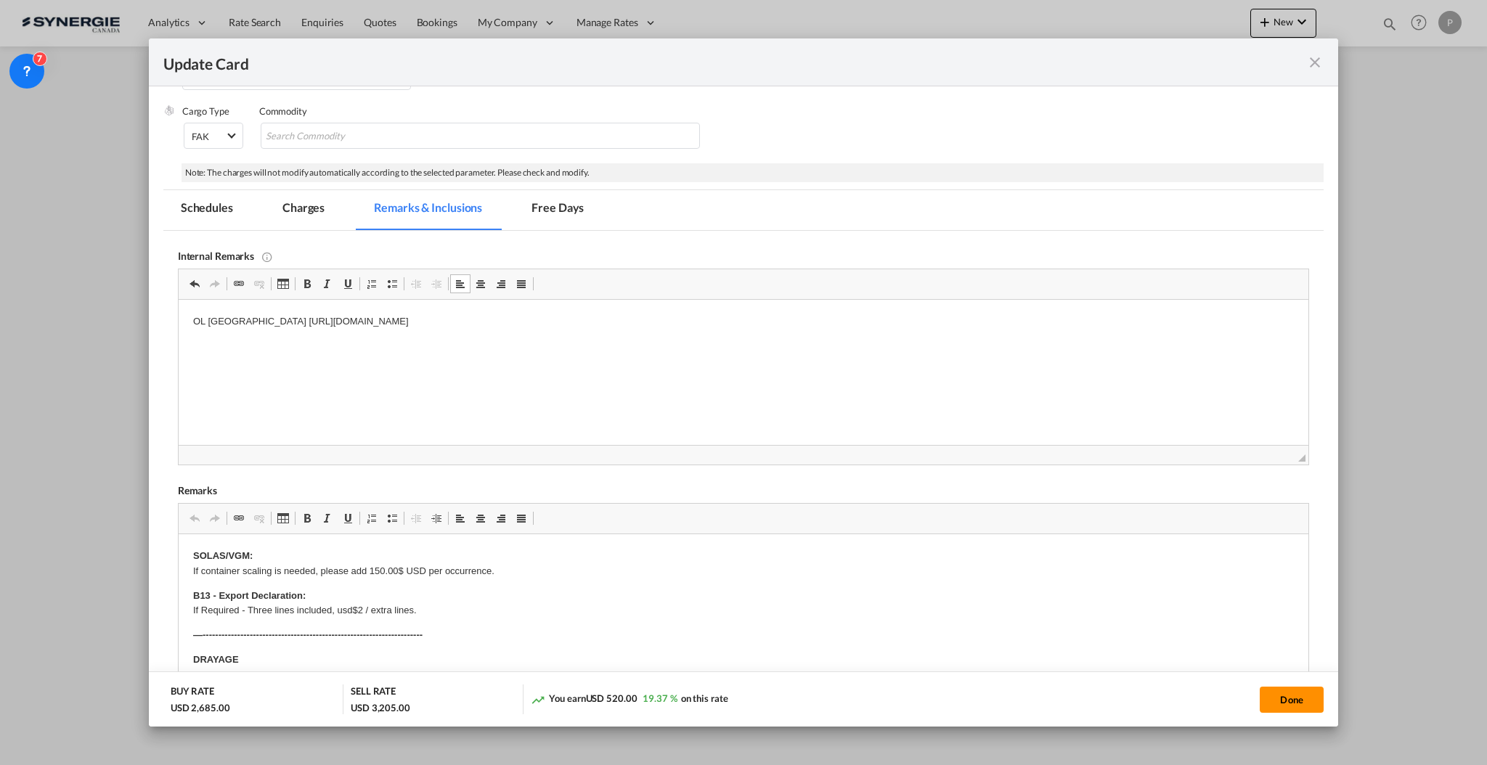
click at [1315, 706] on button "Done" at bounding box center [1291, 700] width 64 height 26
type input "30 Oct 2025"
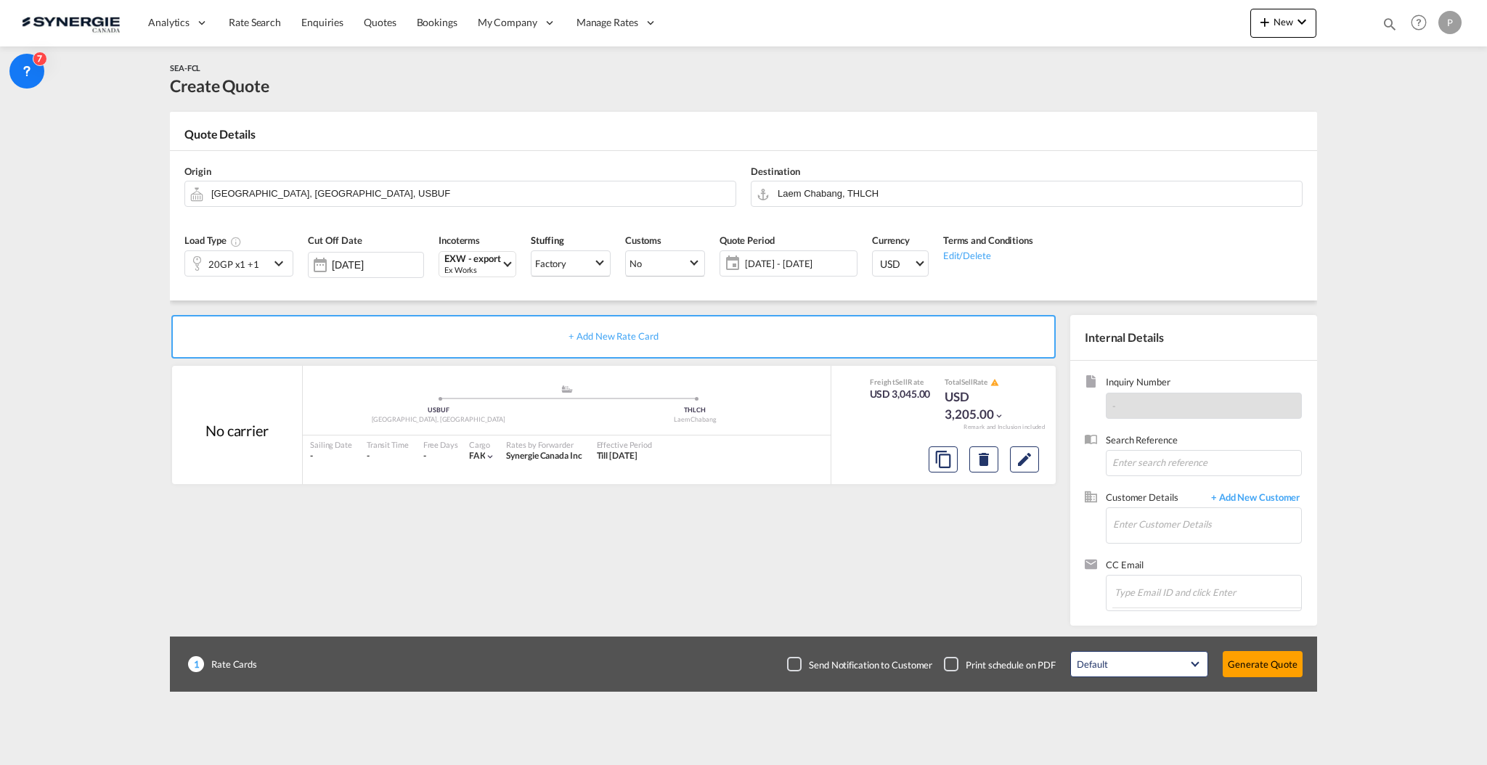
scroll to position [71, 0]
click at [480, 256] on div "EXW - export" at bounding box center [472, 258] width 57 height 11
click at [481, 297] on input "exw" at bounding box center [534, 294] width 161 height 13
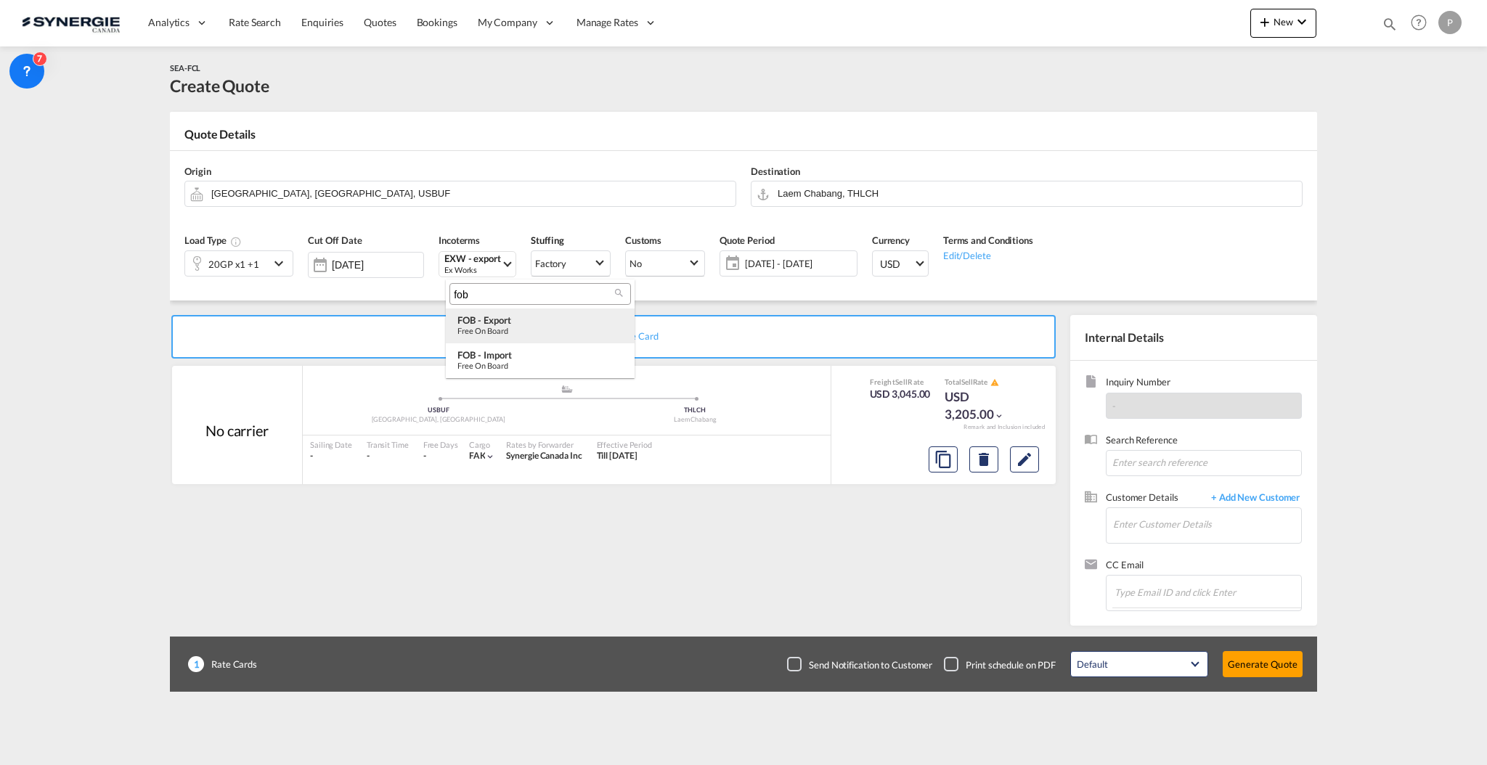
type input "fob"
click at [494, 328] on div "Free on Board" at bounding box center [540, 330] width 166 height 9
click at [1208, 530] on input "Enter Customer Details" at bounding box center [1207, 524] width 188 height 33
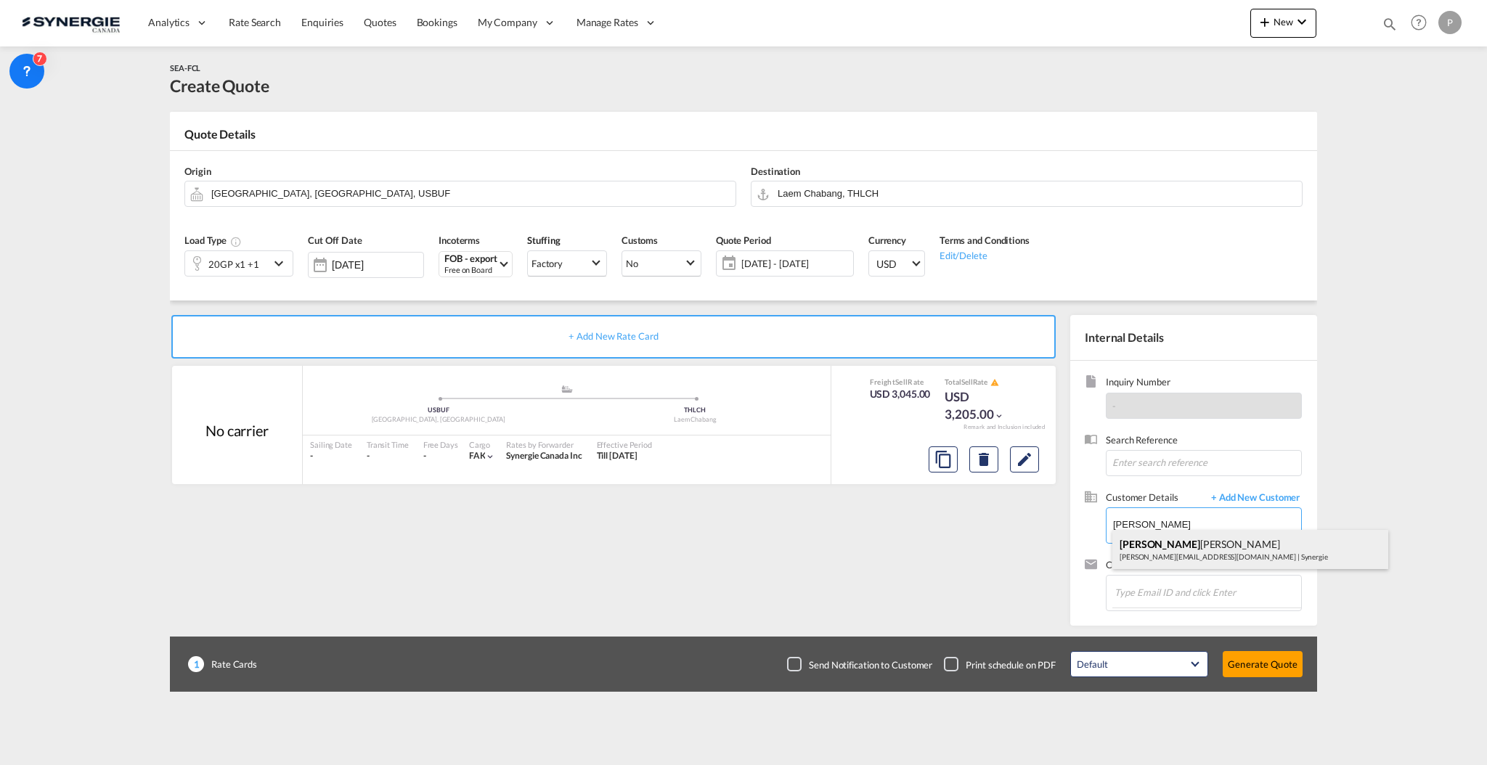
click at [1165, 542] on div "Jesse Fellner j.fellner@gosynergie.com | Synergie" at bounding box center [1250, 549] width 276 height 39
type input "Synergie, Jesse Fellner, j.fellner@gosynergie.com"
click at [1257, 670] on button "Generate Quote" at bounding box center [1262, 664] width 80 height 26
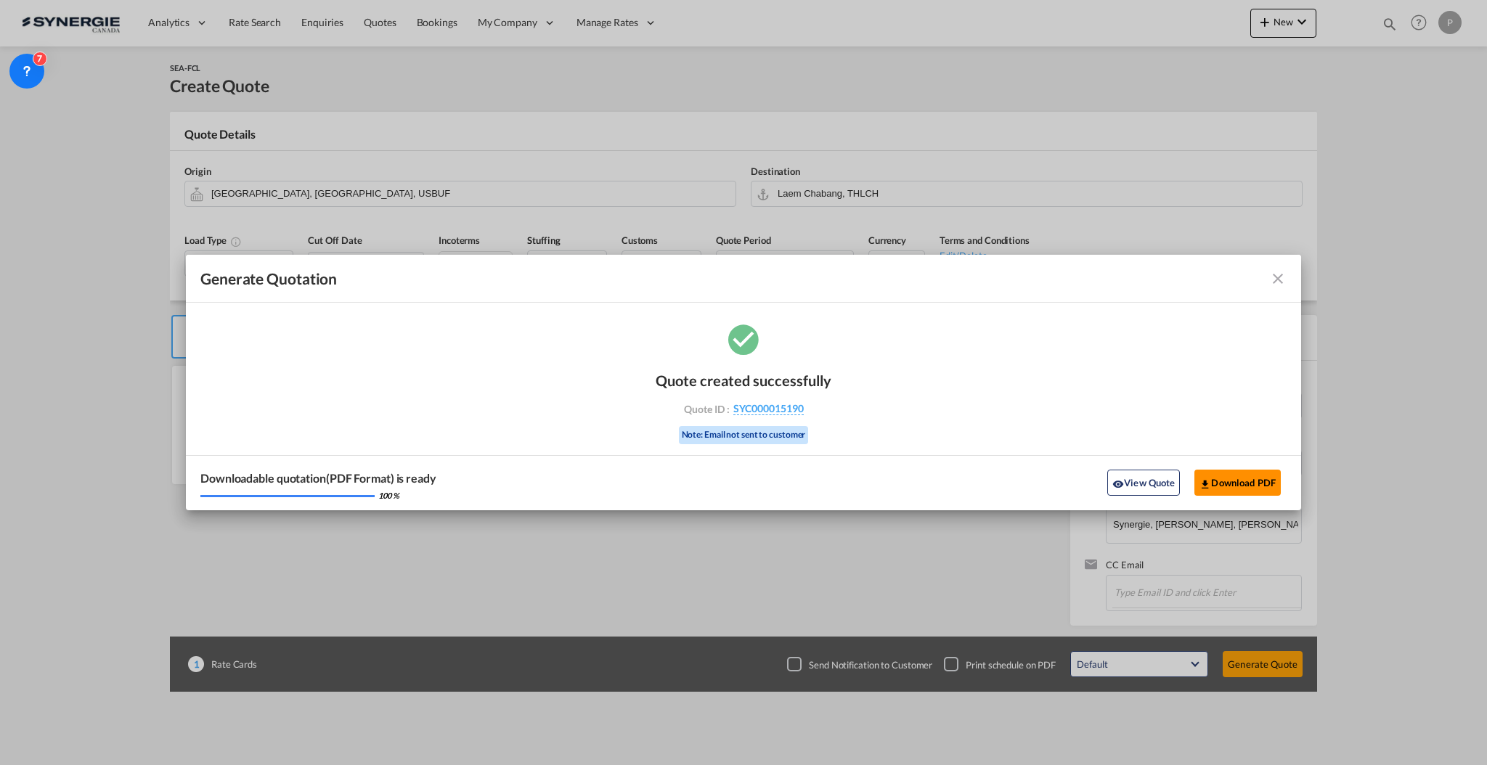
click at [1233, 482] on button "Download PDF" at bounding box center [1237, 483] width 86 height 26
click at [1283, 278] on md-icon "icon-close fg-AAA8AD cursor m-0" at bounding box center [1277, 278] width 17 height 17
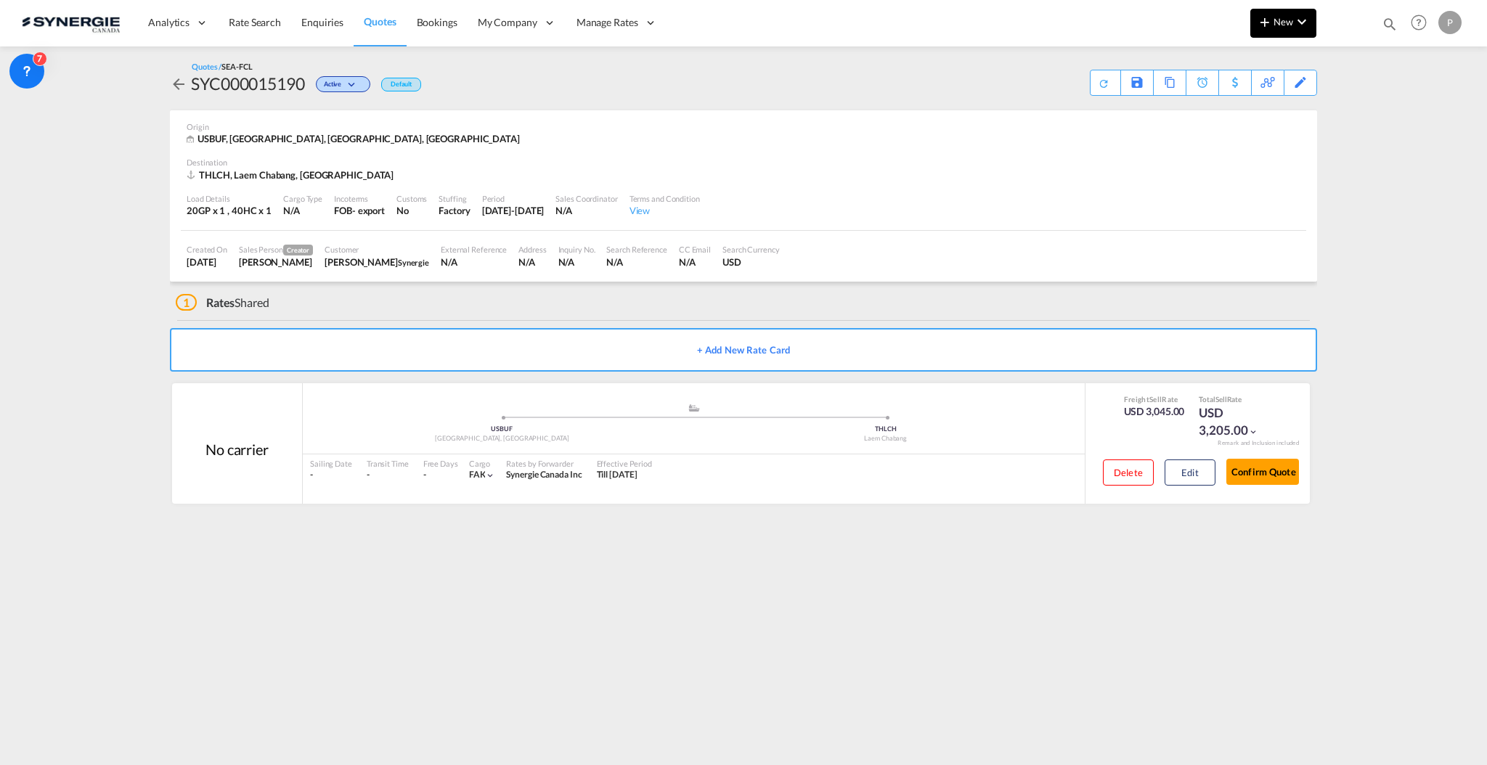
click at [1265, 24] on md-icon "icon-plus 400-fg" at bounding box center [1264, 21] width 17 height 17
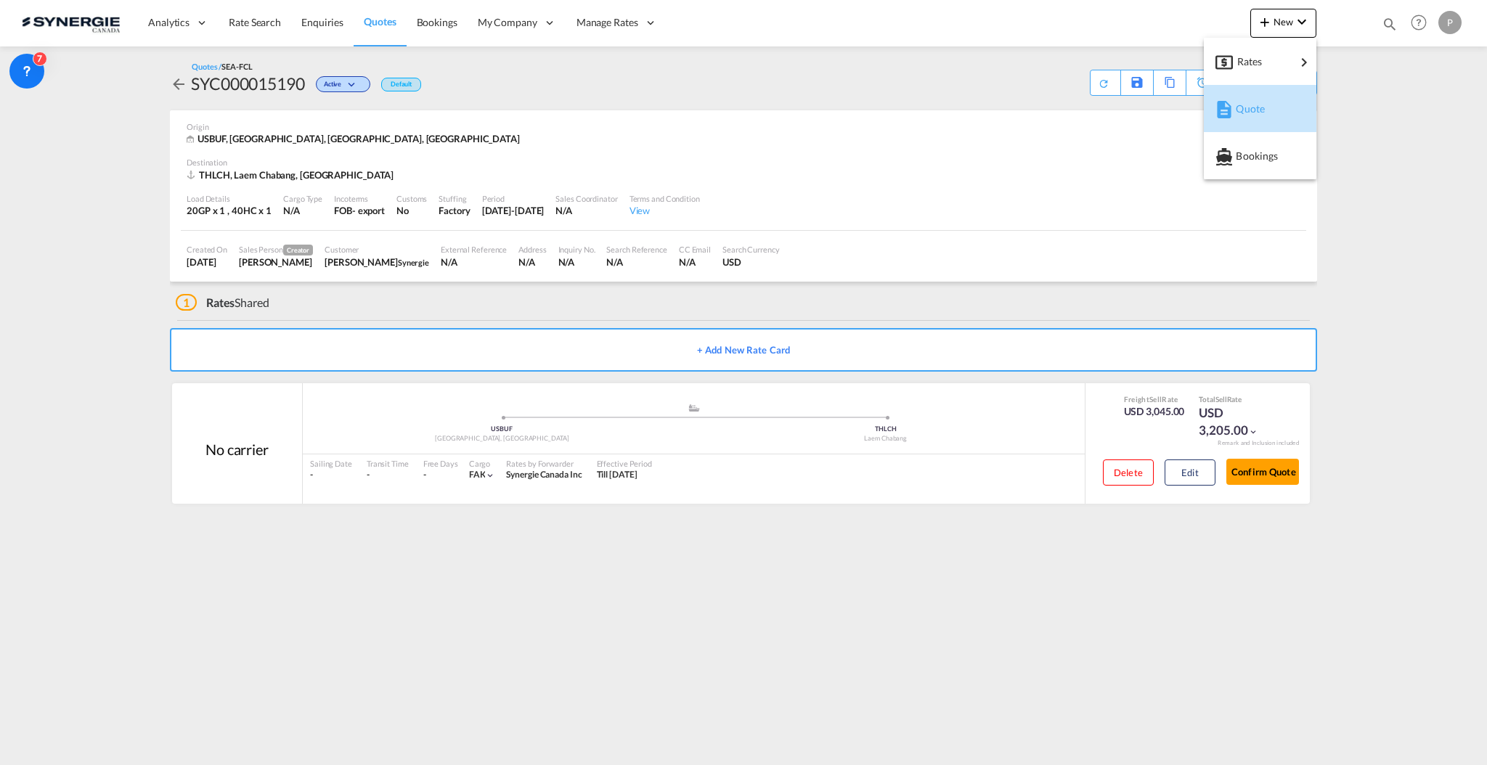
click at [1251, 109] on span "Quote" at bounding box center [1244, 108] width 16 height 29
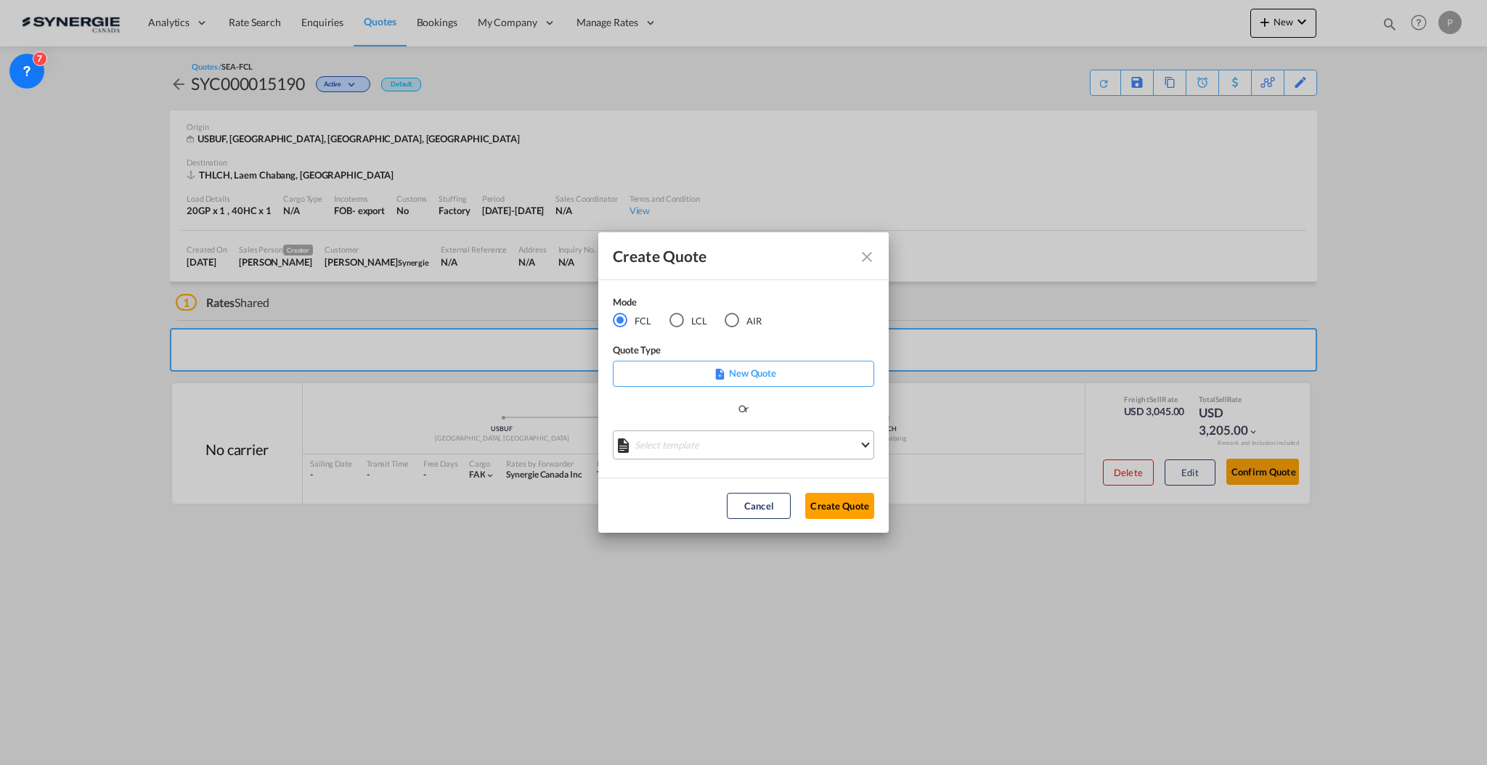
click at [697, 453] on md-select "Select template *NEW* FCL FREEHAND / DAP Pablo Gomez Saldarriaga | 10 Jul 2025 …" at bounding box center [743, 444] width 261 height 29
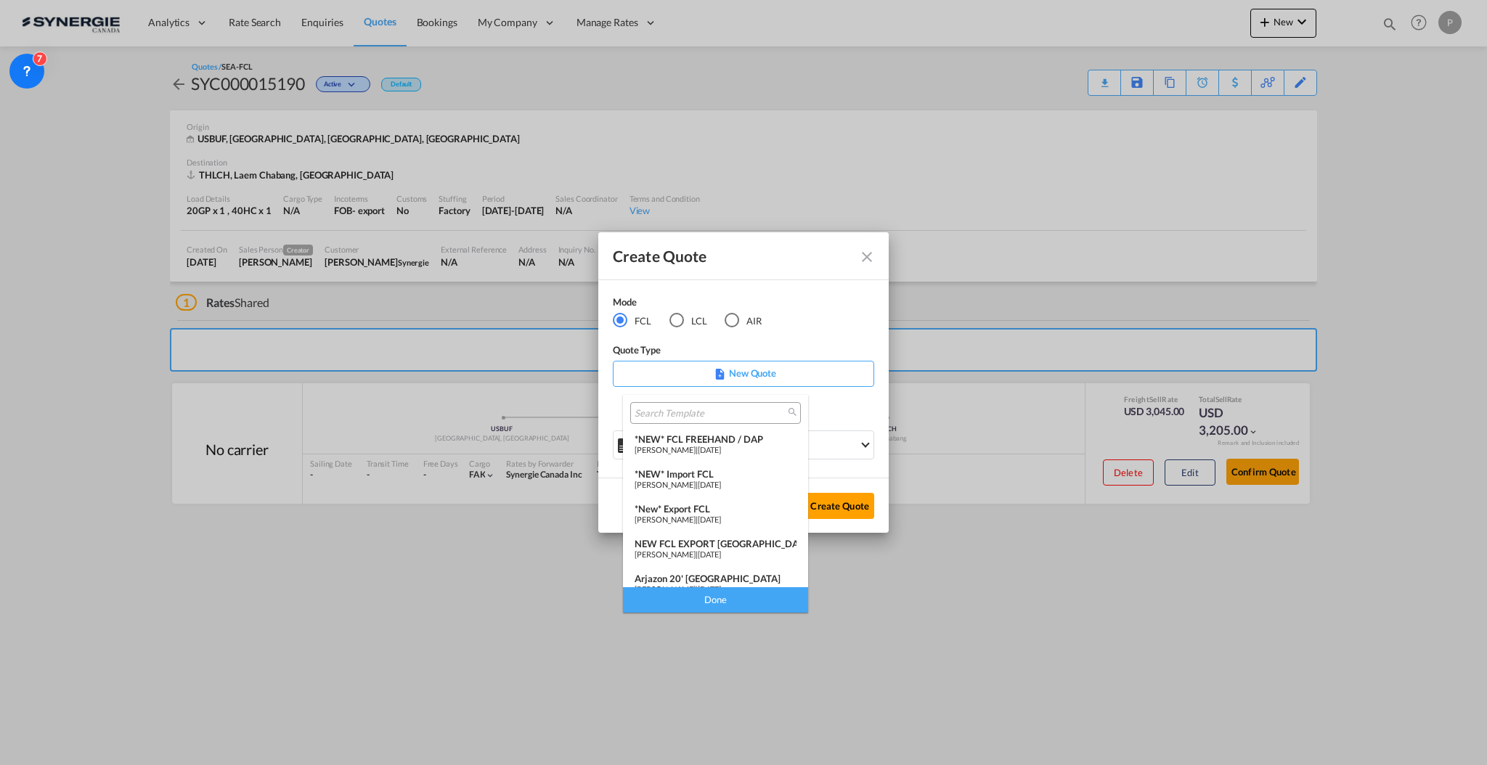
click at [708, 509] on div "*New* Export FCL" at bounding box center [715, 509] width 162 height 12
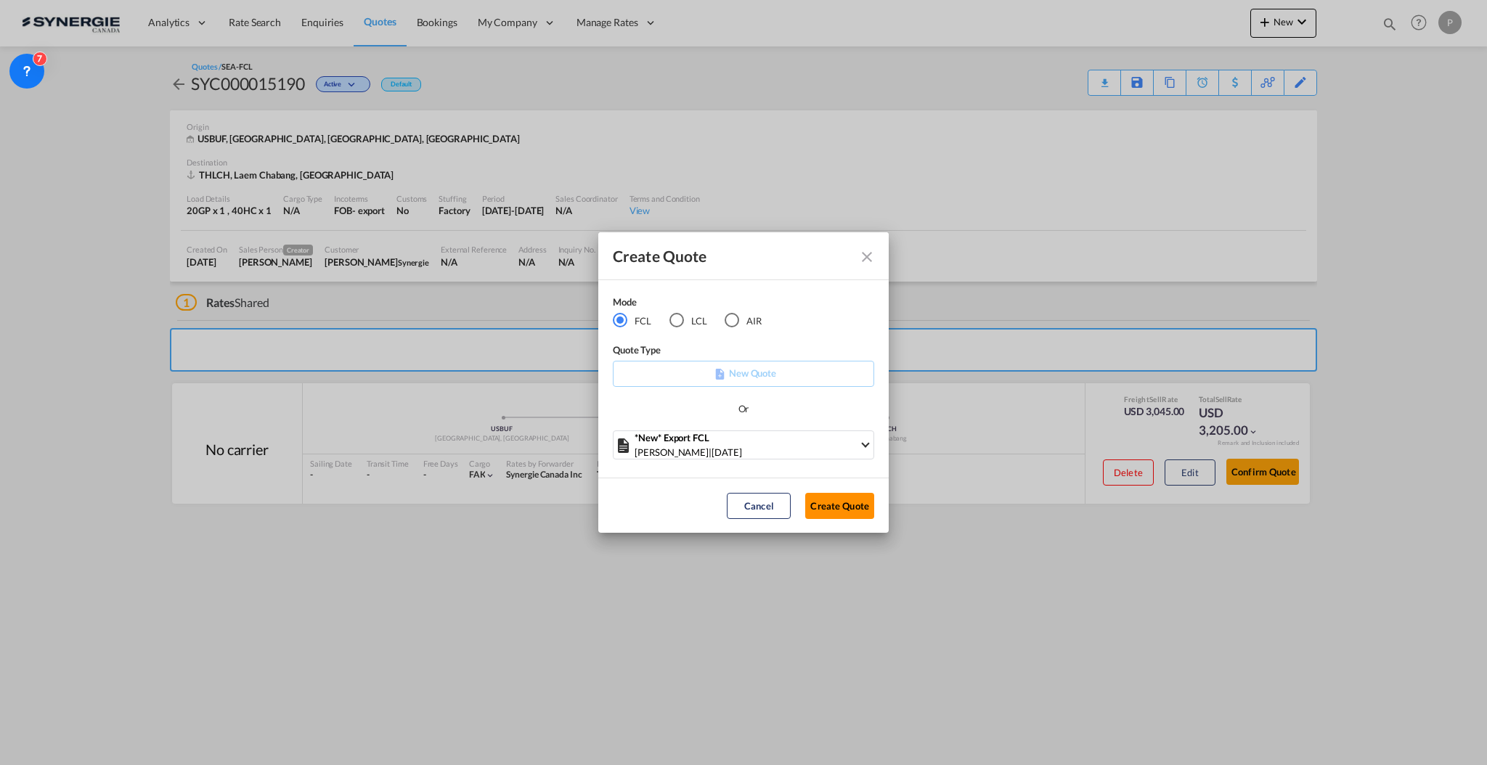
click at [848, 506] on button "Create Quote" at bounding box center [839, 506] width 69 height 26
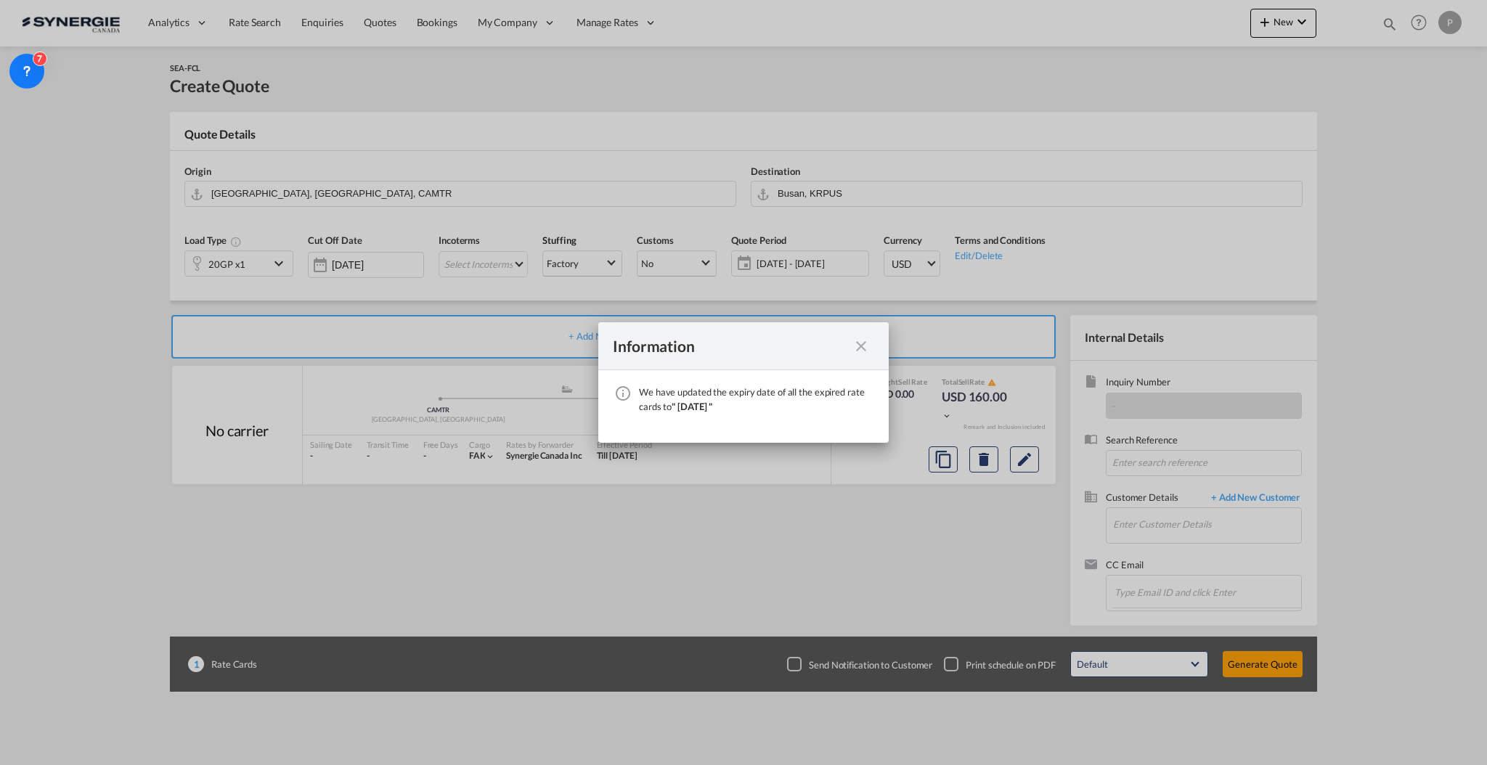
click at [859, 343] on md-icon "icon-close fg-AAA8AD cursor" at bounding box center [860, 346] width 17 height 17
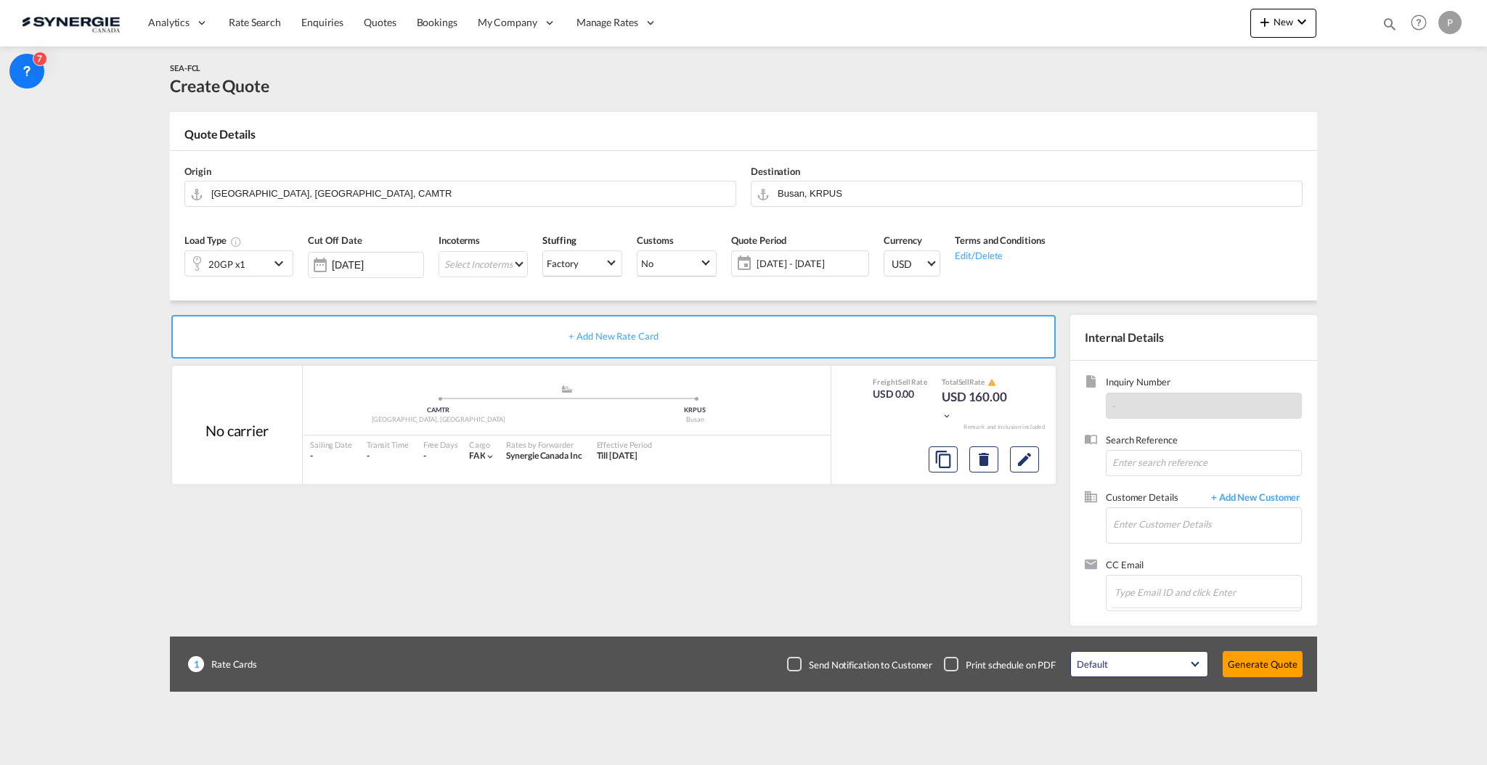
click at [232, 276] on div "20GP x1" at bounding box center [238, 263] width 109 height 26
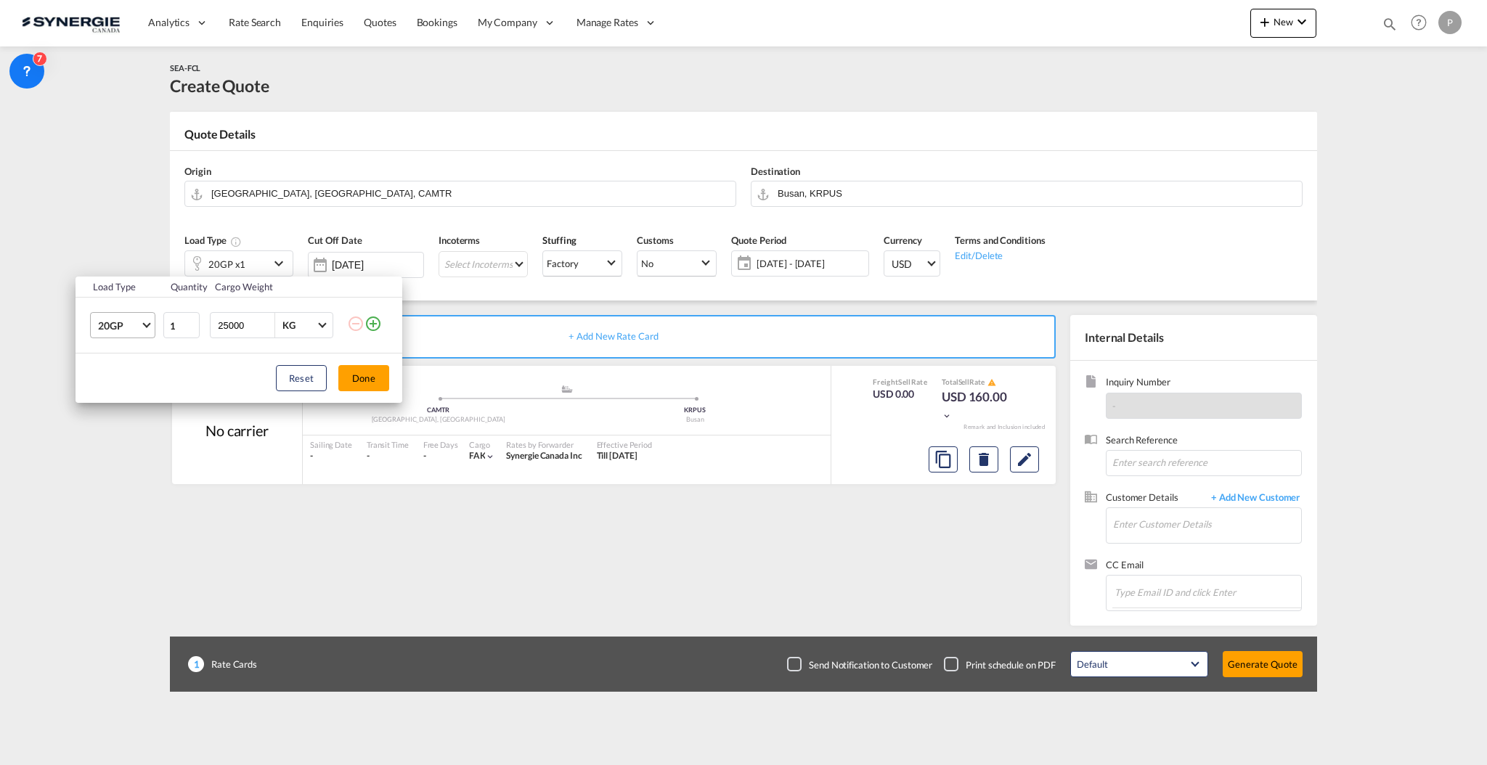
click at [147, 324] on span "Choose: \a20GP" at bounding box center [146, 324] width 8 height 8
click at [126, 399] on md-option "40HC" at bounding box center [135, 395] width 99 height 35
click at [374, 382] on button "Done" at bounding box center [363, 378] width 51 height 26
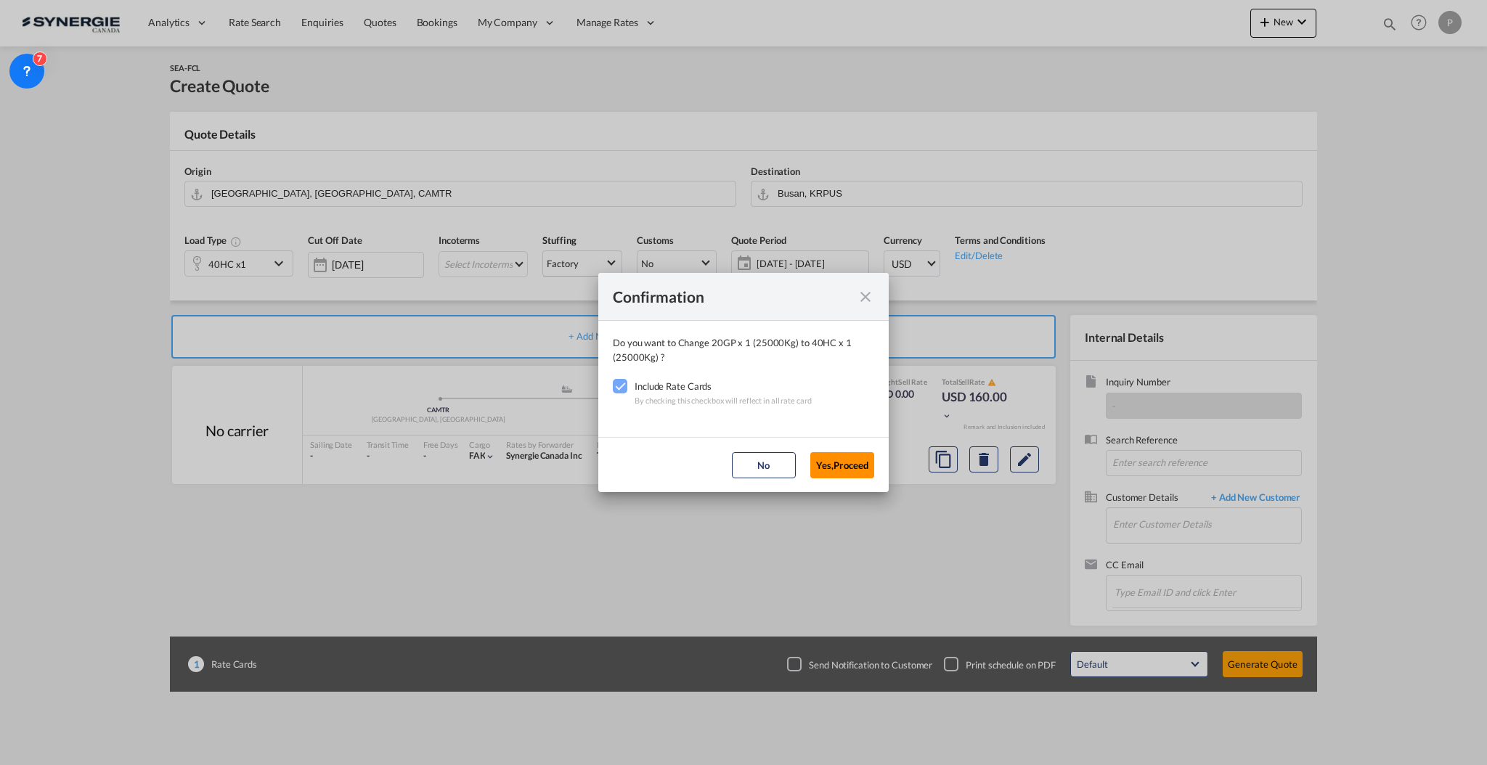
click at [840, 454] on button "Yes,Proceed" at bounding box center [842, 465] width 64 height 26
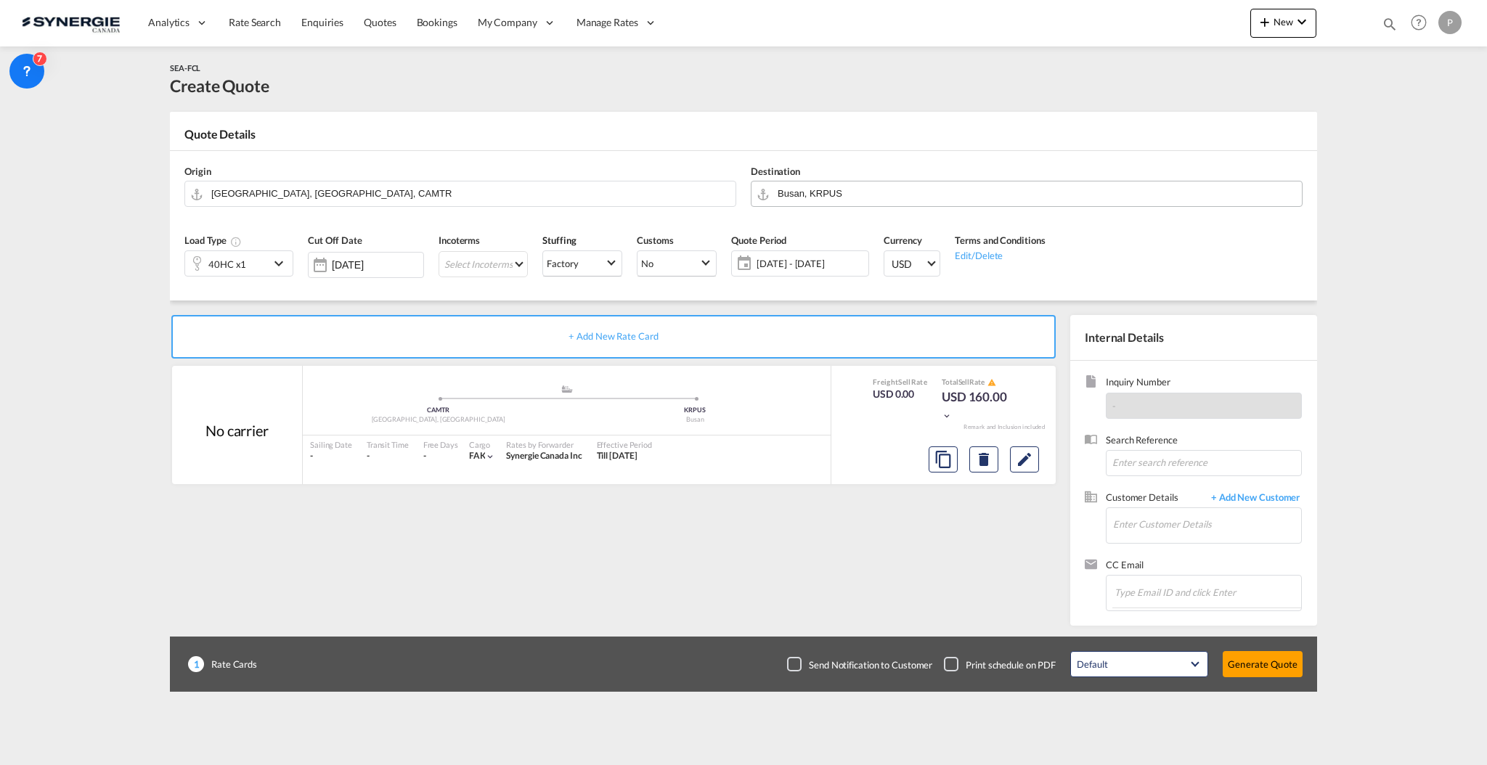
drag, startPoint x: 828, startPoint y: 187, endPoint x: 840, endPoint y: 186, distance: 11.7
click at [828, 187] on input "Busan, KRPUS" at bounding box center [1035, 193] width 517 height 25
click at [840, 186] on input "Busan, KRPUS" at bounding box center [1035, 193] width 517 height 25
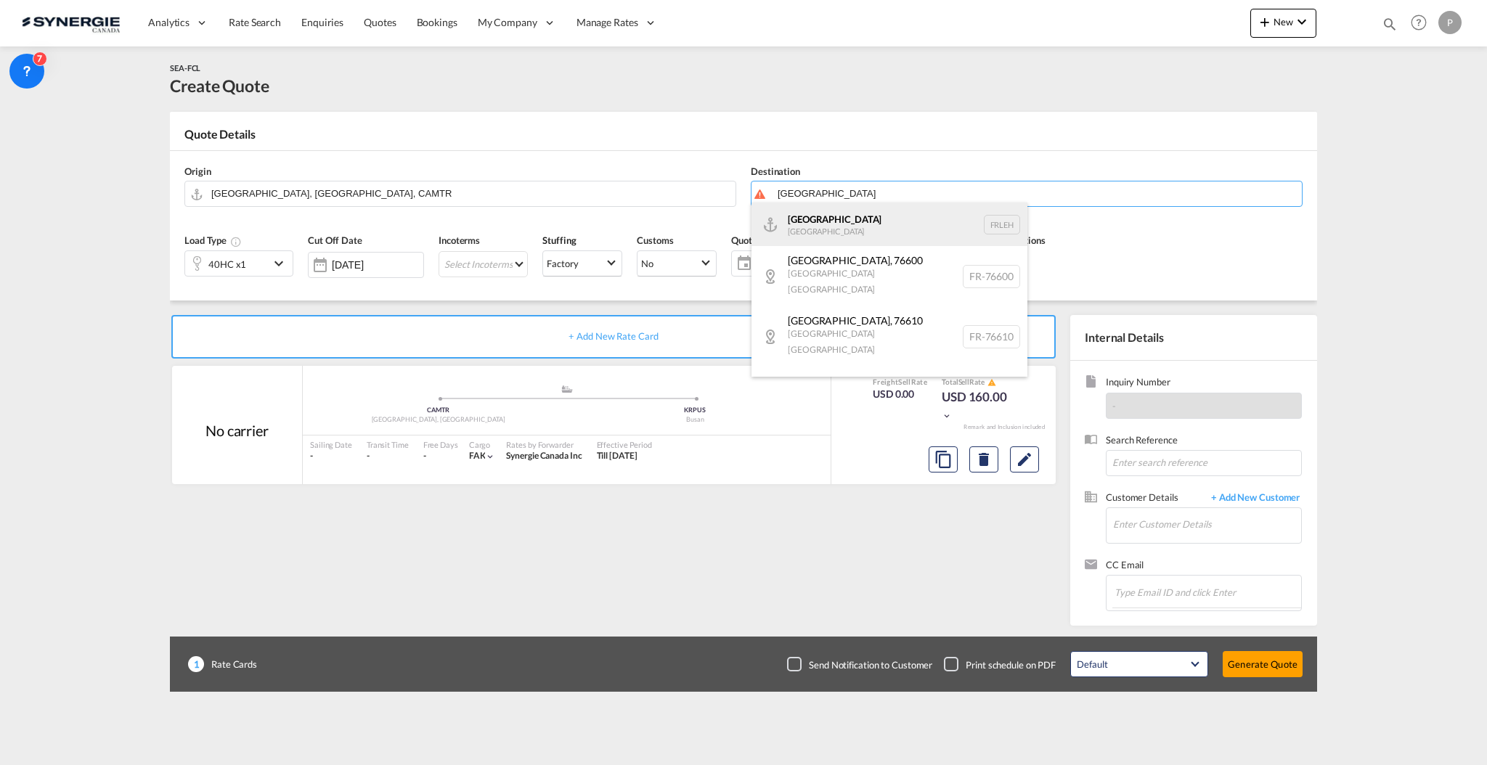
click at [838, 221] on div "Le Havre France FRLEH" at bounding box center [889, 225] width 276 height 44
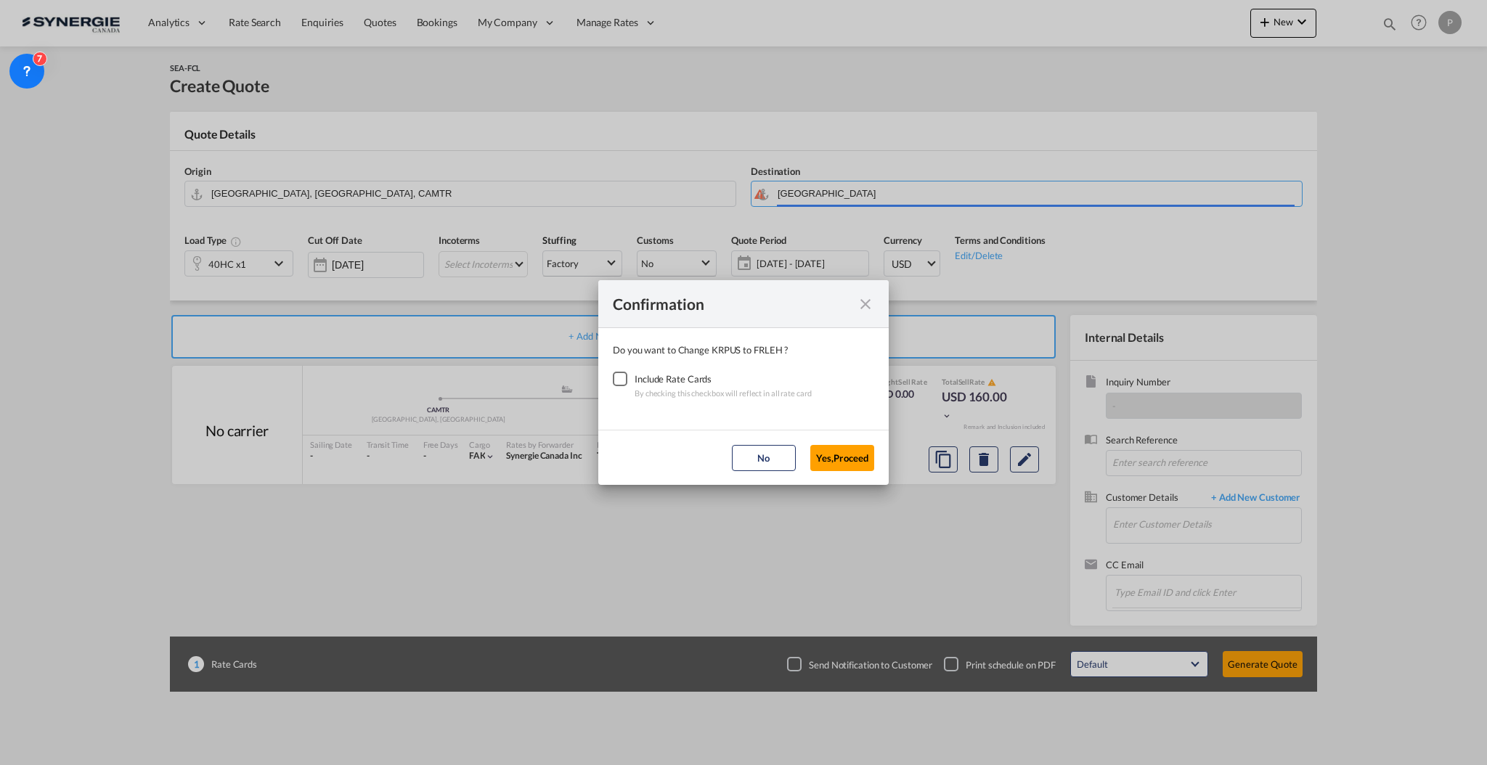
type input "Le Havre, FRLEH"
click at [619, 381] on div "Checkbox No Ink" at bounding box center [620, 379] width 15 height 15
click at [842, 449] on button "Yes,Proceed" at bounding box center [842, 458] width 64 height 26
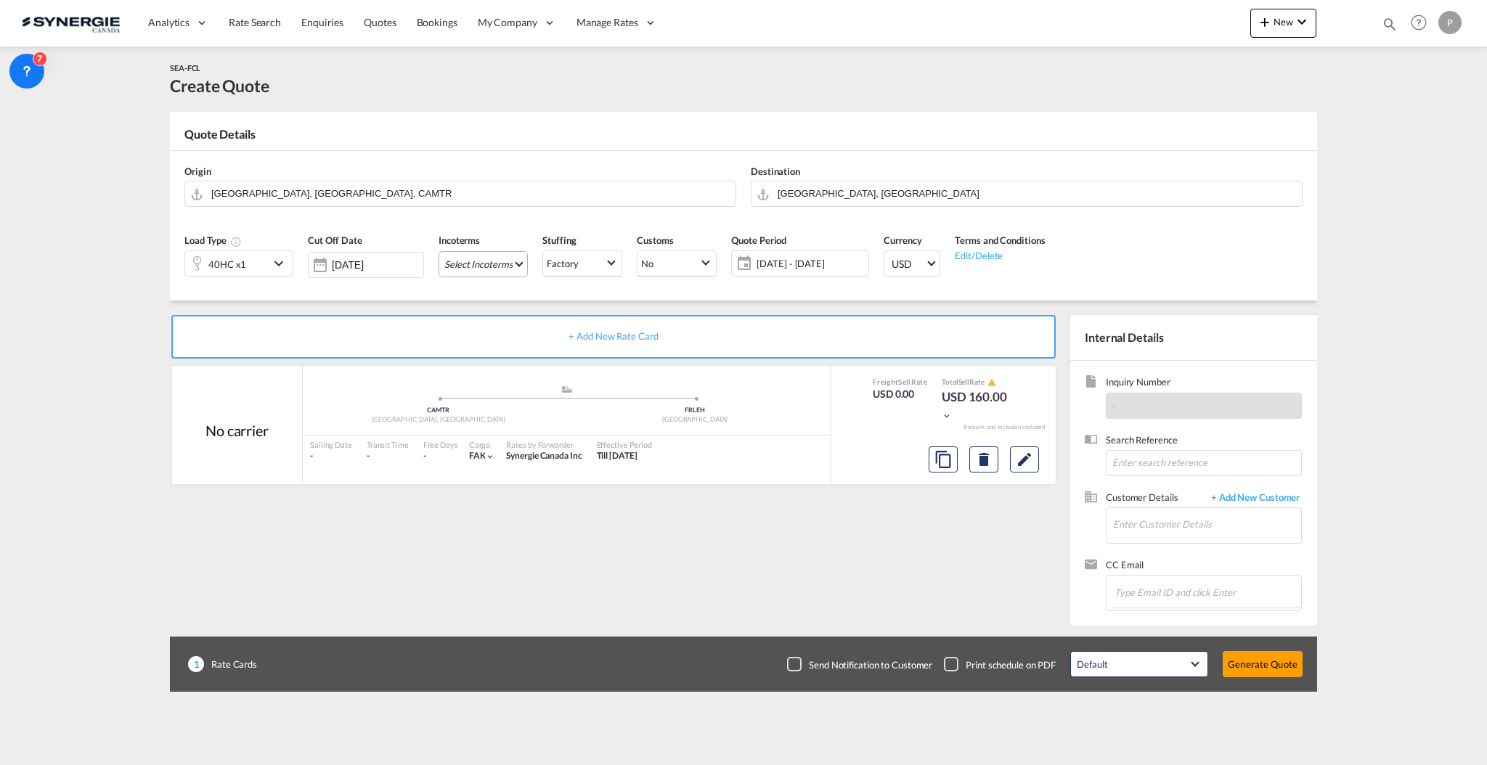
click at [518, 270] on md-select "Select Incoterms EXW - import Ex Works CIF - import Cost,Insurance and Freight …" at bounding box center [482, 264] width 89 height 26
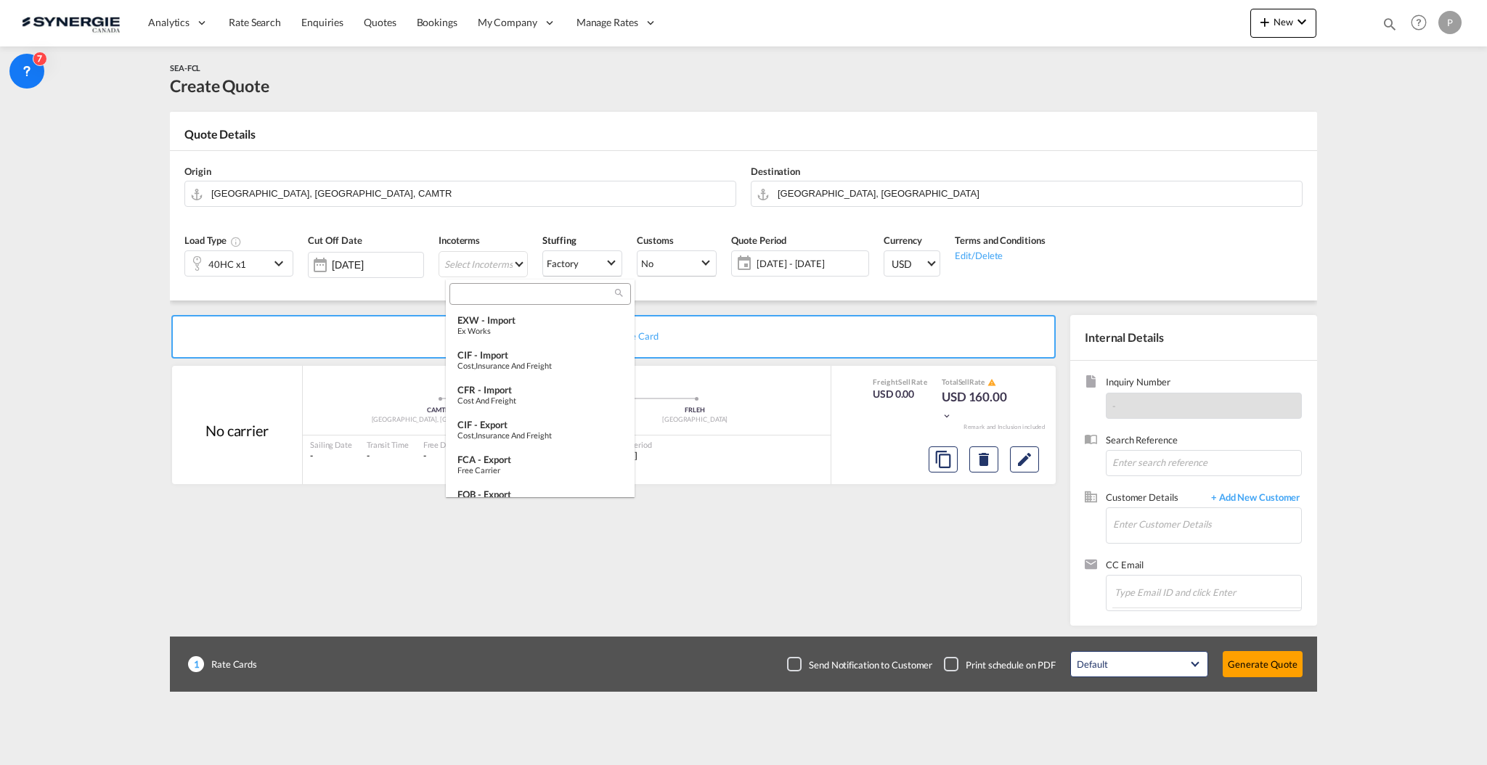
click at [527, 299] on input "search" at bounding box center [534, 294] width 161 height 13
type input "exw"
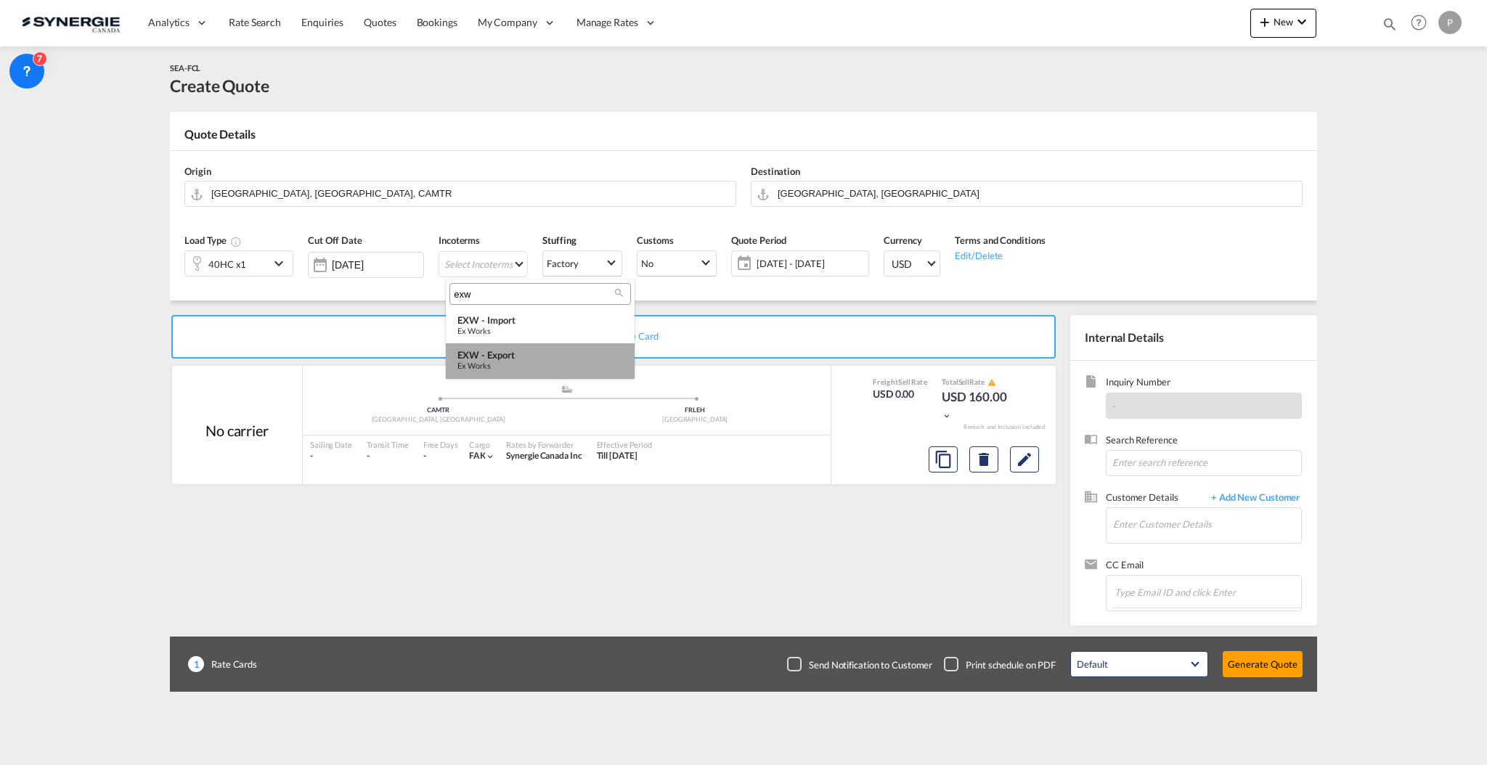
click at [507, 356] on div "EXW - export" at bounding box center [540, 355] width 166 height 12
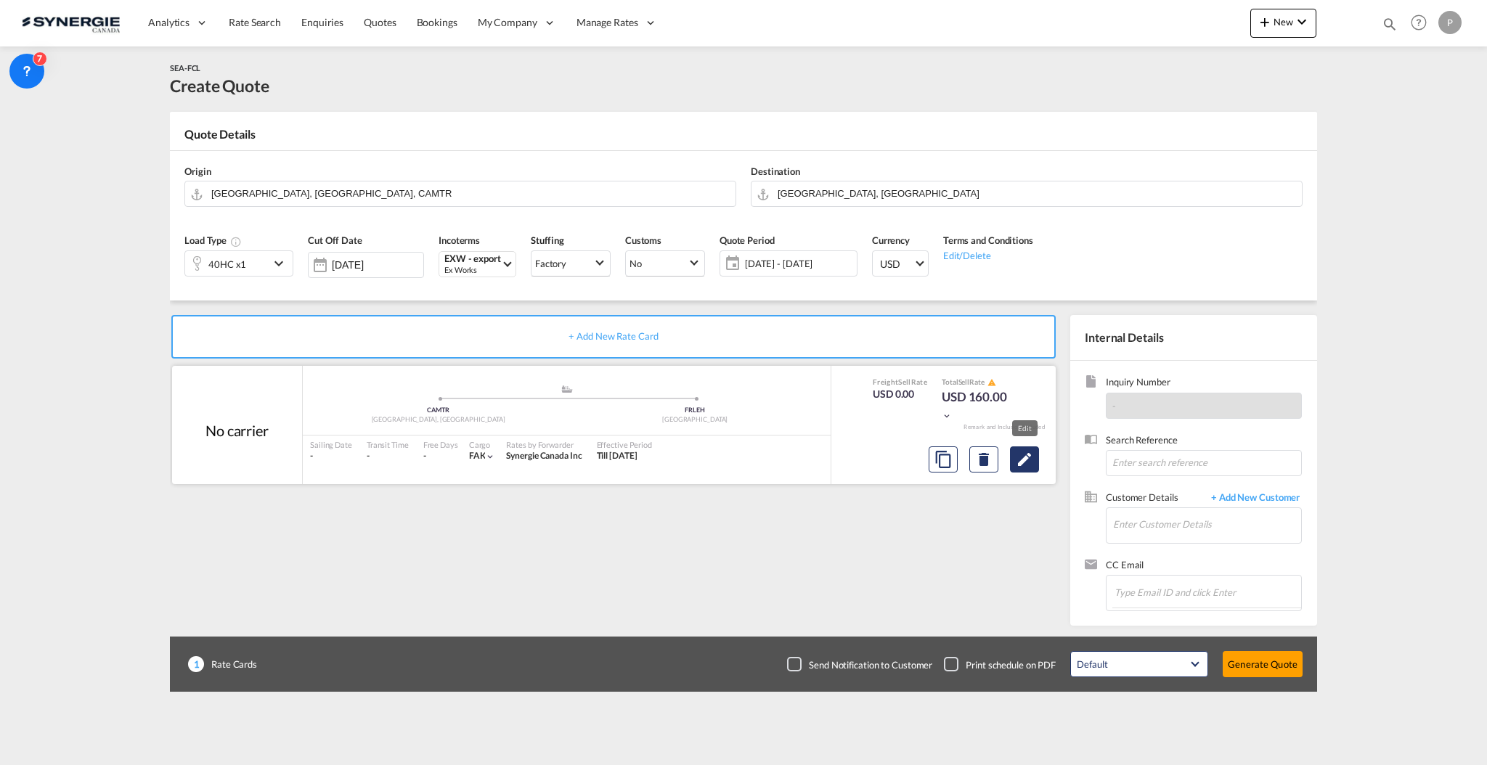
click at [1024, 454] on md-icon "Edit" at bounding box center [1024, 459] width 17 height 17
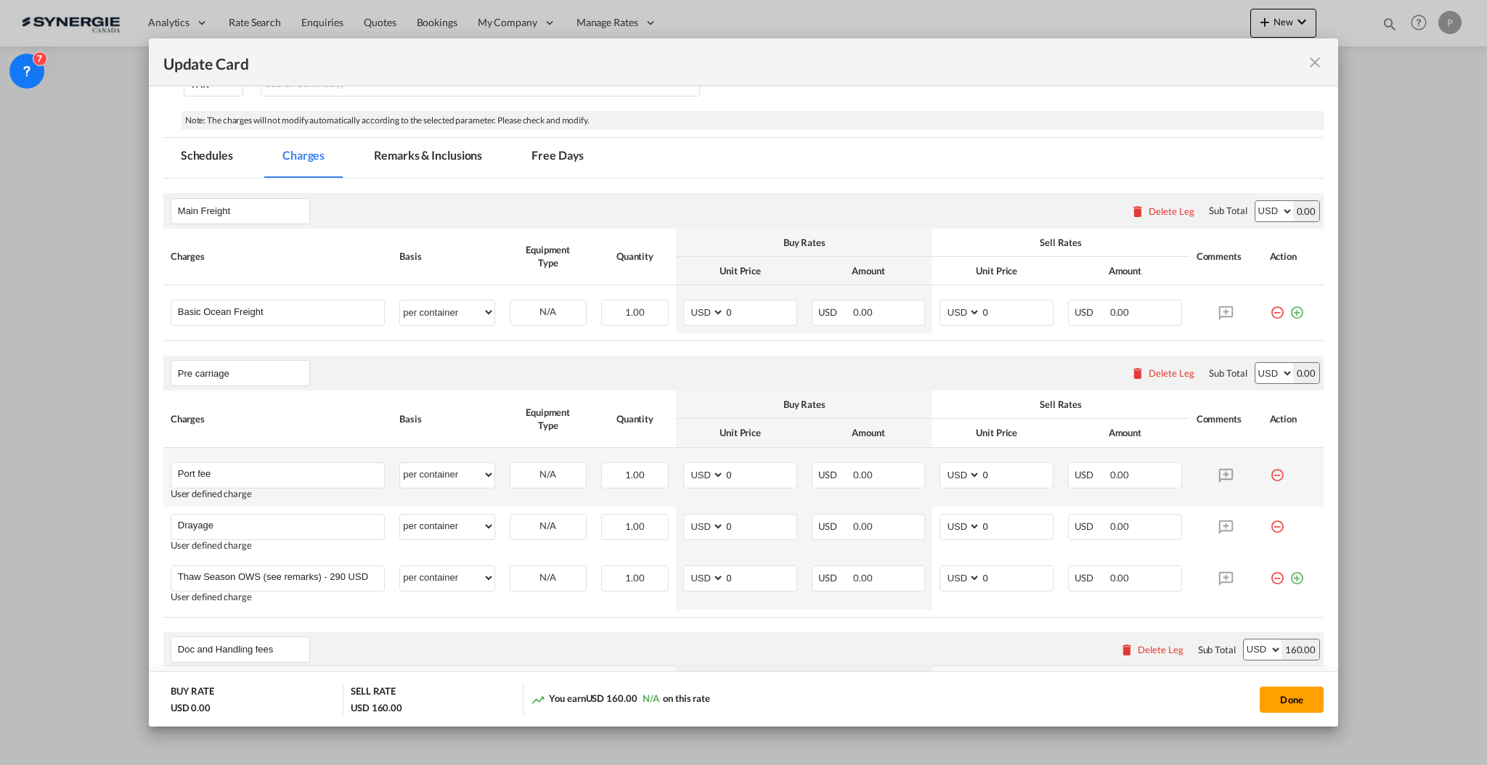
scroll to position [290, 0]
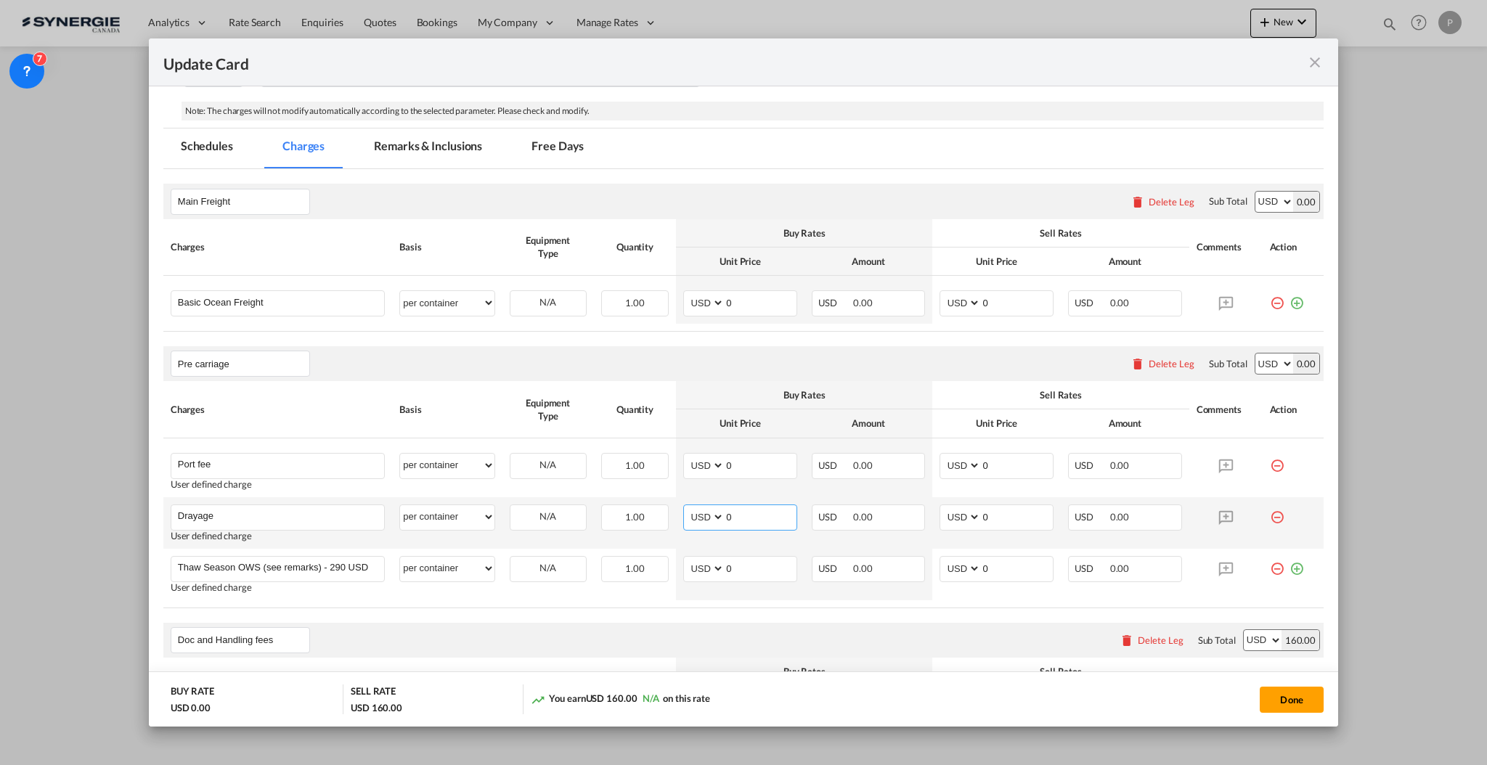
click at [735, 515] on input "0" at bounding box center [760, 516] width 72 height 22
type input "776"
type input "830"
click at [747, 476] on md-input-container "0" at bounding box center [760, 466] width 73 height 25
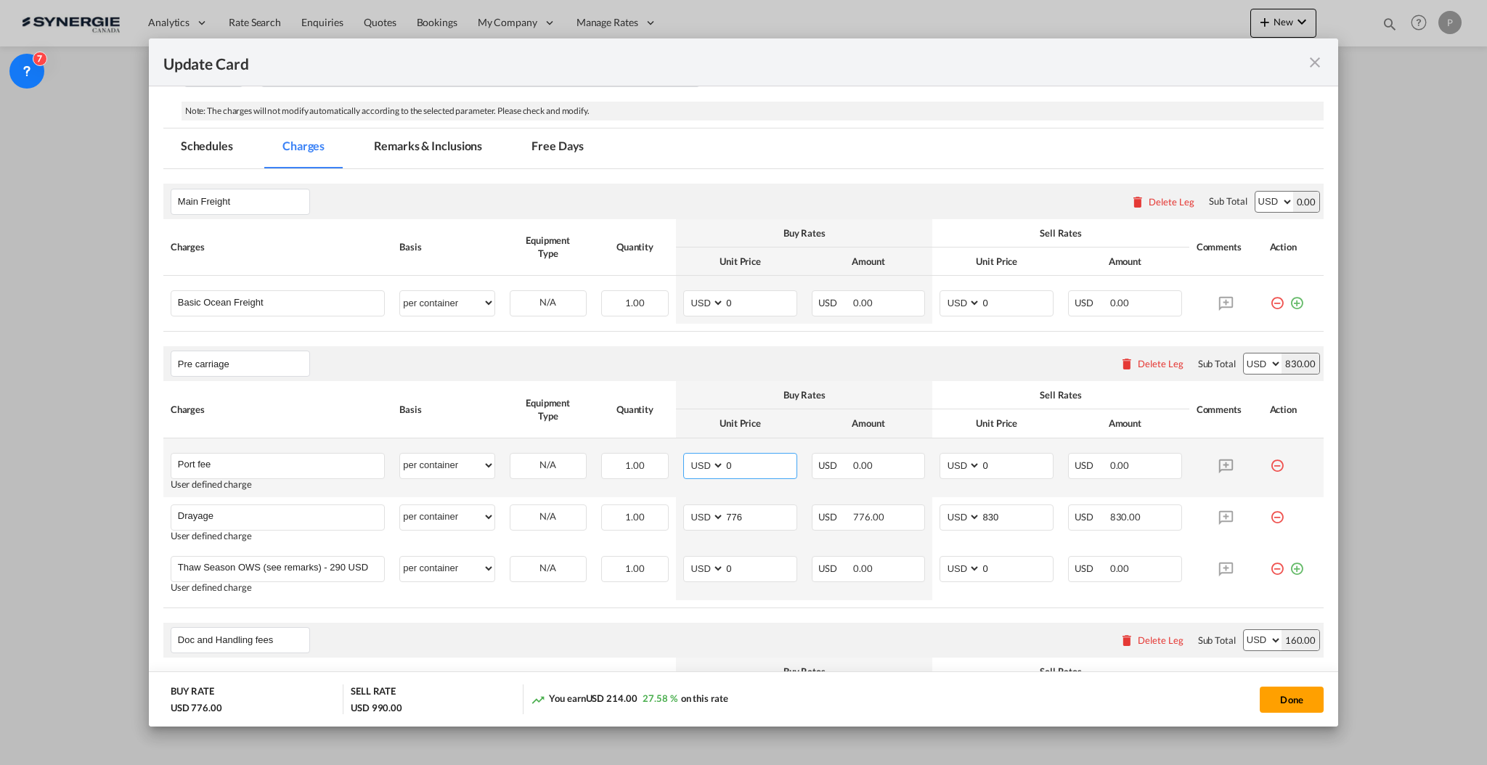
click at [744, 460] on input "0" at bounding box center [760, 465] width 72 height 22
type input "50"
type input "65"
click at [1270, 570] on md-icon "icon-minus-circle-outline red-400-fg" at bounding box center [1277, 563] width 15 height 15
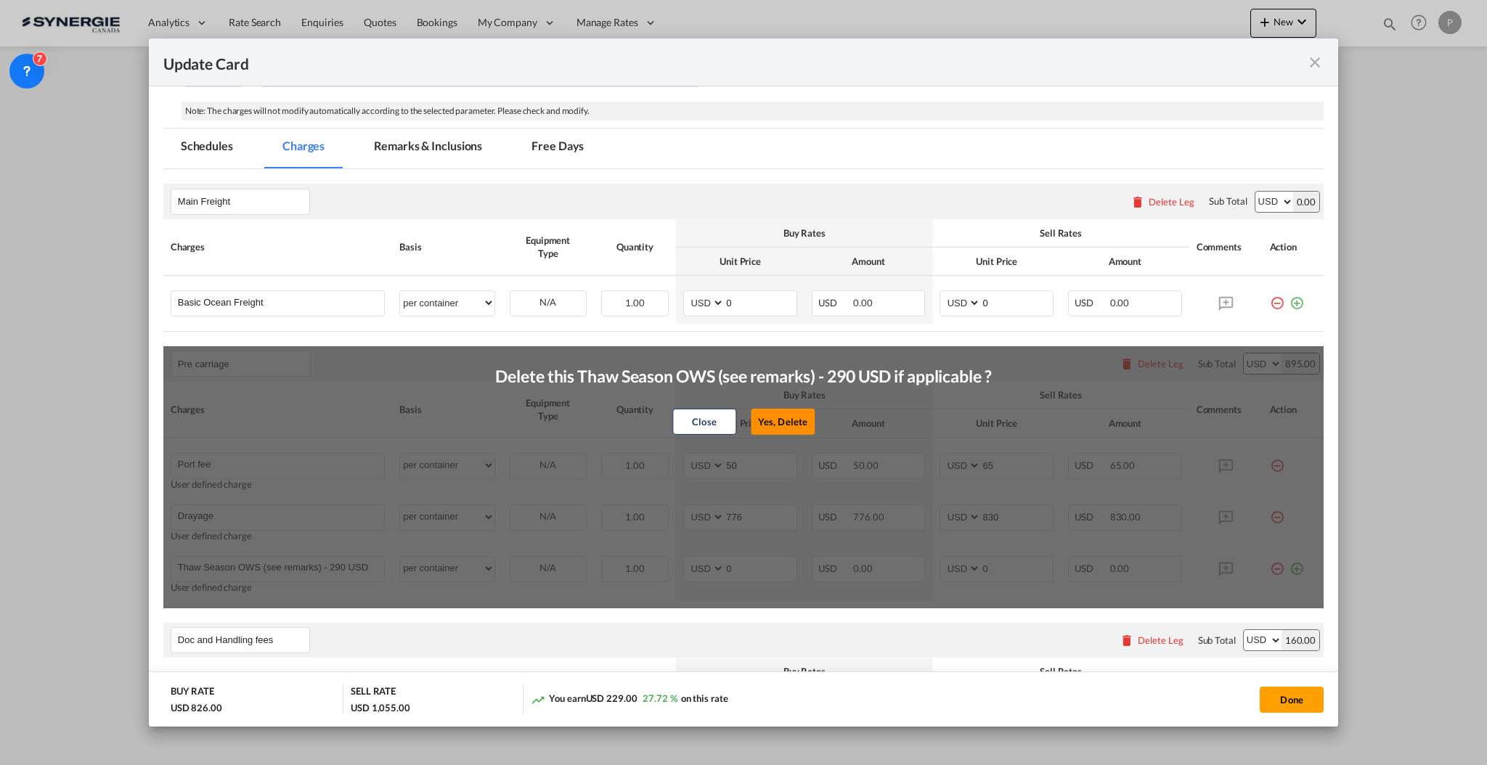
click at [791, 422] on button "Yes, Delete" at bounding box center [783, 422] width 64 height 26
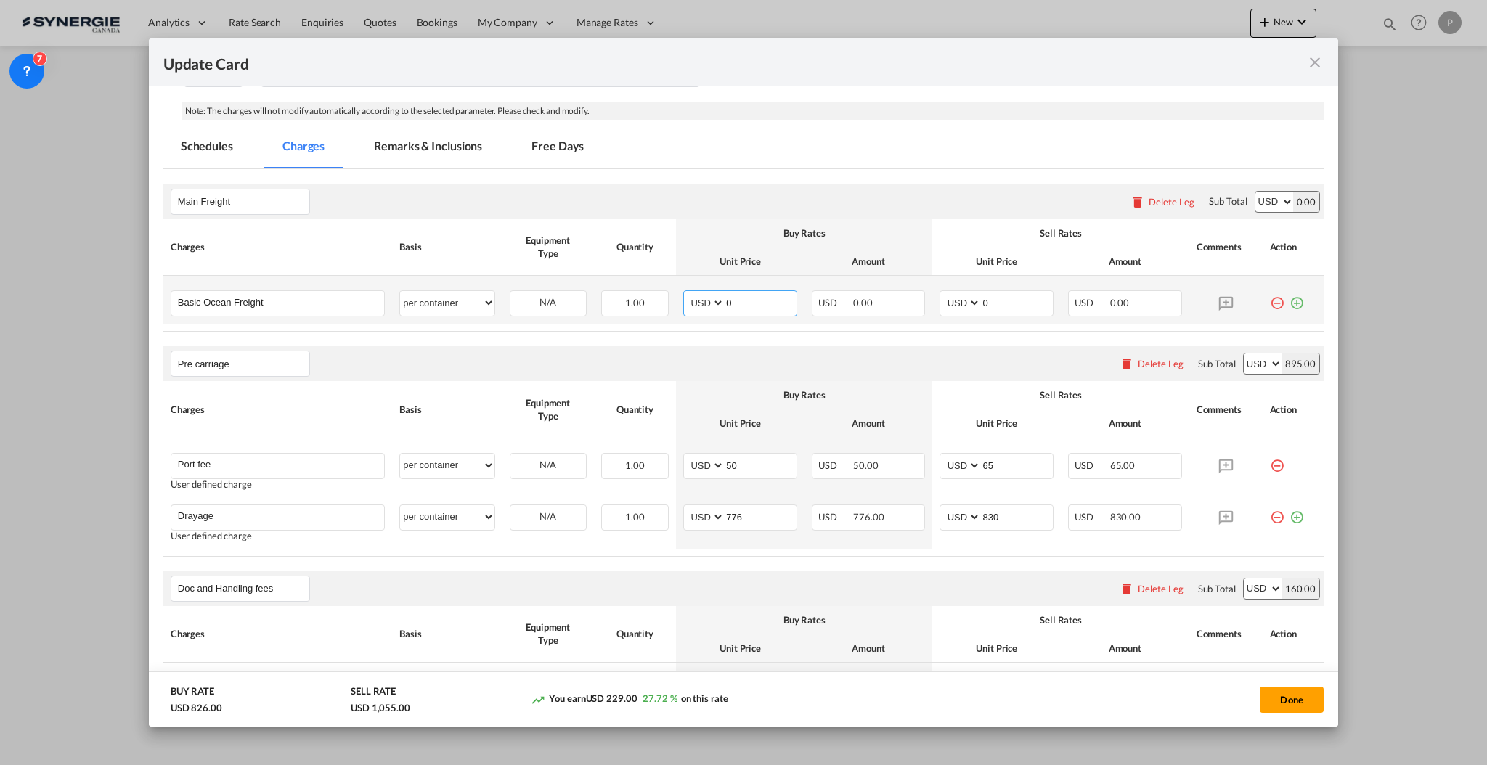
click at [776, 306] on input "0" at bounding box center [760, 302] width 72 height 22
click at [757, 305] on input "0" at bounding box center [760, 302] width 72 height 22
type input "810"
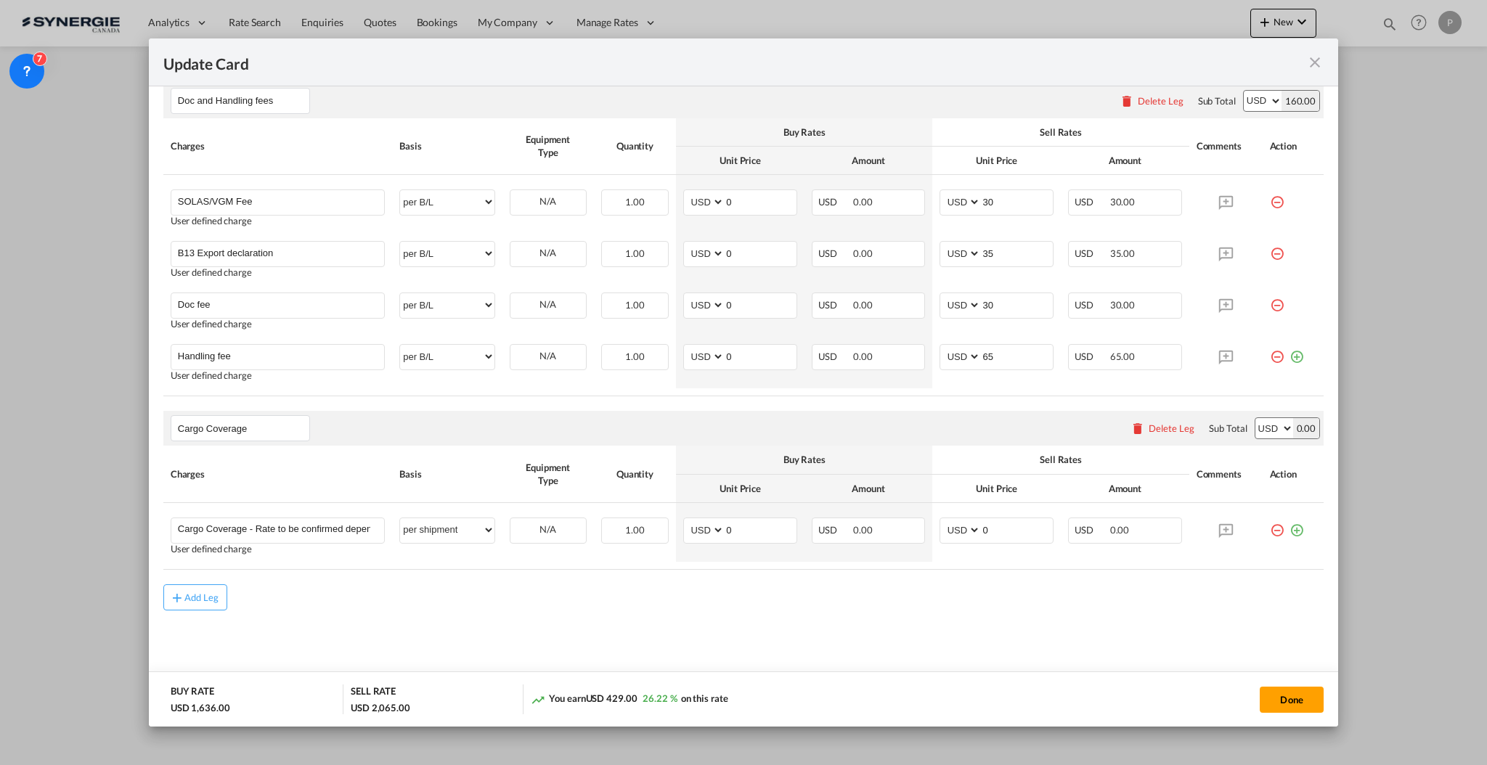
scroll to position [779, 0]
type input "1010"
click at [257, 426] on input "Cargo Coverage" at bounding box center [243, 428] width 131 height 22
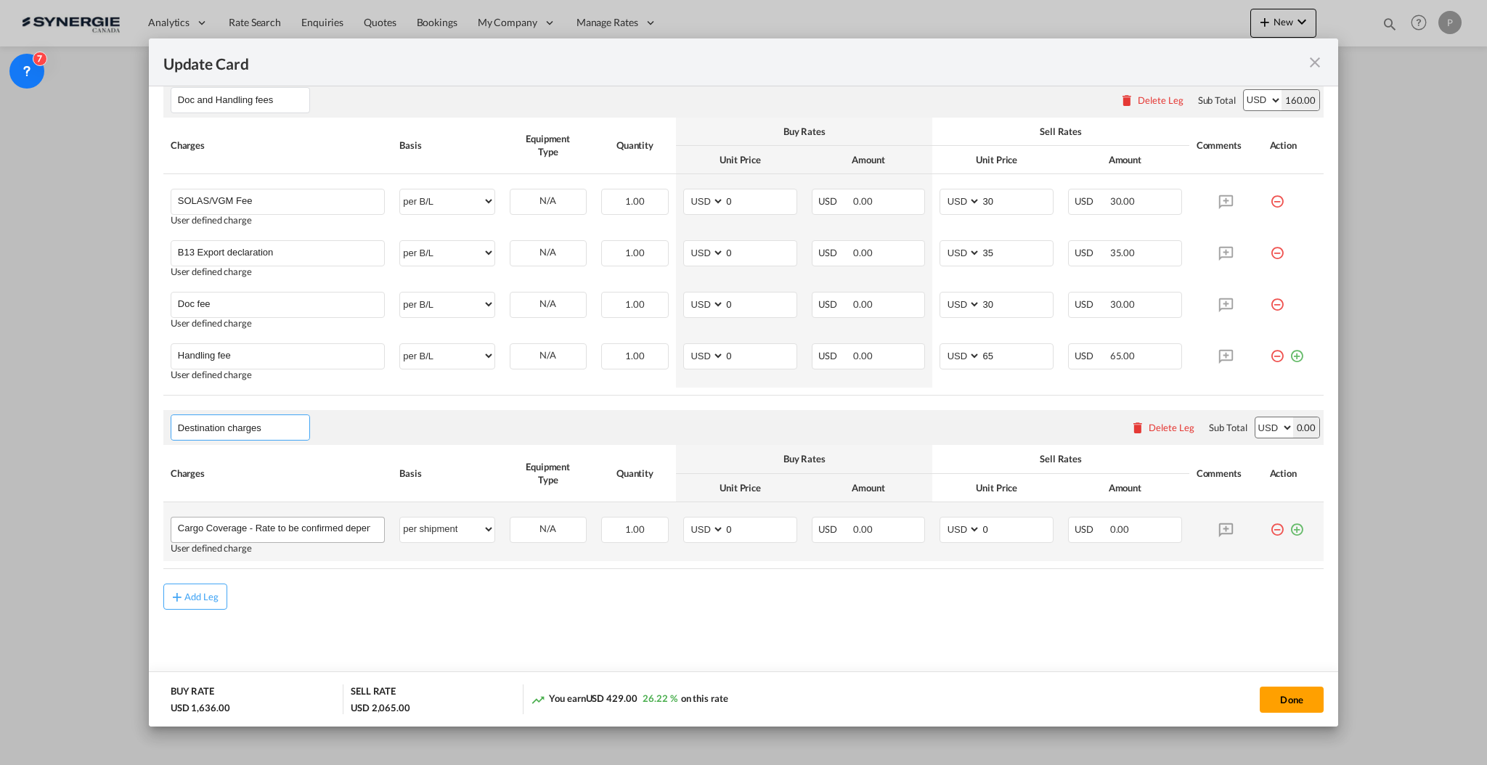
type input "Destination charges"
click at [208, 539] on md-autocomplete-wrap "Cargo Coverage - Rate to be confirmed depending on commodity and value Min 50 U…" at bounding box center [280, 529] width 207 height 22
click at [208, 537] on div "Update Card Port ..." at bounding box center [280, 538] width 207 height 2
click at [208, 537] on input "Cargo Coverage - Rate to be confirmed depending on commodity and value Min 50 U…" at bounding box center [281, 529] width 206 height 22
click at [208, 534] on input "Cargo Coverage - Rate to be confirmed depending on commodity and value Min 50 U…" at bounding box center [281, 529] width 206 height 22
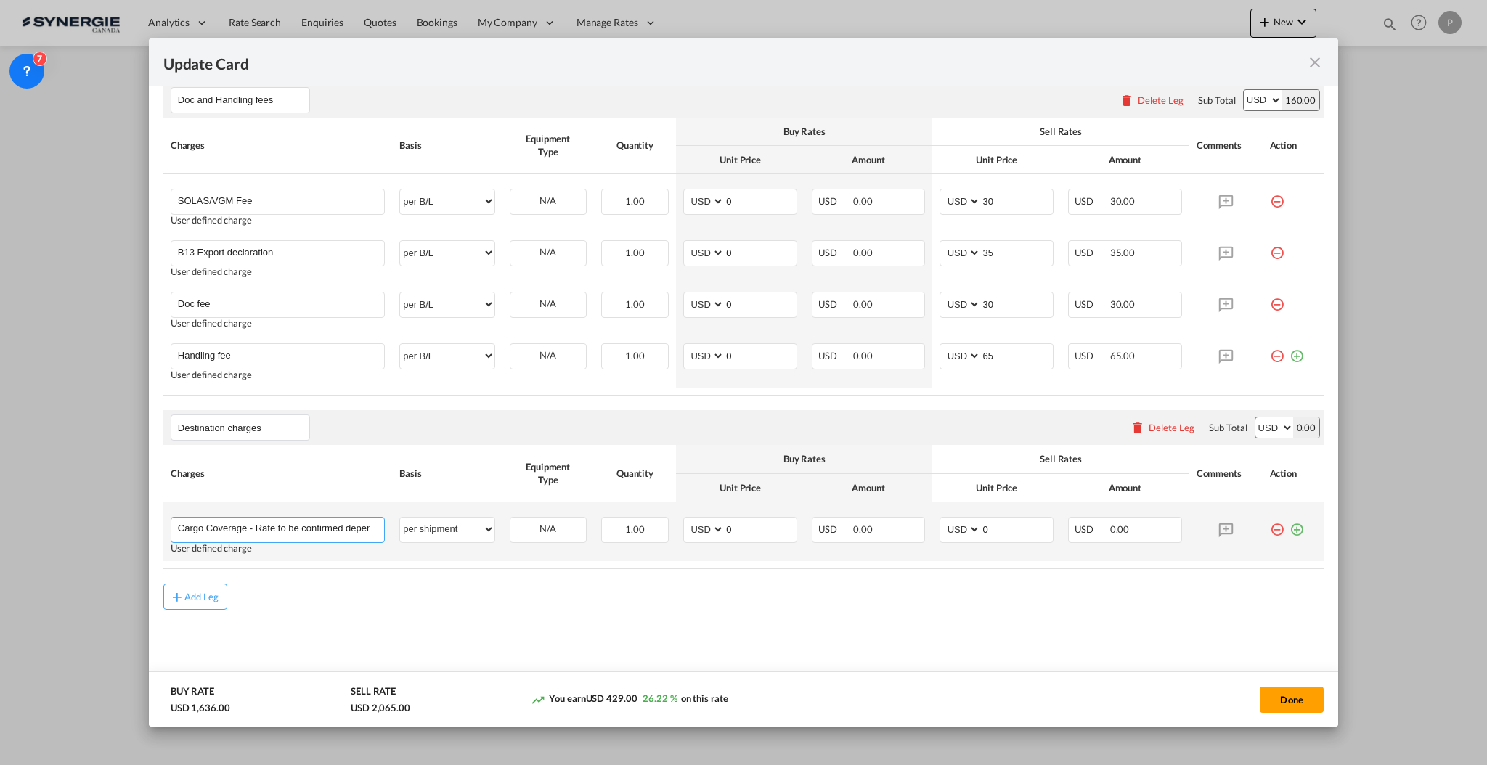
click at [208, 534] on input "Cargo Coverage - Rate to be confirmed depending on commodity and value Min 50 U…" at bounding box center [281, 529] width 206 height 22
type input "DTHC"
select select "per container"
click at [728, 533] on input "0" at bounding box center [760, 529] width 72 height 22
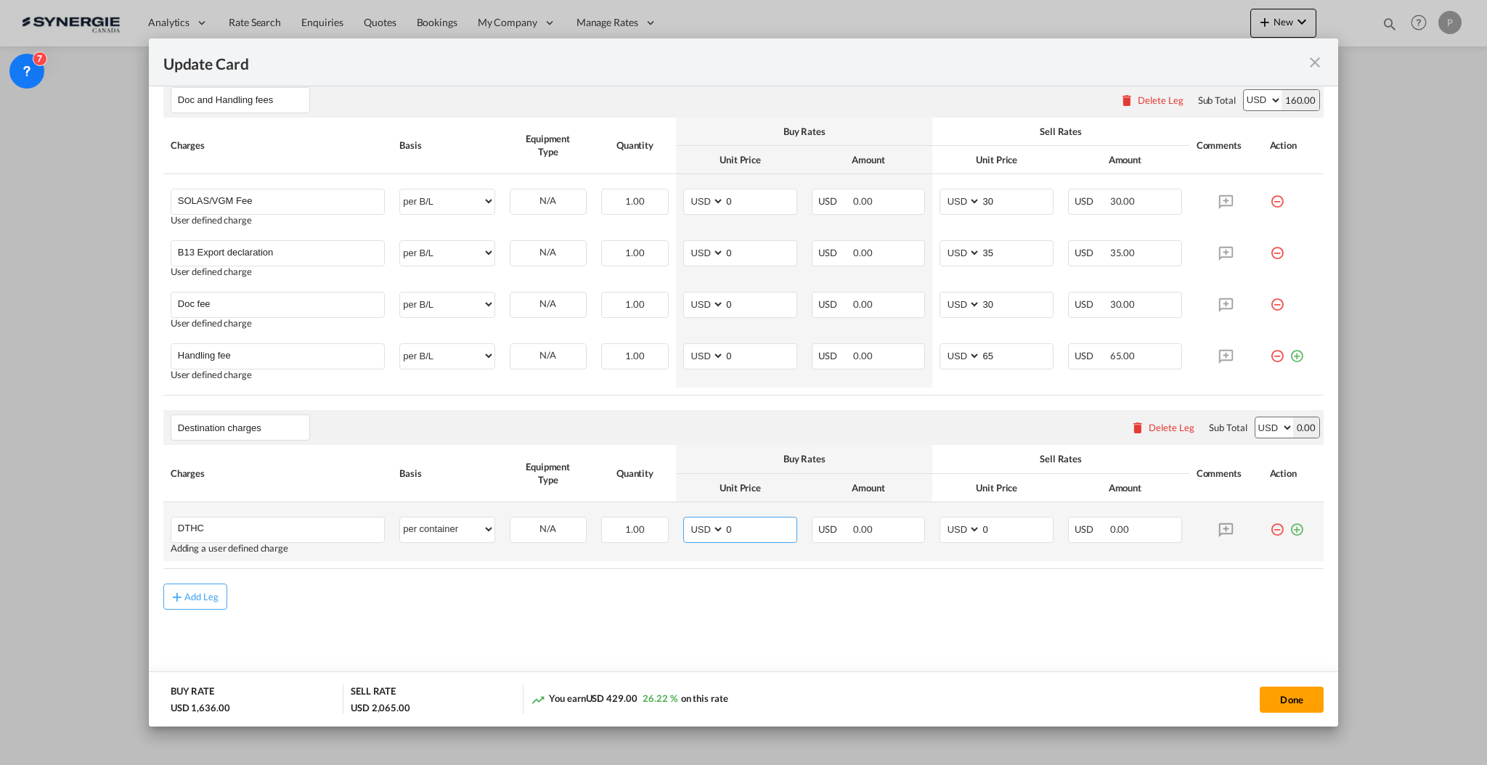
click at [728, 533] on input "0" at bounding box center [760, 529] width 72 height 22
type input "490"
click at [981, 530] on input "530" at bounding box center [1017, 529] width 72 height 22
type input "520"
click at [1289, 530] on md-icon "icon-plus-circle-outline green-400-fg" at bounding box center [1296, 524] width 15 height 15
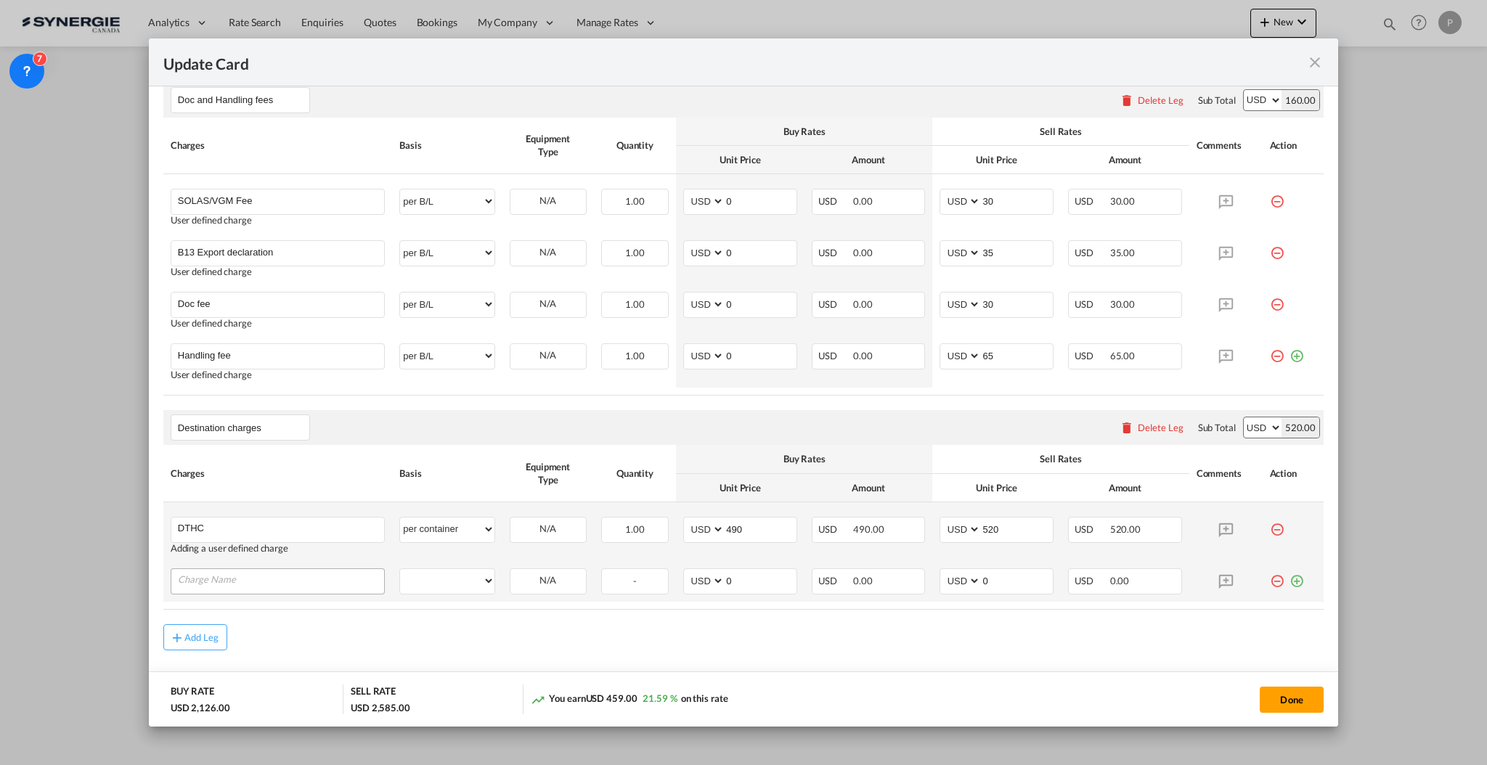
click at [291, 579] on input "Charge Name" at bounding box center [281, 580] width 206 height 22
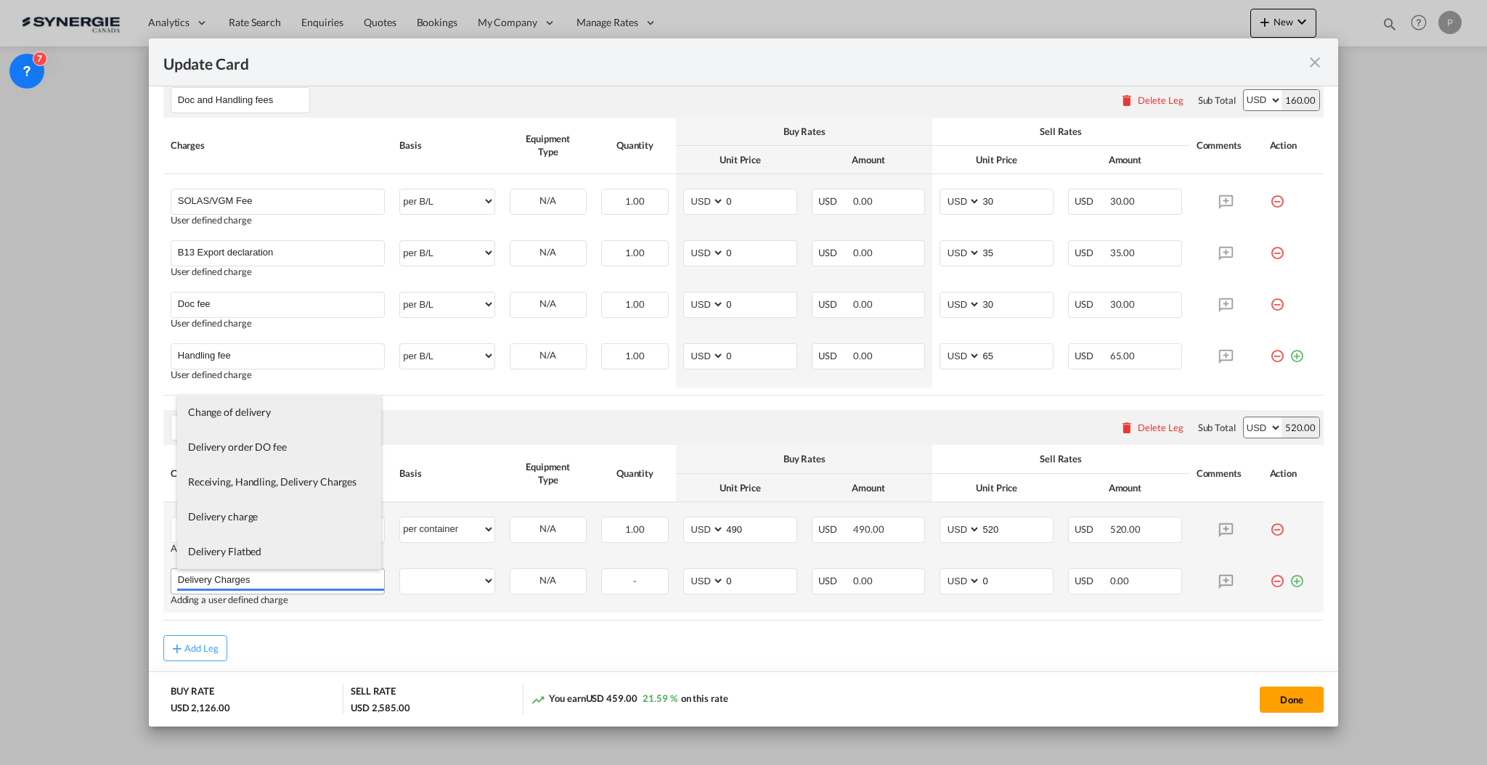
type input "Delivery Charges"
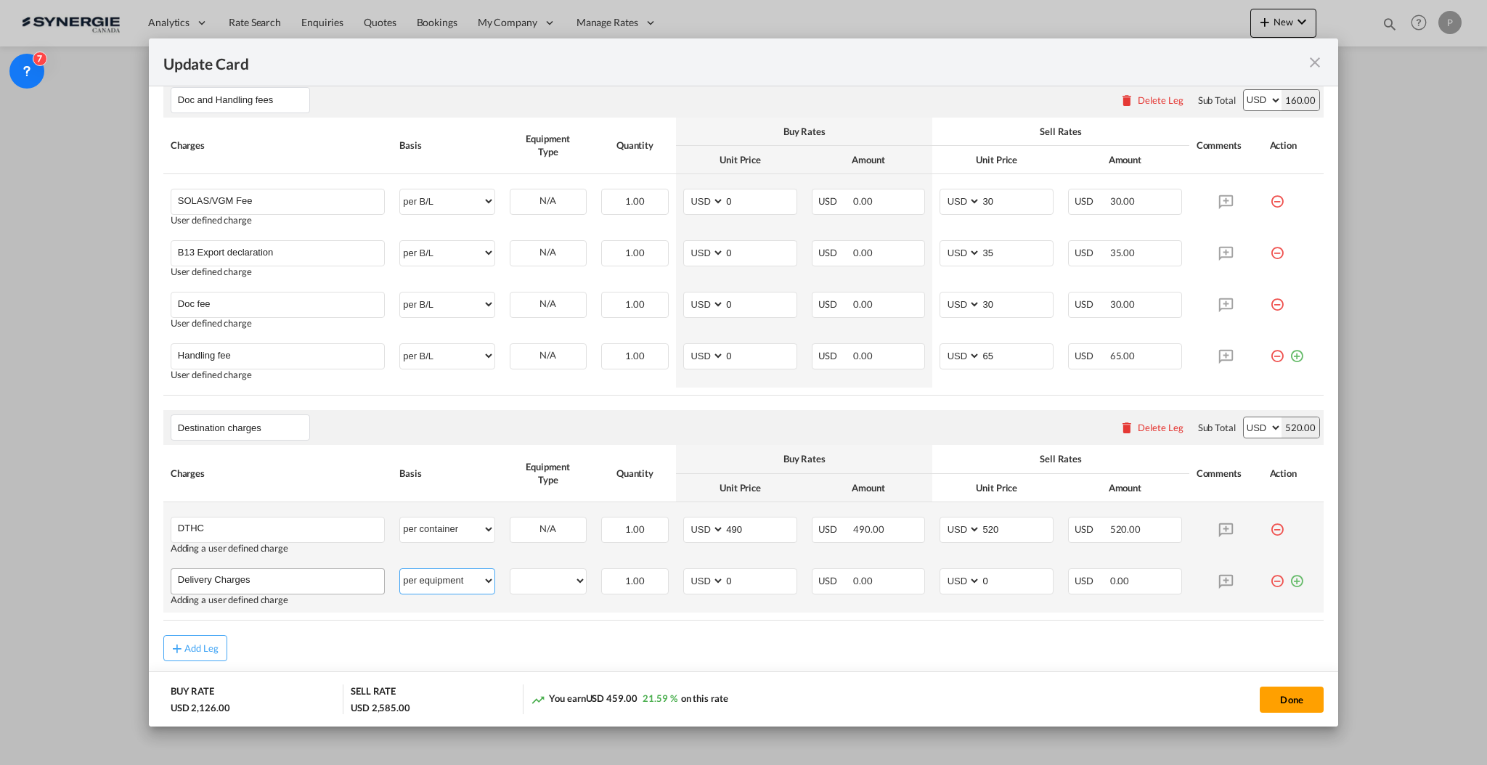
select select "per container"
click at [745, 589] on md-input-container "0" at bounding box center [760, 581] width 73 height 25
click at [746, 584] on input "0" at bounding box center [760, 580] width 72 height 22
type input "843"
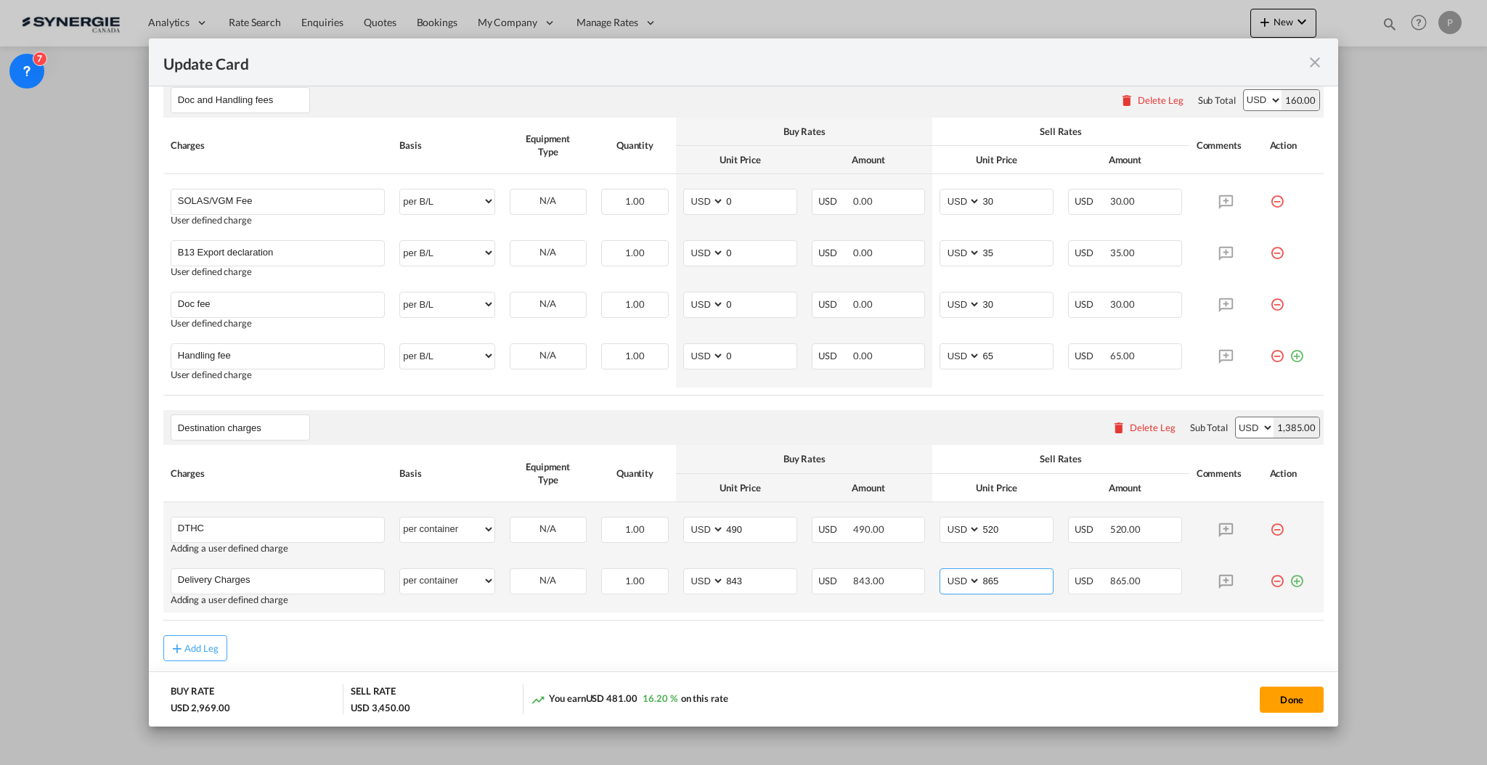
type input "865"
click at [1289, 578] on md-icon "icon-plus-circle-outline green-400-fg" at bounding box center [1296, 575] width 15 height 15
type input "Custom Clearance"
select select "per container"
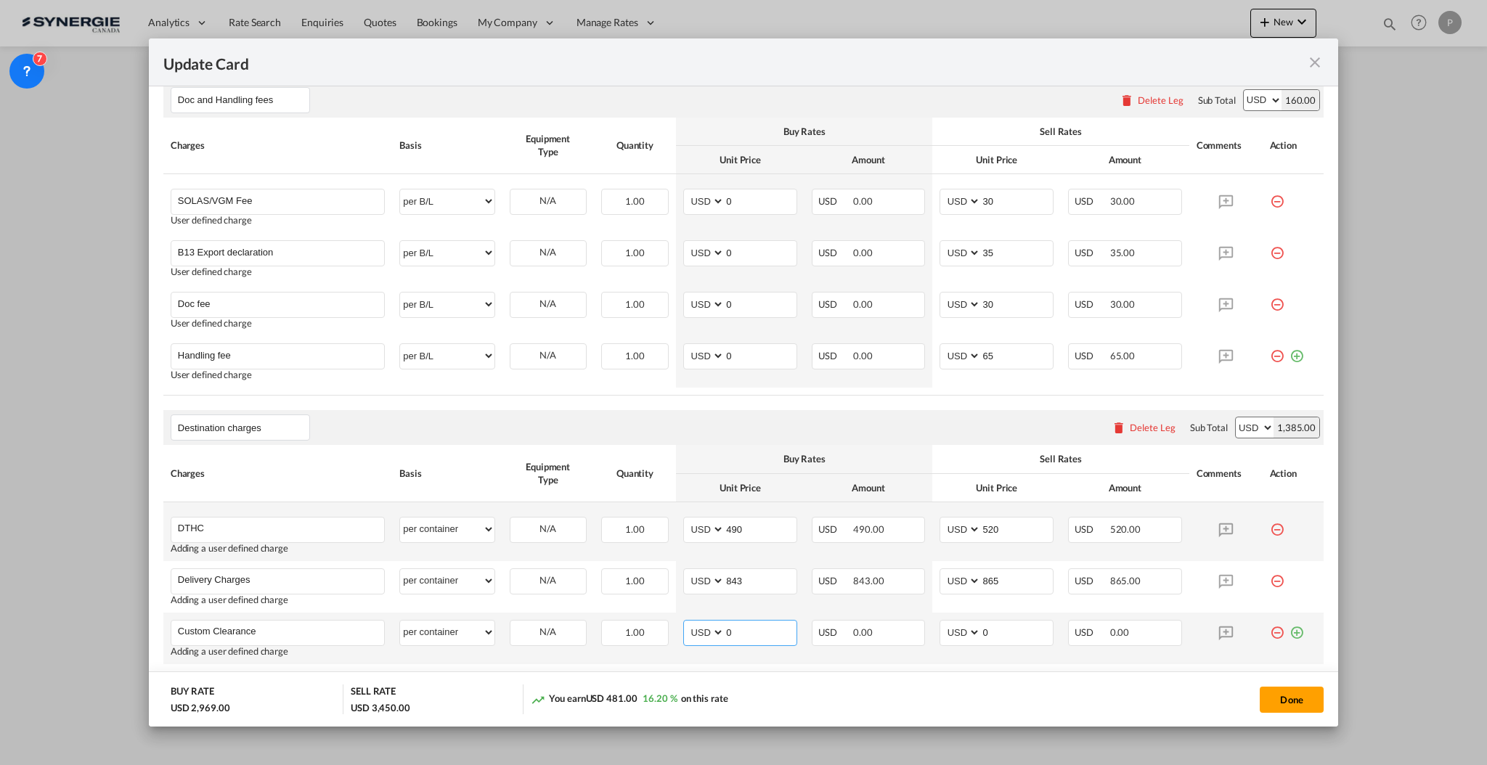
click at [753, 628] on input "0" at bounding box center [760, 632] width 72 height 22
type input "115"
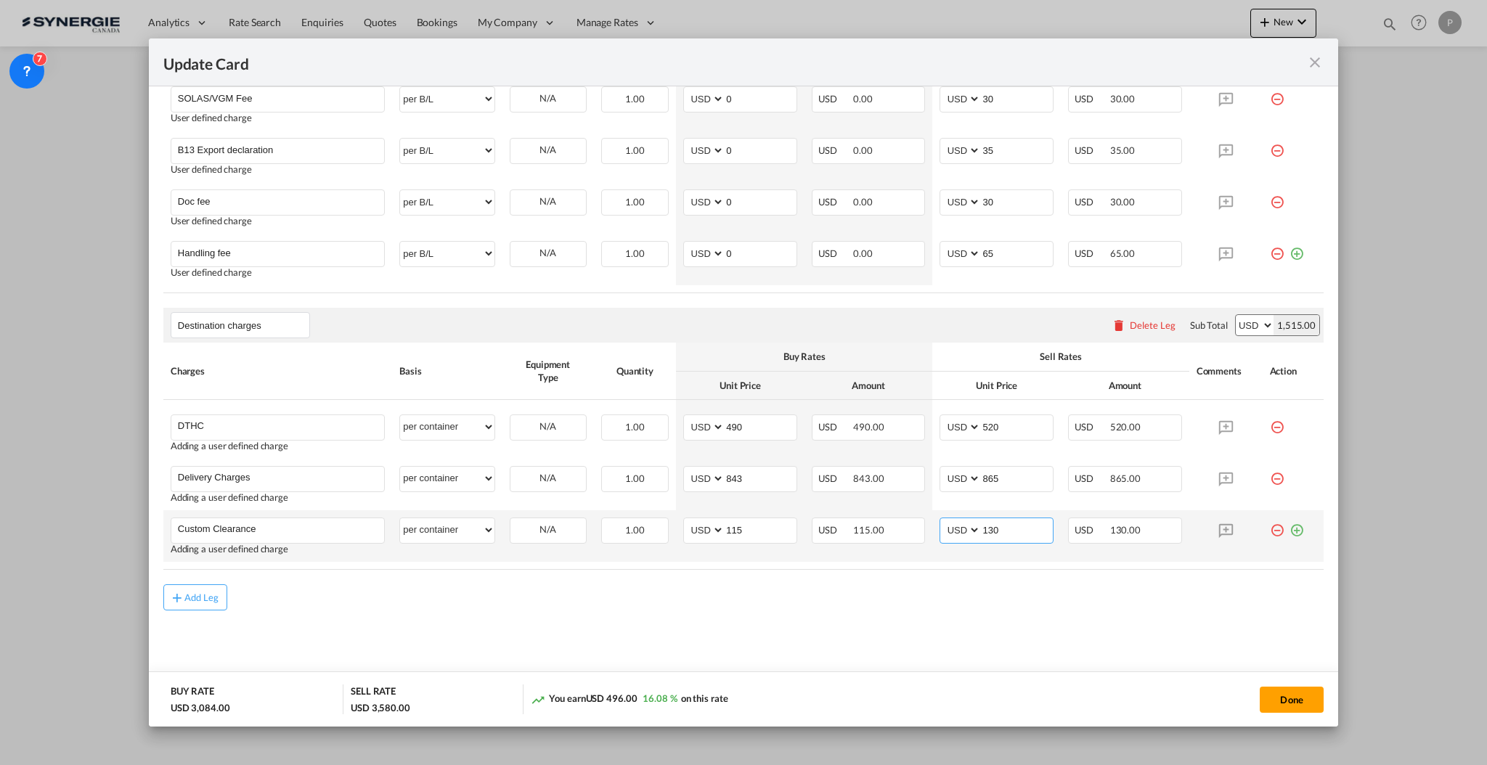
type input "130"
drag, startPoint x: 1281, startPoint y: 532, endPoint x: 446, endPoint y: 532, distance: 834.1
click at [1289, 531] on md-icon "icon-plus-circle-outline green-400-fg" at bounding box center [1296, 525] width 15 height 15
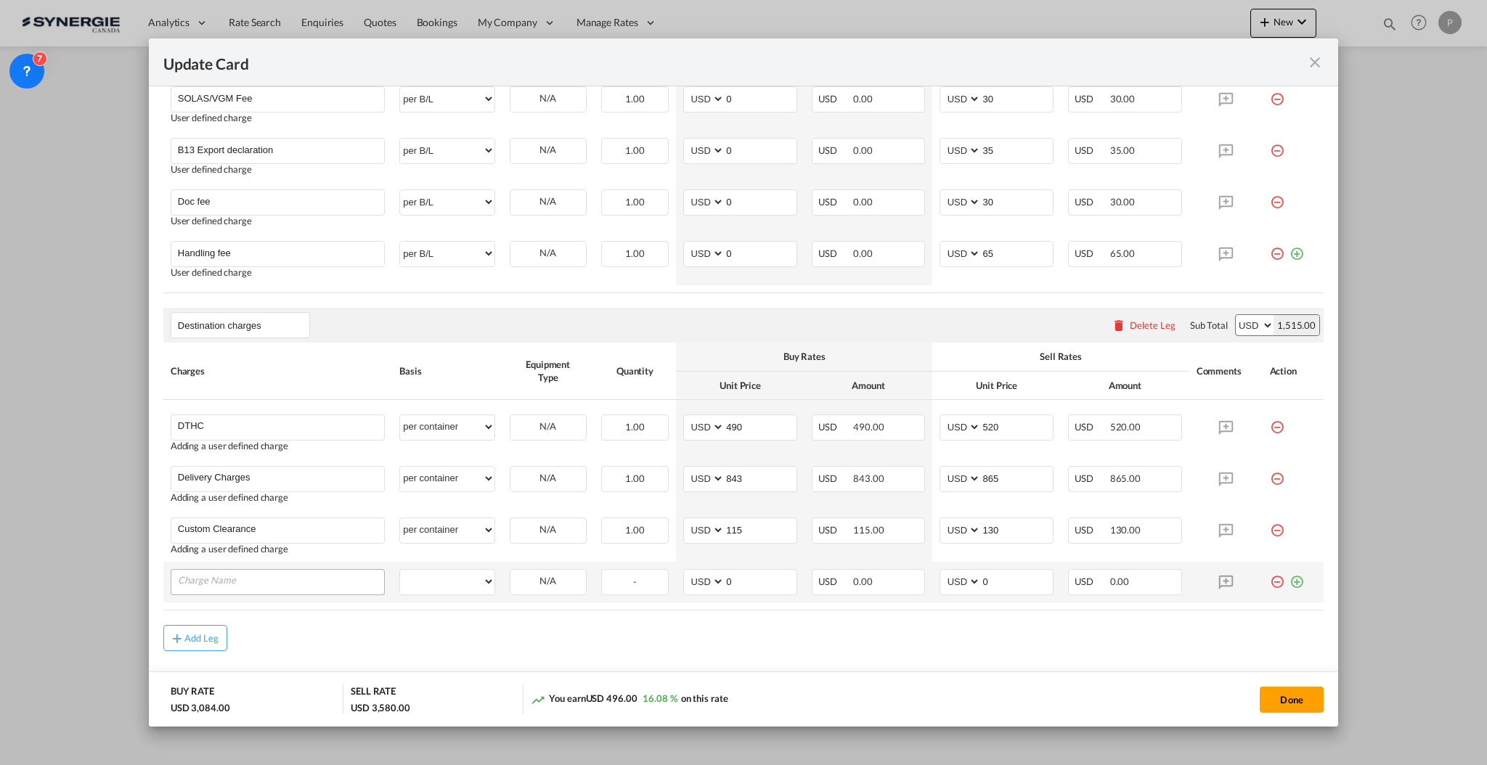
click at [248, 581] on input "Charge Name" at bounding box center [281, 581] width 206 height 22
drag, startPoint x: 209, startPoint y: 577, endPoint x: 196, endPoint y: 574, distance: 13.4
click at [196, 574] on input "VAT 20 - Must by paid by consignee" at bounding box center [281, 581] width 206 height 22
paste input "%"
type input "VAT 20% CIF Value - Must by paid by consignee"
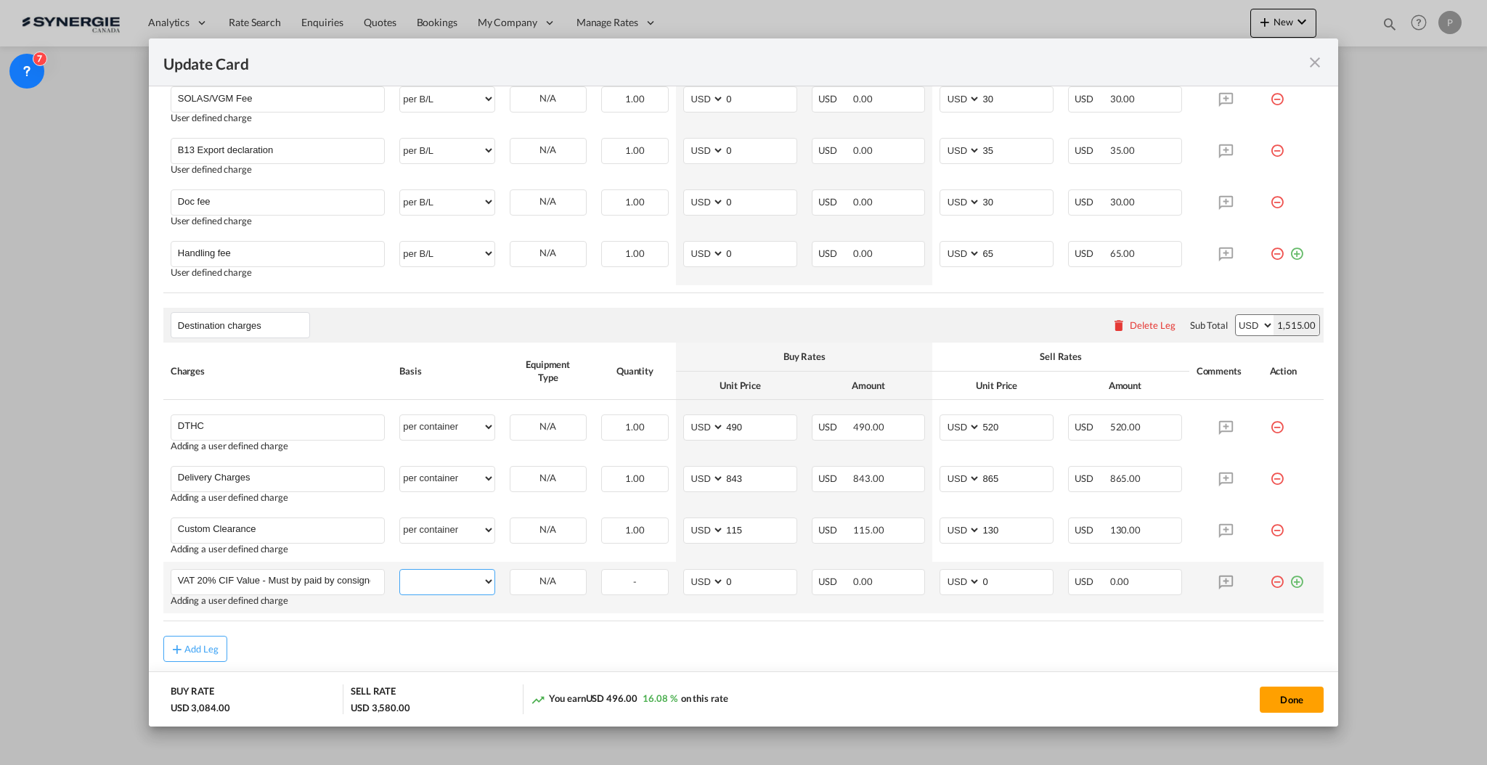
click at [465, 586] on select "per equipment per container per B/L per shipping bill per shipment per pallet p…" at bounding box center [447, 581] width 94 height 23
select select "flat"
click at [400, 570] on select "per equipment per container per B/L per shipping bill per shipment per pallet p…" at bounding box center [447, 581] width 94 height 23
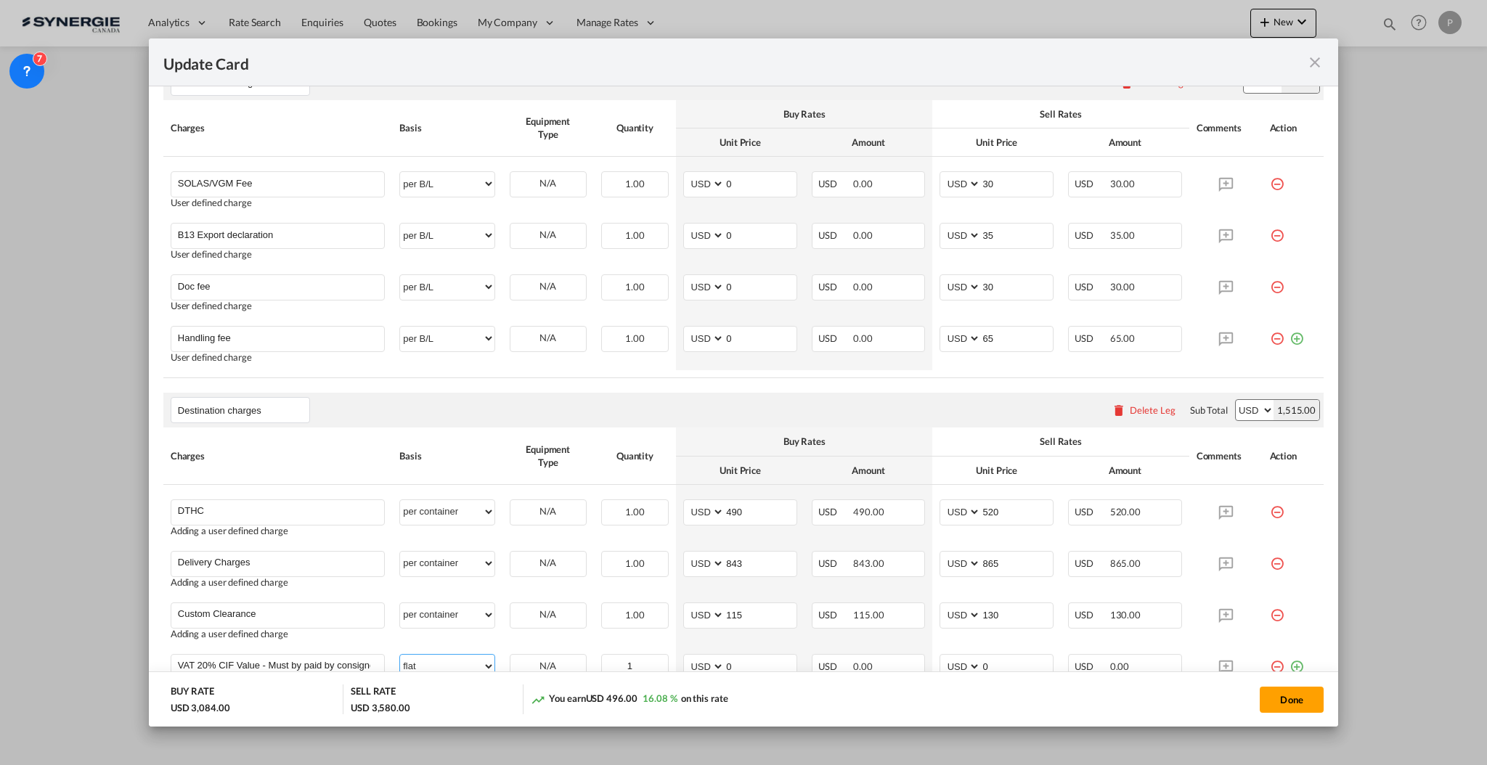
scroll to position [933, 0]
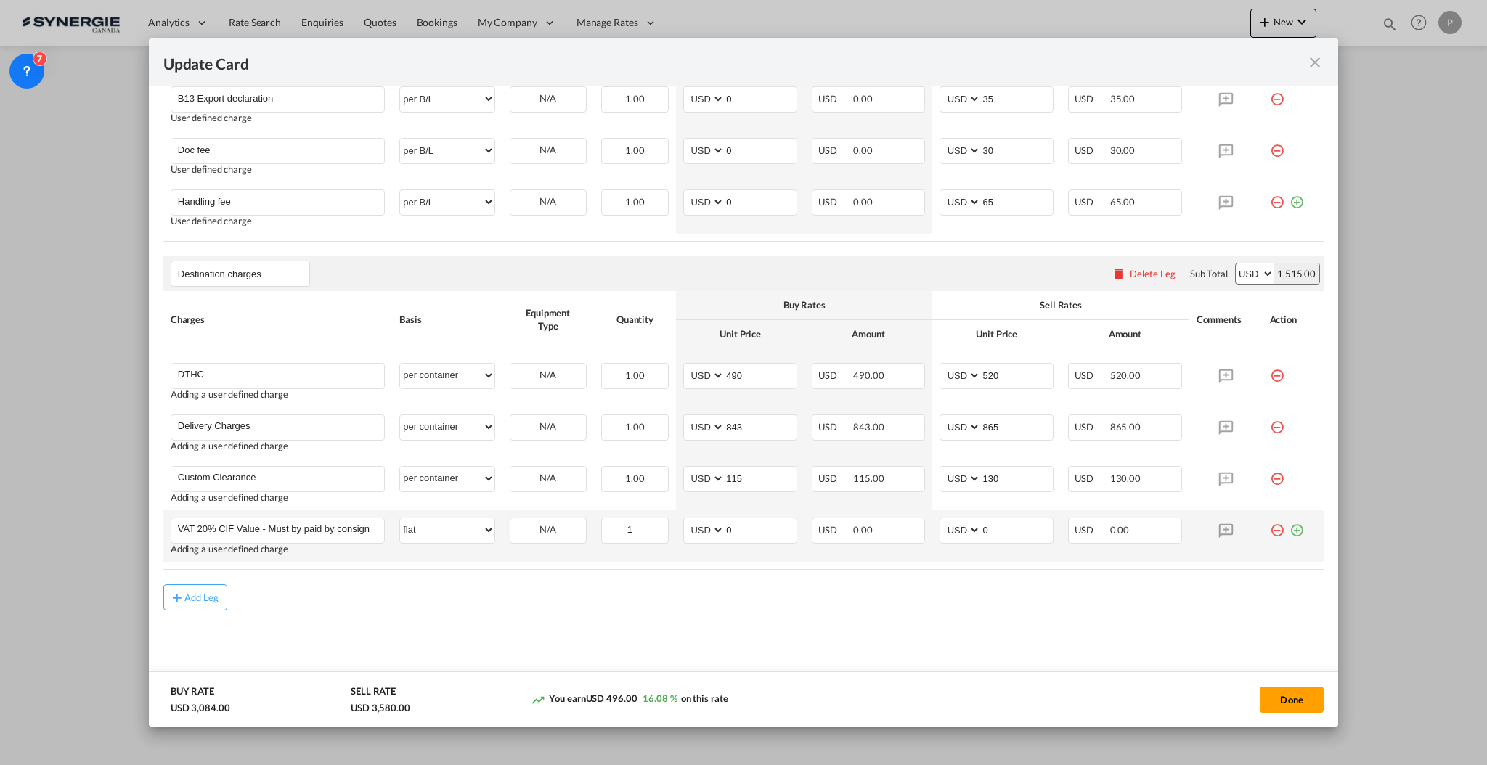
click at [1289, 532] on md-icon "icon-plus-circle-outline green-400-fg" at bounding box center [1296, 525] width 15 height 15
click at [547, 255] on rate-modification "Main Freight Please enter leg name Leg Name Already Exists Delete Leg Sub Total…" at bounding box center [743, 94] width 1160 height 1135
drag, startPoint x: 204, startPoint y: 527, endPoint x: 212, endPoint y: 526, distance: 8.0
click at [212, 526] on input "VAT 20% CIF Value - Must by paid by consignee" at bounding box center [281, 529] width 206 height 22
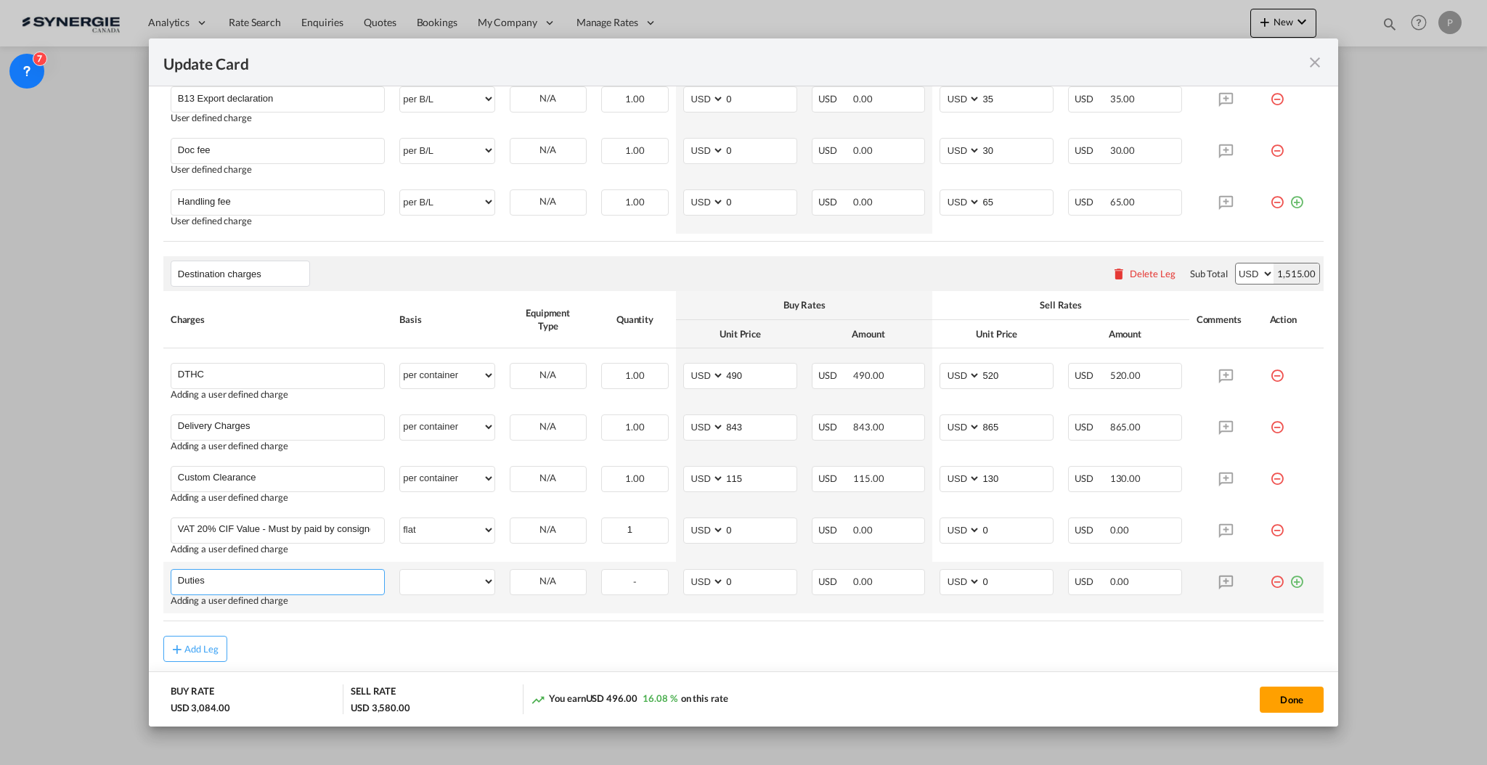
click at [240, 576] on input "Duties" at bounding box center [281, 581] width 206 height 22
paste input "0%"
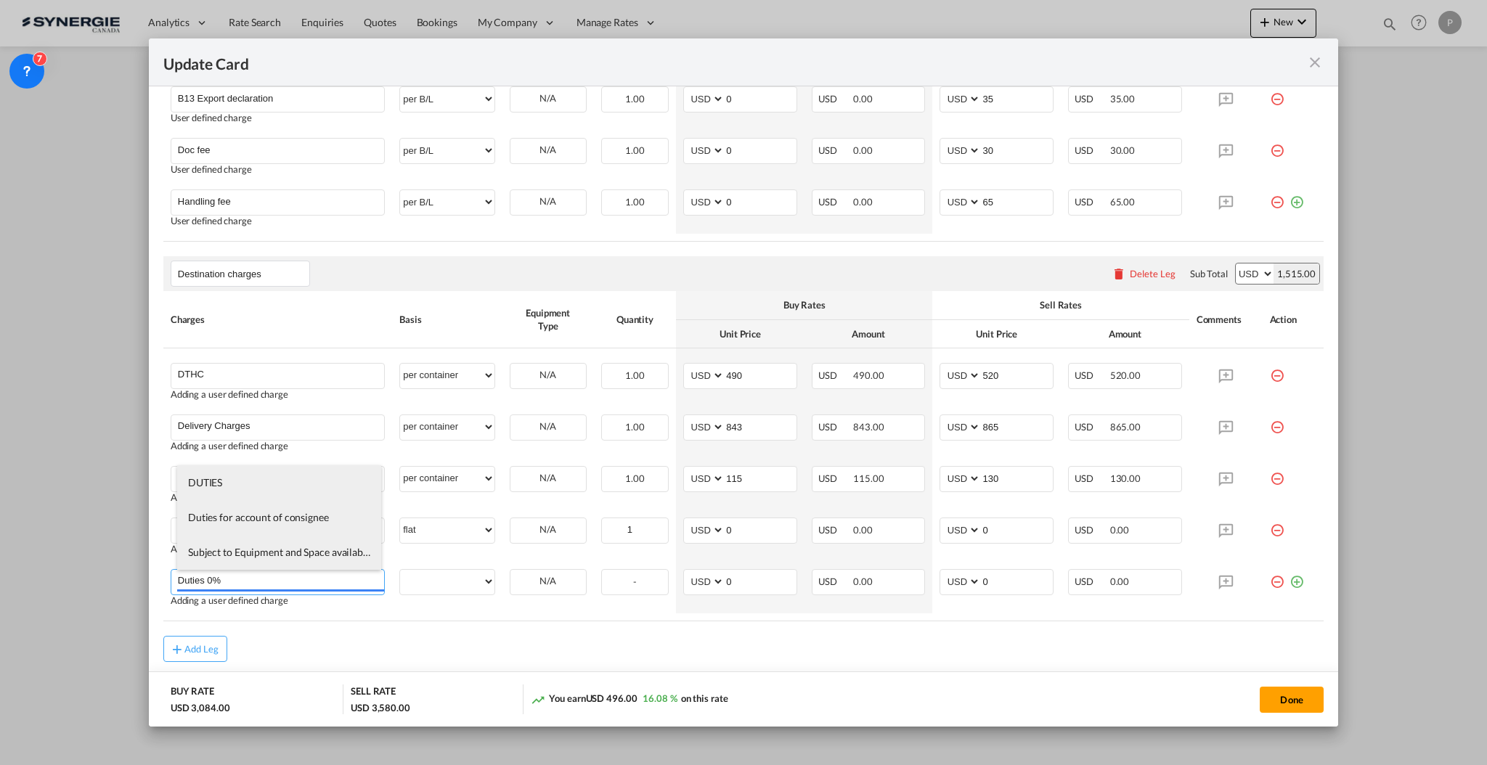
type input "Duties 0%"
click at [319, 632] on rate-modification "Main Freight Please enter leg name Leg Name Already Exists Delete Leg Sub Total…" at bounding box center [743, 94] width 1160 height 1135
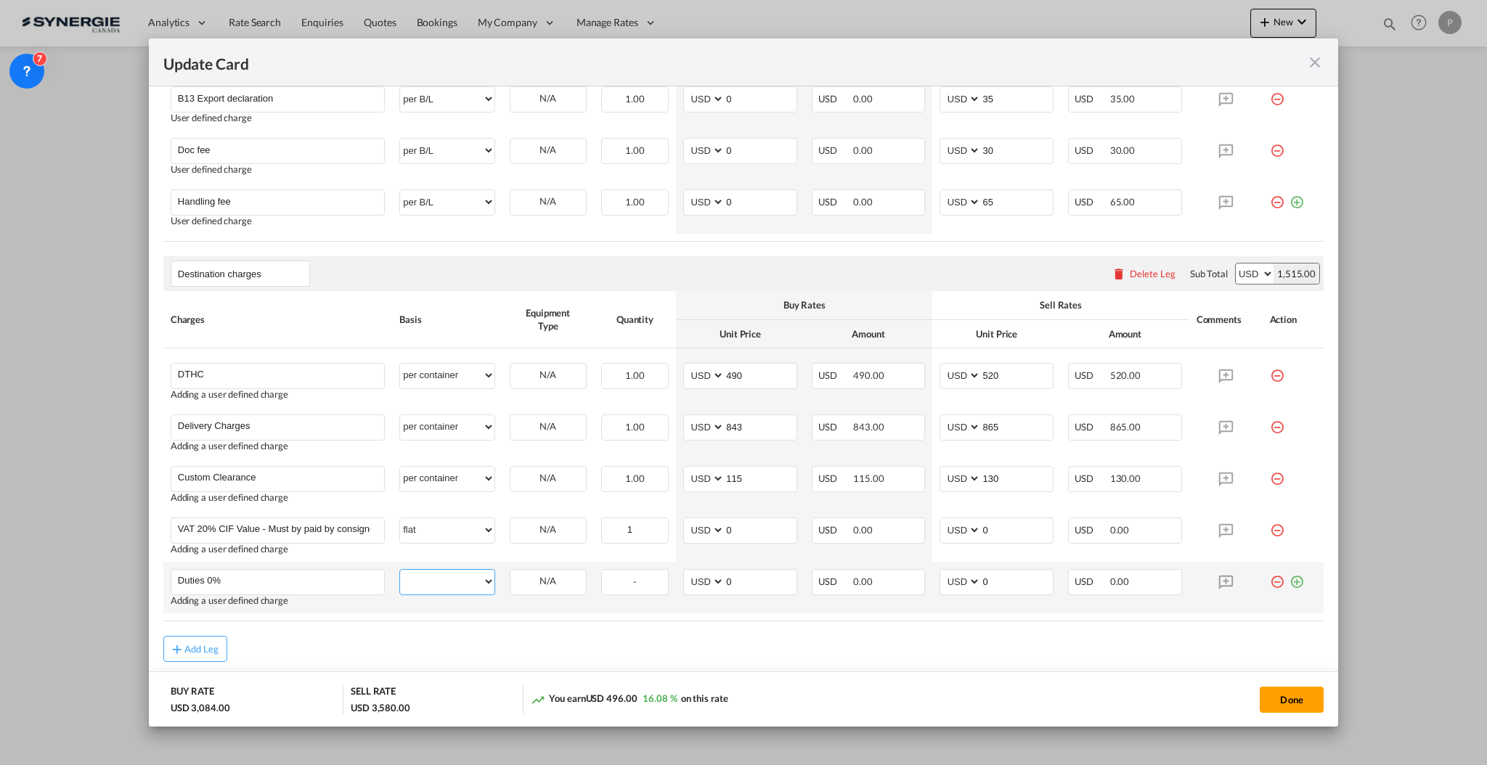
click at [404, 579] on select "per equipment per container per B/L per shipping bill per shipment per pallet p…" at bounding box center [447, 581] width 94 height 23
select select "flat"
click at [478, 632] on rate-modification "Main Freight Please enter leg name Leg Name Already Exists Delete Leg Sub Total…" at bounding box center [743, 94] width 1160 height 1135
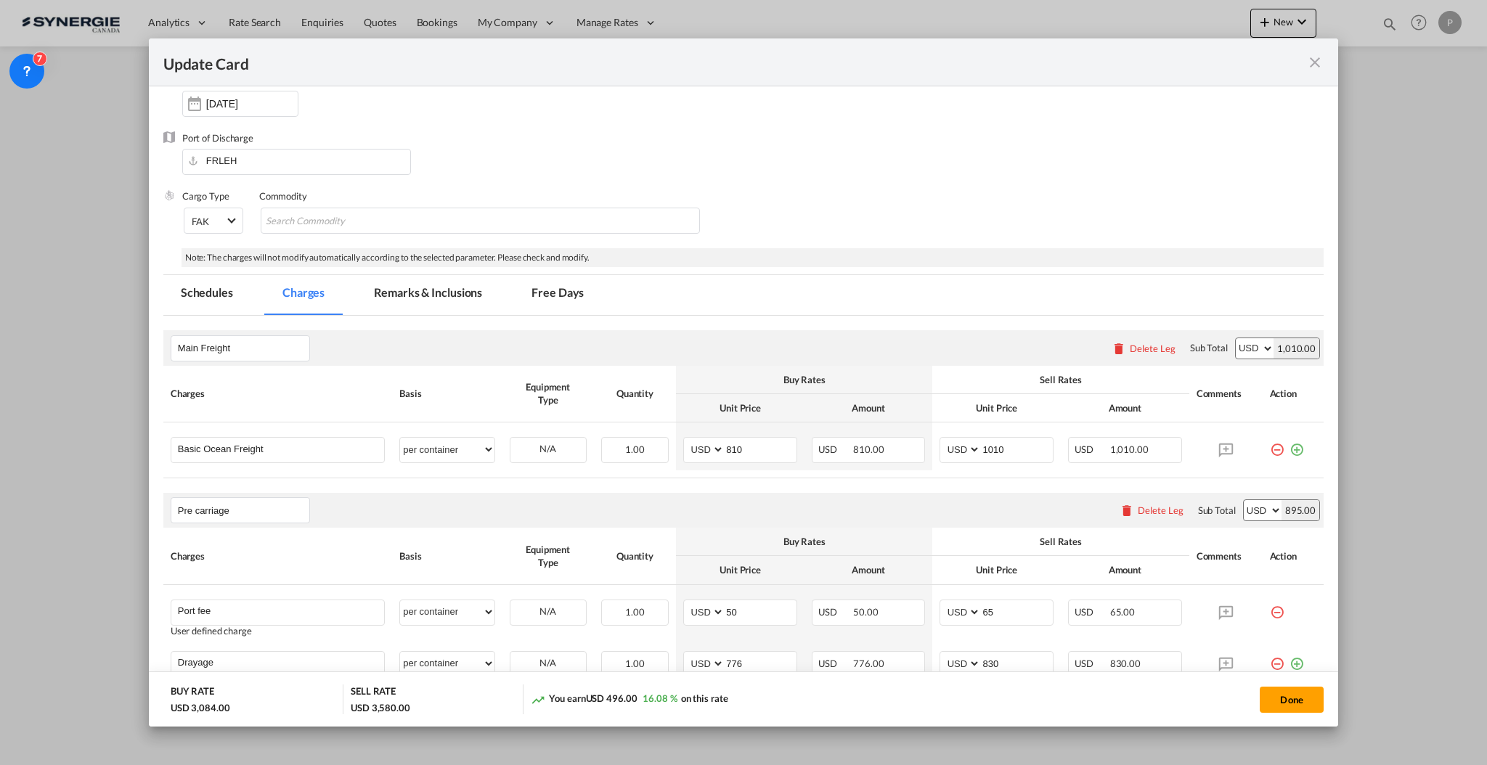
scroll to position [0, 0]
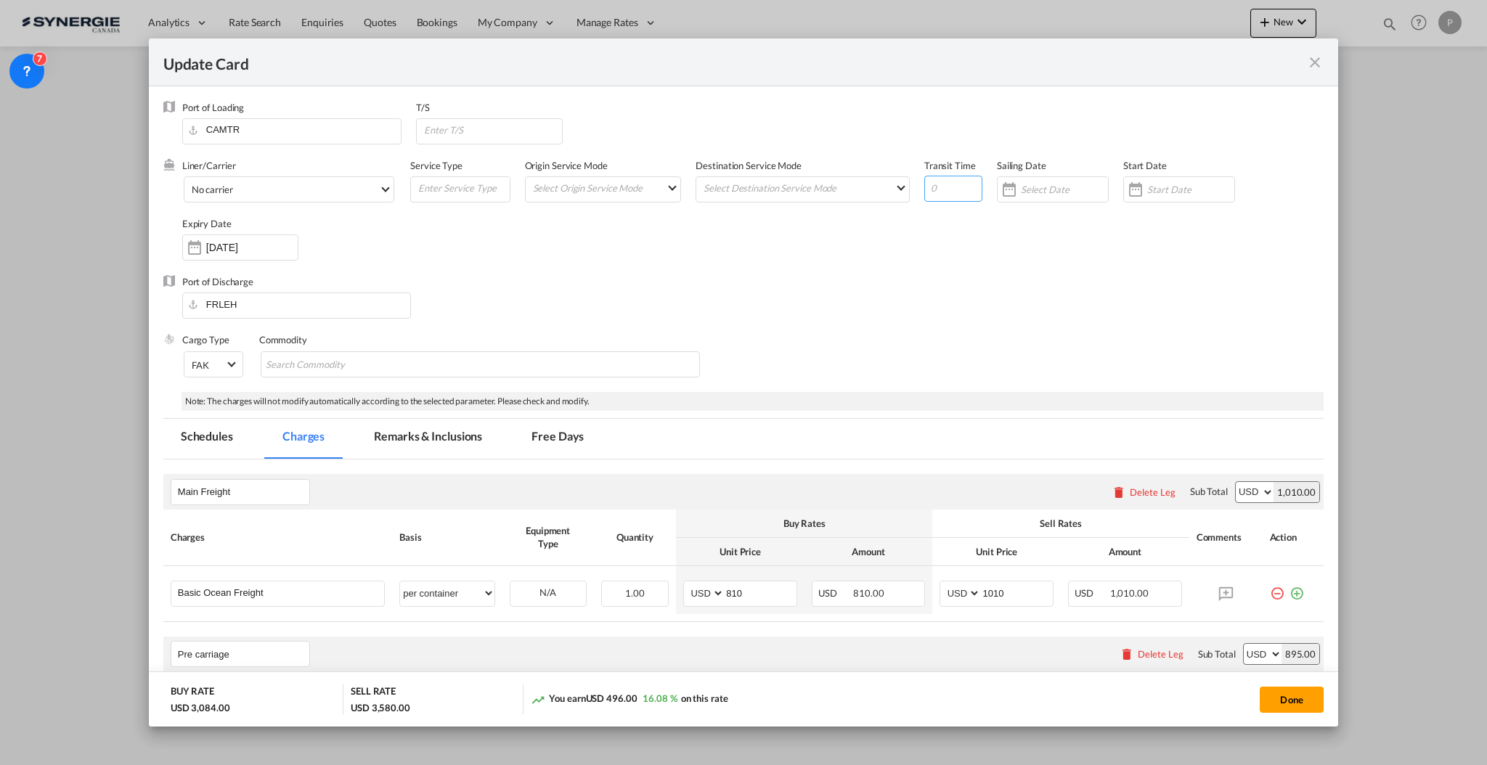
click at [953, 186] on input "Update Card Port ..." at bounding box center [953, 189] width 58 height 26
type input "15"
click at [482, 439] on md-tab-item "Remarks & Inclusions" at bounding box center [427, 439] width 143 height 40
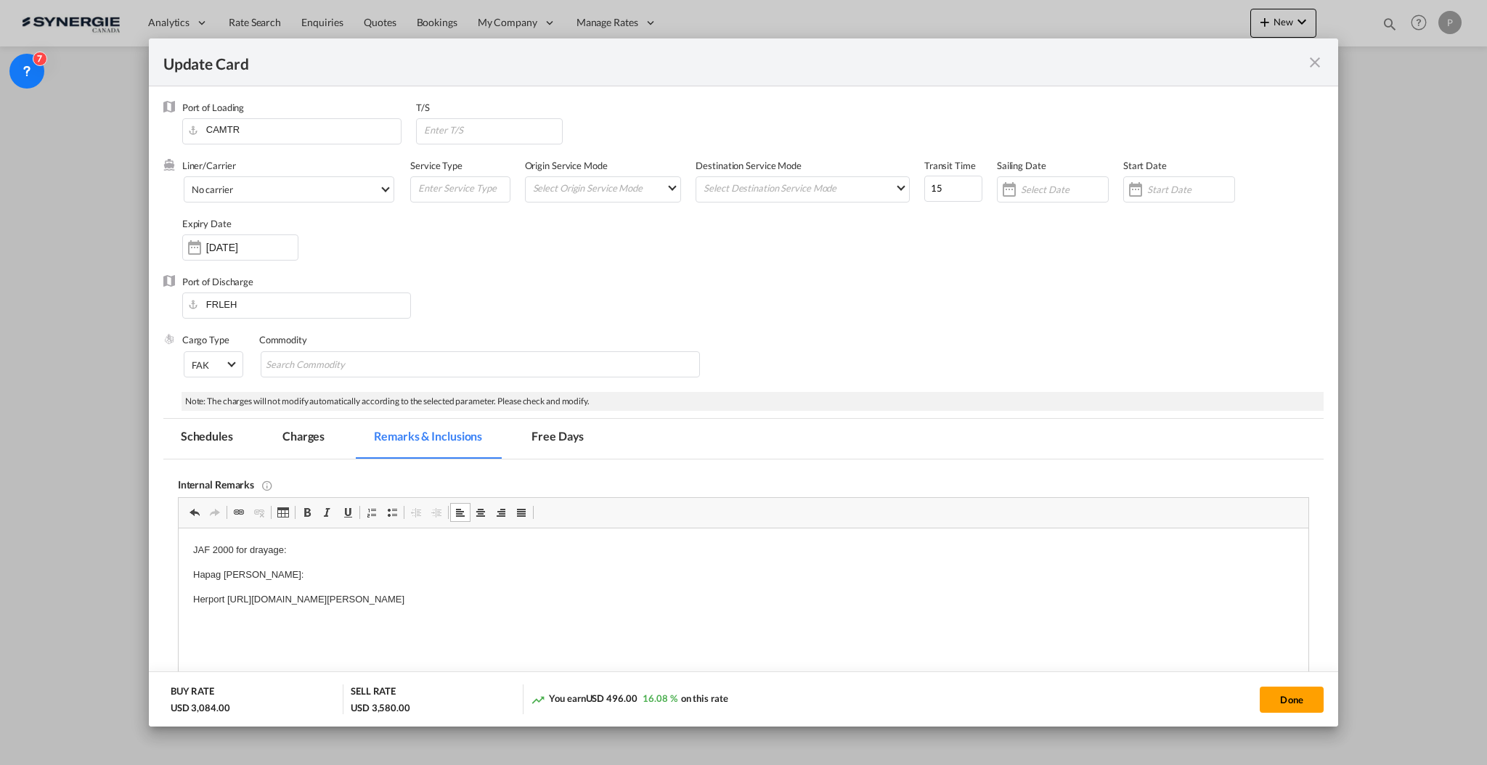
click at [309, 565] on body "JAF 2000 for drayage: Hapag Lloyd: Herport https://app.frontapp.com/inboxes/tea…" at bounding box center [742, 575] width 1100 height 64
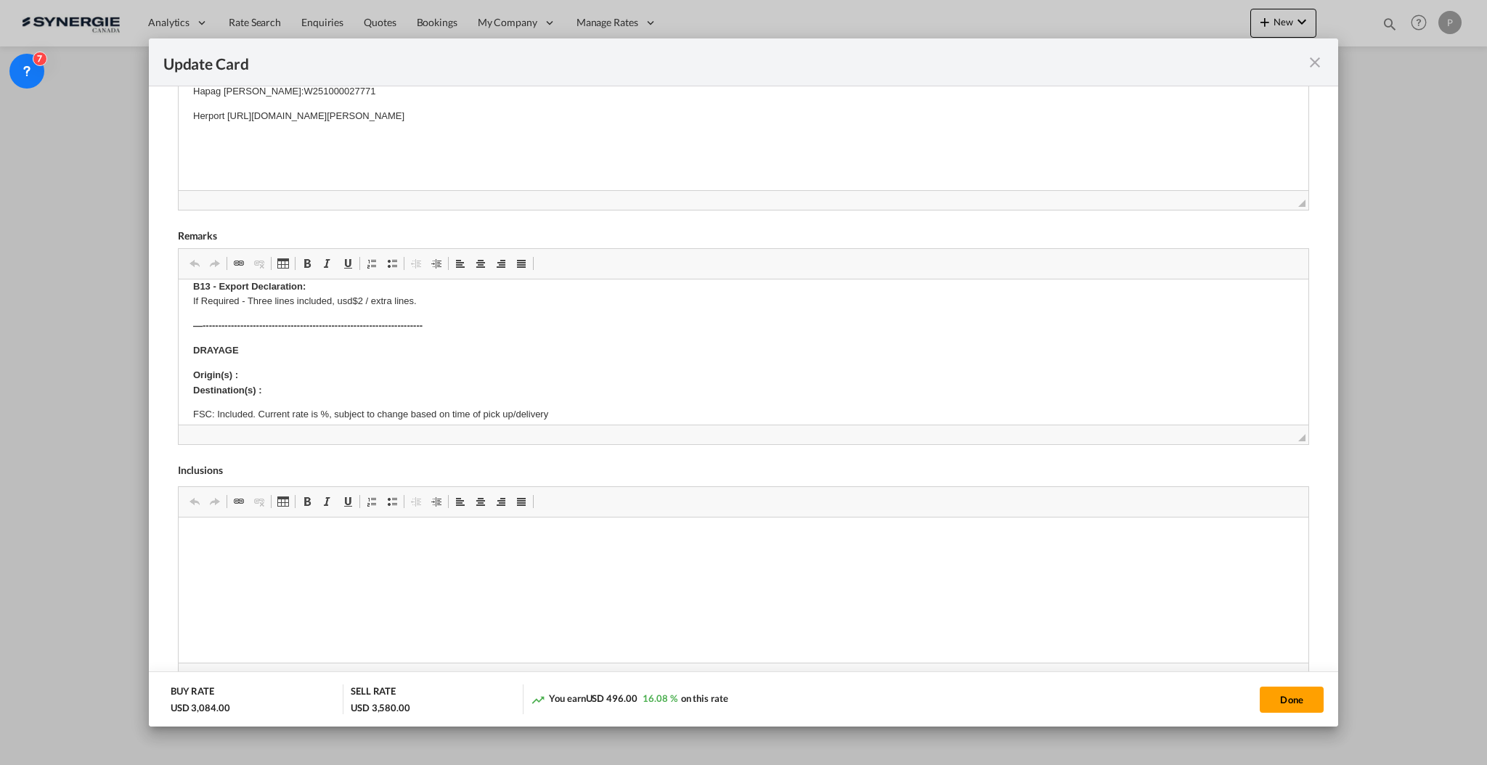
scroll to position [97, 0]
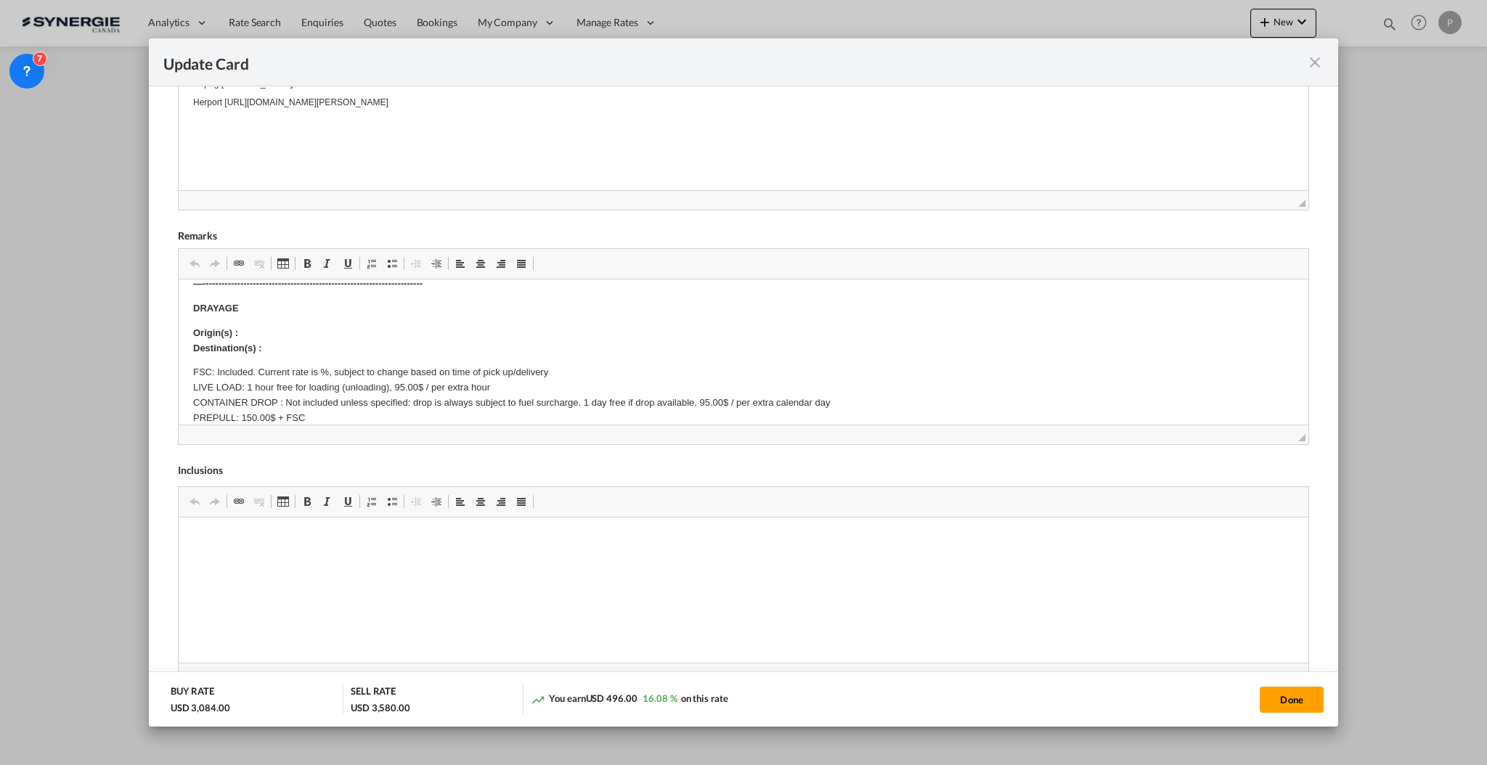
drag, startPoint x: 73, startPoint y: 54, endPoint x: 256, endPoint y: 333, distance: 333.6
click at [252, 7] on div "Internal Remarks" at bounding box center [743, 0] width 1131 height 12
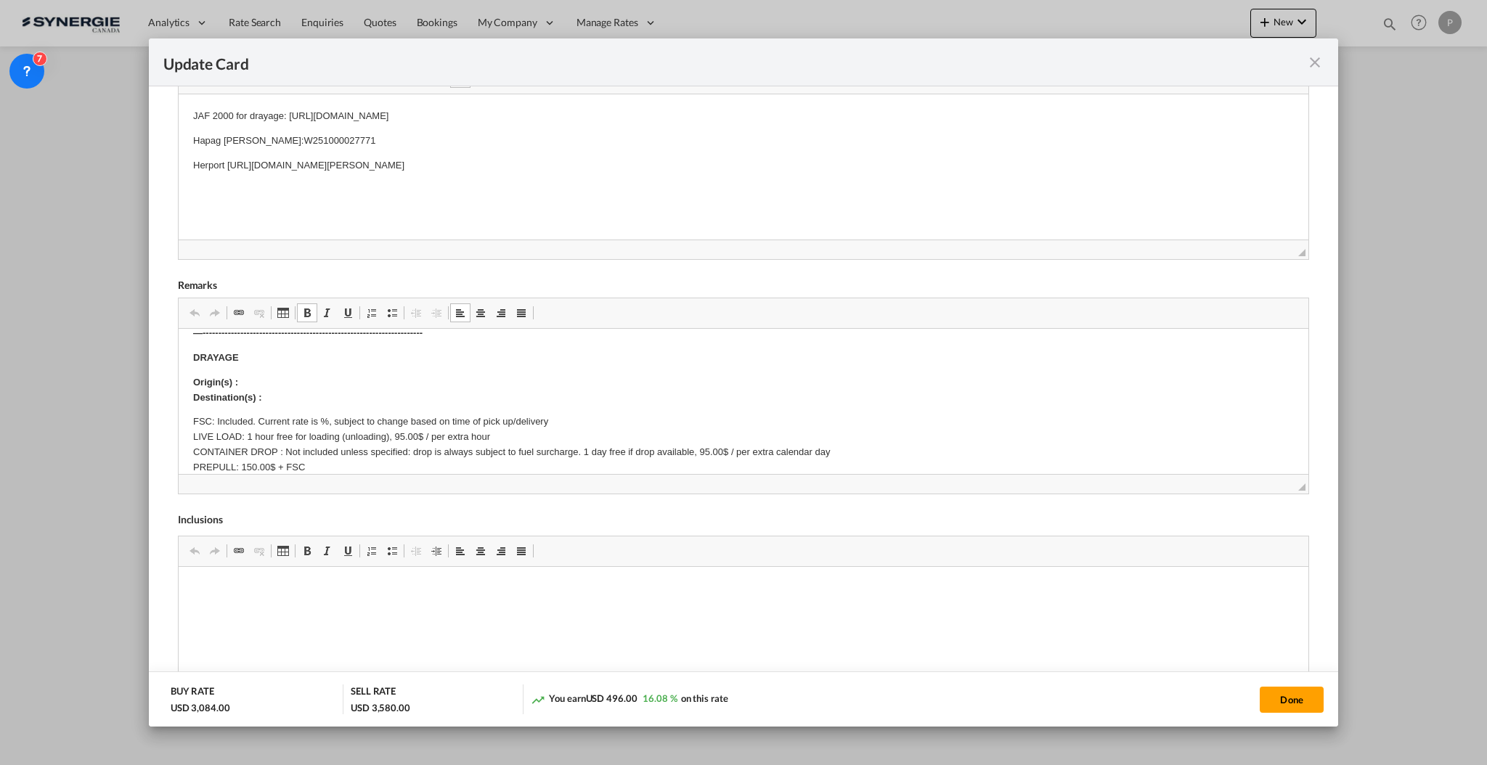
click at [283, 384] on p "Origin(s) : Destination(s) :" at bounding box center [742, 390] width 1100 height 30
click at [290, 397] on p "Origin(s) : 101 Chemin Benett, Danville, Québec, Canada, J0A 1A0 Destination(s)…" at bounding box center [742, 390] width 1100 height 30
click at [322, 417] on p "FSC: Included. Current rate is %, subject to change based on time of pick up/de…" at bounding box center [742, 459] width 1100 height 91
click at [238, 449] on p "FSC: Included. Current rate is 55%, subject to change based on time of pick up/…" at bounding box center [742, 459] width 1100 height 91
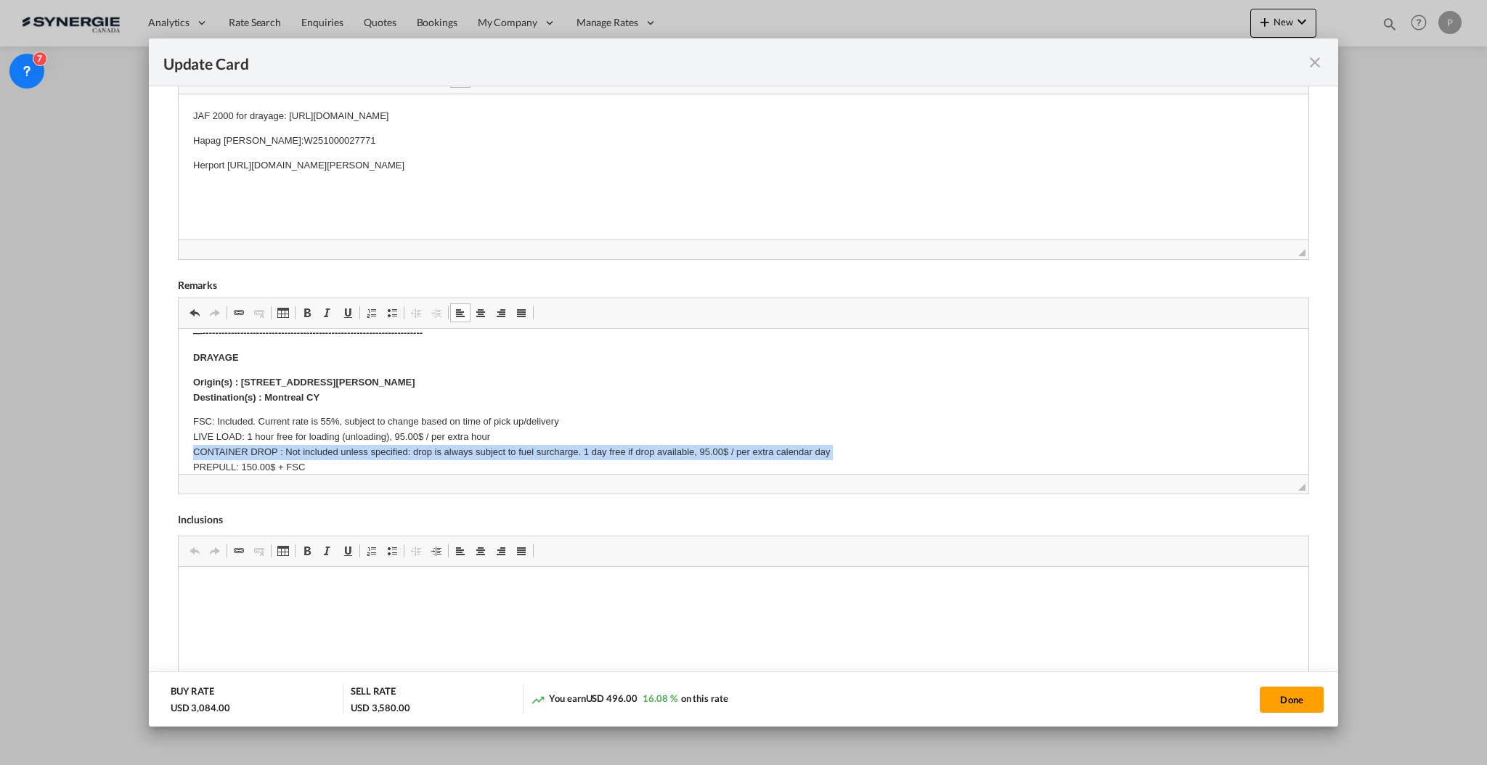
click at [238, 449] on p "FSC: Included. Current rate is 55%, subject to change based on time of pick up/…" at bounding box center [742, 459] width 1100 height 91
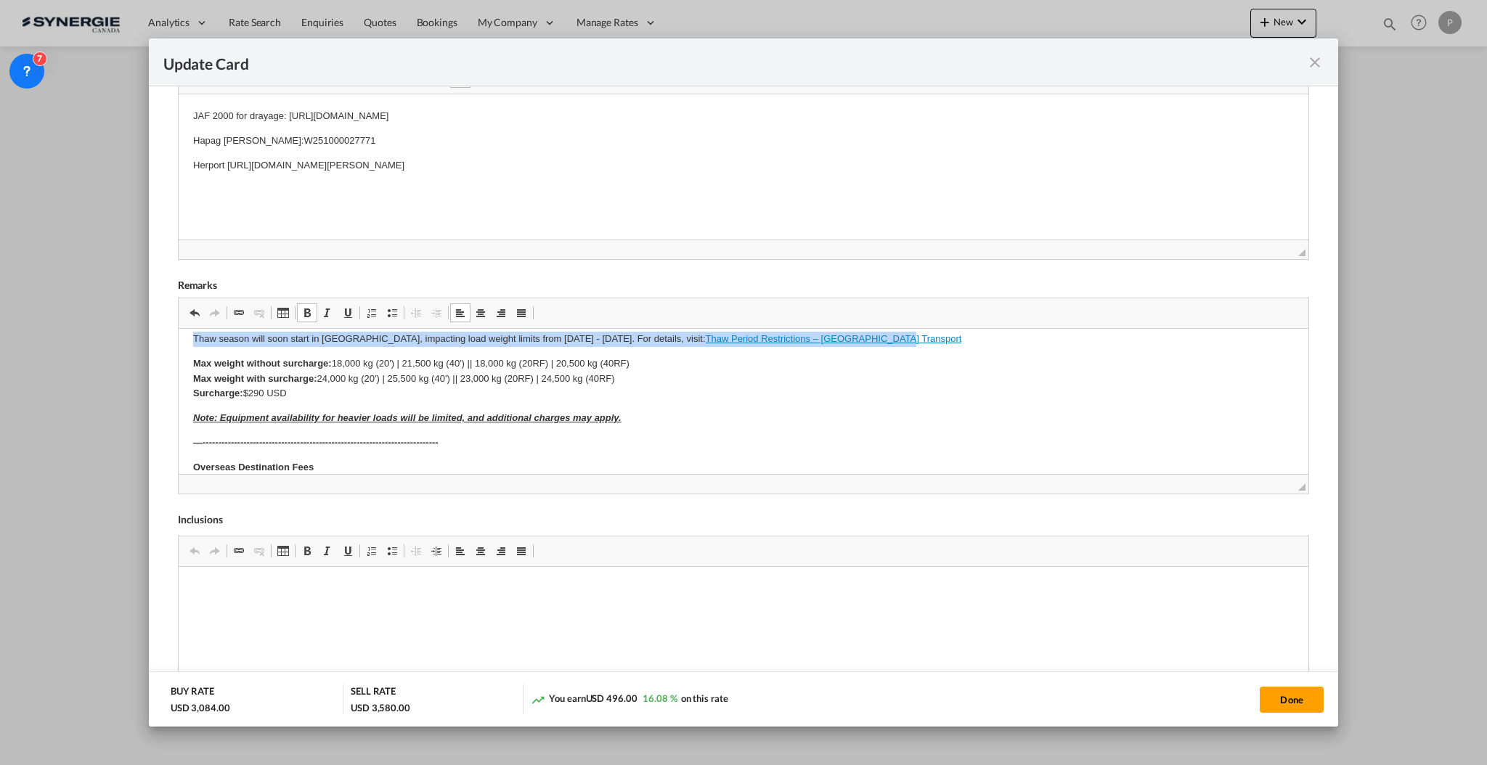
scroll to position [384, 0]
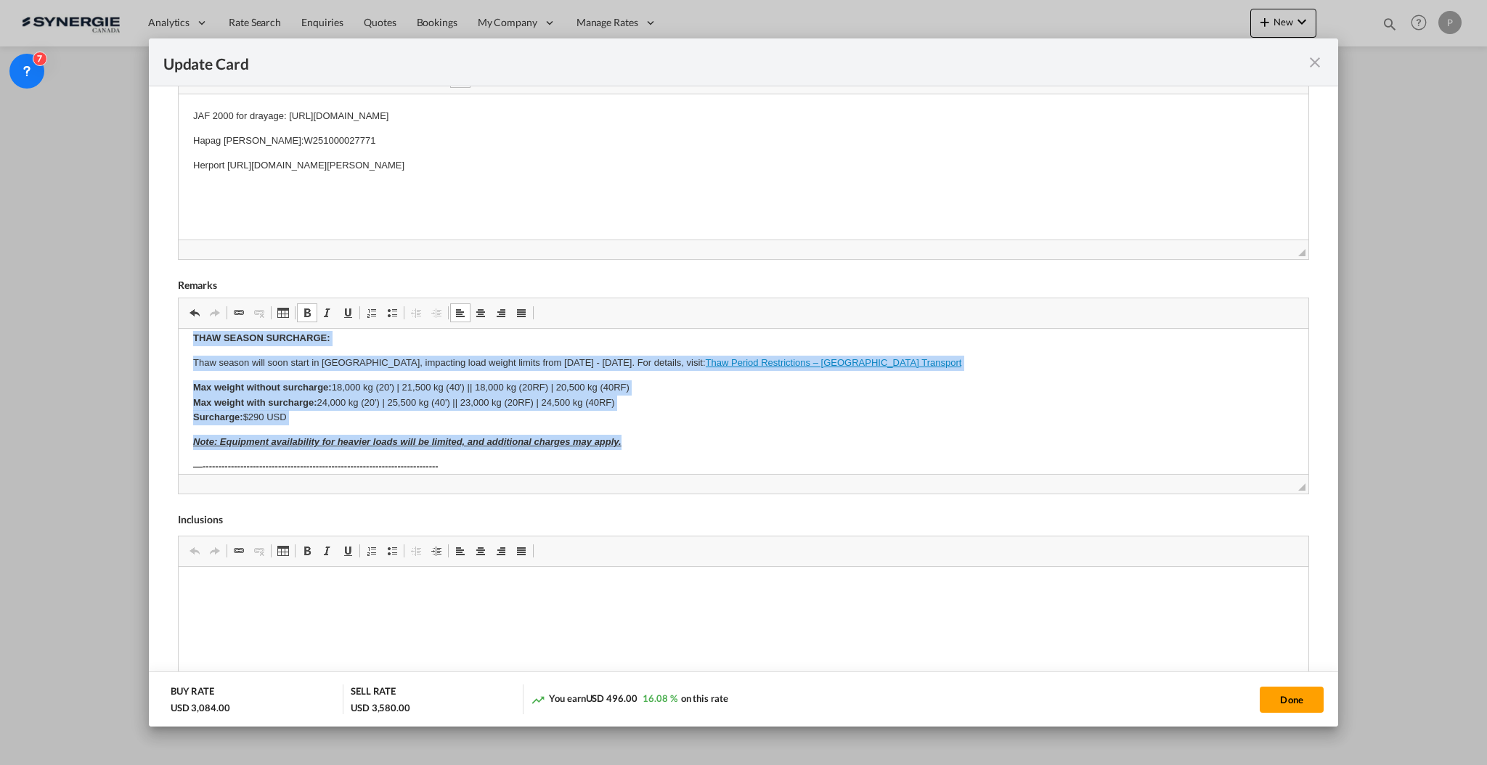
drag, startPoint x: 188, startPoint y: 434, endPoint x: 937, endPoint y: 431, distance: 749.1
click at [937, 431] on html "SOLAS/VGM: If container scaling is needed, please add 150.00$ USD per occurrenc…" at bounding box center [743, 373] width 1130 height 856
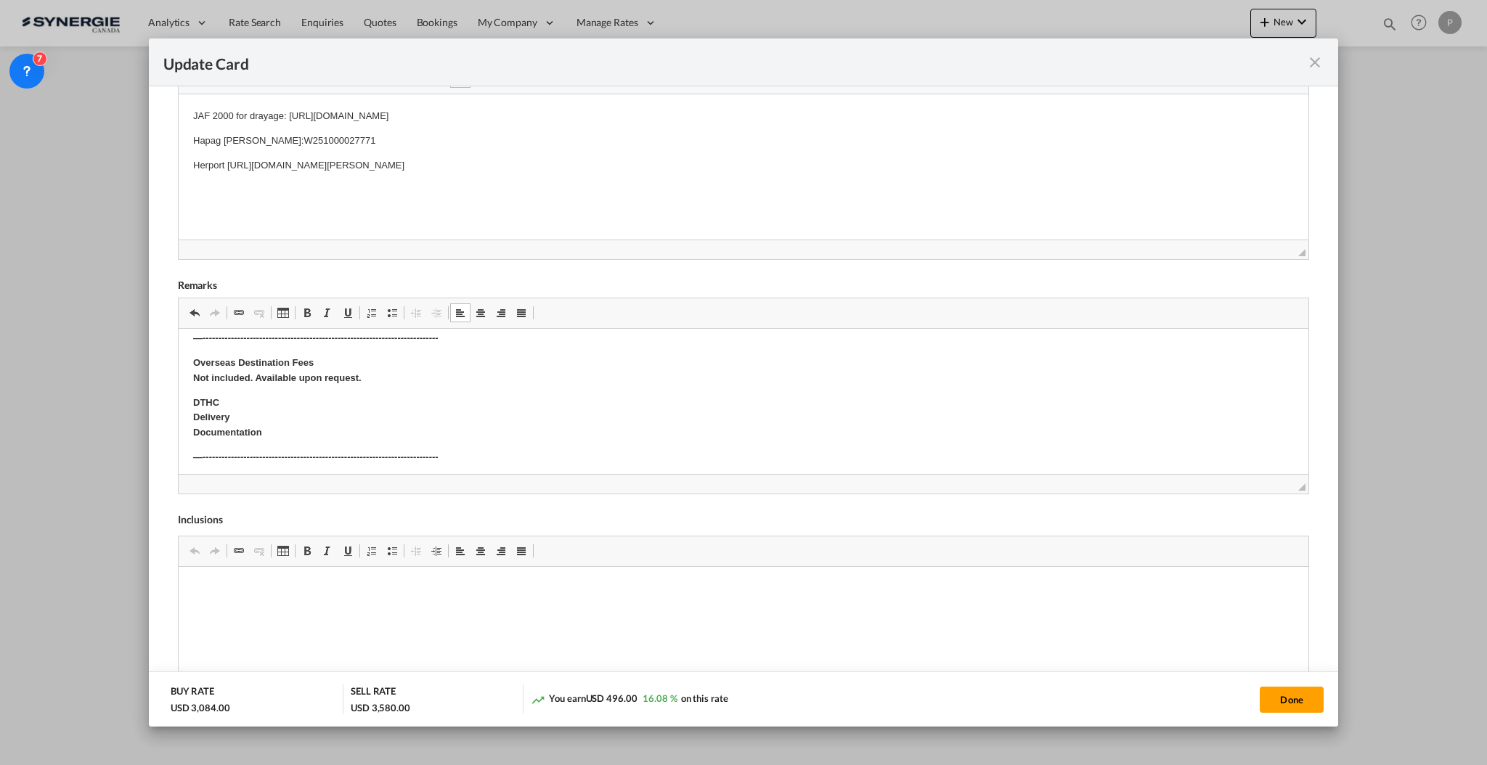
click at [320, 386] on body "SOLAS/VGM: If container scaling is needed, please add 150.00$ USD per occurrenc…" at bounding box center [742, 308] width 1100 height 698
click at [319, 380] on strong "Overseas Destination Fees Not included. Available upon request." at bounding box center [276, 370] width 168 height 26
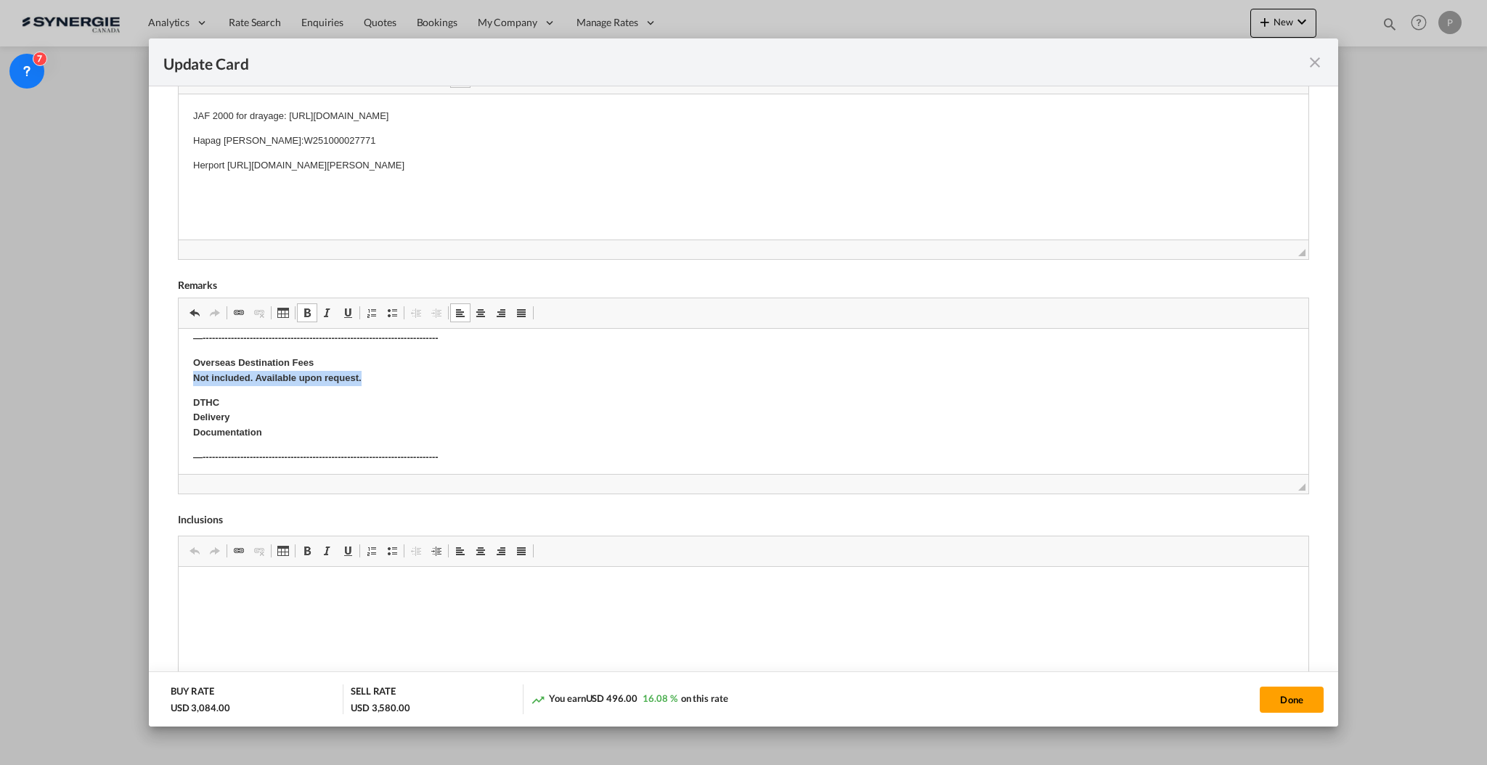
click at [319, 380] on strong "Overseas Destination Fees Not included. Available upon request." at bounding box center [276, 370] width 168 height 26
click at [319, 363] on p "Overseas Destination Fees DTHC" at bounding box center [742, 371] width 1100 height 30
click at [280, 402] on body "SOLAS/VGM: If container scaling is needed, please add 150.00$ USD per occurrenc…" at bounding box center [742, 300] width 1100 height 683
click at [280, 432] on p "DTHC Delivery to Documentation" at bounding box center [742, 431] width 1100 height 45
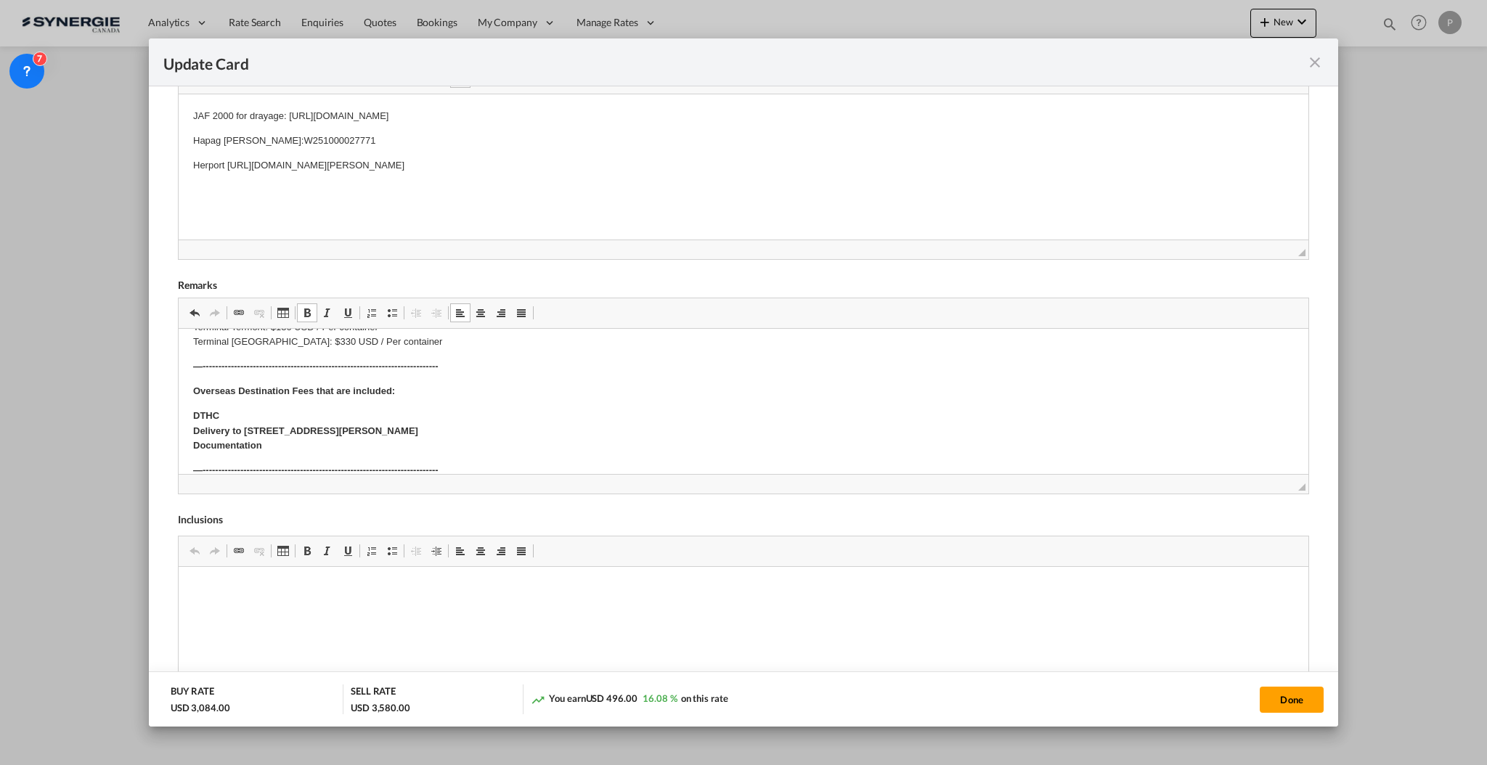
click at [302, 447] on p "DTHC Delivery to 1 Rue du Long Champ, 80880 Saint-Quentin-la-Motte-Croix-au-Bai…" at bounding box center [742, 431] width 1100 height 45
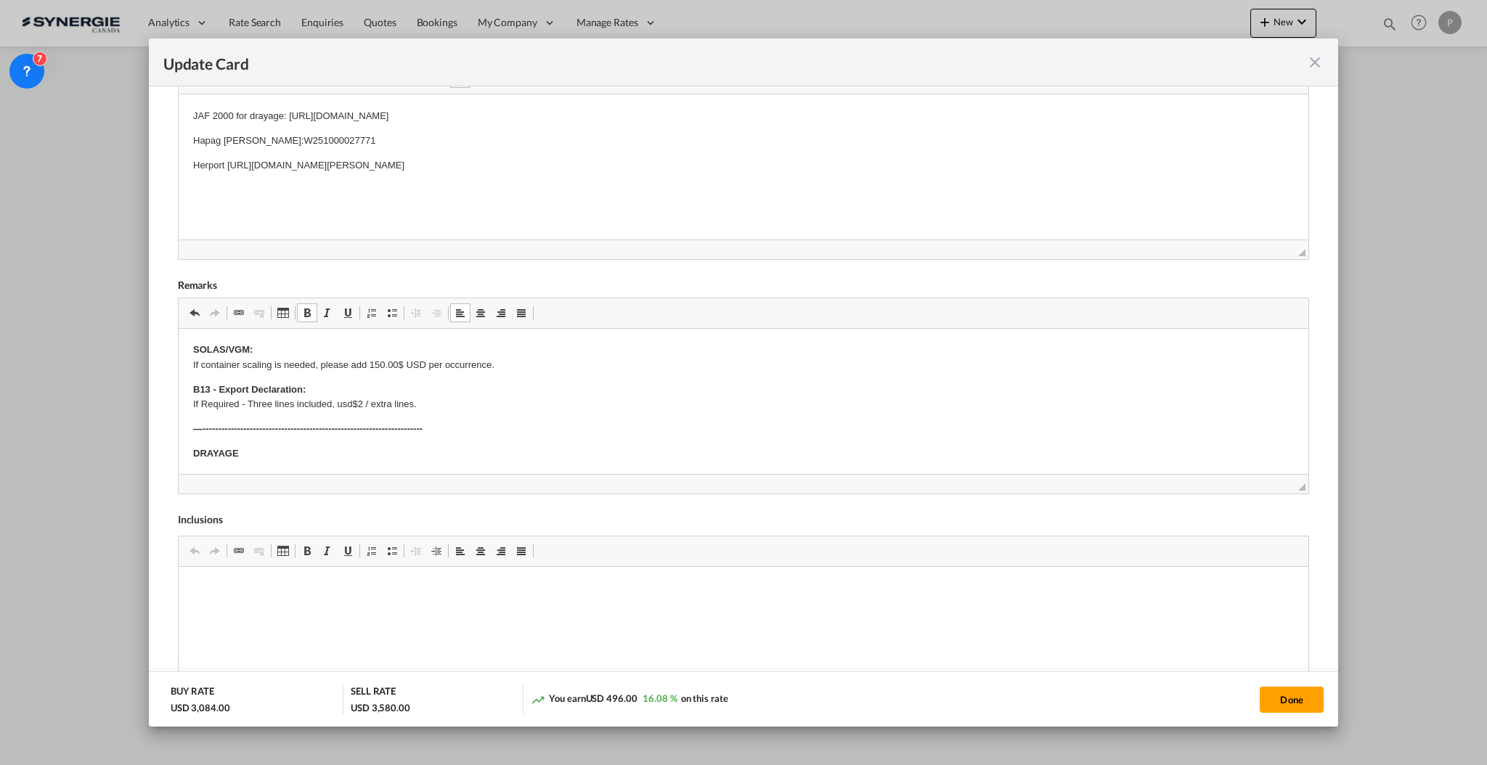
scroll to position [0, 0]
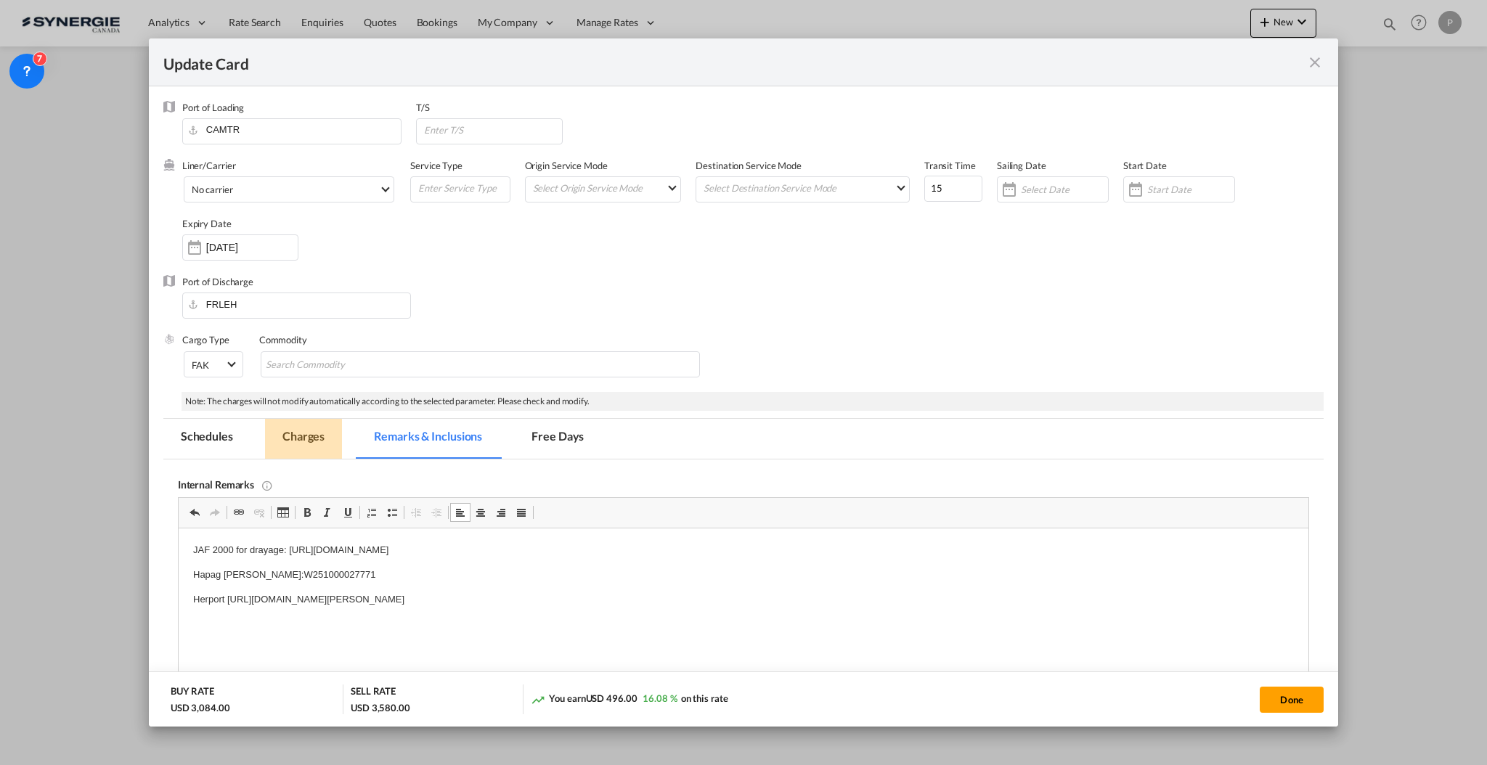
click at [289, 433] on md-tab-item "Charges" at bounding box center [303, 439] width 77 height 40
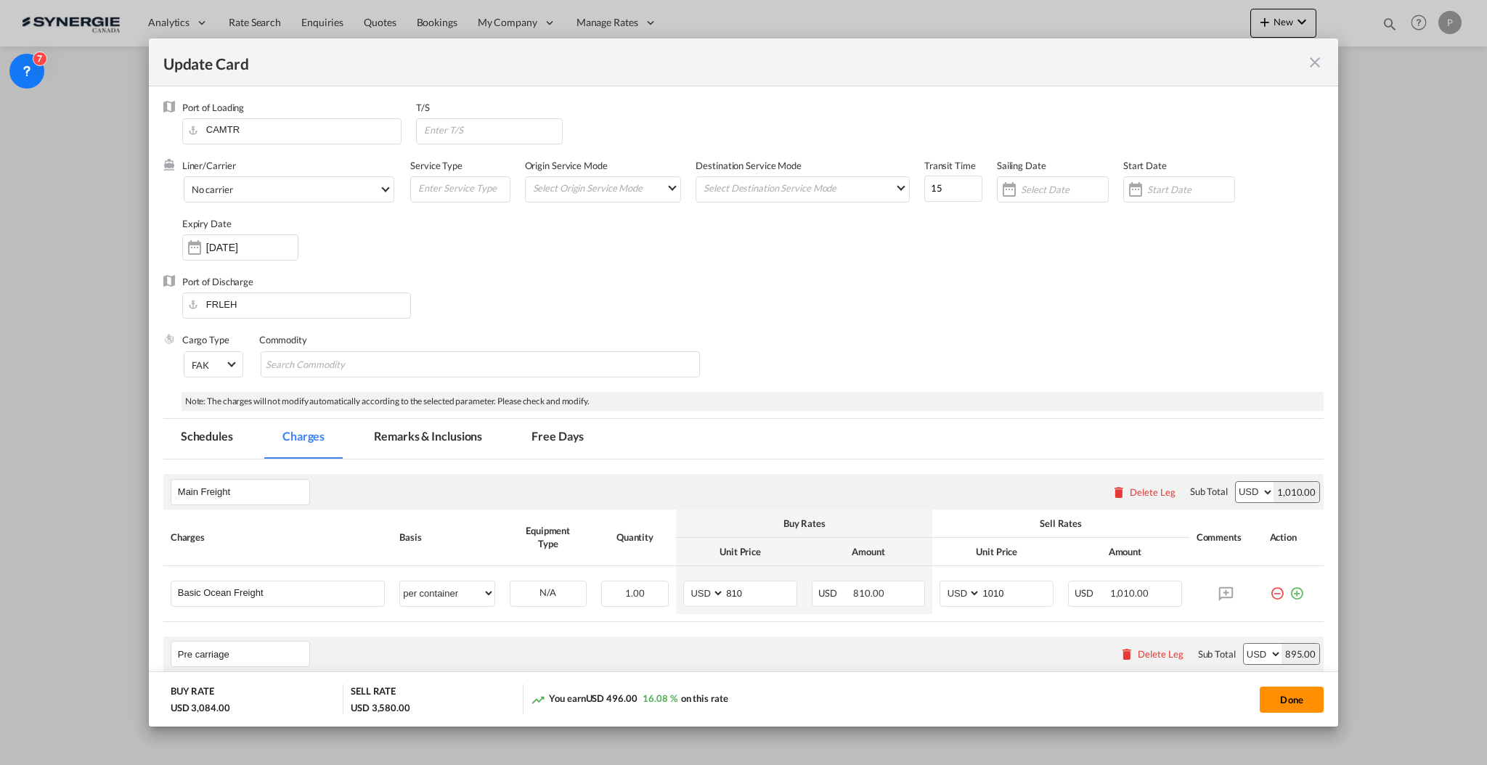
click at [1289, 704] on button "Done" at bounding box center [1291, 700] width 64 height 26
type input "30 Oct 2025"
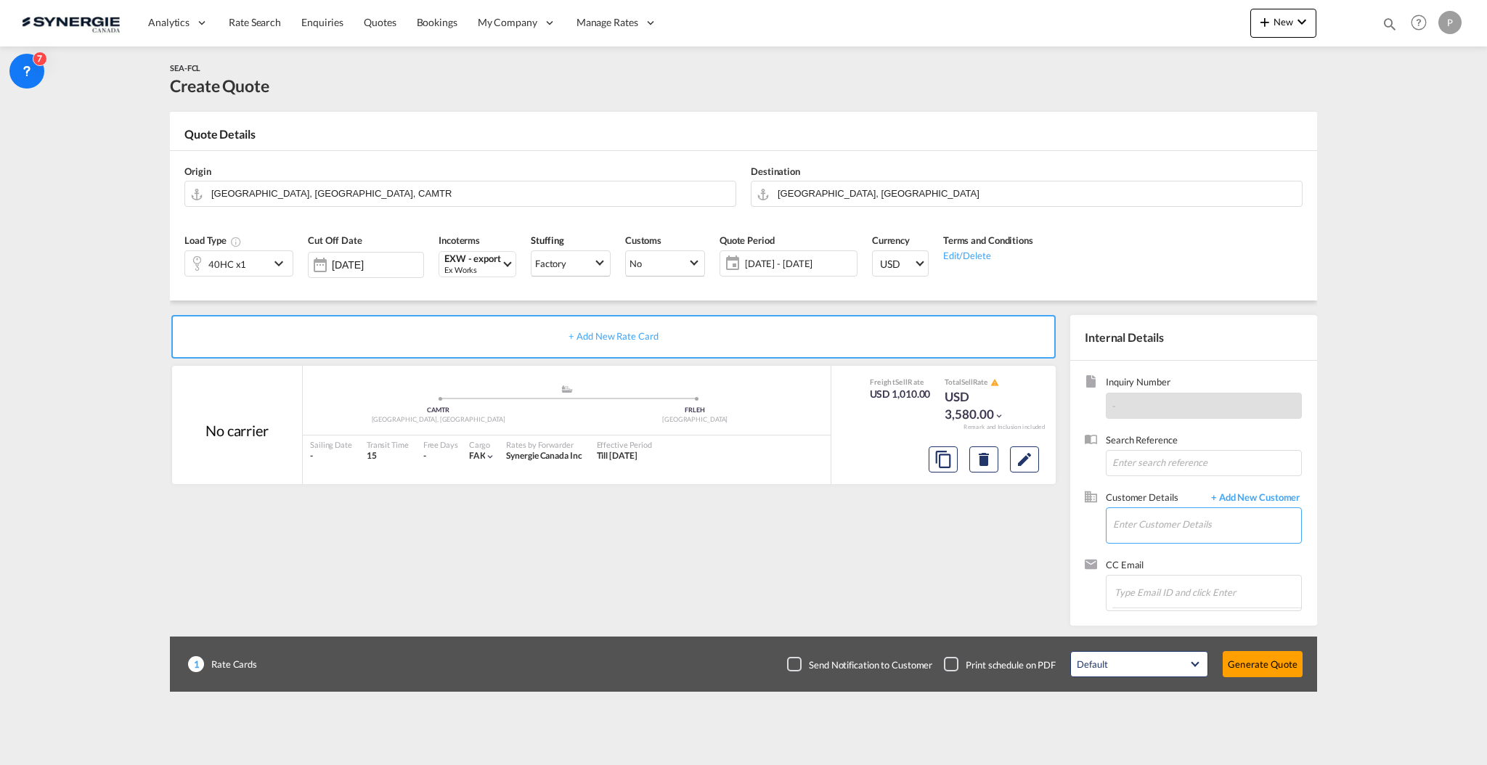
click at [1198, 533] on input "Enter Customer Details" at bounding box center [1207, 524] width 188 height 33
paste input "elizabeth.ager@boralex.com"
click at [1194, 555] on div "ELIZABETH AGER elizabeth.ager@boralex.com | Boralex" at bounding box center [1250, 549] width 276 height 39
type input "Boralex, ELIZABETH AGER, elizabeth.ager@boralex.com"
click at [1269, 663] on button "Generate Quote" at bounding box center [1262, 664] width 80 height 26
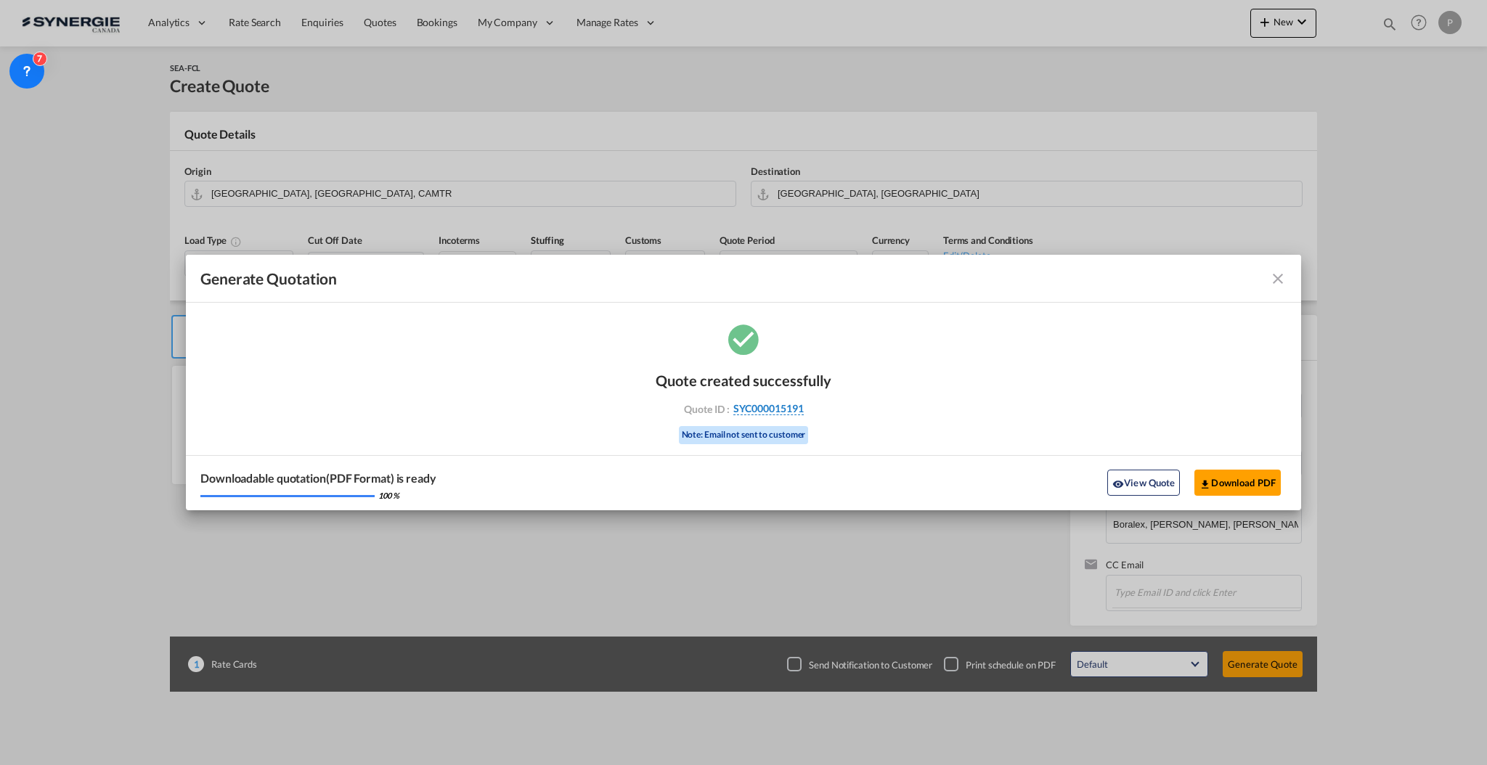
drag, startPoint x: 841, startPoint y: 412, endPoint x: 803, endPoint y: 414, distance: 38.5
click at [803, 414] on div "Quote created successfully Quote ID : SYC000015191 Note: Email not sent to cust…" at bounding box center [743, 415] width 1115 height 189
copy div "SYC000015191"
click at [1158, 473] on button "View Quote" at bounding box center [1143, 483] width 73 height 26
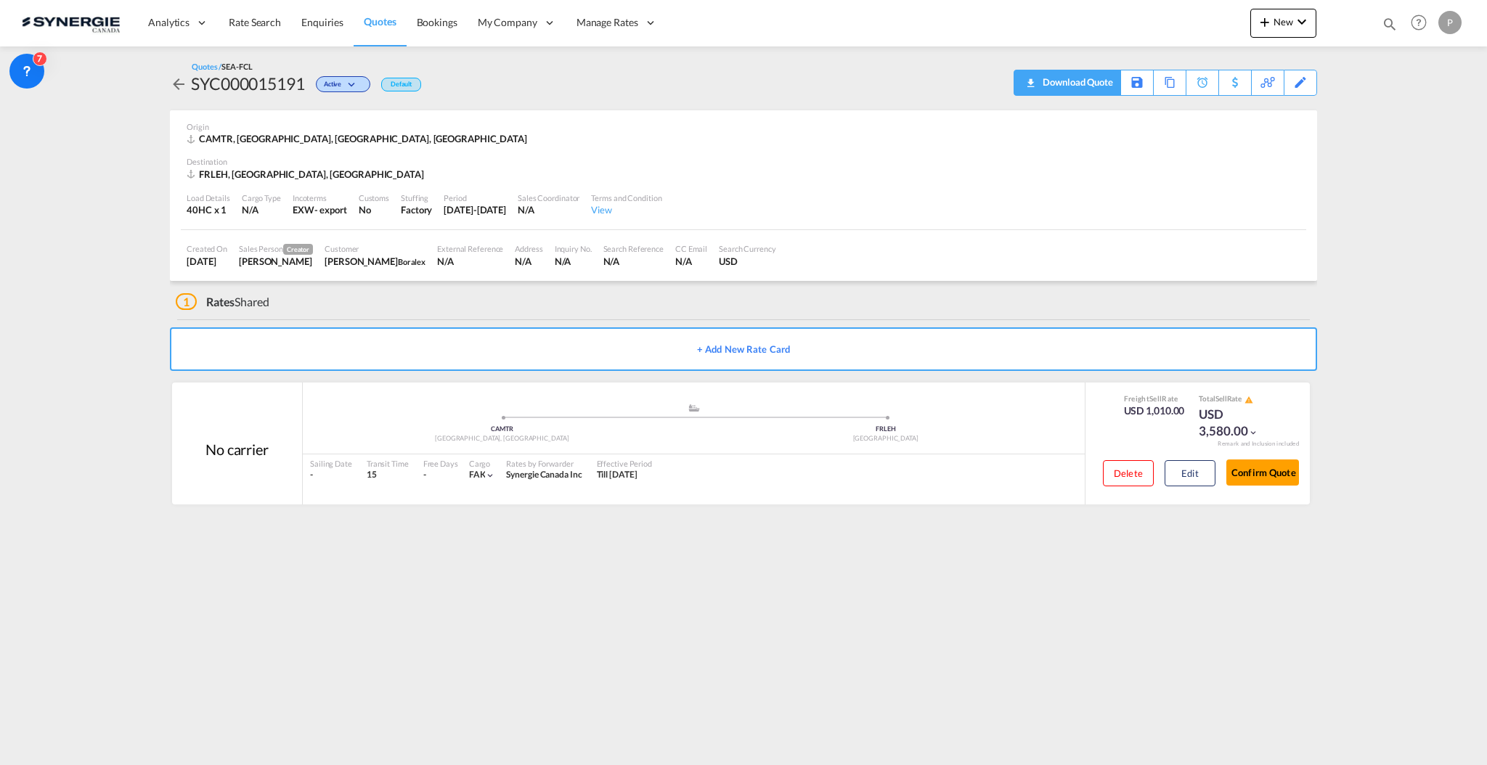
click at [1029, 78] on md-icon "icon-download" at bounding box center [1029, 78] width 17 height 11
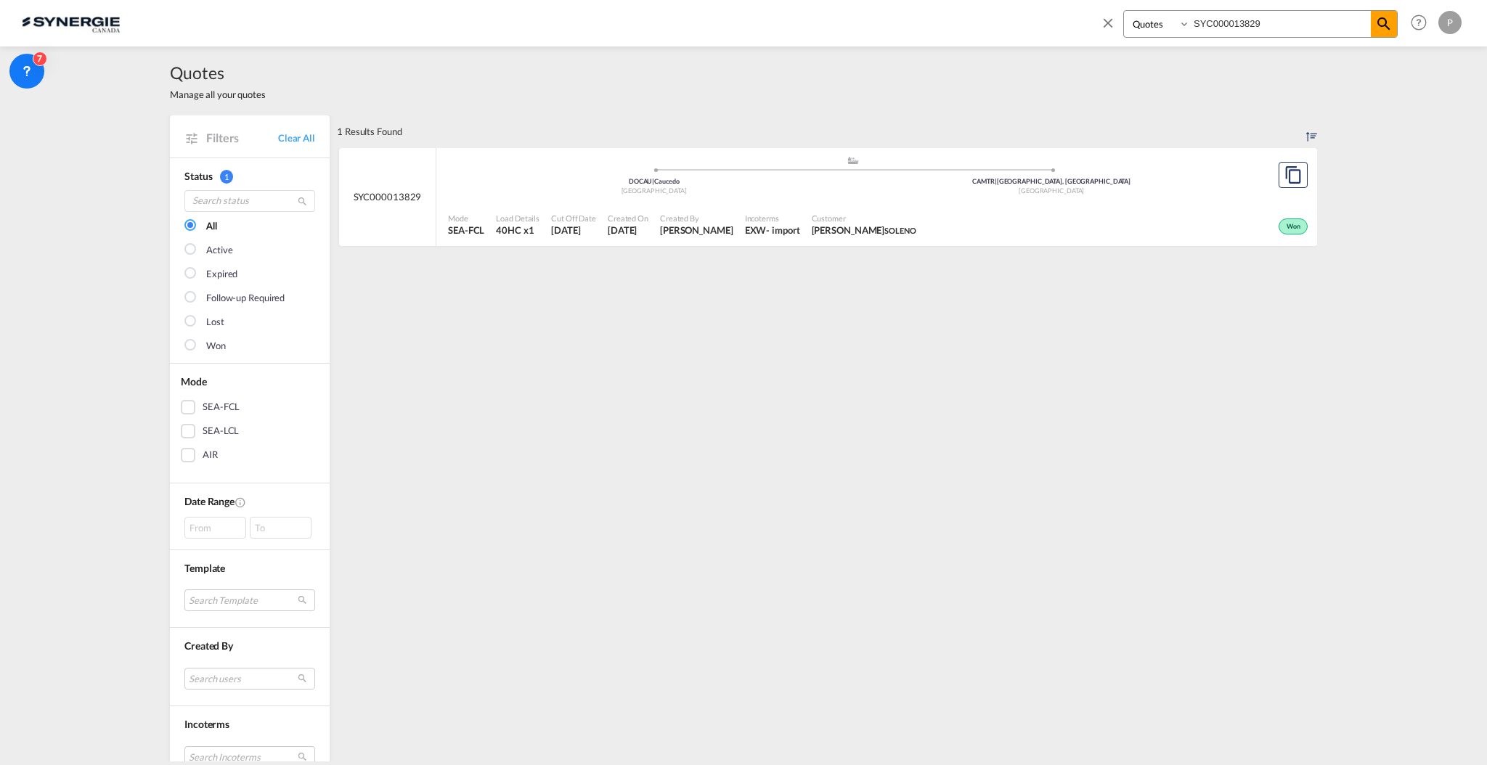
select select "Quotes"
click at [1255, 27] on input "SYC000013829" at bounding box center [1280, 23] width 181 height 25
paste input "01"
type input "SYC000013801"
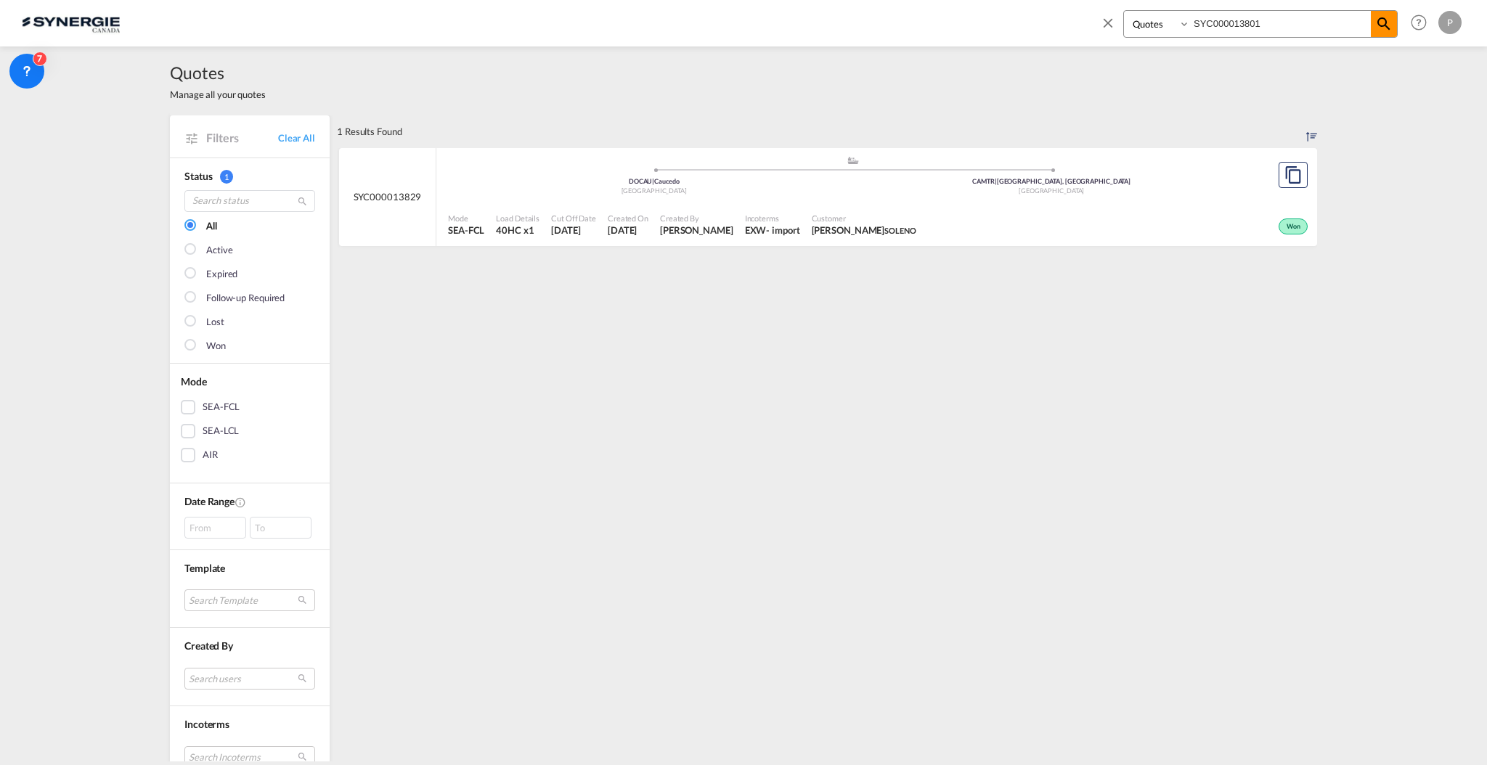
click at [1384, 21] on md-icon "icon-magnify" at bounding box center [1383, 23] width 17 height 17
click at [777, 207] on div "Incoterms DAP - import" at bounding box center [770, 225] width 65 height 36
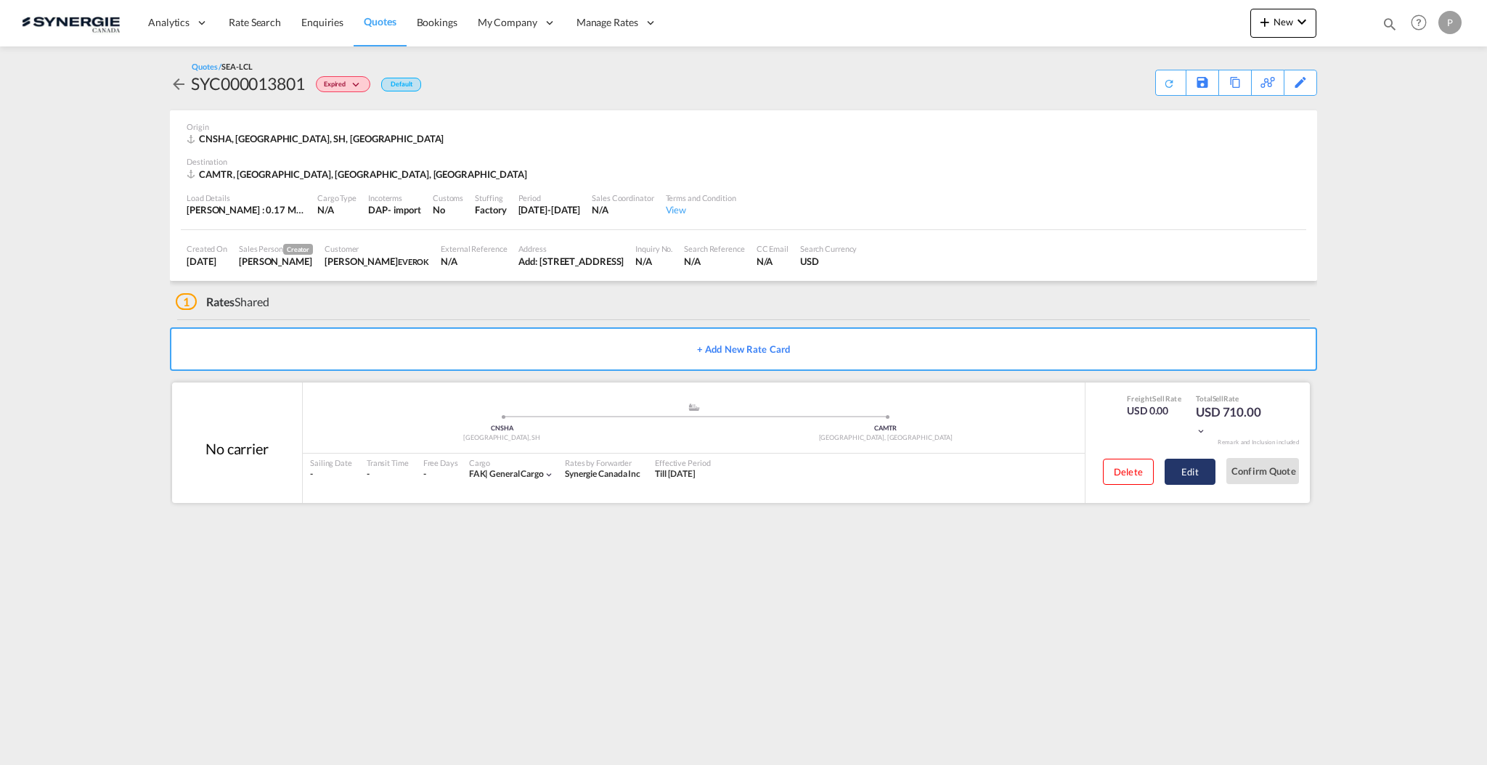
click at [1187, 477] on button "Edit" at bounding box center [1189, 472] width 51 height 26
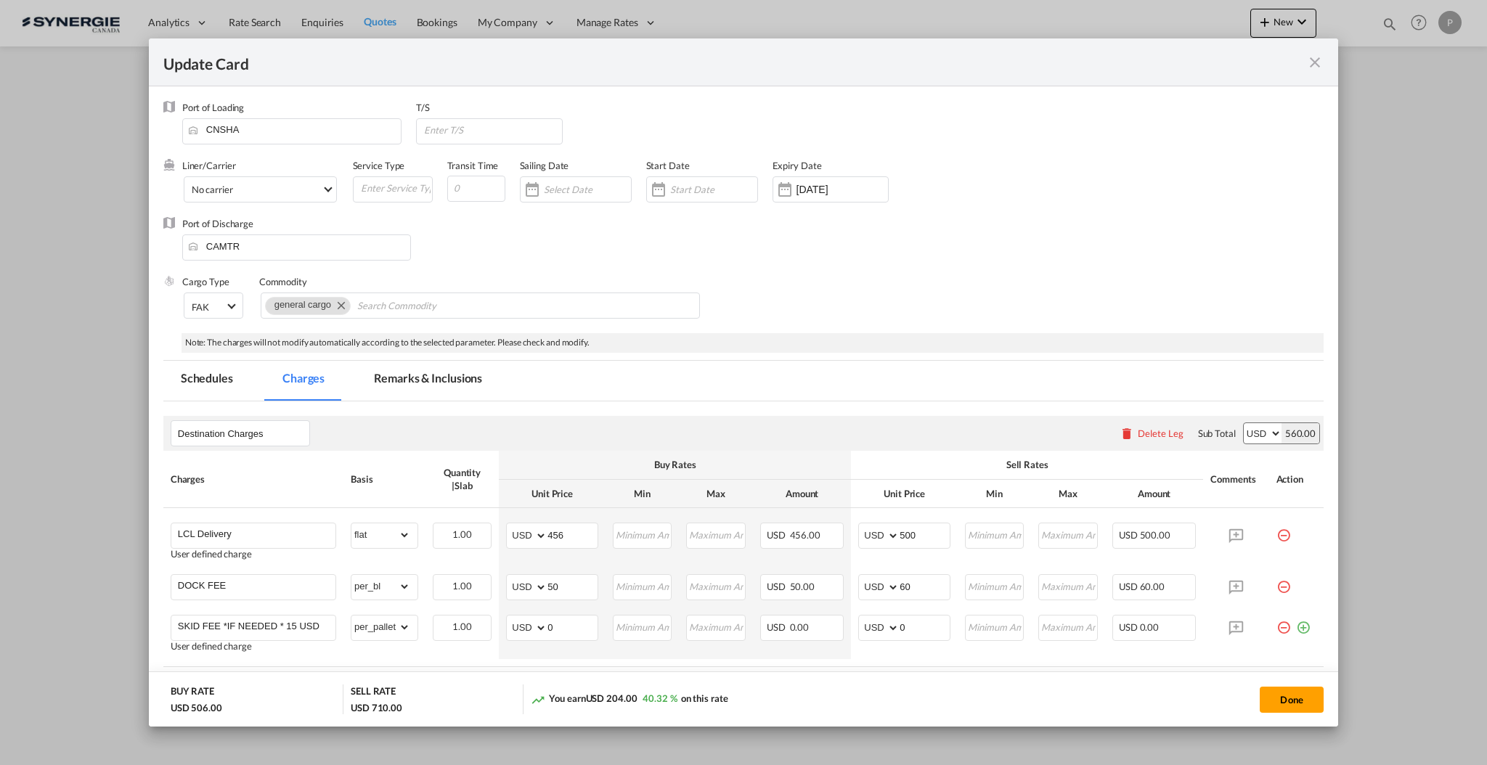
select select "flat"
select select "per_bl"
select select "per_pallet"
select select "per_bl"
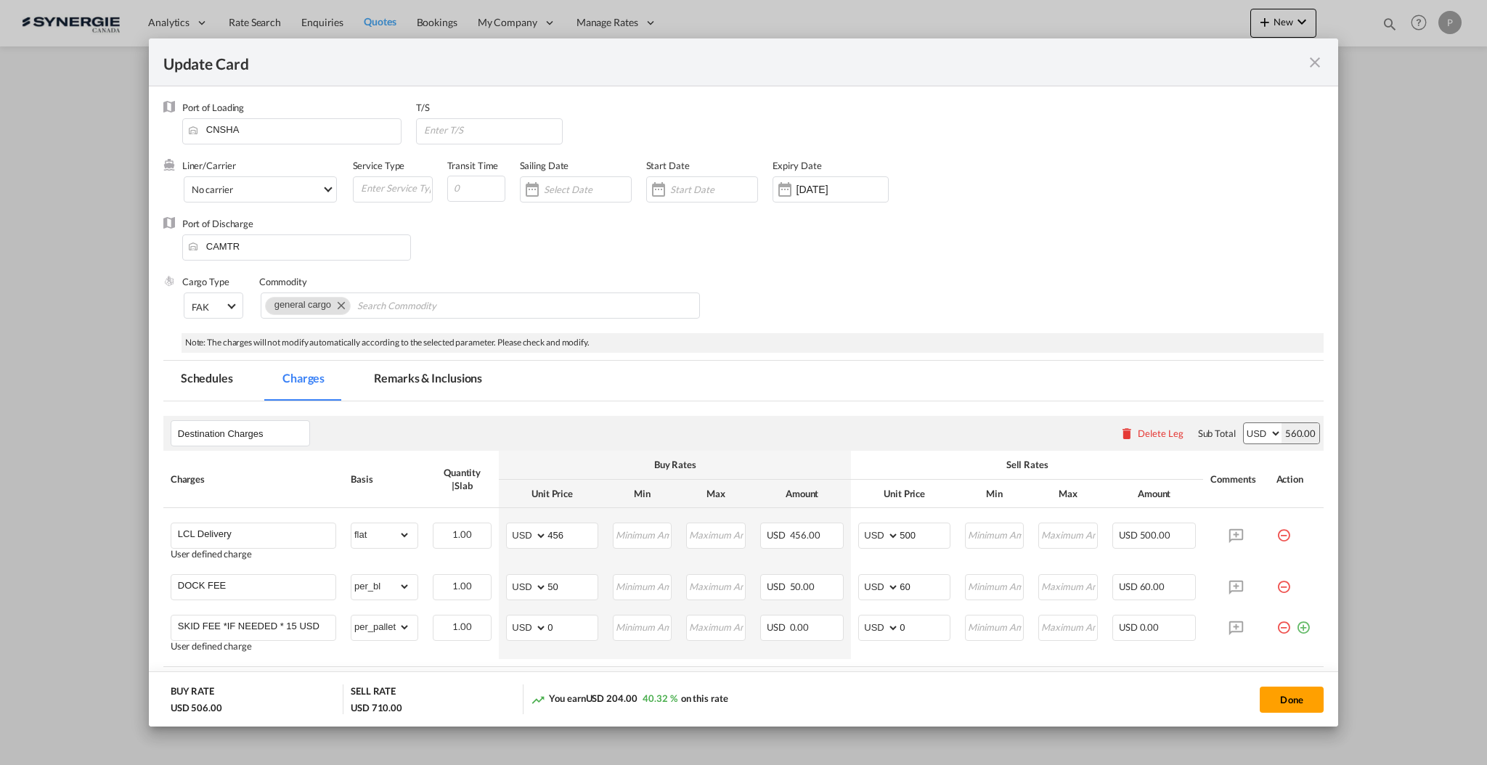
select select "per_bl"
select select "per_shipment"
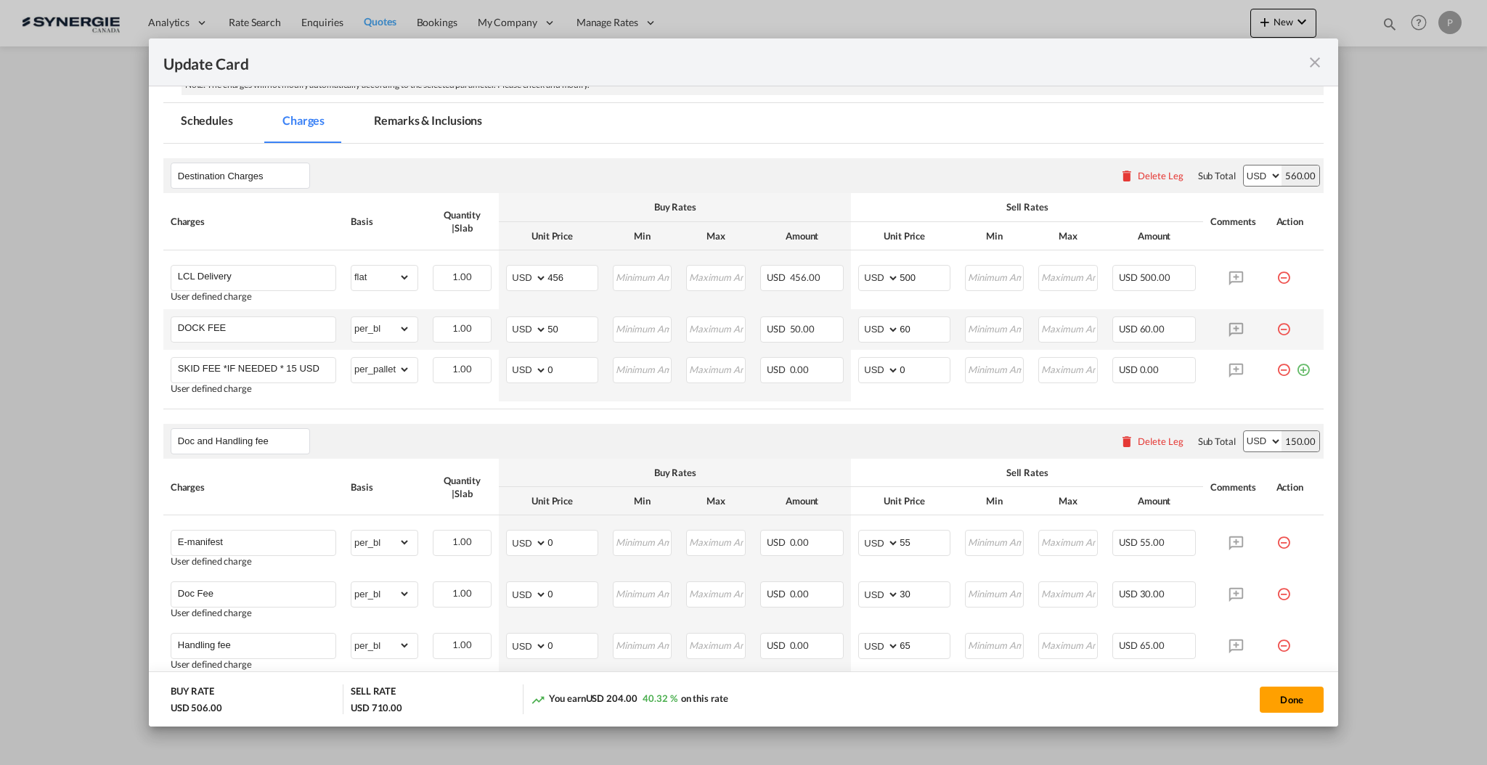
scroll to position [290, 0]
